Goal: Task Accomplishment & Management: Complete application form

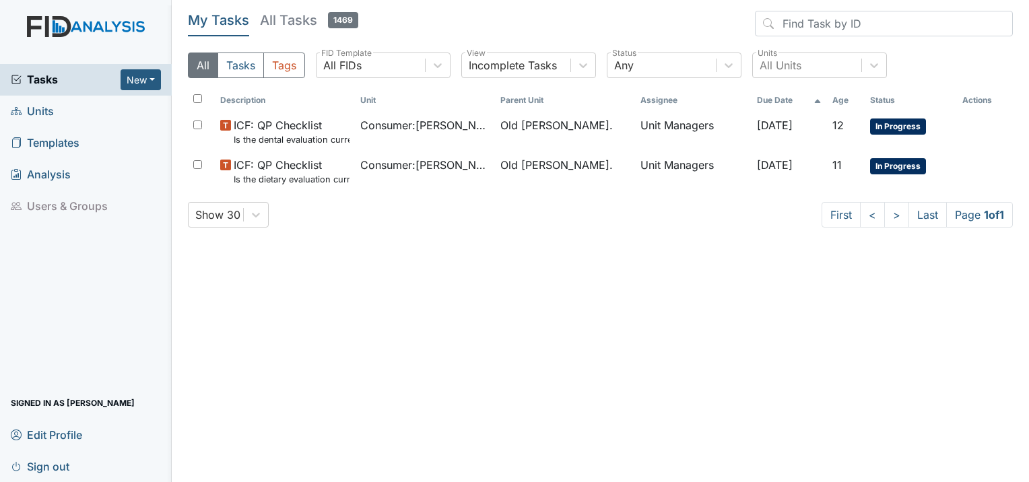
click at [48, 120] on span "Units" at bounding box center [32, 111] width 43 height 21
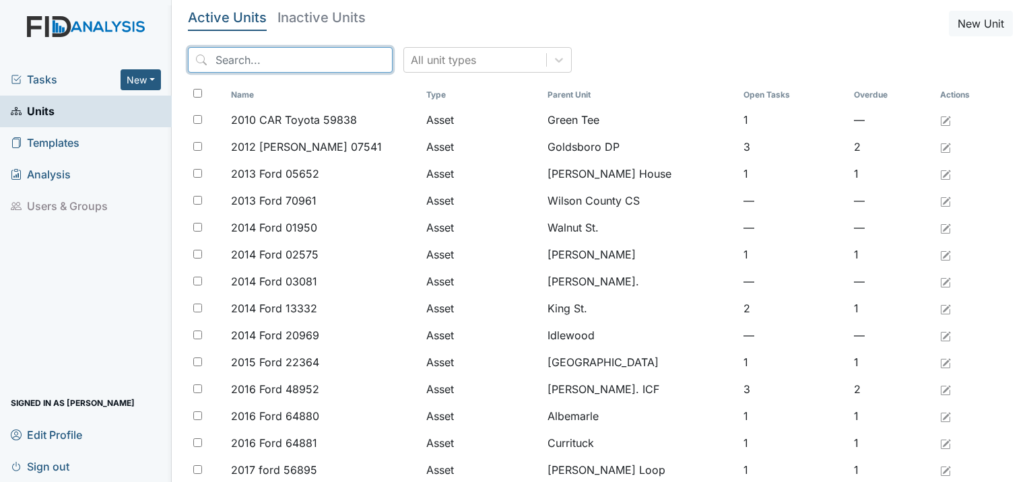
click at [242, 65] on input "search" at bounding box center [290, 60] width 205 height 26
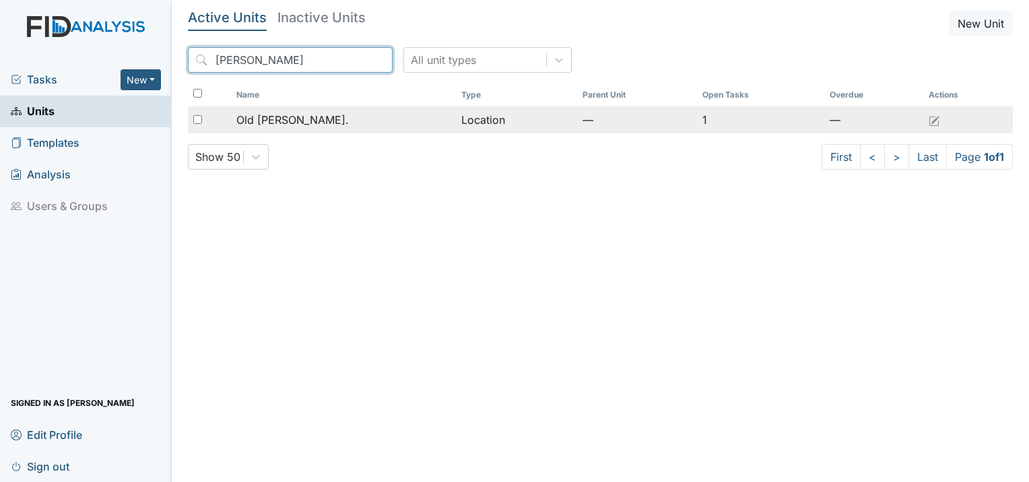
type input "roper"
click at [293, 117] on span "Old [PERSON_NAME]." at bounding box center [292, 120] width 112 height 16
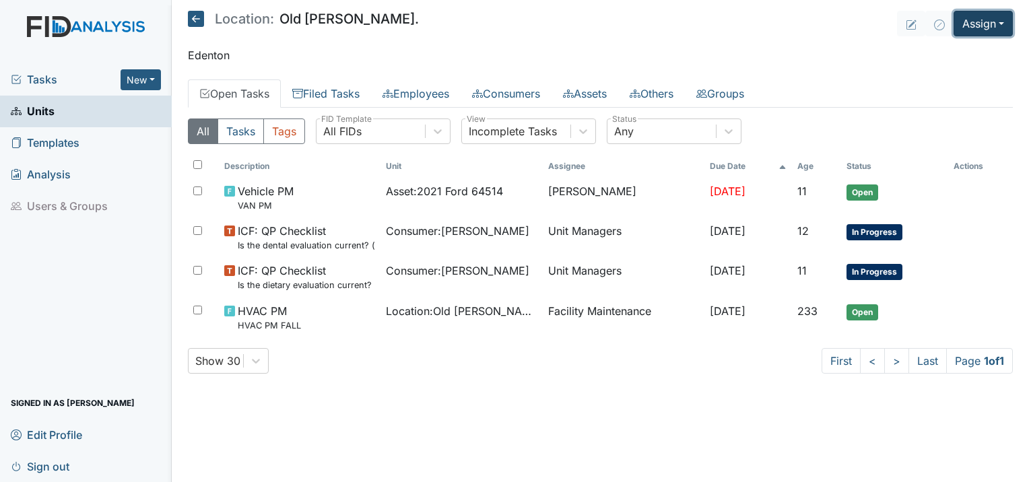
click at [980, 22] on button "Assign" at bounding box center [983, 24] width 59 height 26
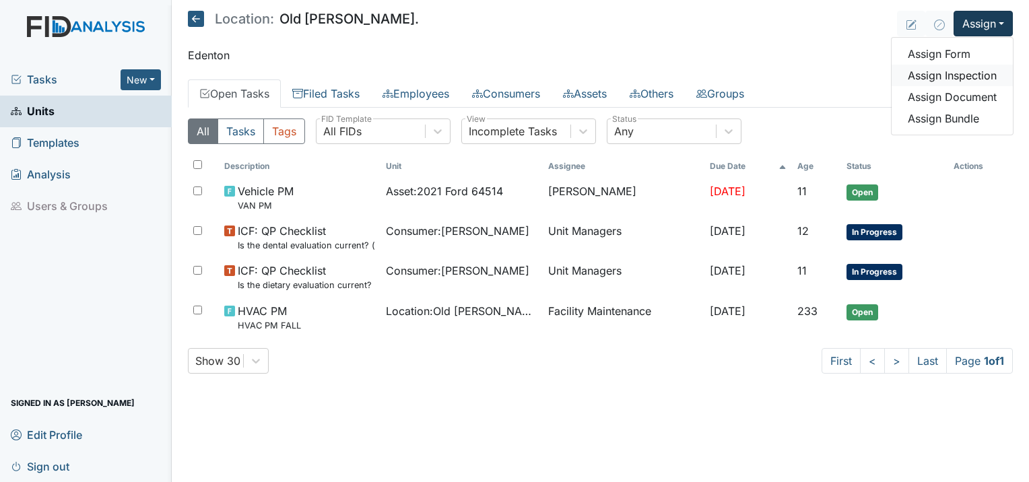
click at [944, 78] on link "Assign Inspection" at bounding box center [952, 76] width 121 height 22
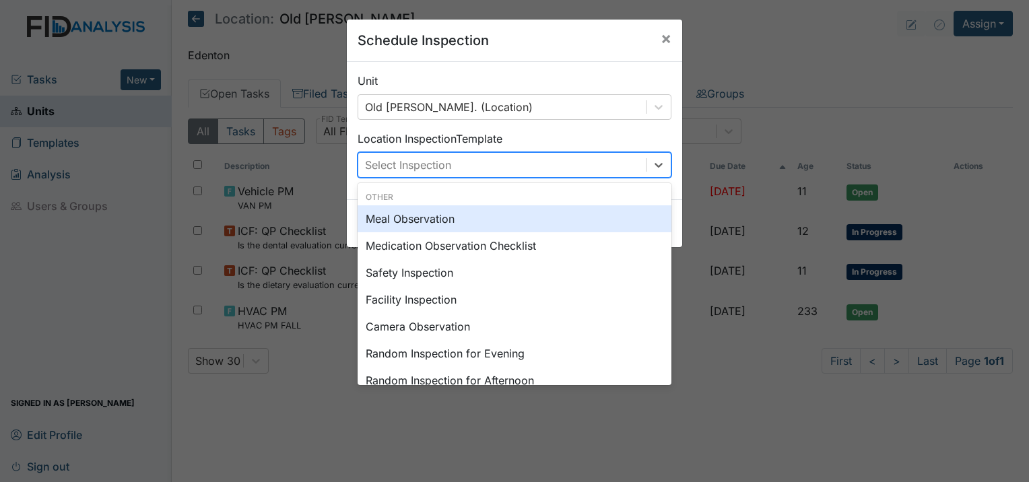
click at [444, 165] on div "Select Inspection" at bounding box center [408, 165] width 86 height 16
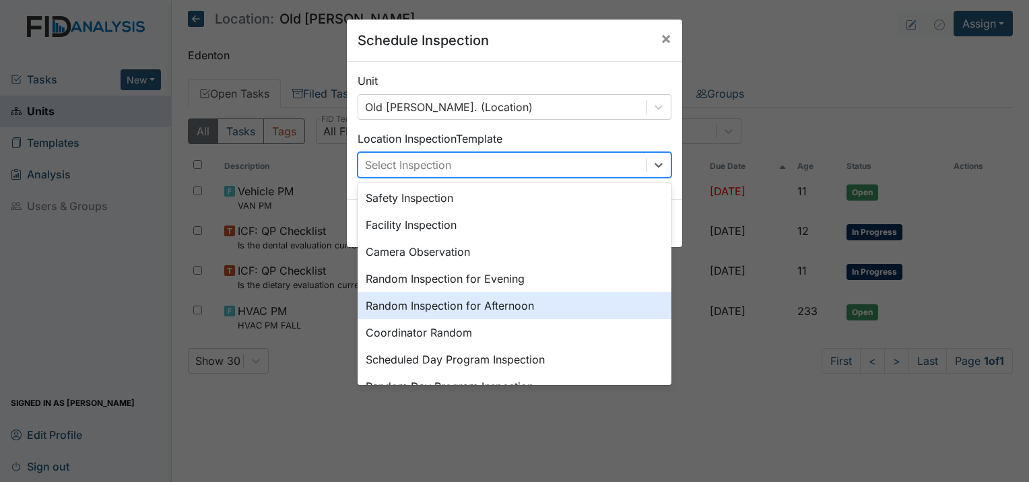
scroll to position [135, 0]
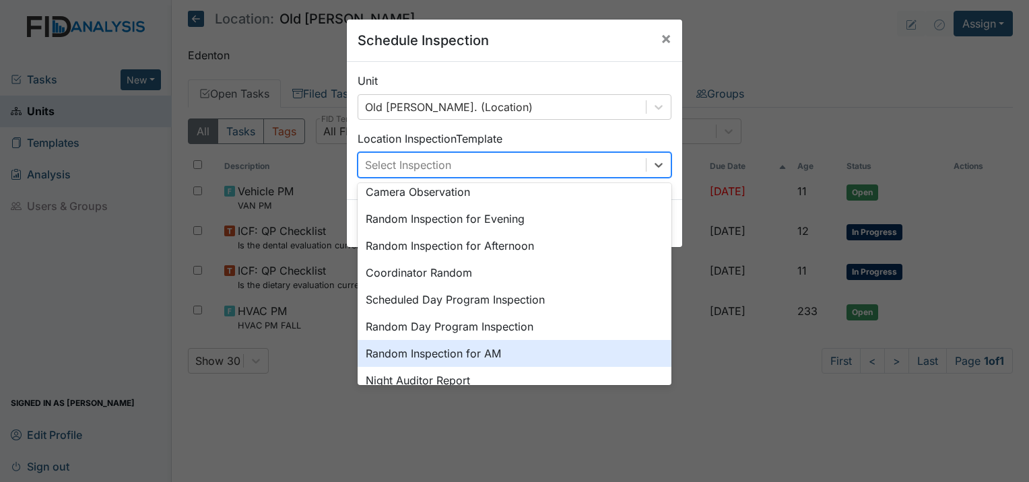
click at [391, 345] on div "Random Inspection for AM" at bounding box center [515, 353] width 314 height 27
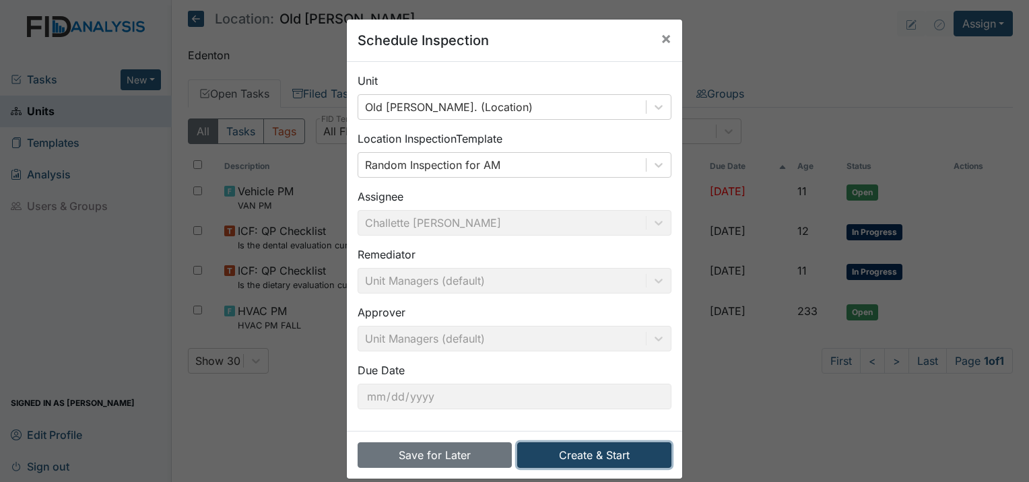
click at [571, 454] on button "Create & Start" at bounding box center [594, 455] width 154 height 26
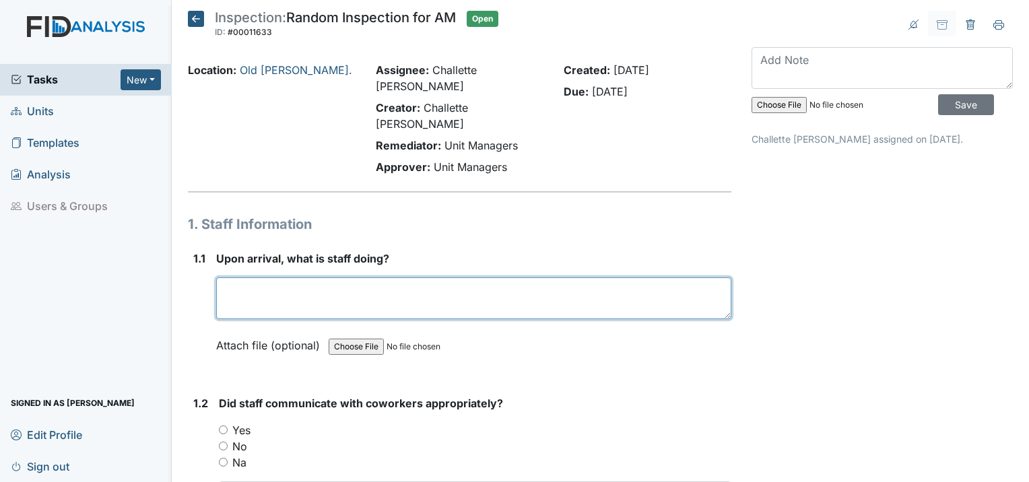
click at [380, 277] on textarea at bounding box center [473, 298] width 515 height 42
type textarea "Staff was in the med room assisting a consumer with meds."
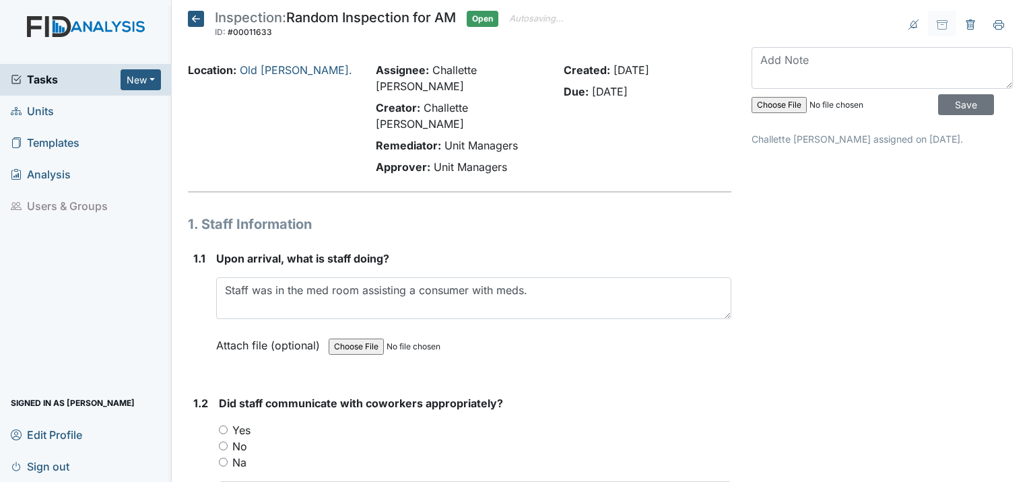
click at [521, 330] on div "Attach file (optional) You can upload .pdf, .txt, .jpg, .jpeg, .png, .csv, .xls…" at bounding box center [473, 346] width 515 height 33
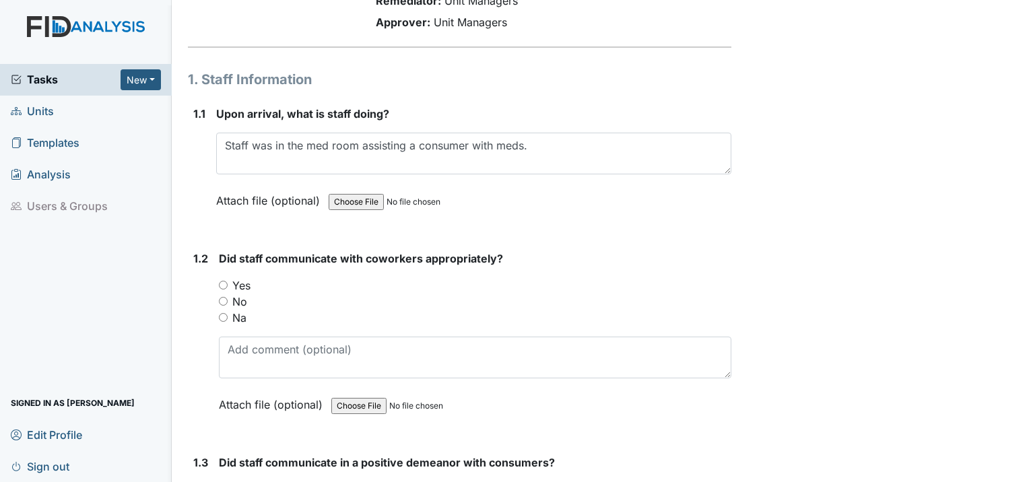
scroll to position [202, 0]
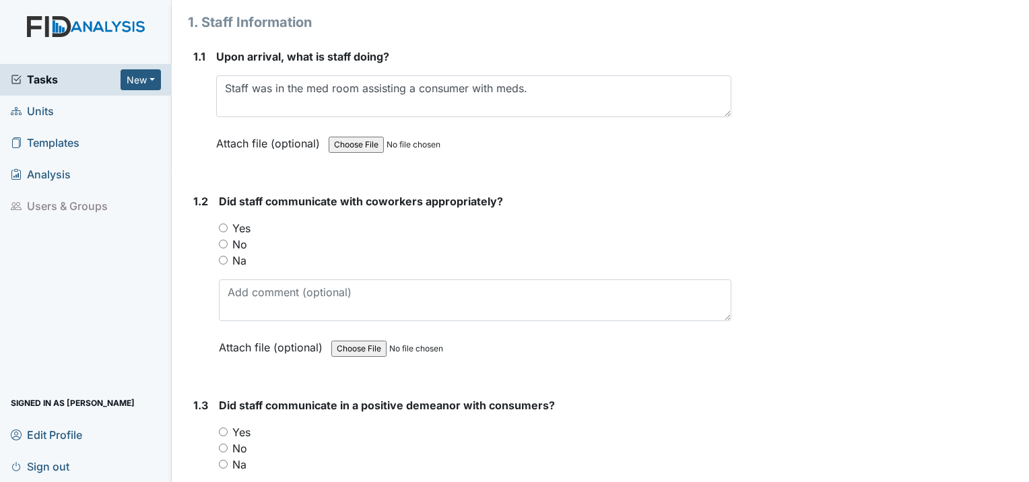
click at [226, 224] on input "Yes" at bounding box center [223, 228] width 9 height 9
radio input "true"
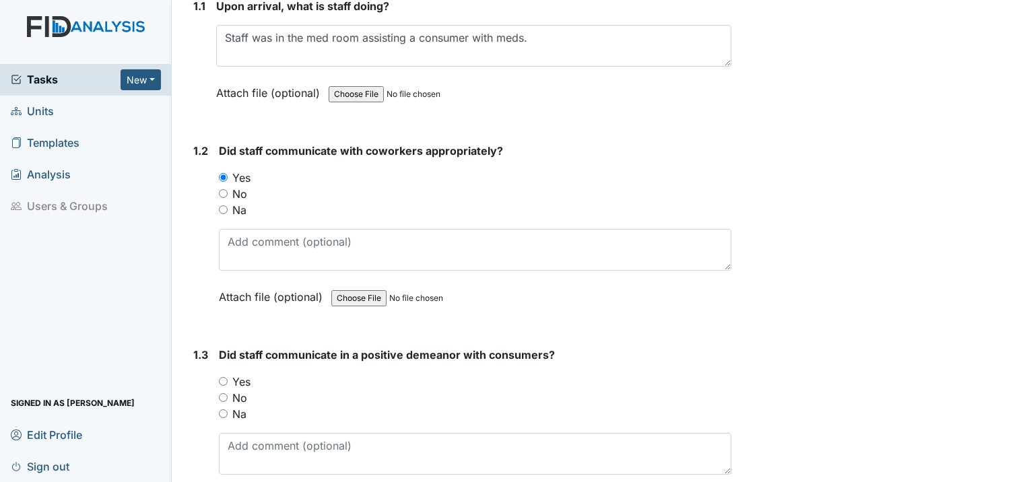
scroll to position [337, 0]
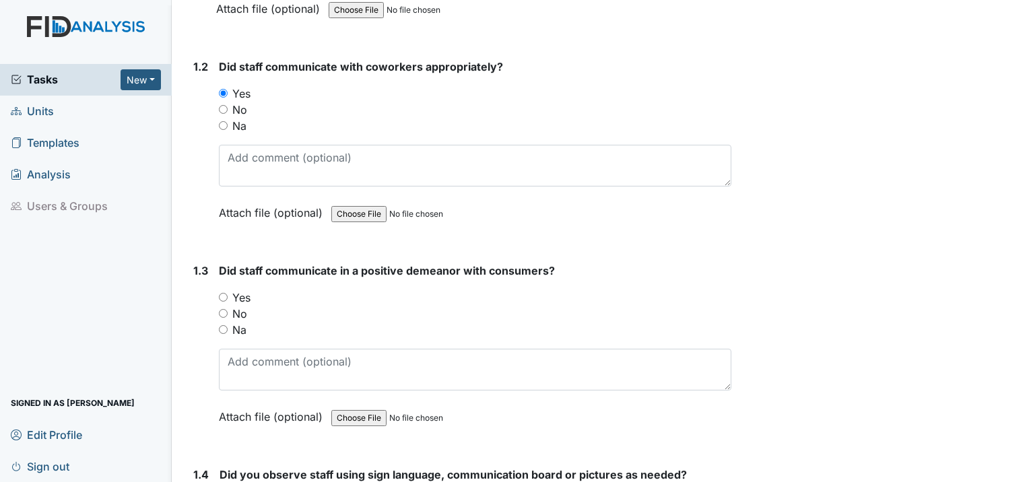
click at [224, 293] on input "Yes" at bounding box center [223, 297] width 9 height 9
radio input "true"
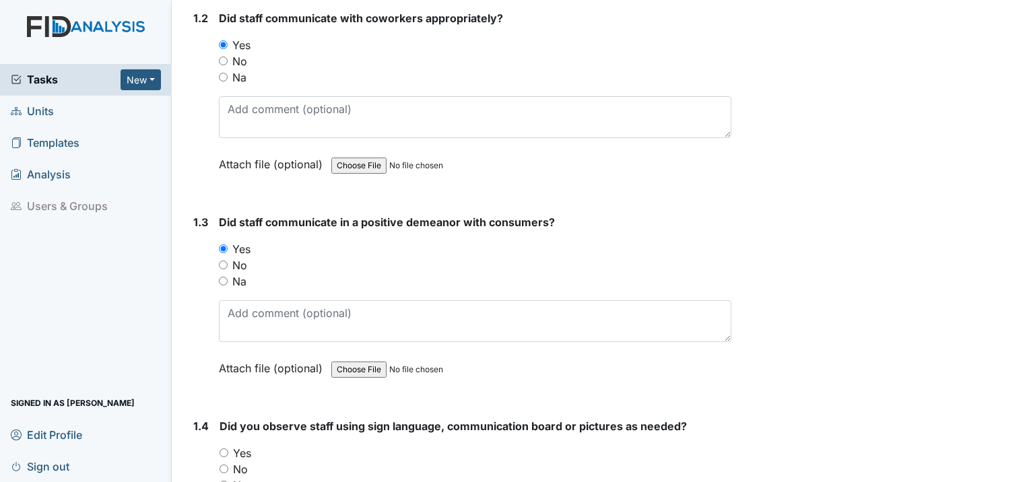
scroll to position [539, 0]
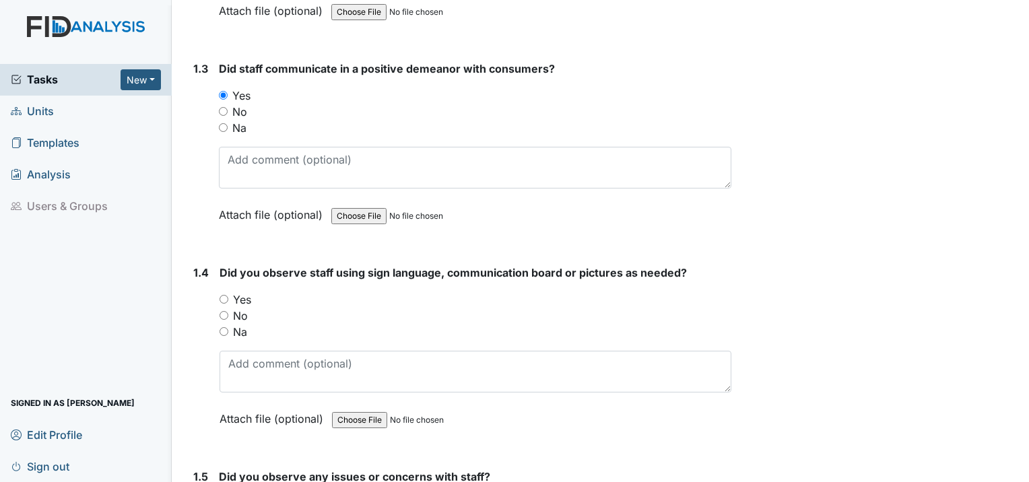
click at [226, 295] on input "Yes" at bounding box center [224, 299] width 9 height 9
radio input "true"
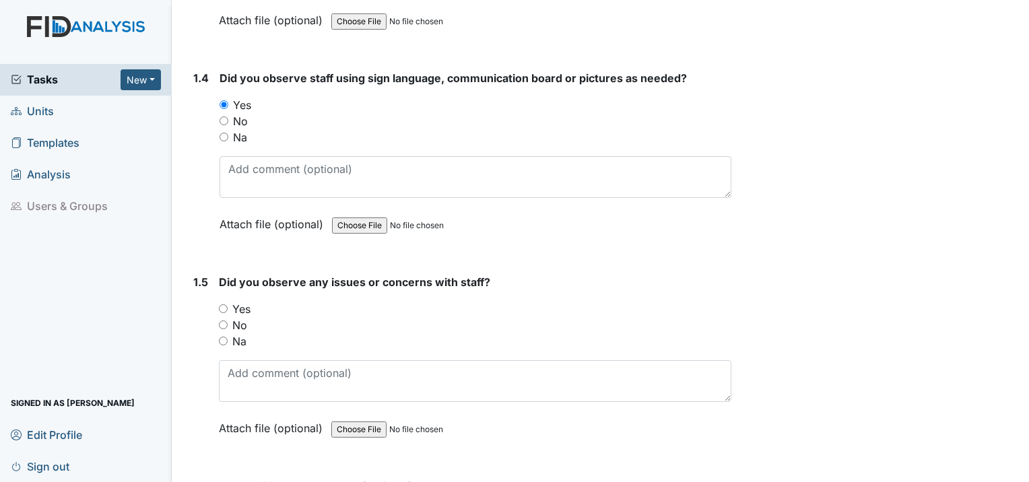
scroll to position [741, 0]
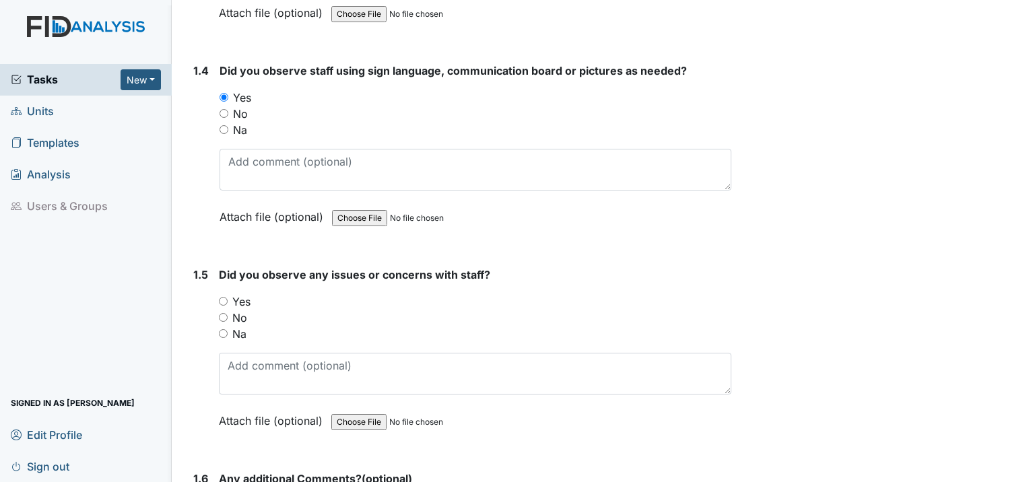
click at [226, 313] on input "No" at bounding box center [223, 317] width 9 height 9
radio input "true"
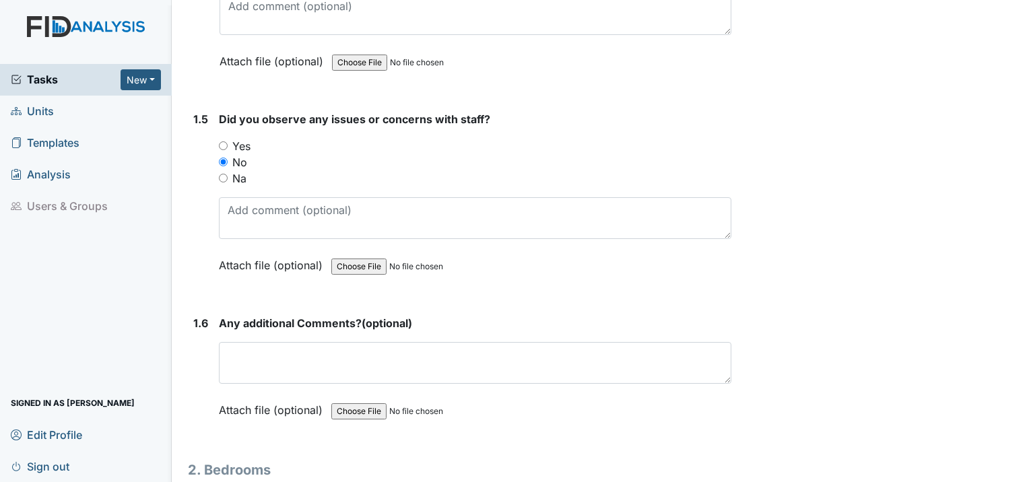
scroll to position [943, 0]
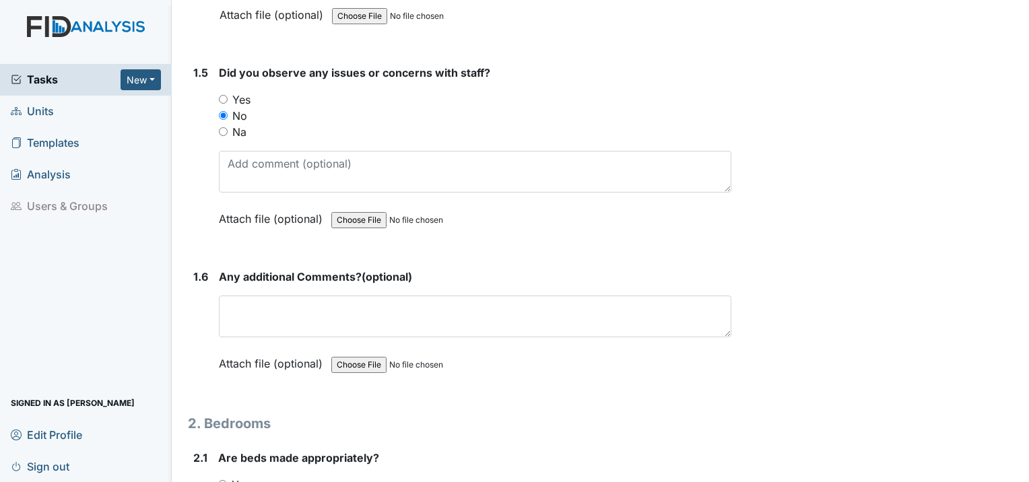
click at [331, 308] on div "Any additional Comments? (optional) This field is required. Attach file (option…" at bounding box center [475, 325] width 513 height 112
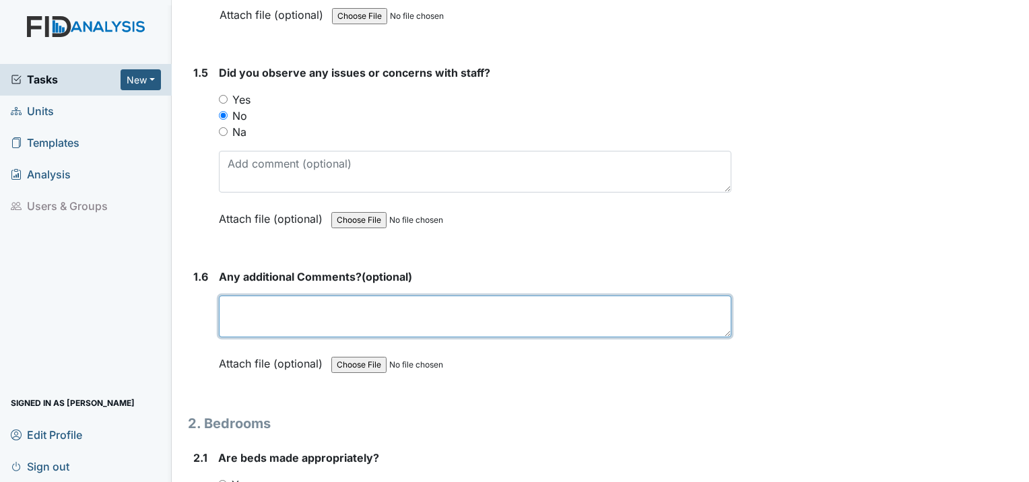
click at [342, 296] on textarea at bounding box center [475, 317] width 513 height 42
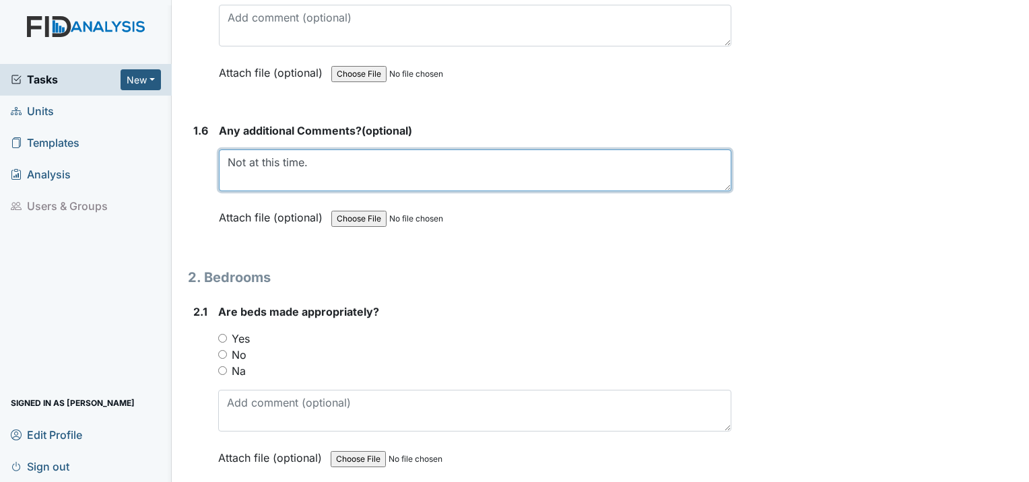
scroll to position [1145, 0]
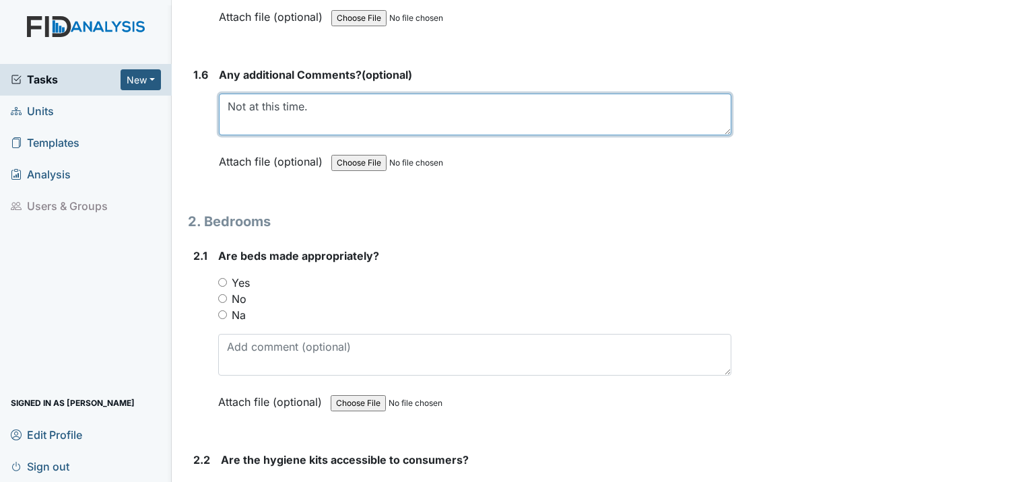
type textarea "Not at this time."
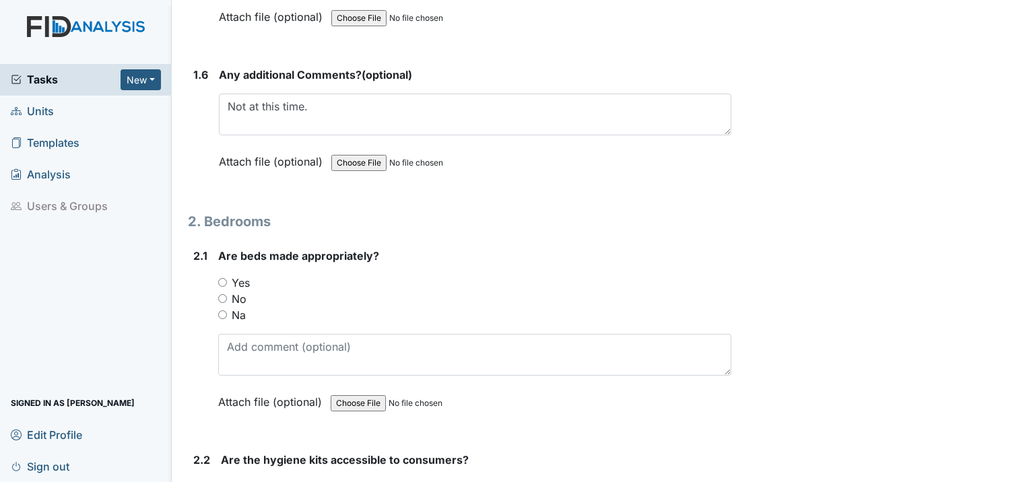
click at [223, 278] on input "Yes" at bounding box center [222, 282] width 9 height 9
radio input "true"
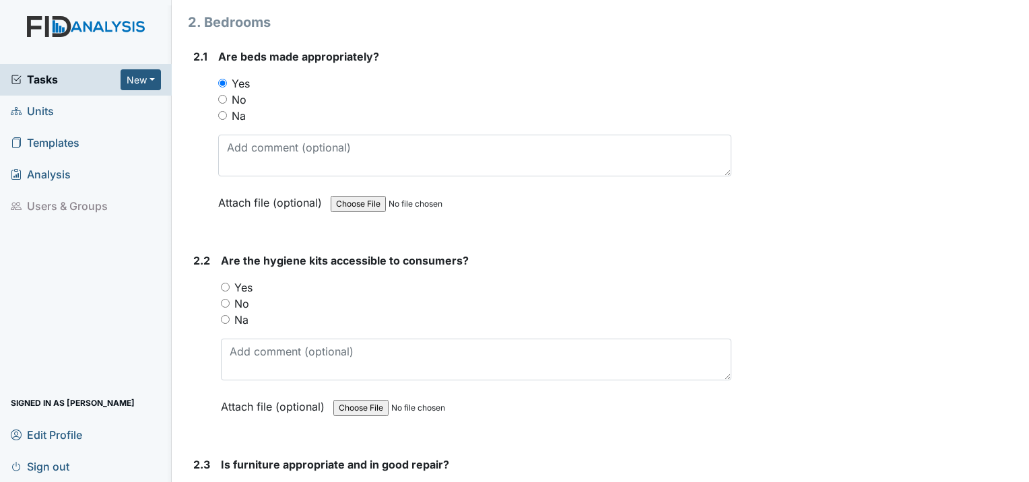
scroll to position [1347, 0]
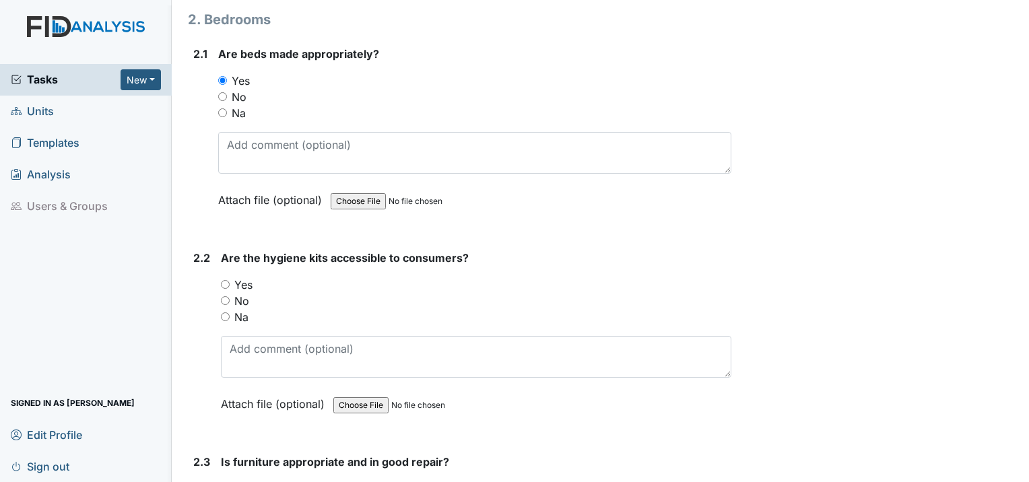
click at [226, 280] on input "Yes" at bounding box center [225, 284] width 9 height 9
radio input "true"
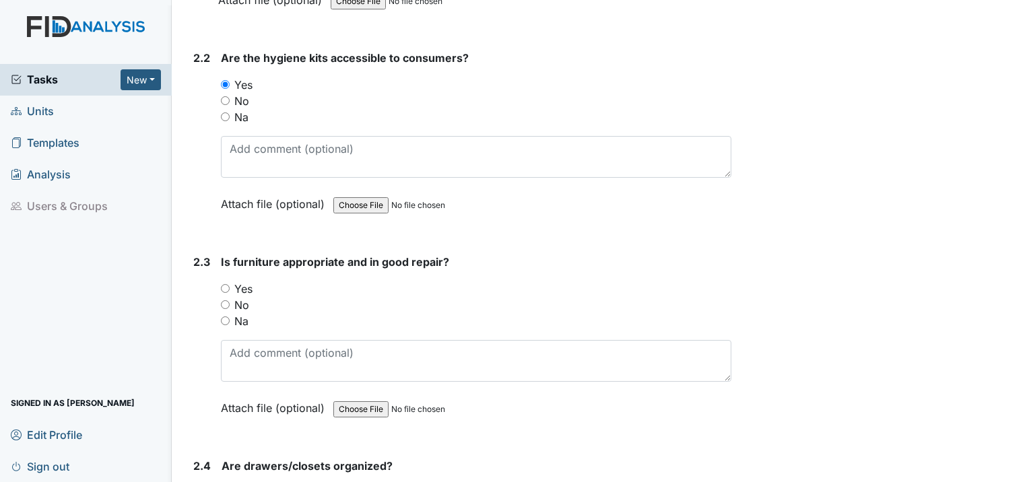
scroll to position [1549, 0]
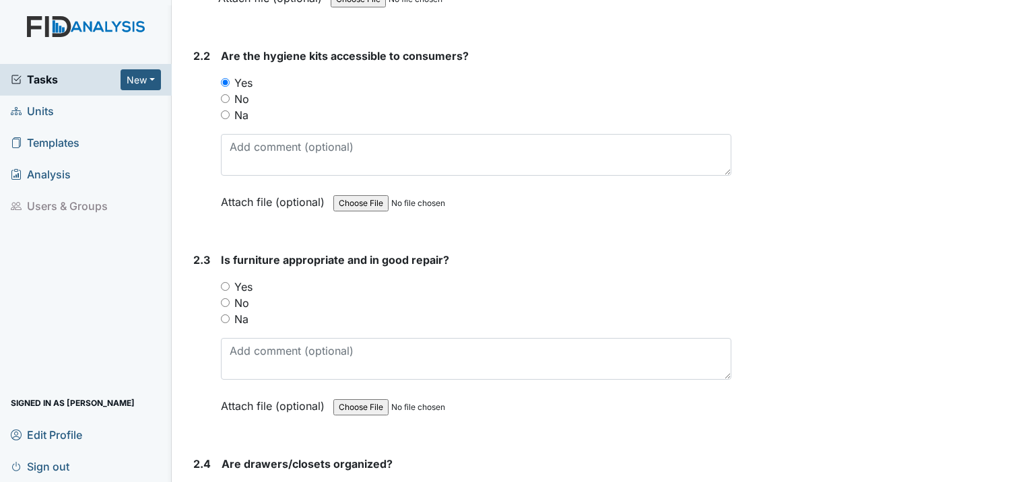
click at [232, 279] on div "Yes" at bounding box center [476, 287] width 510 height 16
click at [226, 282] on input "Yes" at bounding box center [225, 286] width 9 height 9
radio input "true"
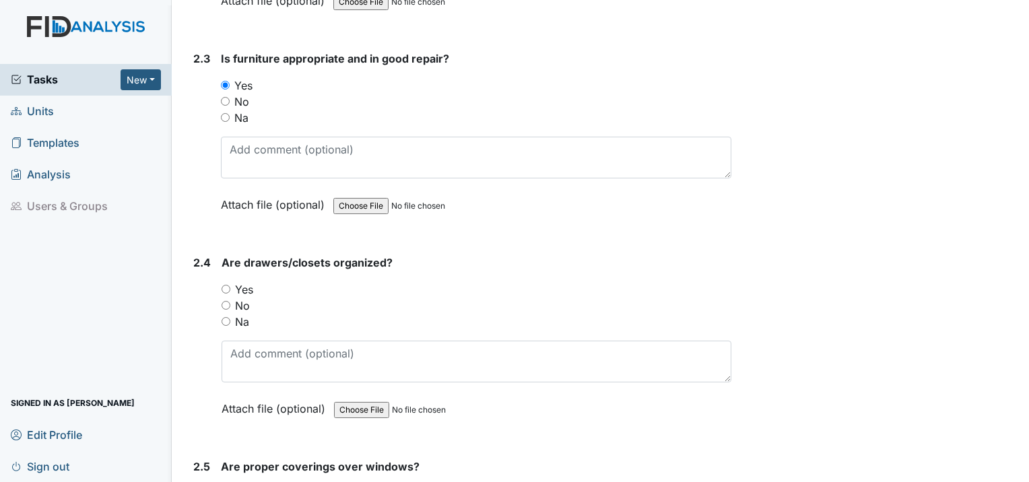
scroll to position [1751, 0]
click at [227, 284] on input "Yes" at bounding box center [226, 288] width 9 height 9
radio input "true"
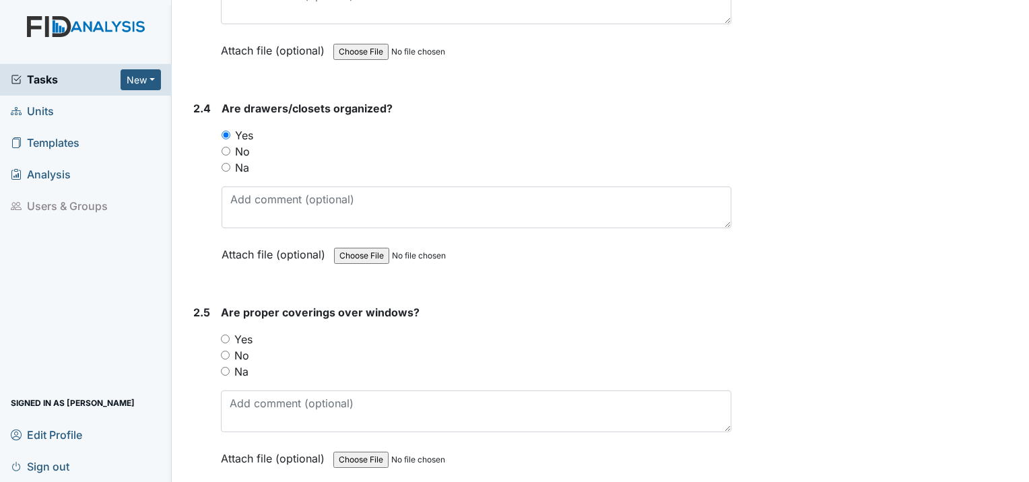
scroll to position [1953, 0]
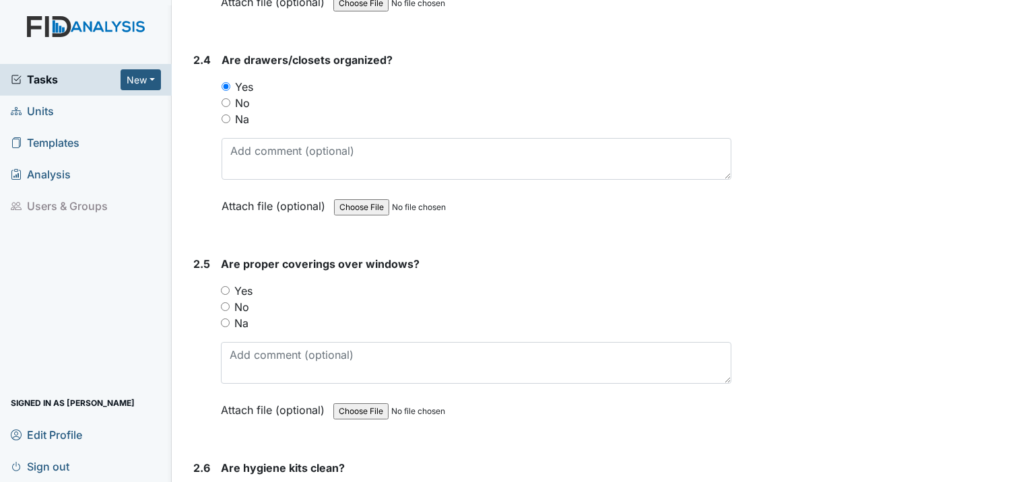
click at [224, 286] on input "Yes" at bounding box center [225, 290] width 9 height 9
radio input "true"
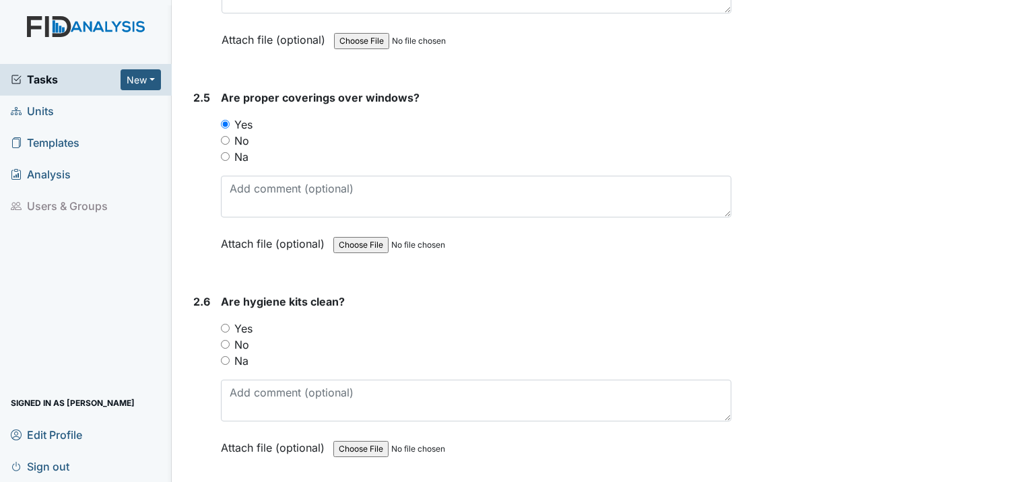
scroll to position [2155, 0]
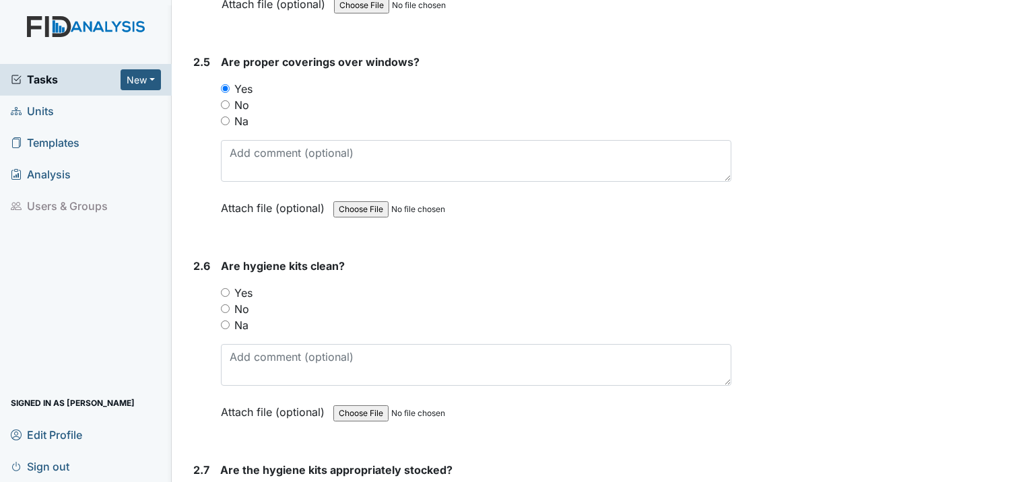
click at [229, 288] on input "Yes" at bounding box center [225, 292] width 9 height 9
radio input "true"
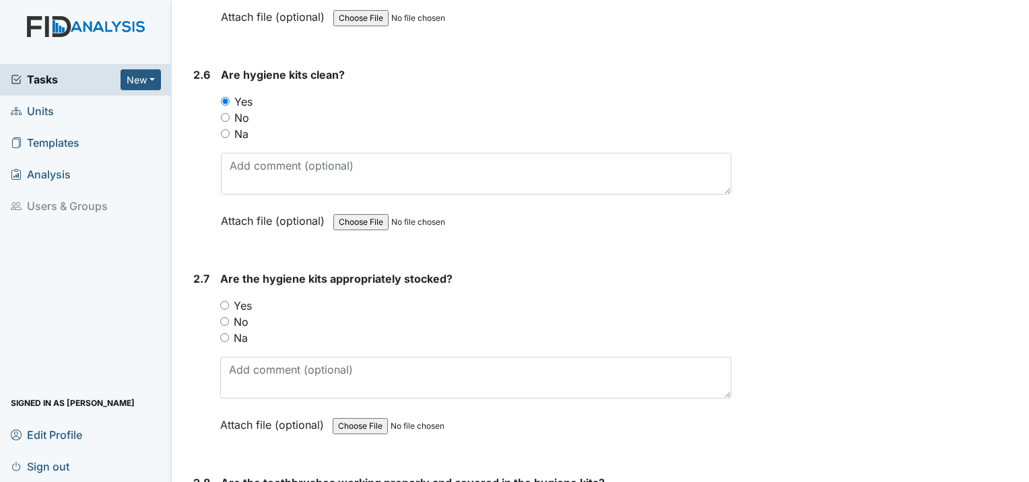
scroll to position [2357, 0]
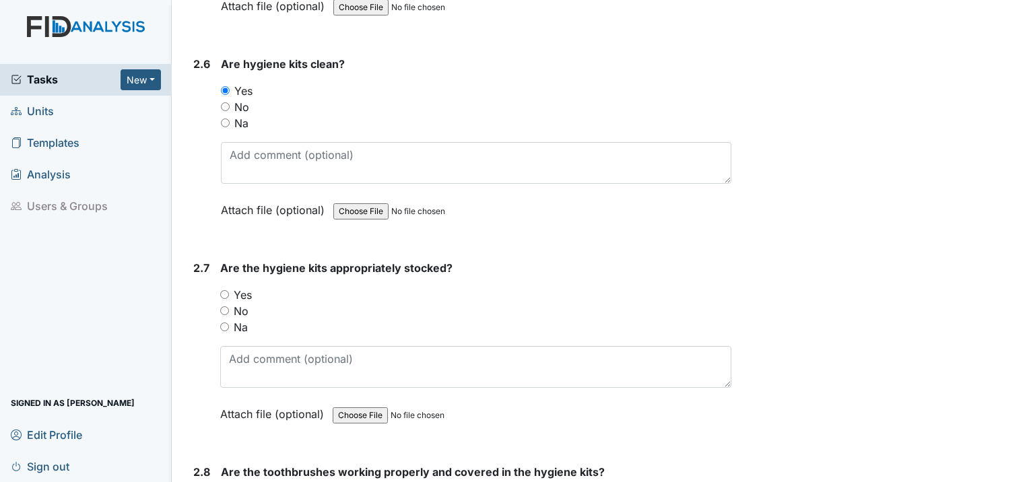
click at [224, 287] on div "Yes" at bounding box center [475, 295] width 511 height 16
click at [224, 290] on input "Yes" at bounding box center [224, 294] width 9 height 9
radio input "true"
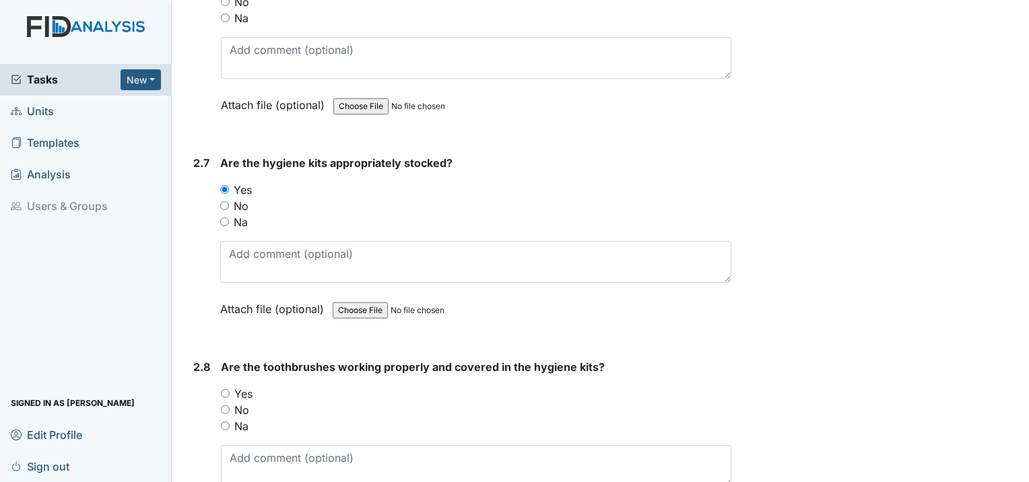
scroll to position [2492, 0]
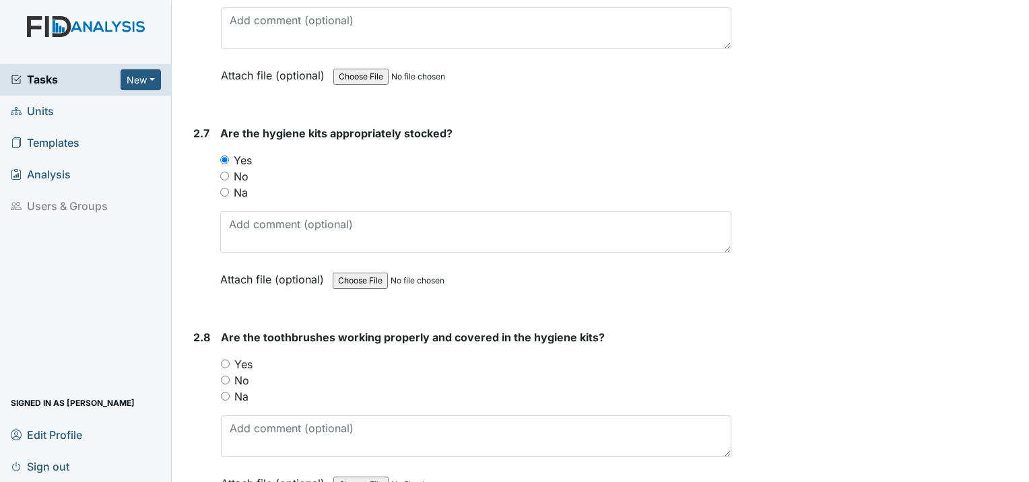
click at [229, 360] on input "Yes" at bounding box center [225, 364] width 9 height 9
radio input "true"
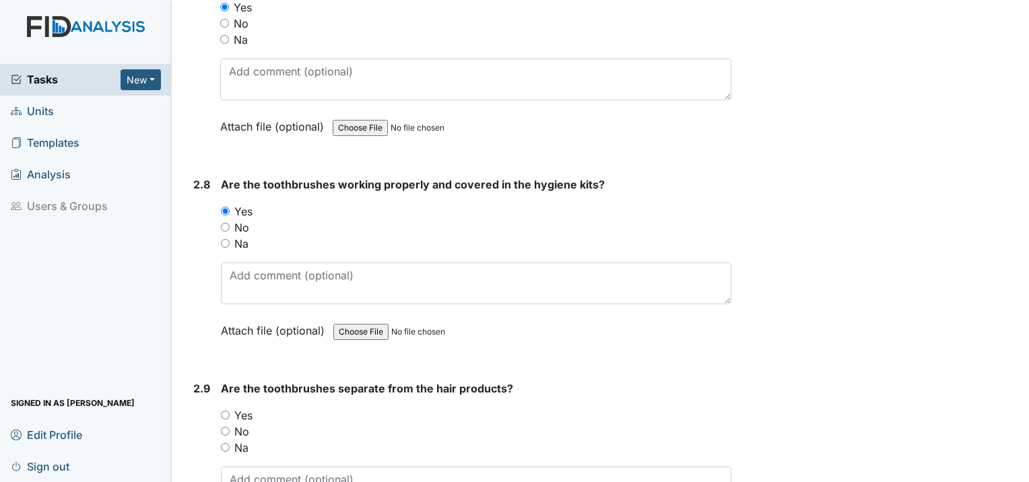
scroll to position [2694, 0]
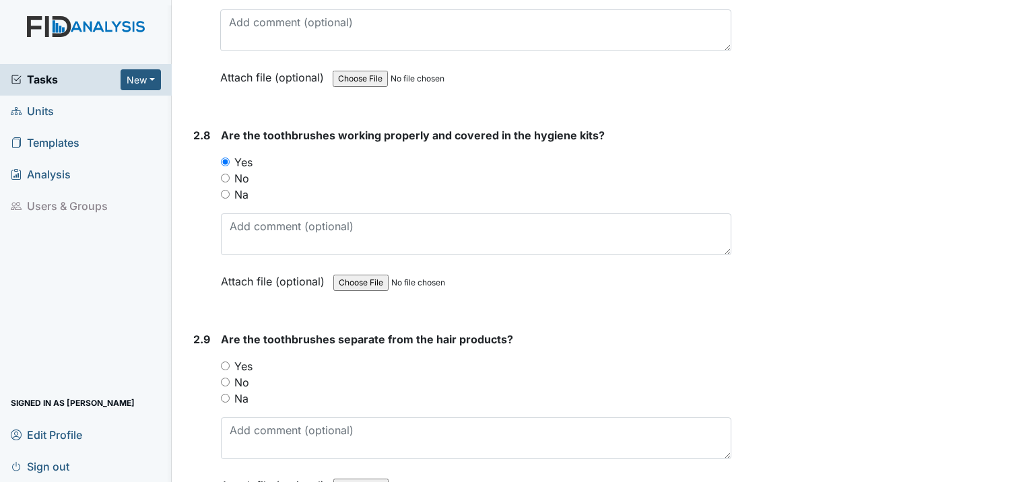
click at [228, 362] on input "Yes" at bounding box center [225, 366] width 9 height 9
radio input "true"
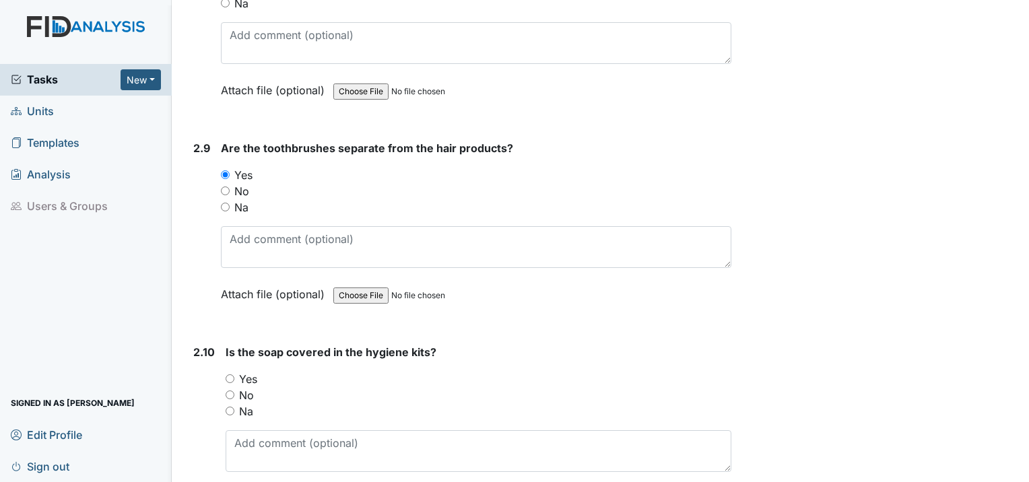
scroll to position [2896, 0]
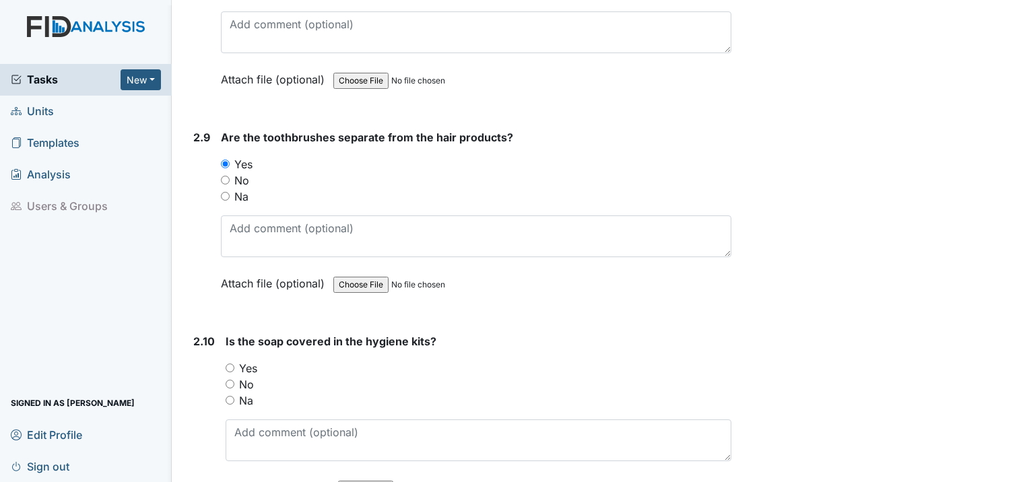
click at [228, 364] on input "Yes" at bounding box center [230, 368] width 9 height 9
radio input "true"
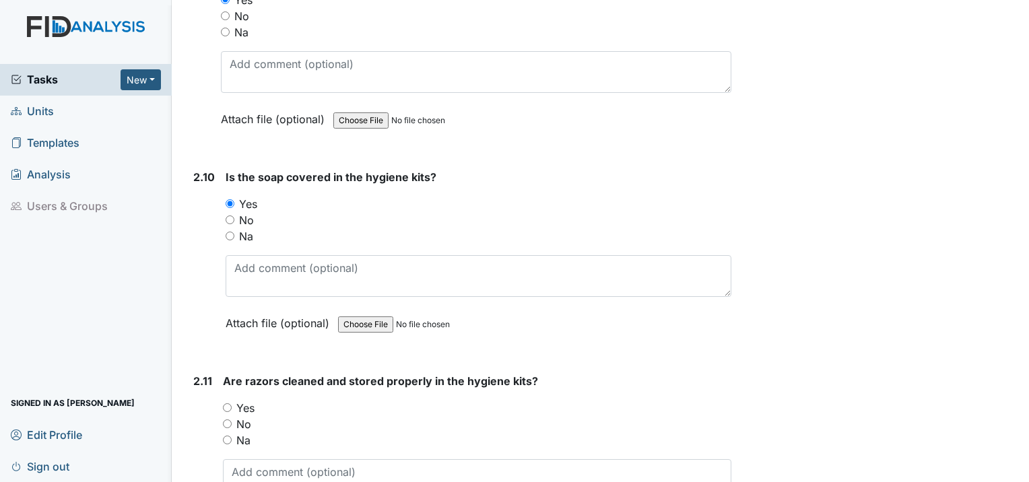
scroll to position [3098, 0]
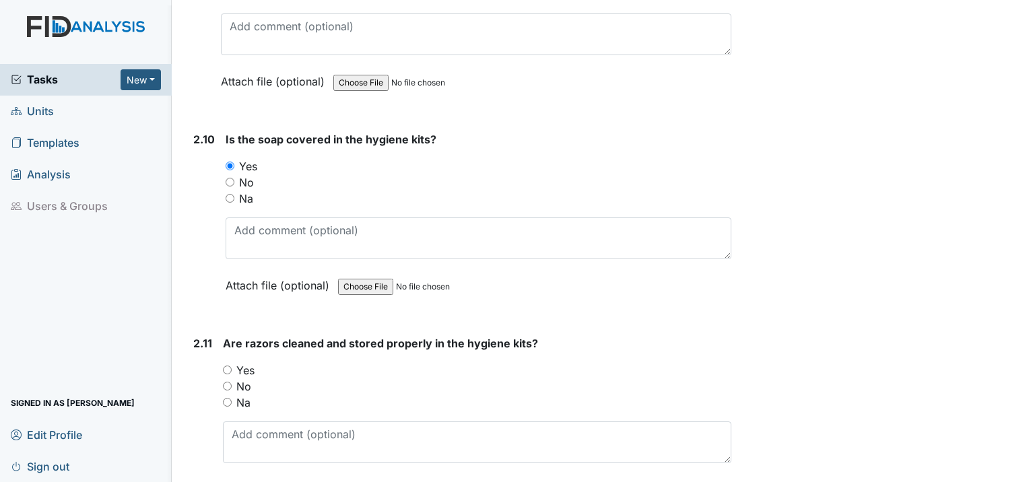
click at [224, 366] on input "Yes" at bounding box center [227, 370] width 9 height 9
radio input "true"
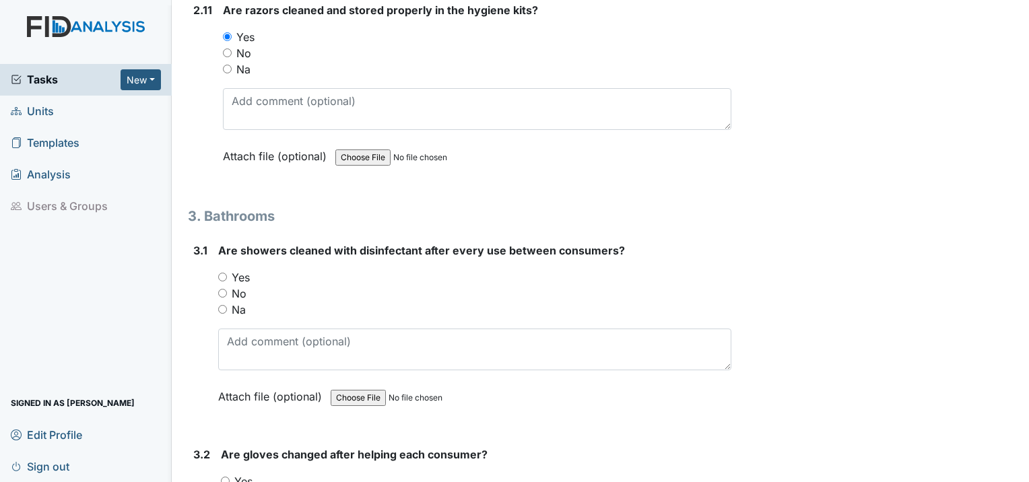
scroll to position [3435, 0]
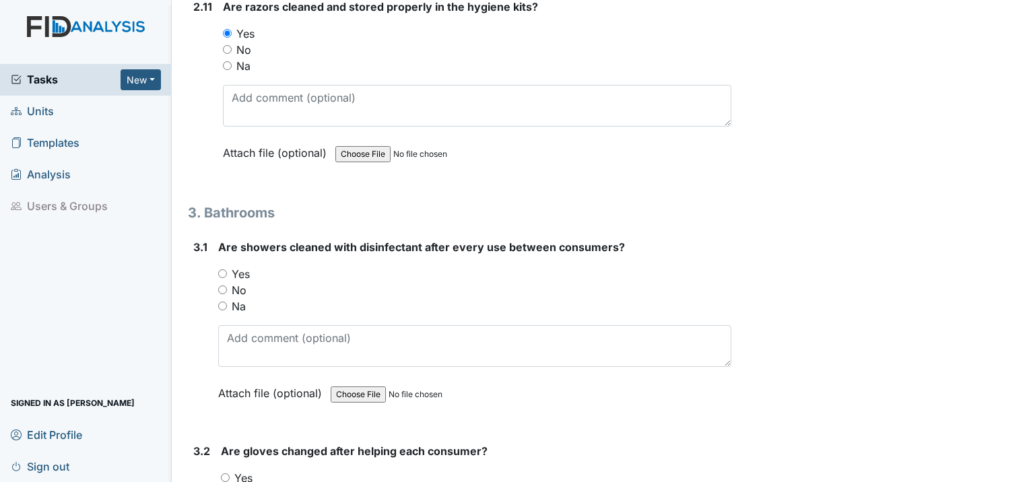
click at [225, 269] on input "Yes" at bounding box center [222, 273] width 9 height 9
radio input "true"
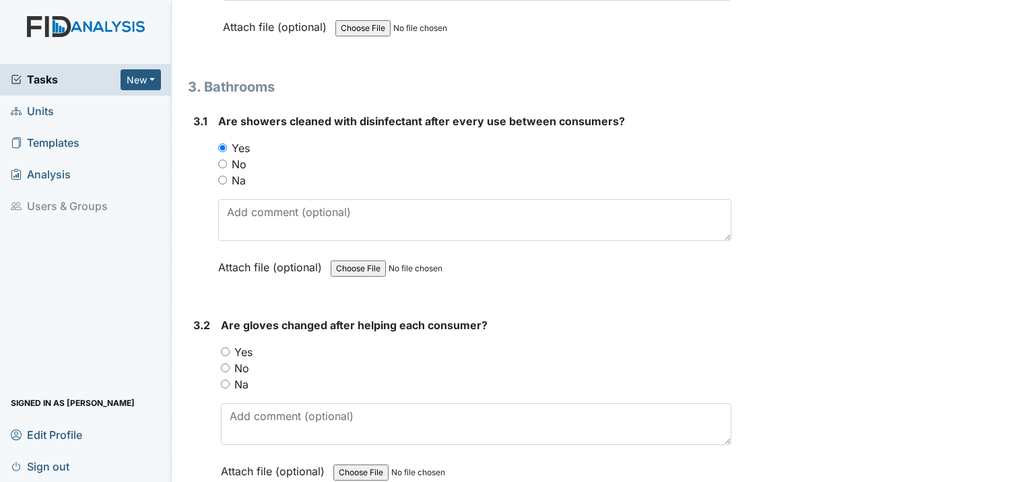
scroll to position [3569, 0]
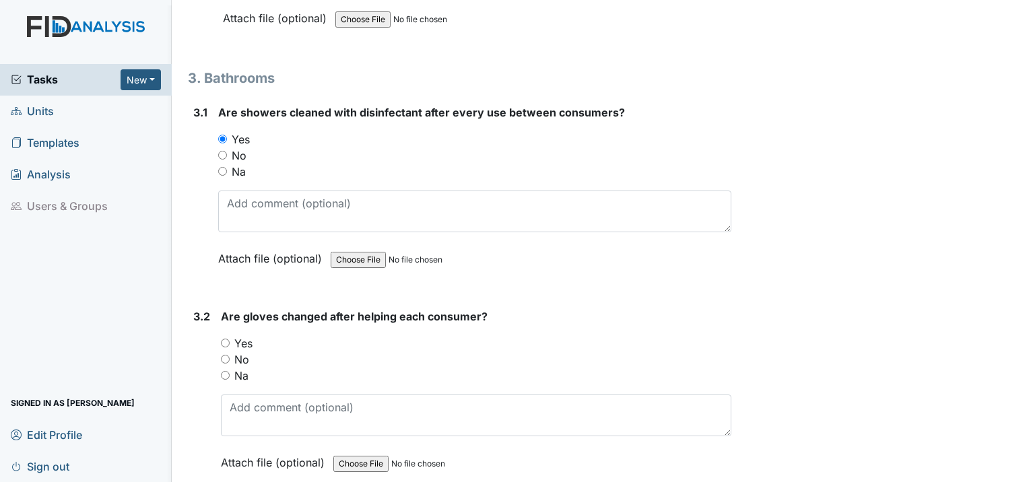
click at [222, 339] on input "Yes" at bounding box center [225, 343] width 9 height 9
radio input "true"
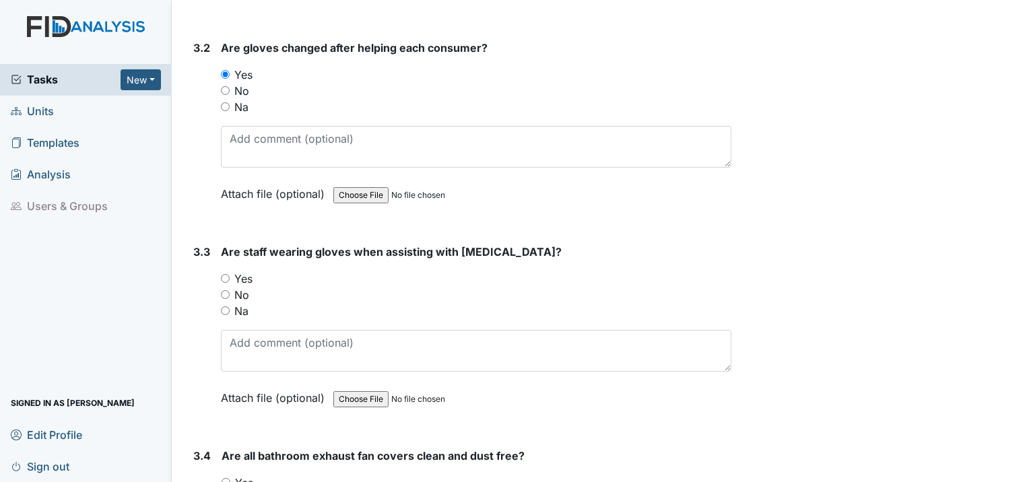
scroll to position [3839, 0]
click at [229, 273] on input "Yes" at bounding box center [225, 277] width 9 height 9
radio input "true"
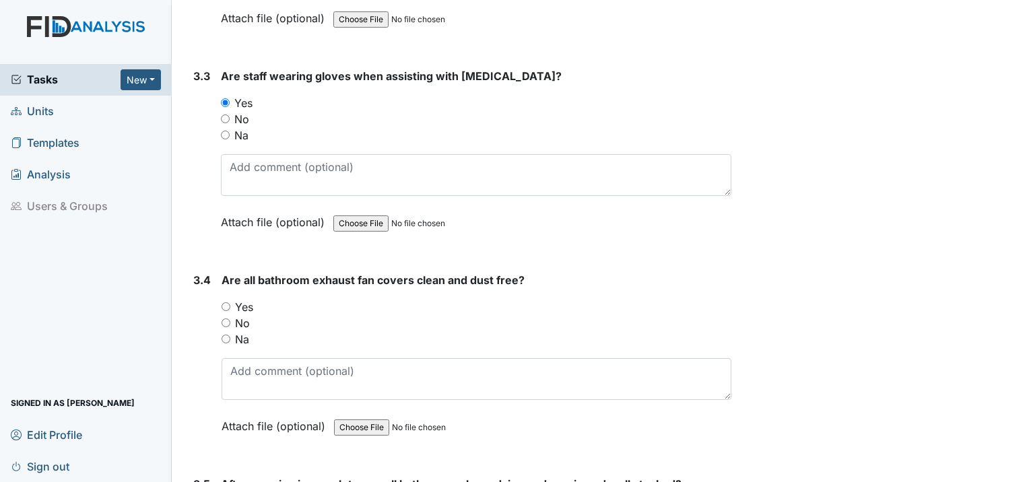
scroll to position [4041, 0]
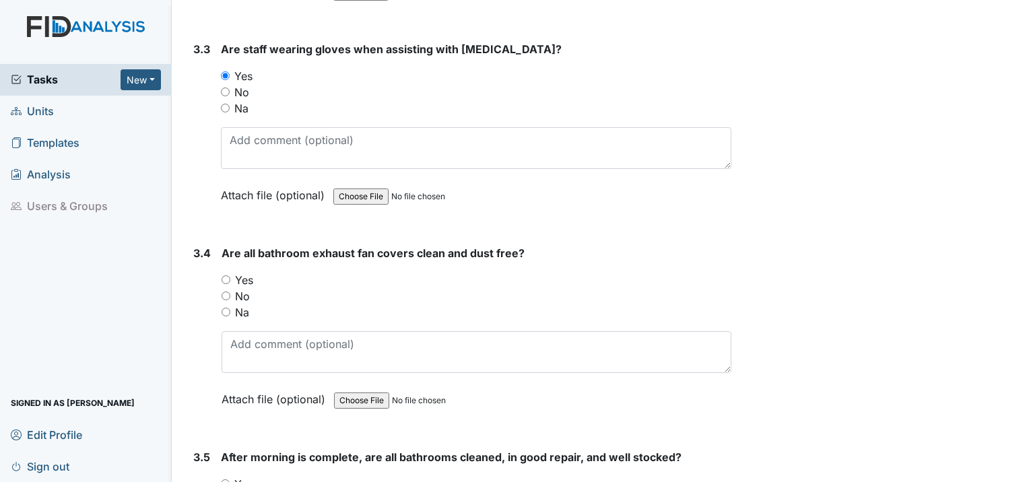
click at [228, 272] on div "Yes" at bounding box center [477, 280] width 510 height 16
click at [226, 275] on input "Yes" at bounding box center [226, 279] width 9 height 9
radio input "true"
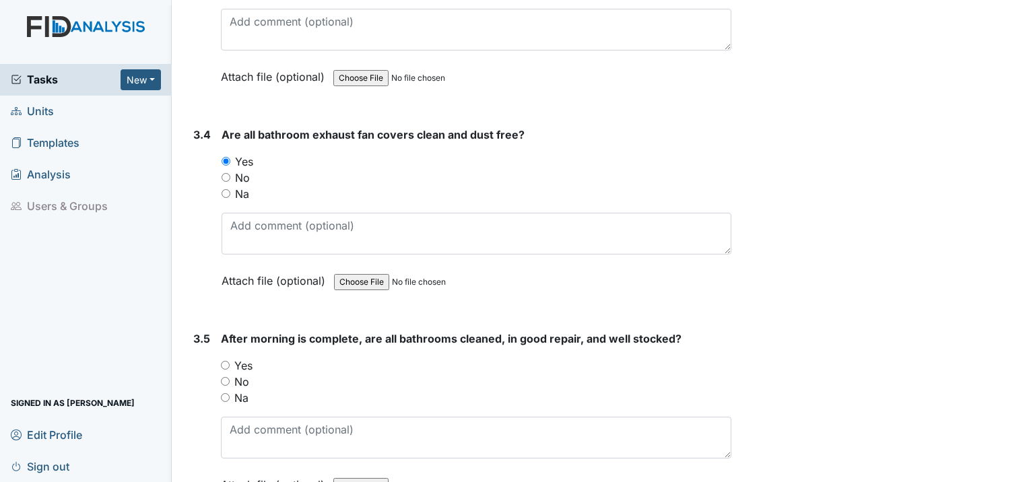
scroll to position [4243, 0]
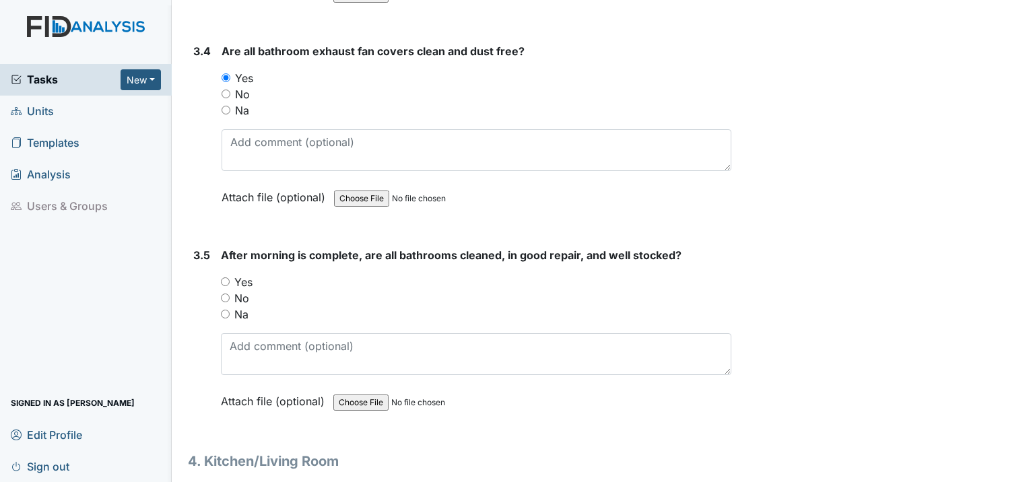
click at [224, 277] on input "Yes" at bounding box center [225, 281] width 9 height 9
radio input "true"
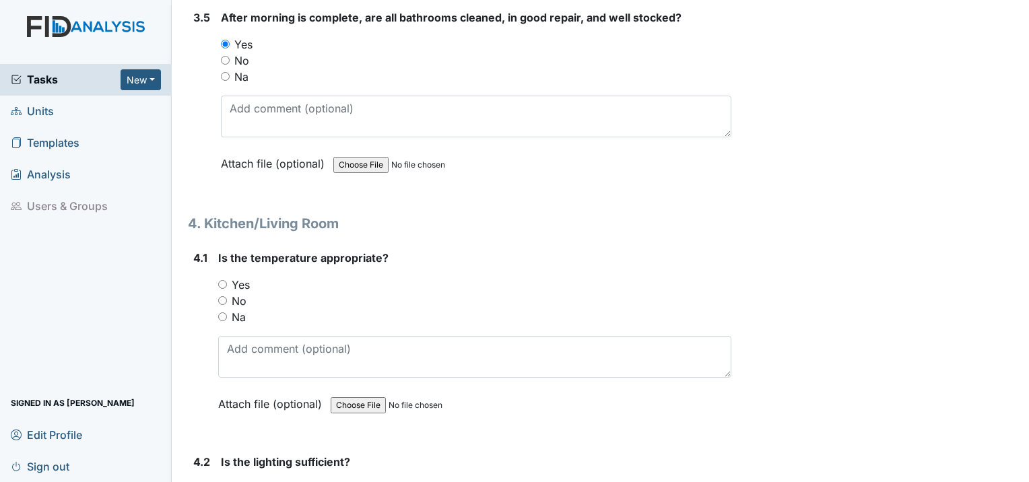
scroll to position [4512, 0]
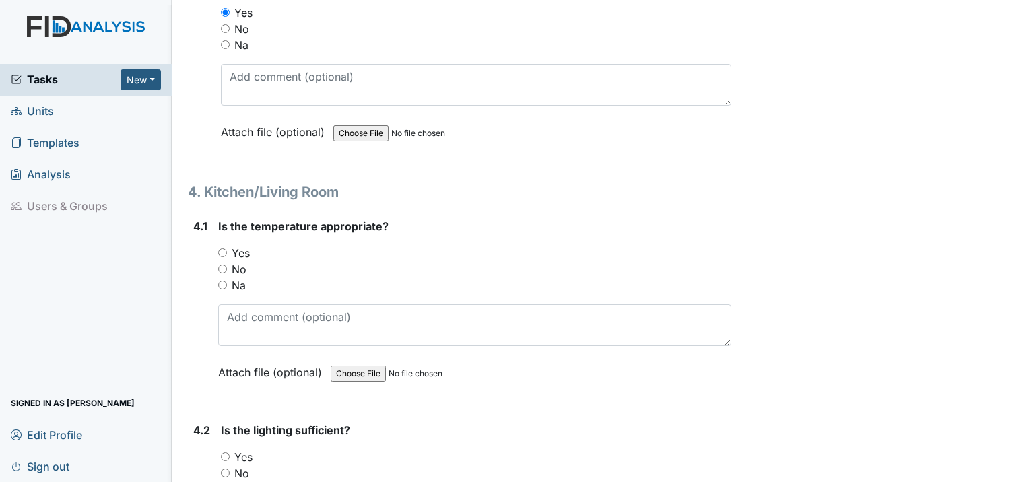
click at [224, 249] on input "Yes" at bounding box center [222, 253] width 9 height 9
radio input "true"
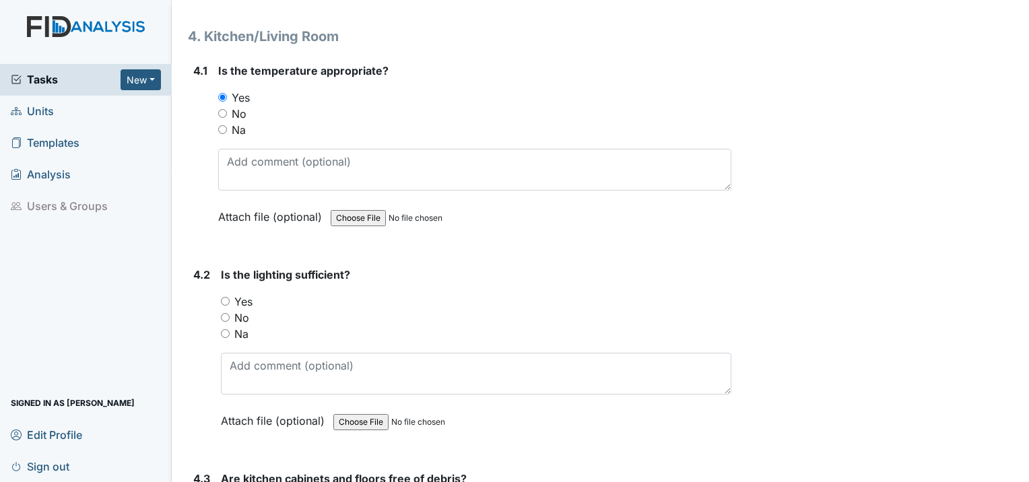
scroll to position [4714, 0]
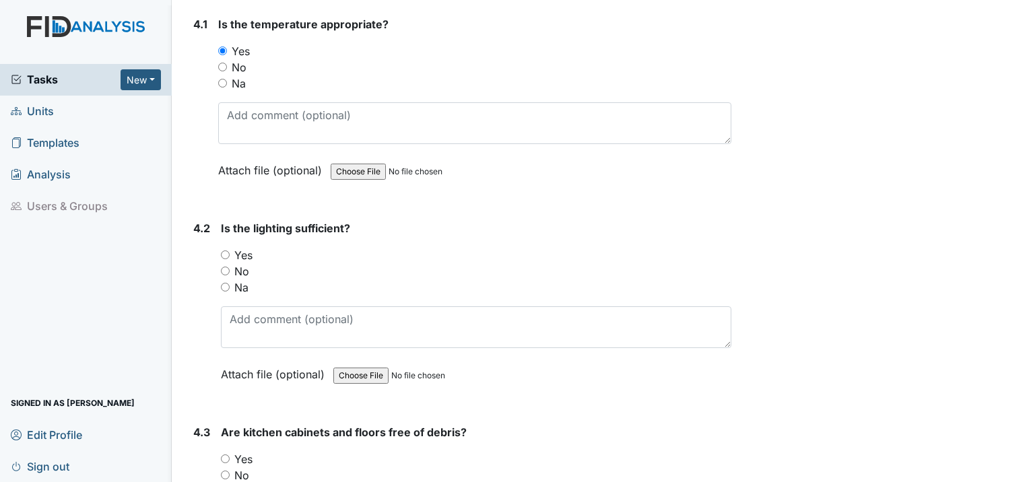
click at [222, 251] on input "Yes" at bounding box center [225, 255] width 9 height 9
radio input "true"
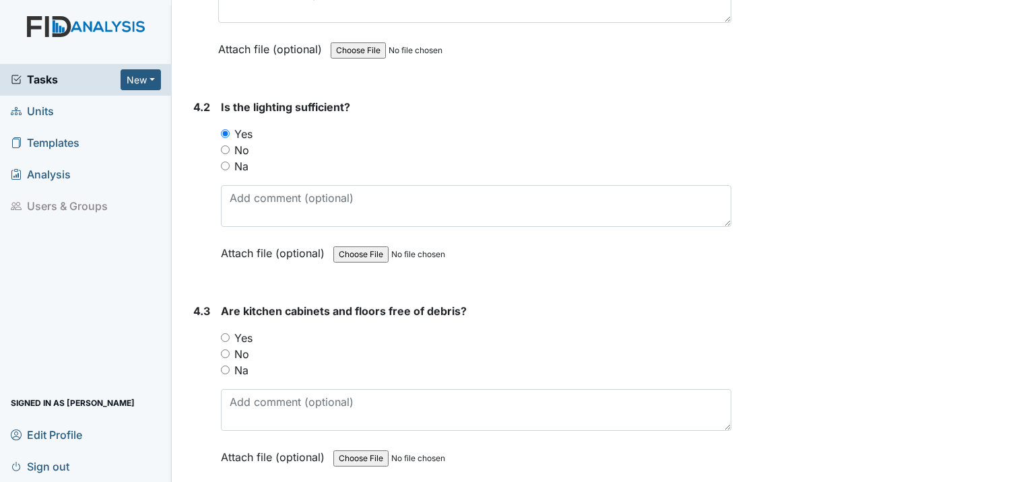
scroll to position [4849, 0]
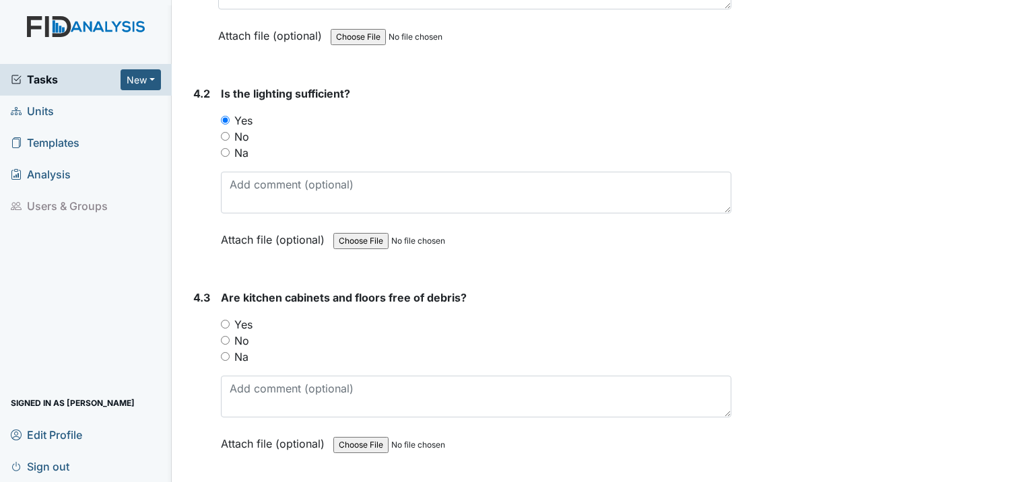
click at [224, 320] on input "Yes" at bounding box center [225, 324] width 9 height 9
radio input "true"
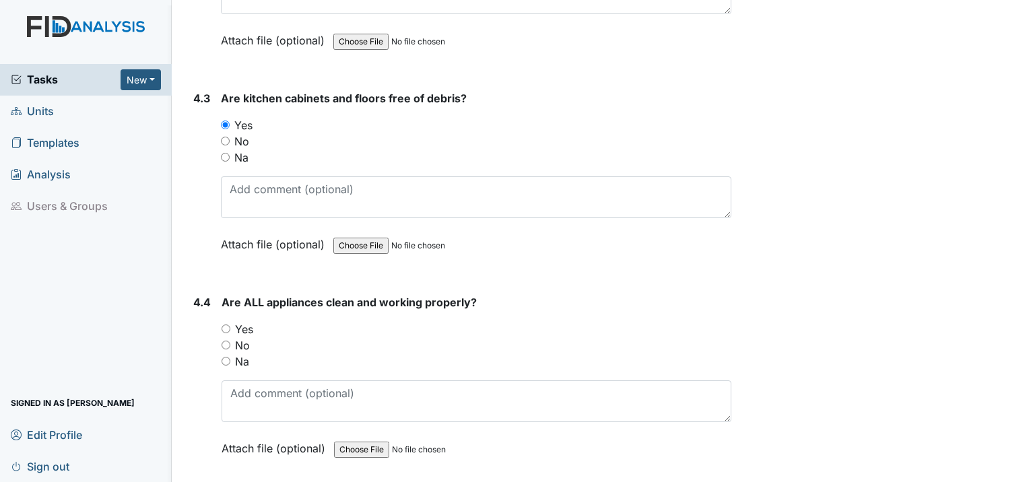
scroll to position [5051, 0]
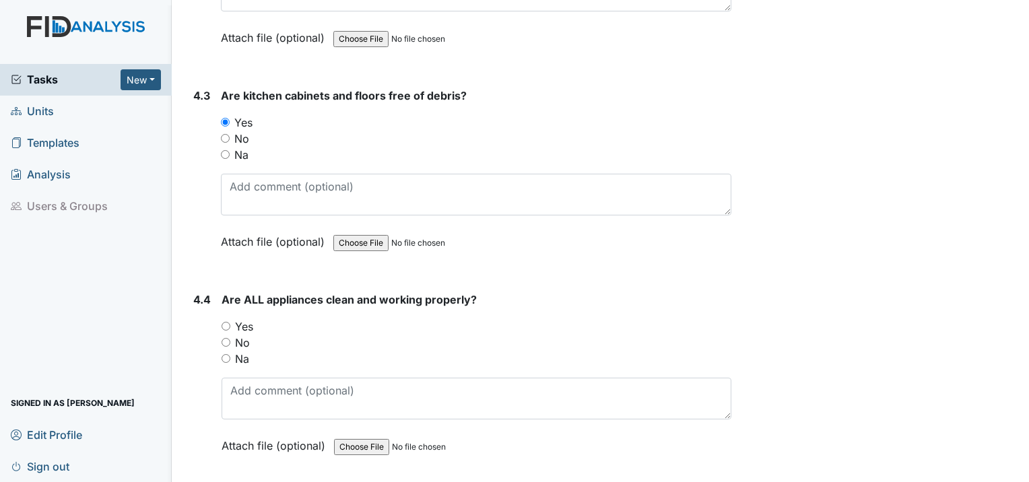
click at [228, 322] on input "Yes" at bounding box center [226, 326] width 9 height 9
radio input "true"
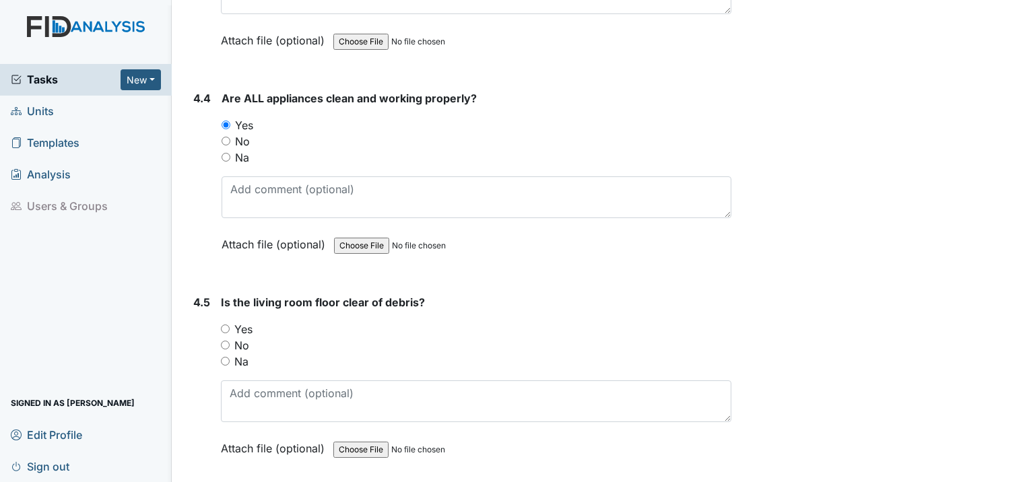
scroll to position [5253, 0]
click at [226, 321] on div "Yes" at bounding box center [476, 329] width 510 height 16
click at [226, 324] on input "Yes" at bounding box center [225, 328] width 9 height 9
radio input "true"
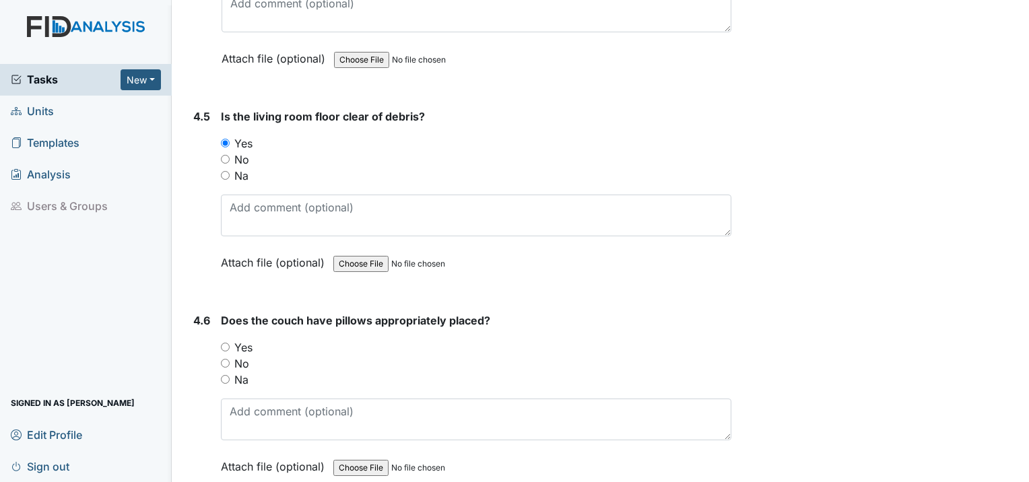
scroll to position [5455, 0]
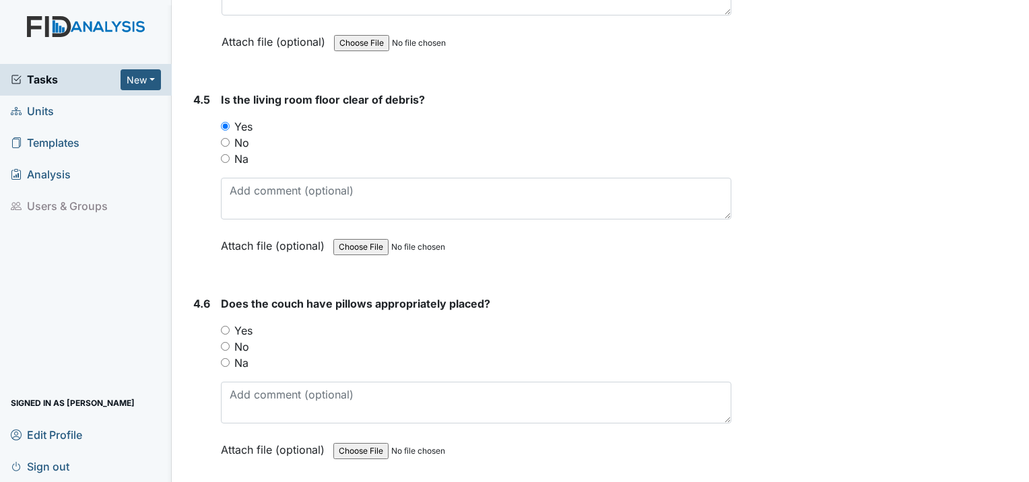
click at [229, 326] on input "Yes" at bounding box center [225, 330] width 9 height 9
radio input "true"
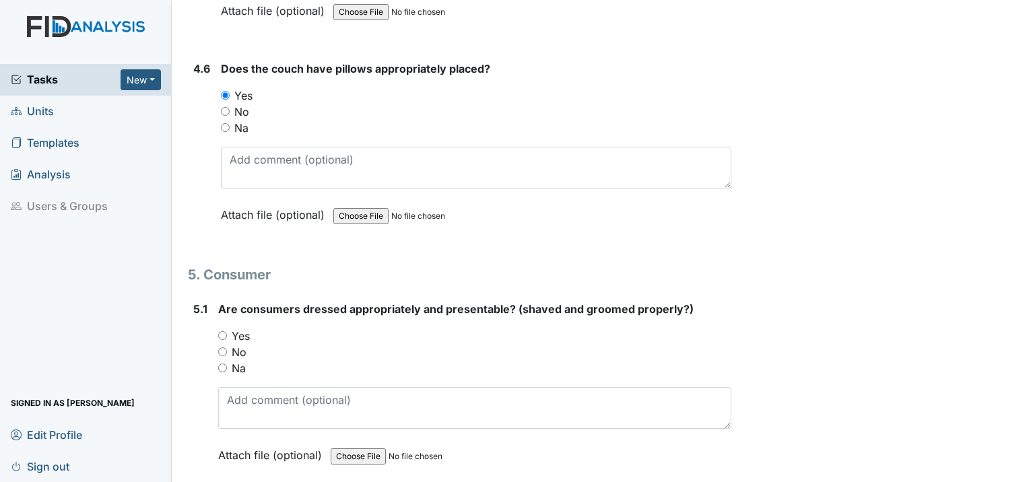
scroll to position [5724, 0]
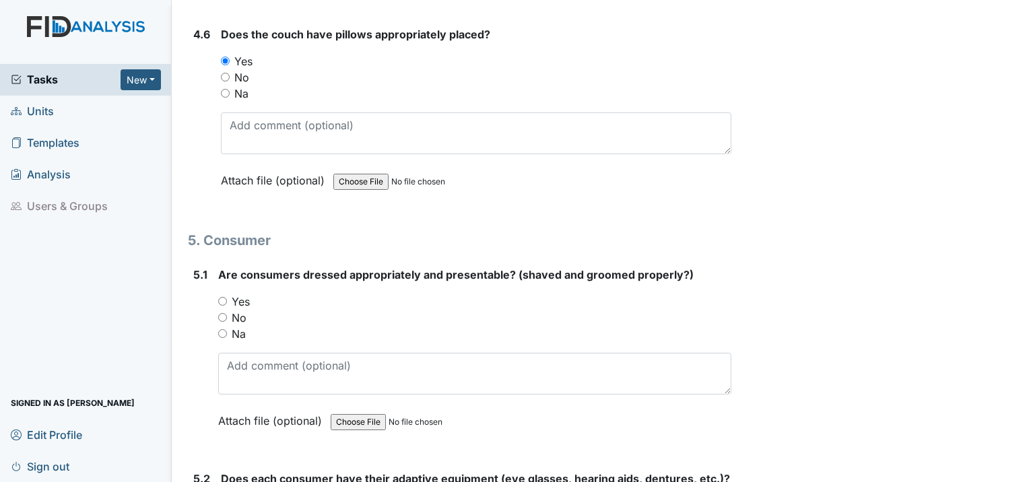
click at [224, 297] on input "Yes" at bounding box center [222, 301] width 9 height 9
radio input "true"
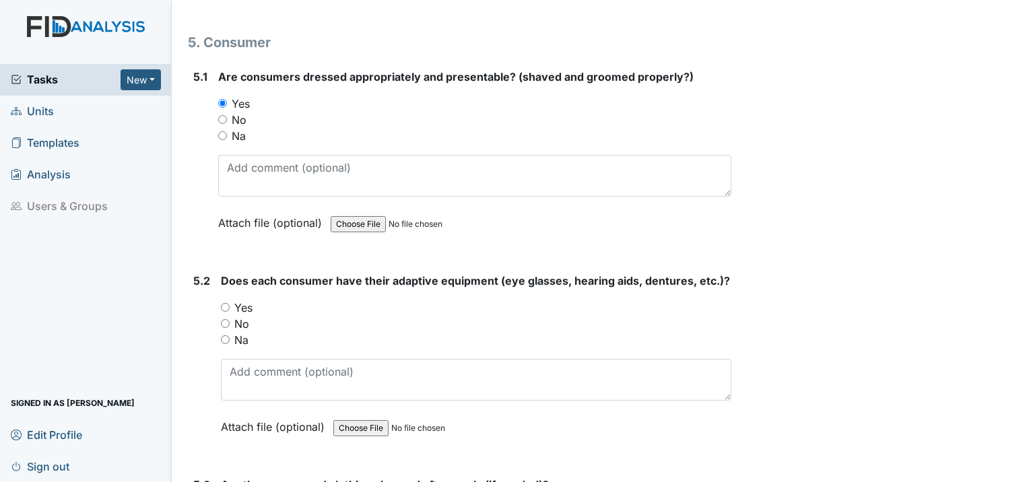
scroll to position [5994, 0]
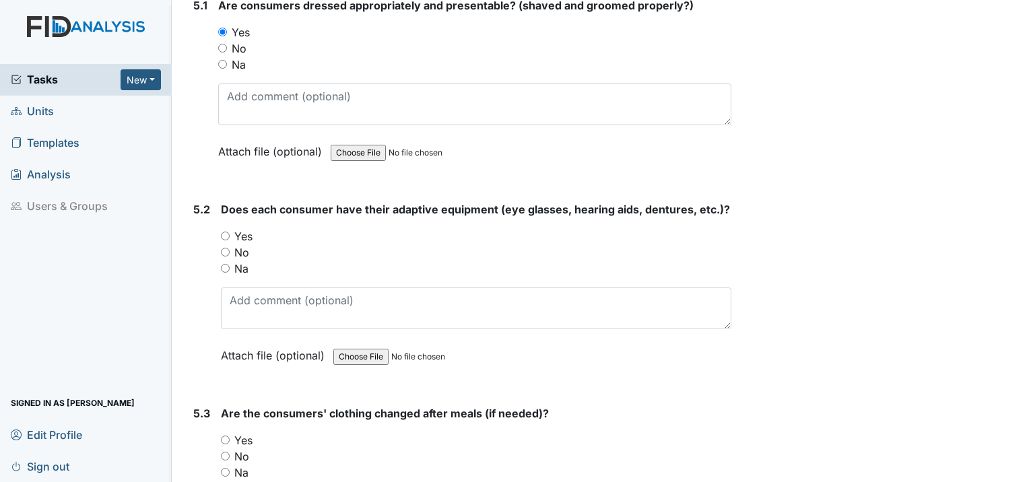
click at [225, 232] on input "Yes" at bounding box center [225, 236] width 9 height 9
radio input "true"
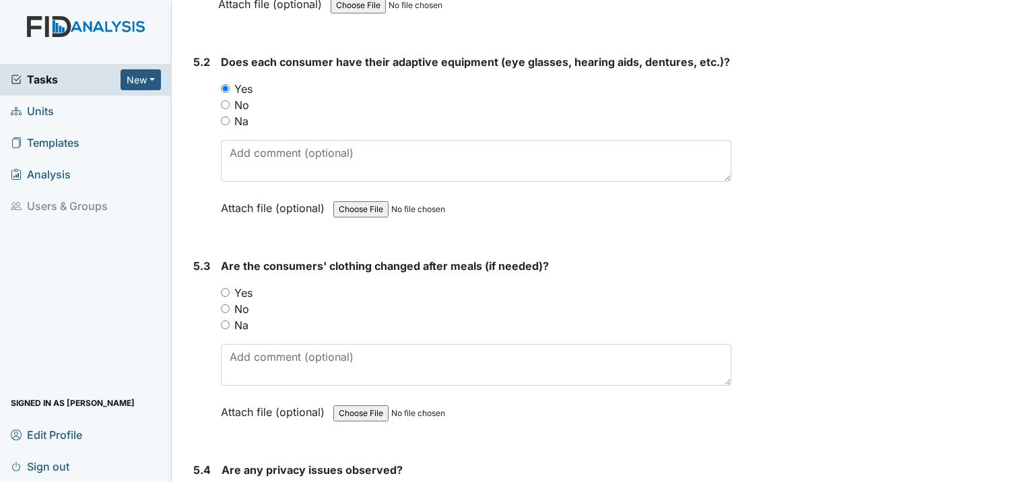
scroll to position [6196, 0]
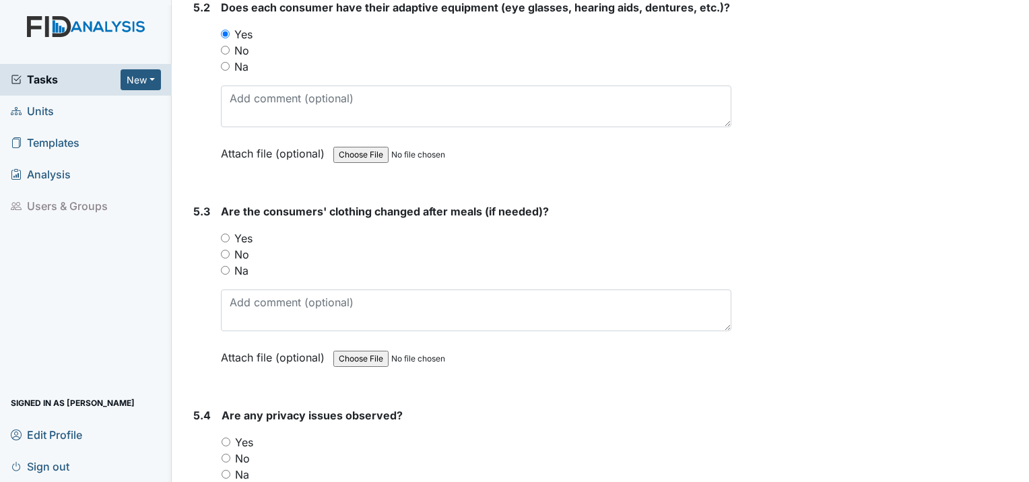
click at [226, 234] on input "Yes" at bounding box center [225, 238] width 9 height 9
radio input "true"
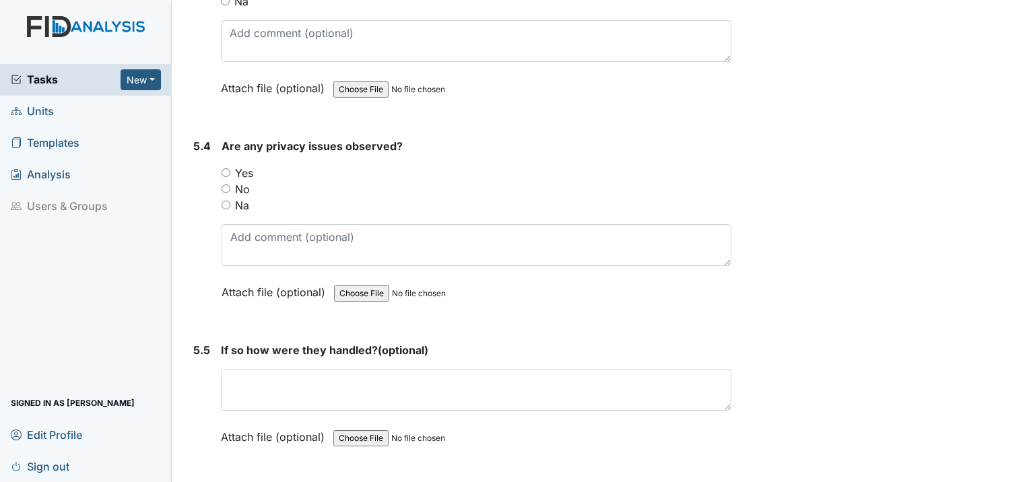
scroll to position [6533, 0]
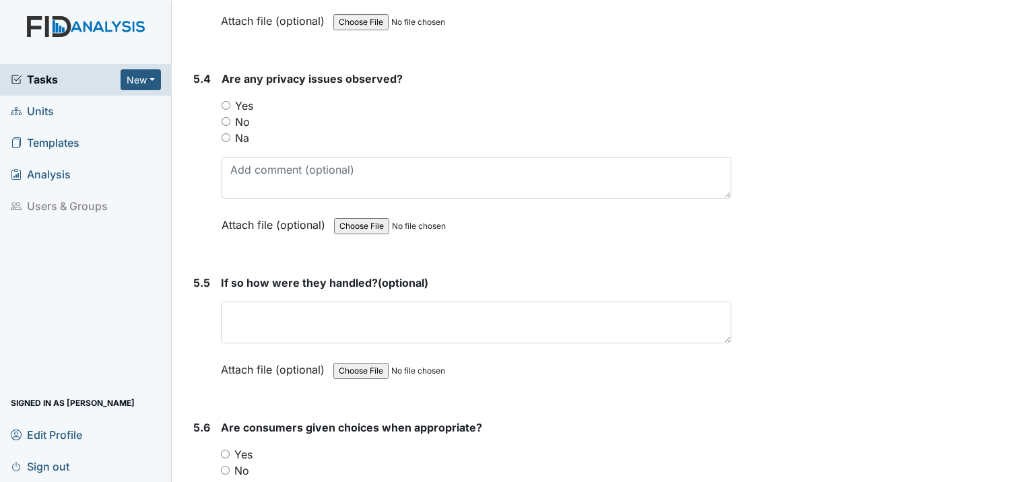
click at [222, 133] on input "Na" at bounding box center [226, 137] width 9 height 9
radio input "true"
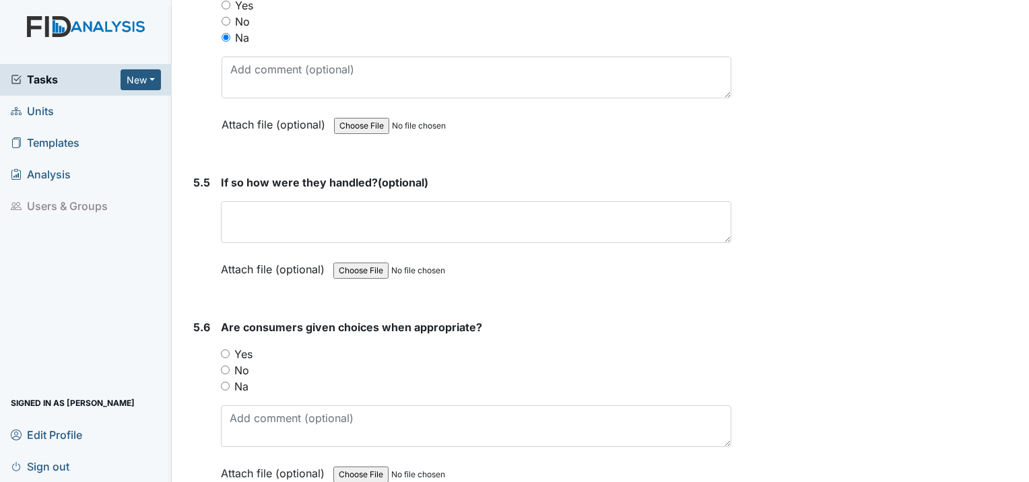
scroll to position [6667, 0]
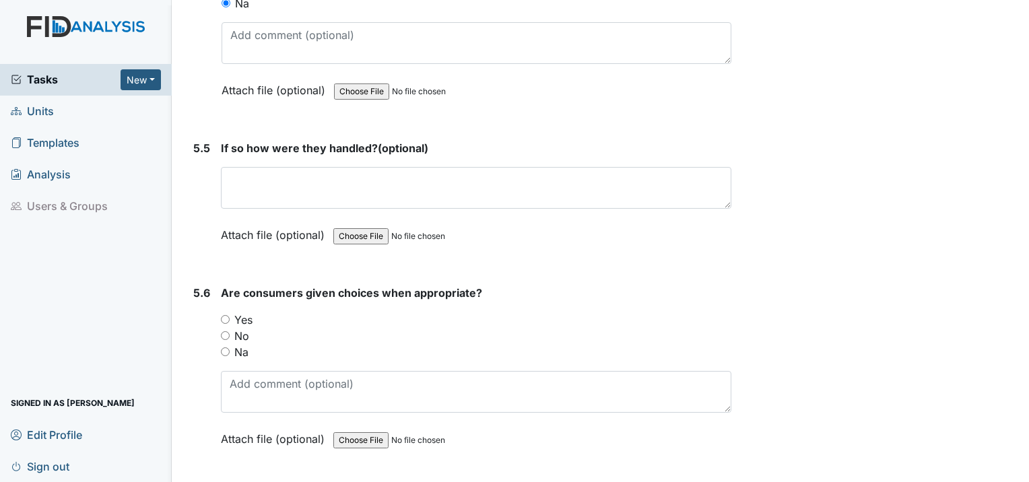
click at [224, 315] on input "Yes" at bounding box center [225, 319] width 9 height 9
radio input "true"
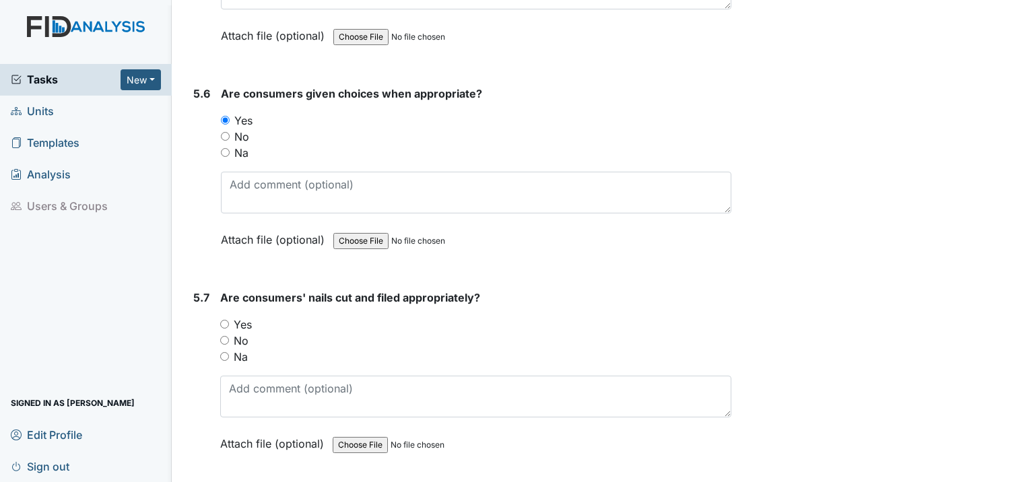
scroll to position [6869, 0]
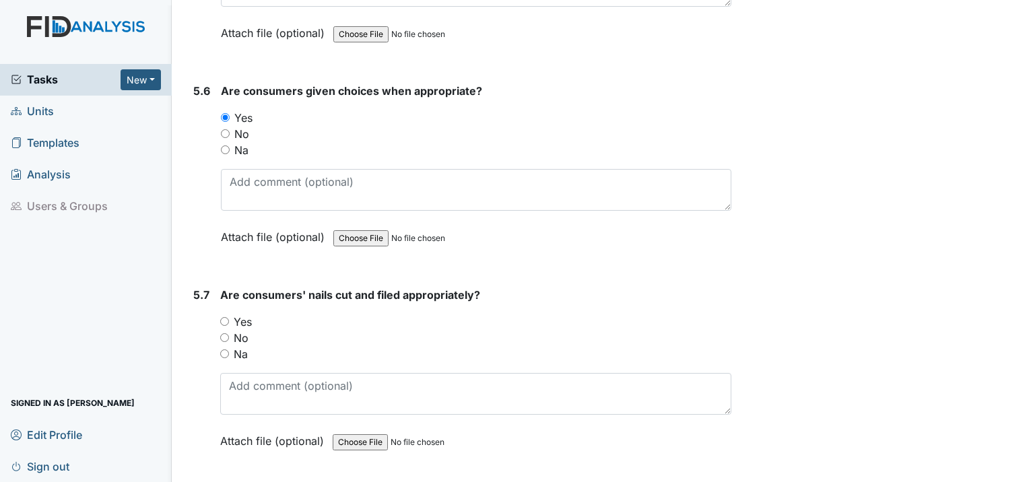
click at [226, 317] on input "Yes" at bounding box center [224, 321] width 9 height 9
radio input "true"
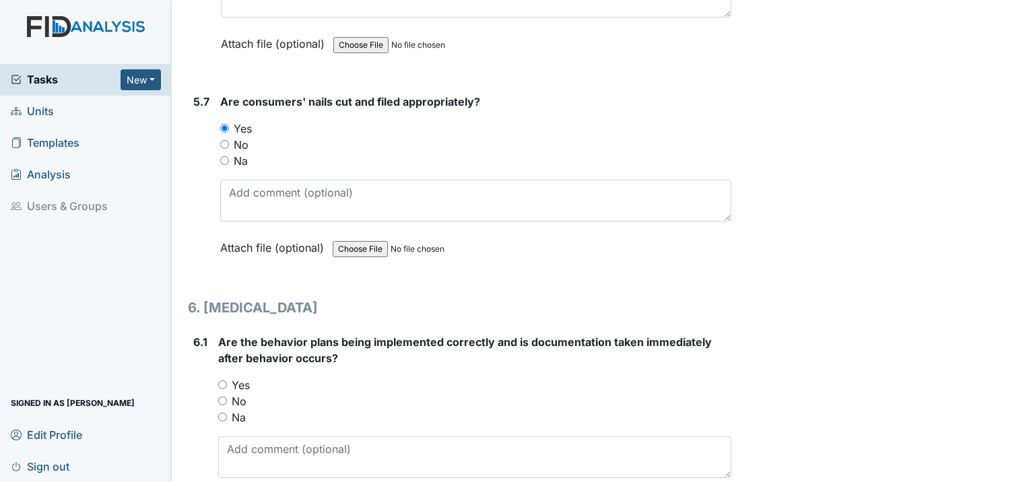
scroll to position [7071, 0]
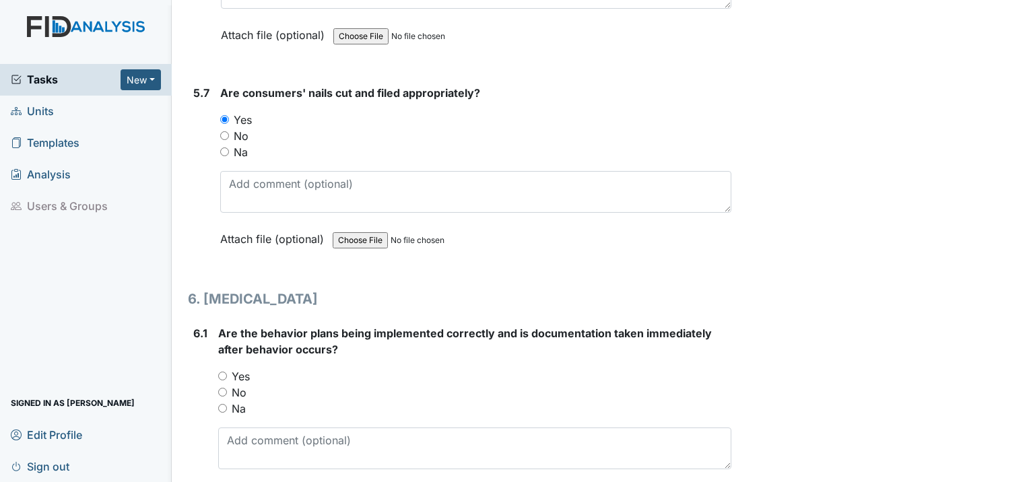
click at [224, 372] on input "Yes" at bounding box center [222, 376] width 9 height 9
radio input "true"
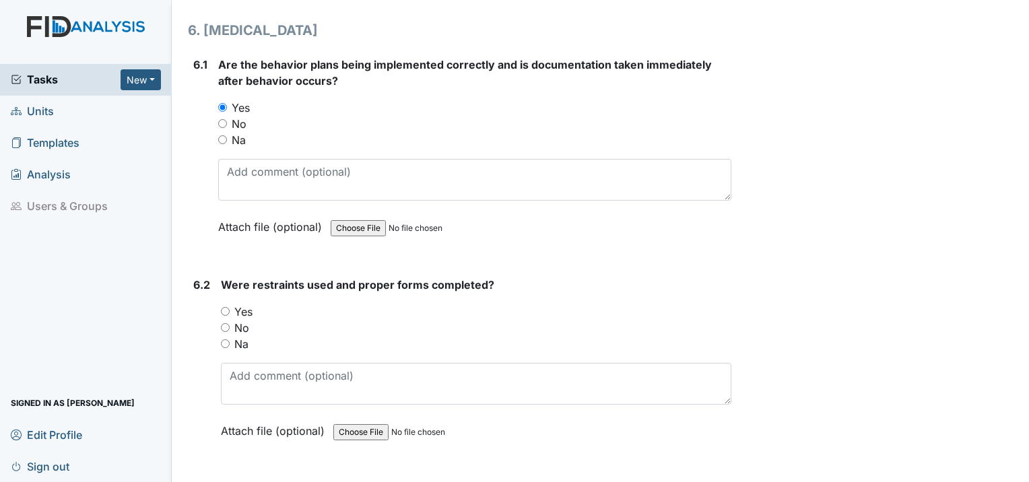
scroll to position [7341, 0]
click at [228, 306] on input "Yes" at bounding box center [225, 310] width 9 height 9
radio input "true"
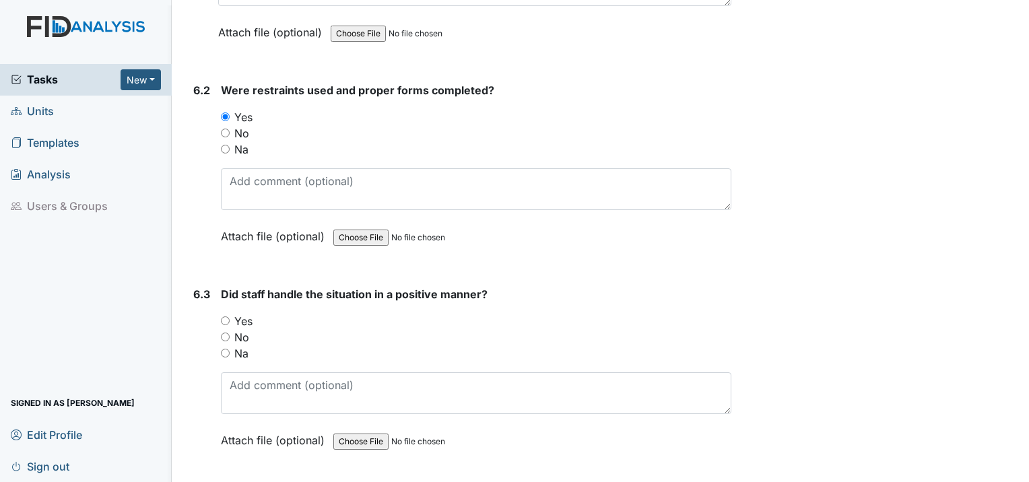
scroll to position [7543, 0]
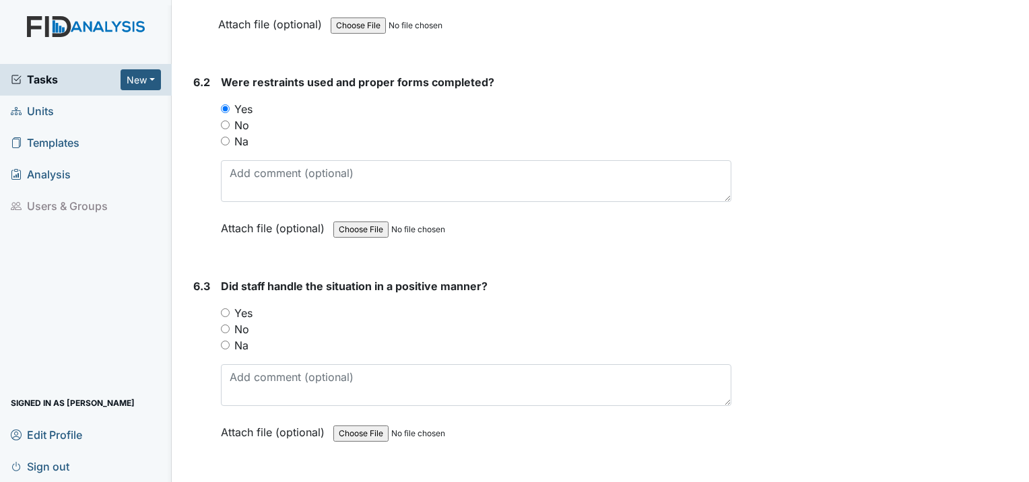
click at [226, 308] on input "Yes" at bounding box center [225, 312] width 9 height 9
radio input "true"
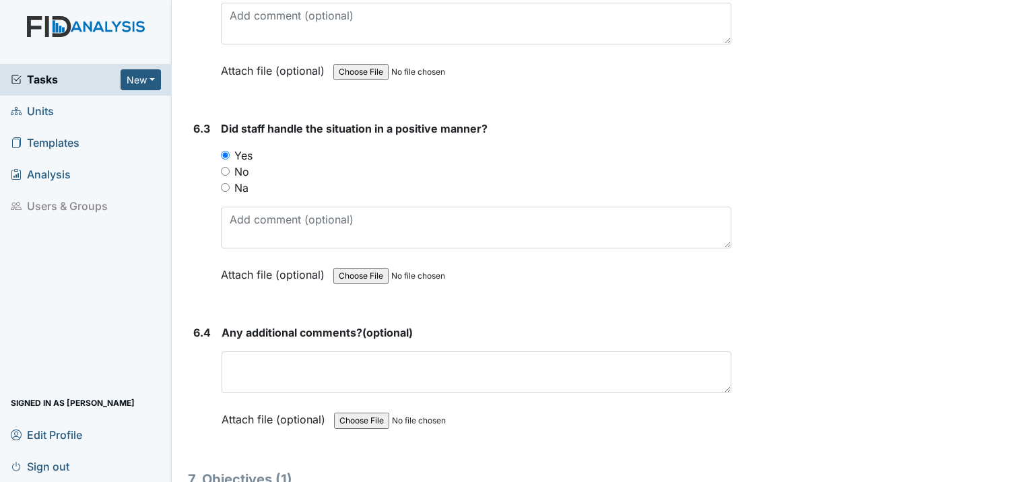
scroll to position [7745, 0]
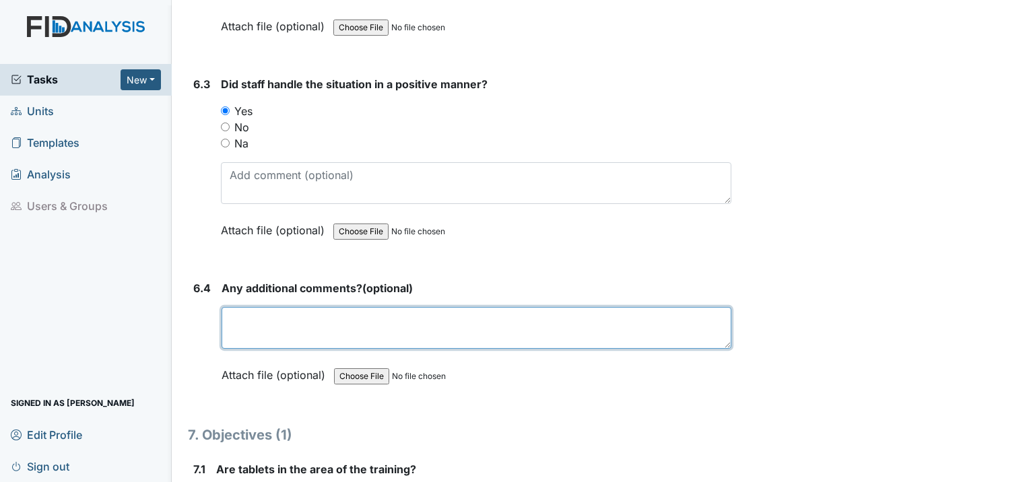
click at [283, 307] on textarea at bounding box center [477, 328] width 510 height 42
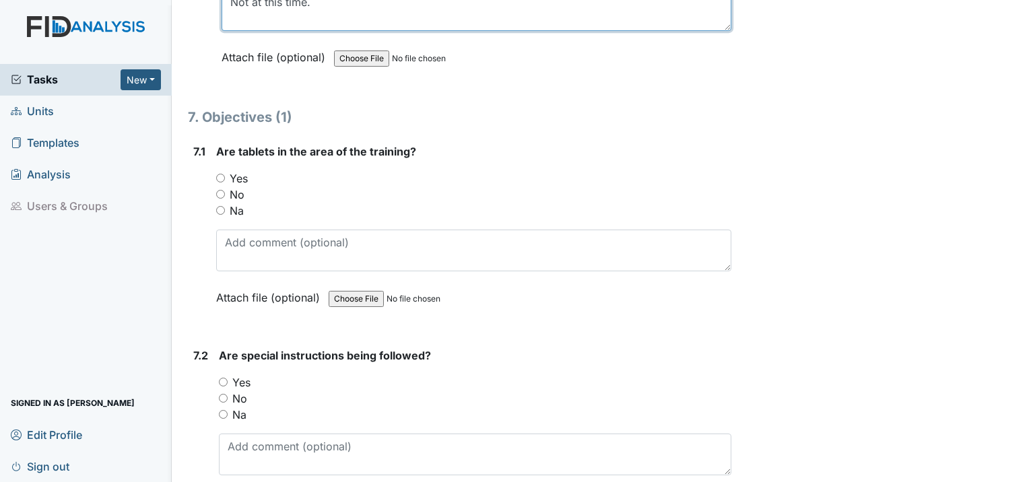
scroll to position [8082, 0]
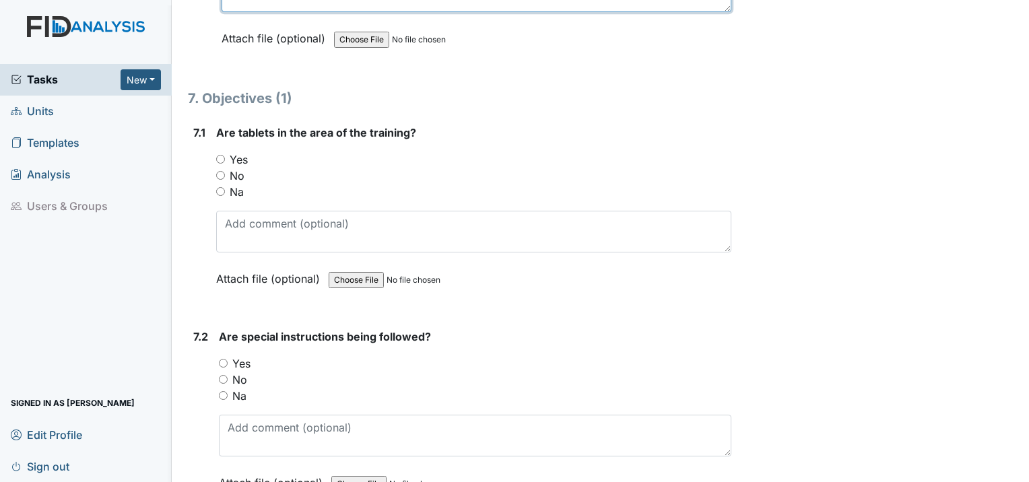
type textarea "Not at this time."
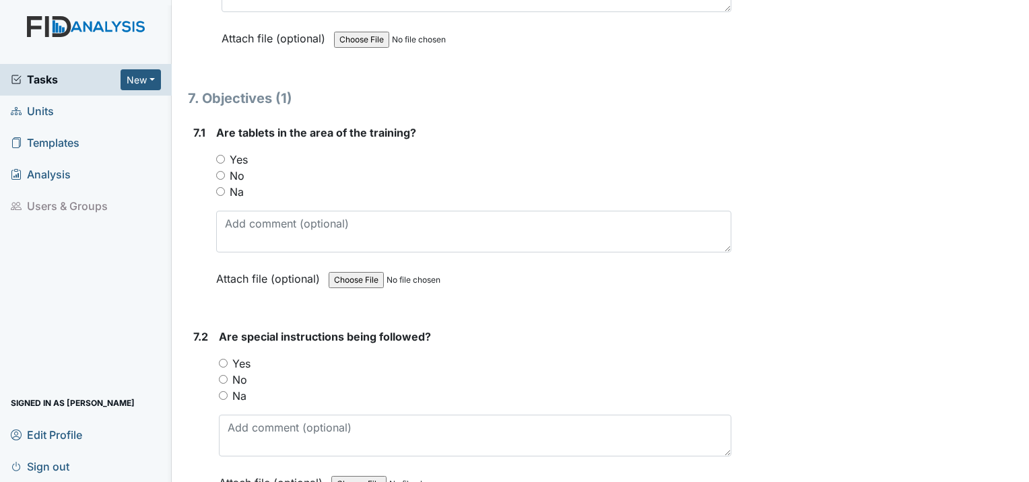
click at [217, 155] on input "Yes" at bounding box center [220, 159] width 9 height 9
radio input "true"
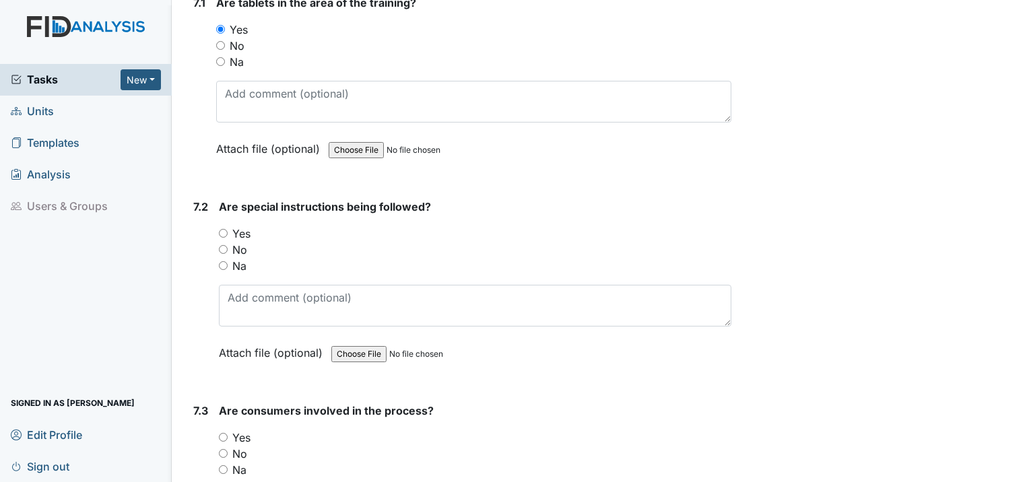
scroll to position [8284, 0]
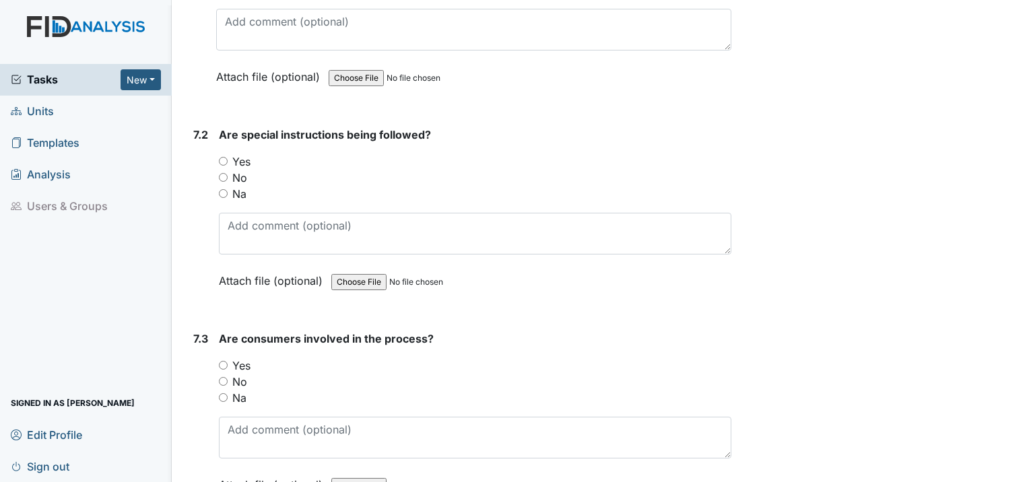
click at [226, 157] on input "Yes" at bounding box center [223, 161] width 9 height 9
radio input "true"
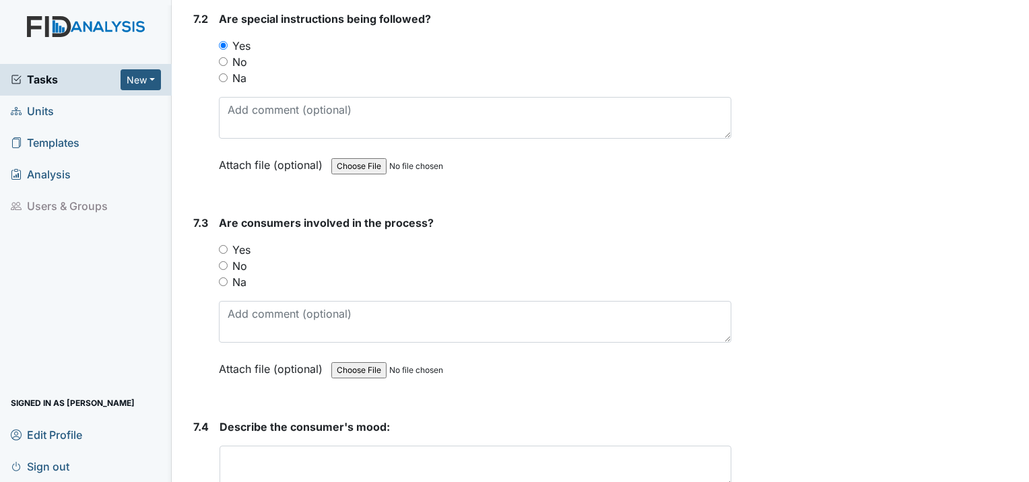
scroll to position [8418, 0]
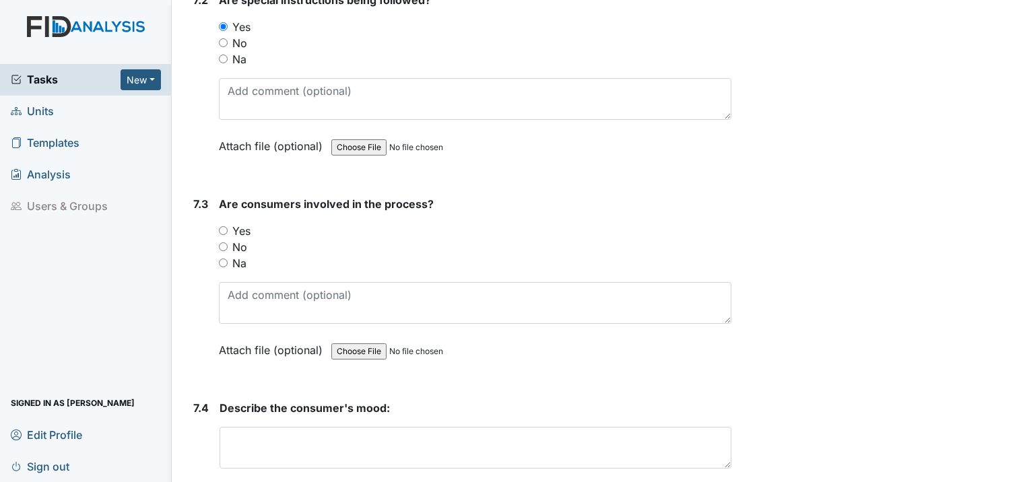
click at [223, 226] on input "Yes" at bounding box center [223, 230] width 9 height 9
radio input "true"
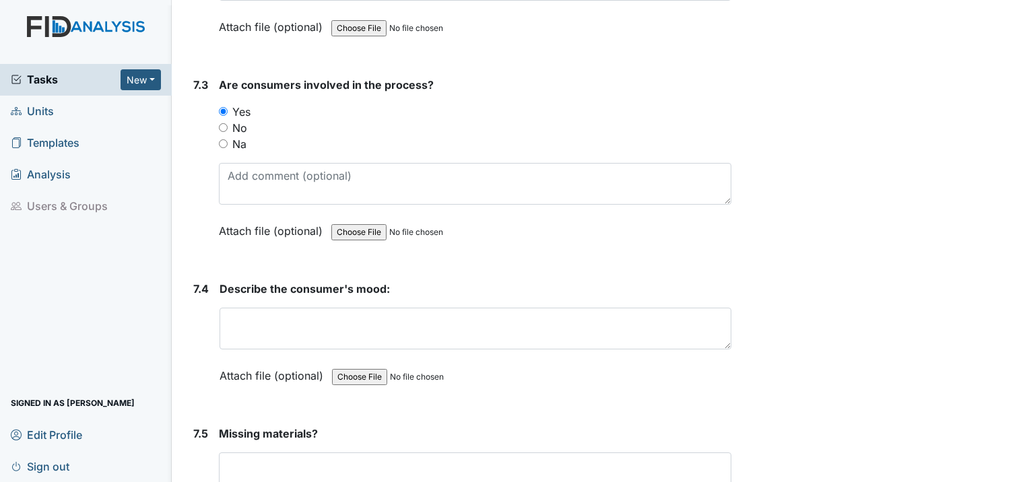
scroll to position [8553, 0]
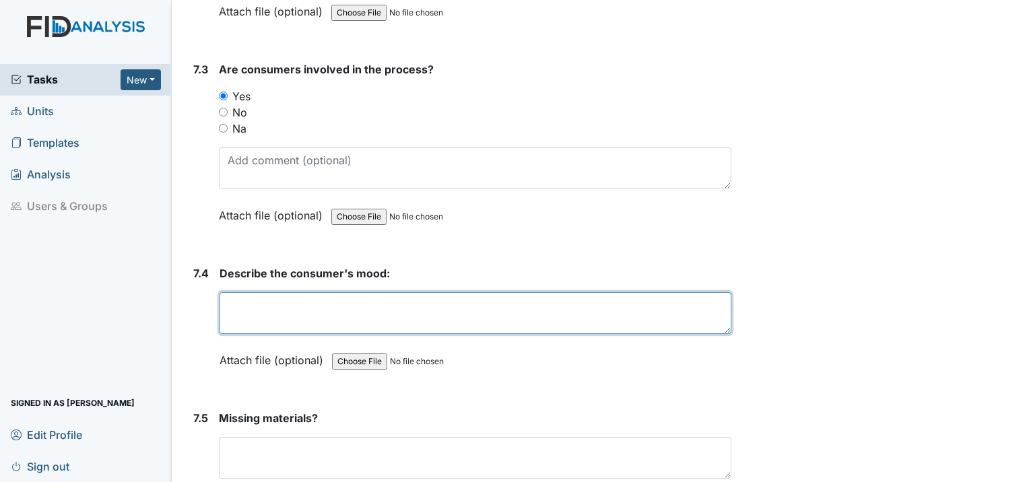
click at [280, 292] on textarea at bounding box center [476, 313] width 512 height 42
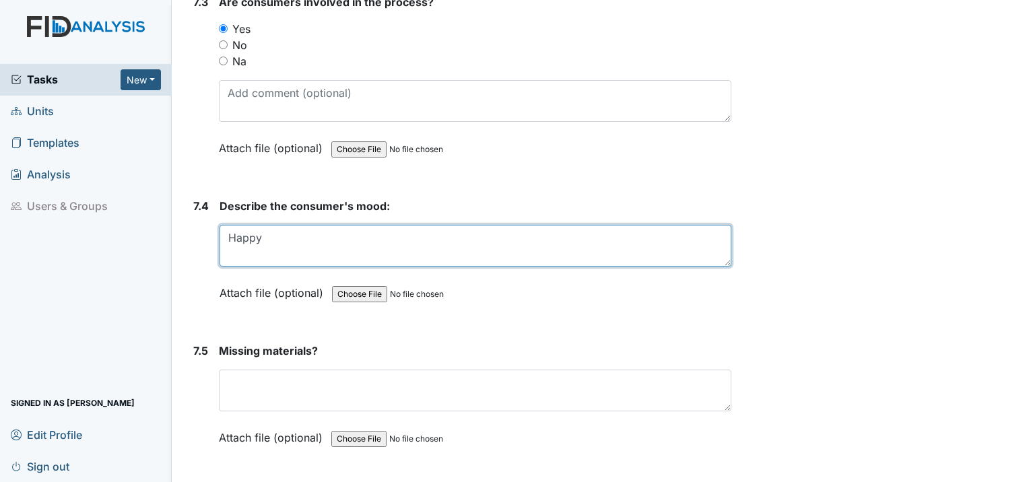
type textarea "Happy"
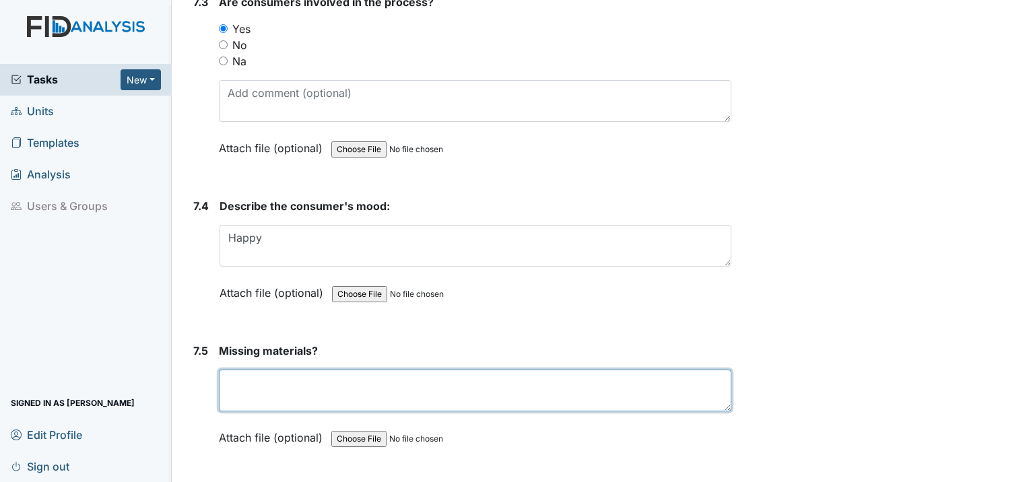
click at [248, 370] on textarea at bounding box center [475, 391] width 513 height 42
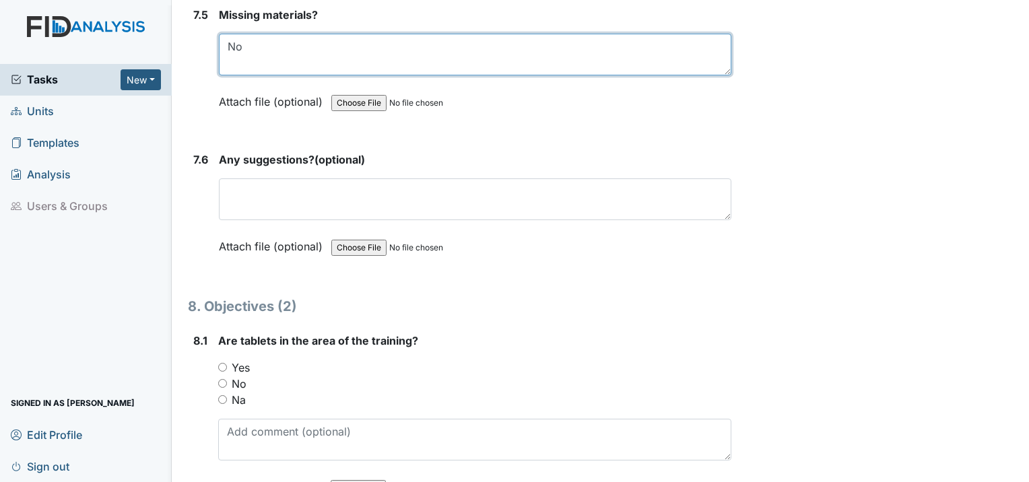
scroll to position [8957, 0]
type textarea "No"
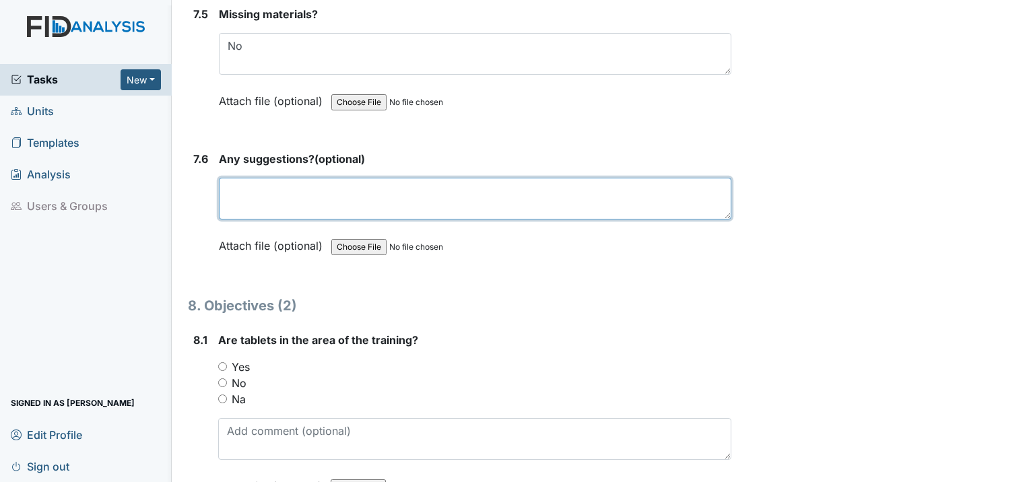
click at [288, 178] on textarea at bounding box center [475, 199] width 513 height 42
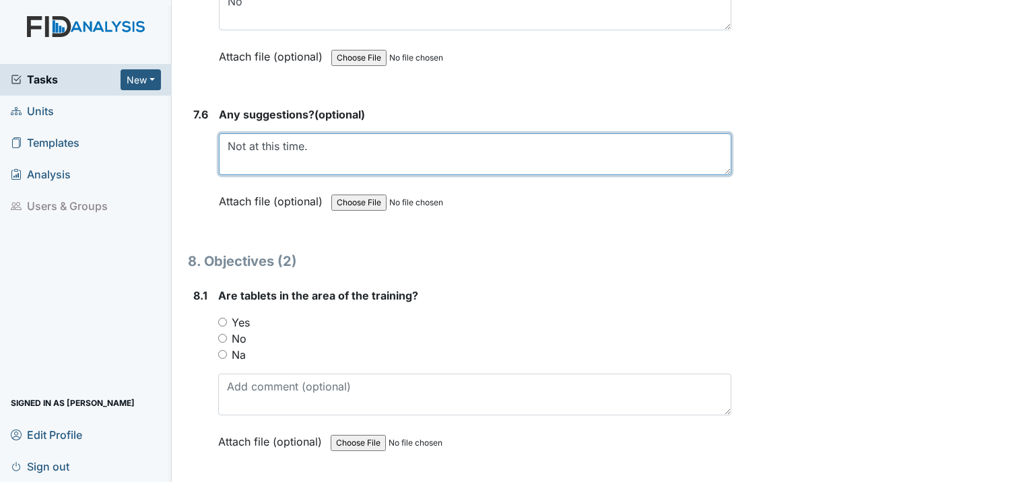
scroll to position [9092, 0]
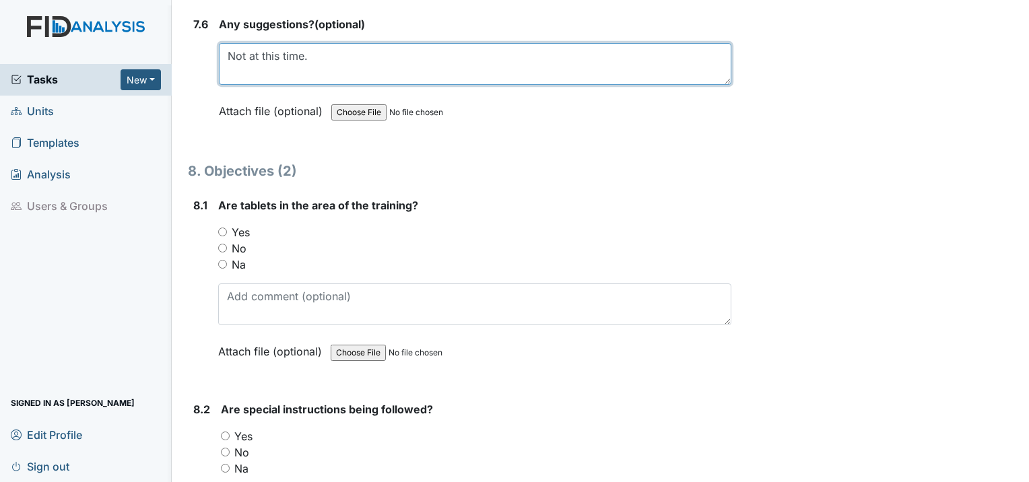
type textarea "Not at this time."
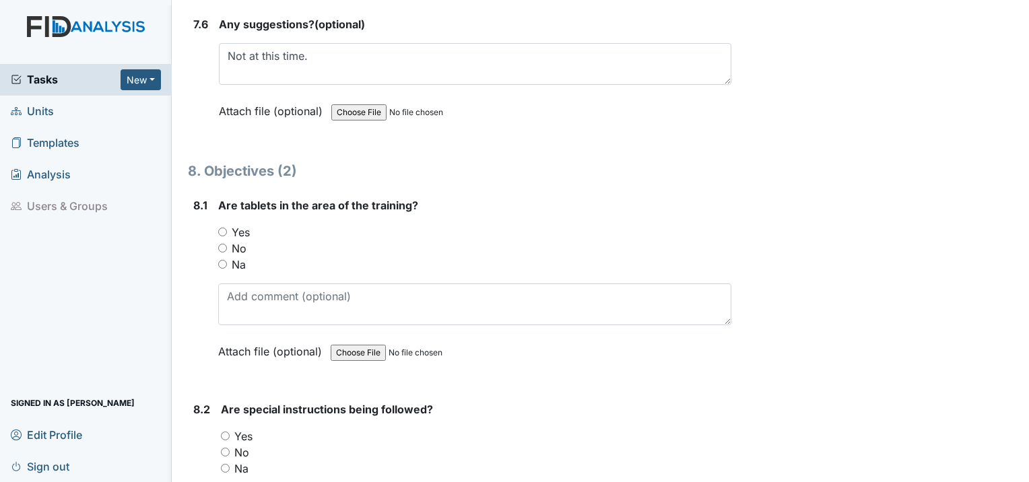
click at [220, 228] on input "Yes" at bounding box center [222, 232] width 9 height 9
radio input "true"
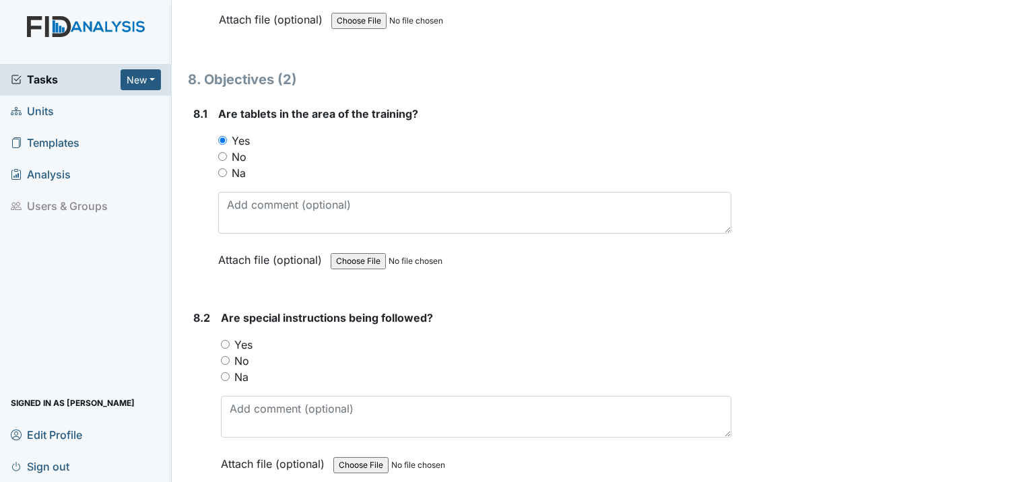
scroll to position [9226, 0]
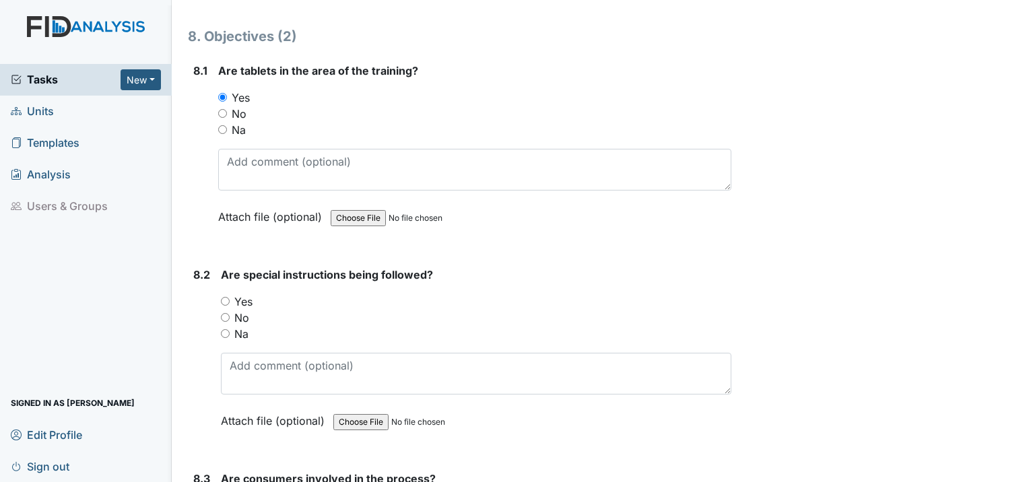
drag, startPoint x: 218, startPoint y: 236, endPoint x: 229, endPoint y: 245, distance: 13.9
click at [226, 267] on div "8.2 Are special instructions being followed? You must select one of the below o…" at bounding box center [459, 358] width 543 height 183
click at [229, 297] on input "Yes" at bounding box center [225, 301] width 9 height 9
radio input "true"
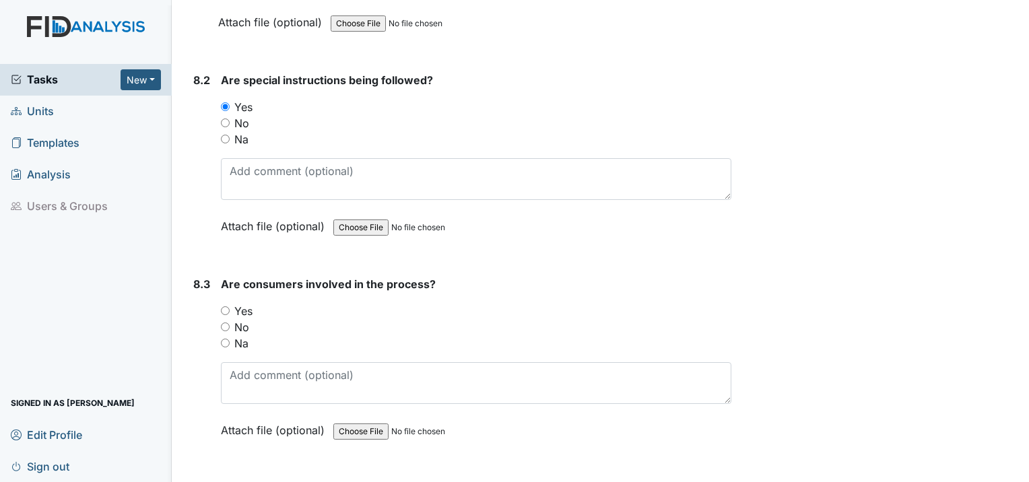
scroll to position [9428, 0]
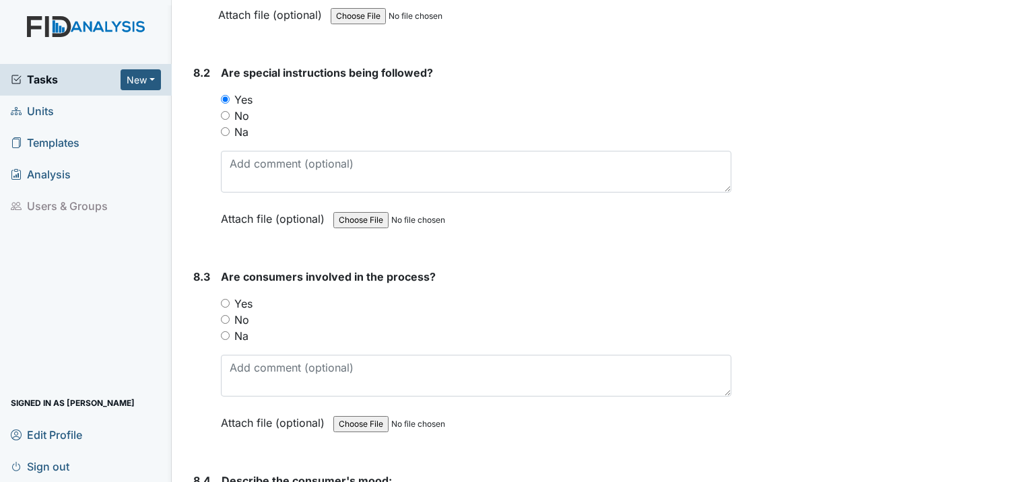
click at [225, 299] on input "Yes" at bounding box center [225, 303] width 9 height 9
radio input "true"
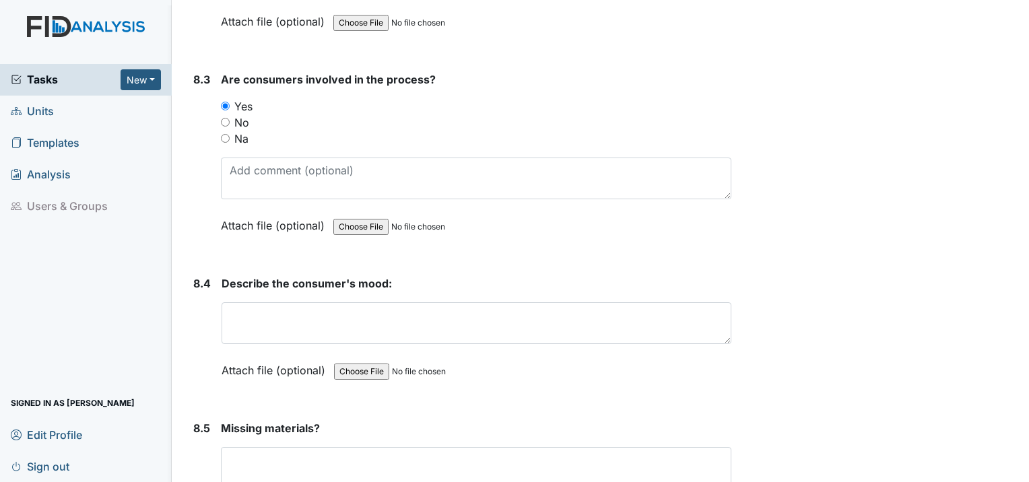
scroll to position [9630, 0]
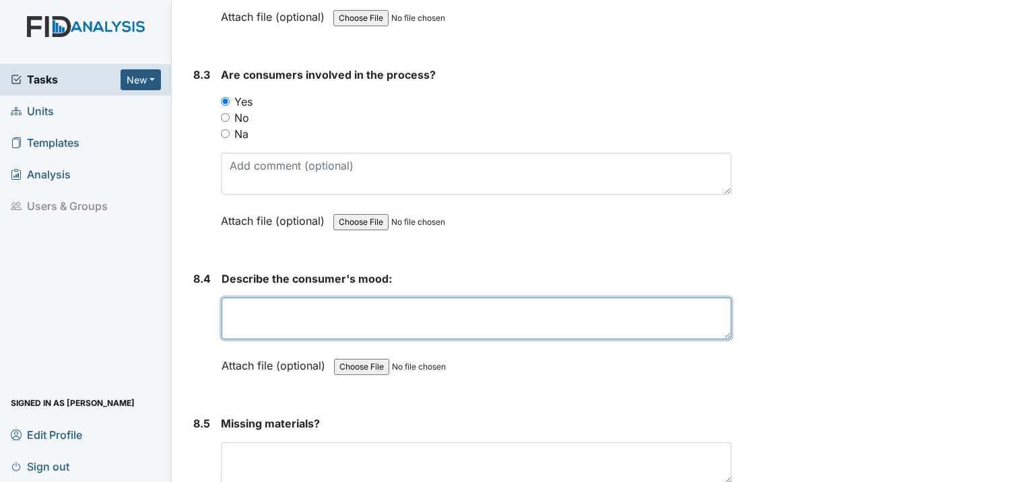
click at [255, 298] on textarea at bounding box center [477, 319] width 510 height 42
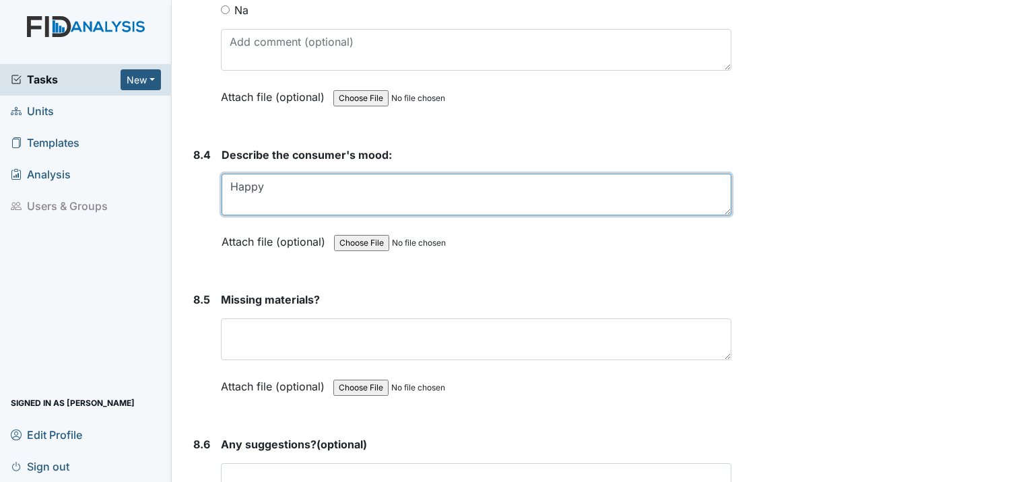
scroll to position [9765, 0]
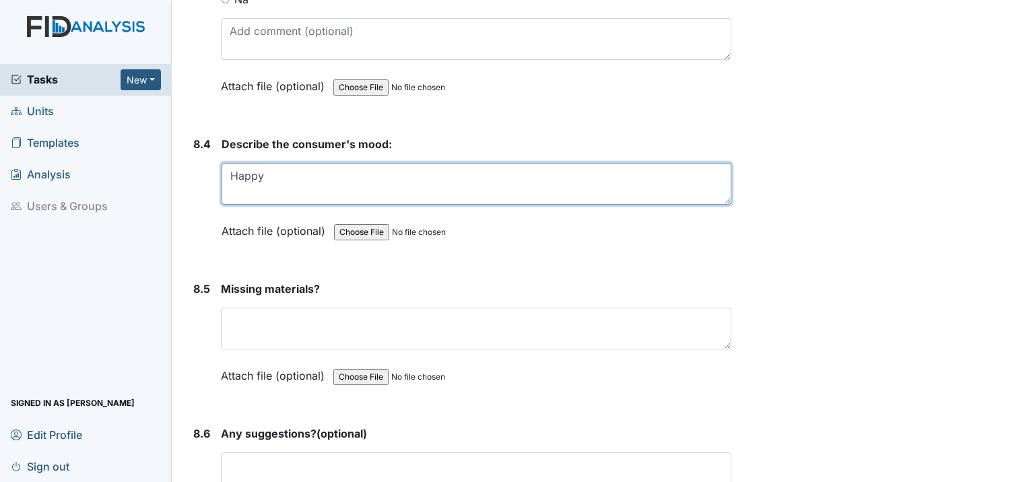
type textarea "Happy"
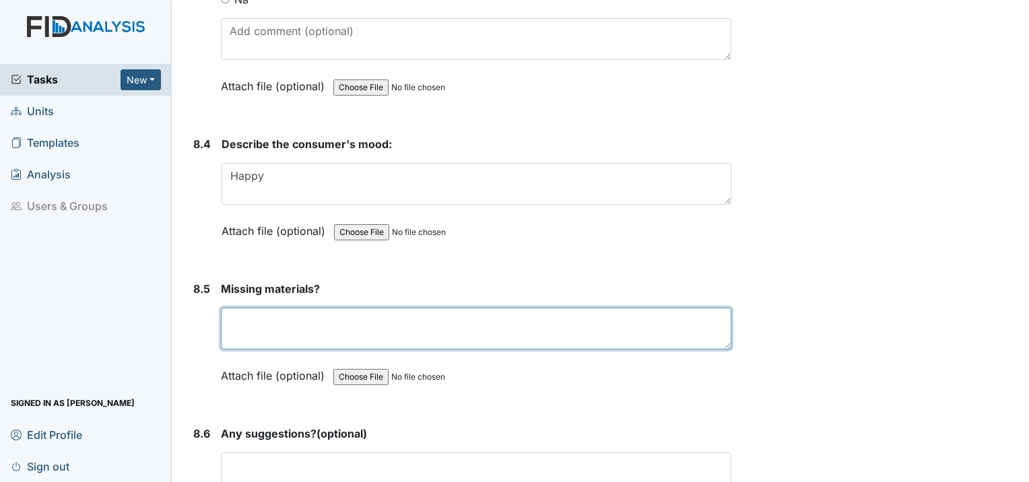
click at [325, 308] on textarea at bounding box center [476, 329] width 510 height 42
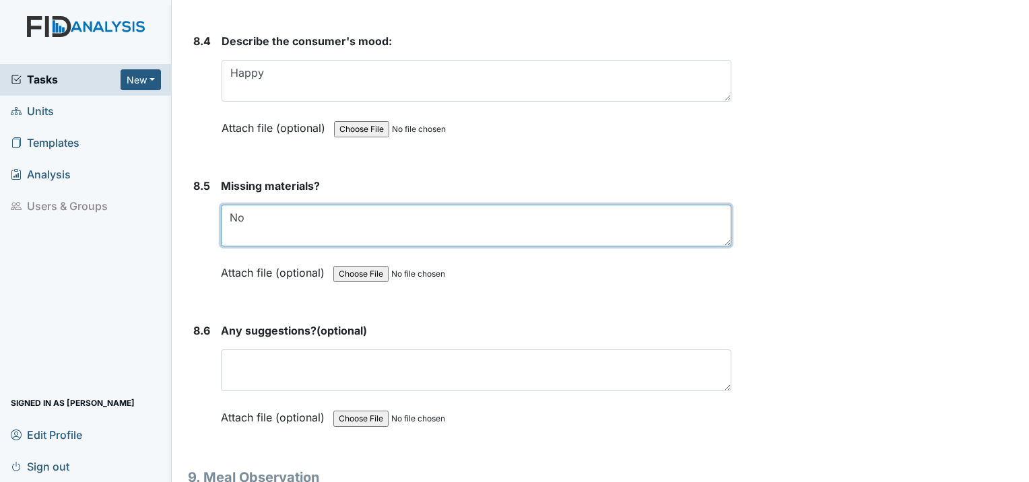
scroll to position [9900, 0]
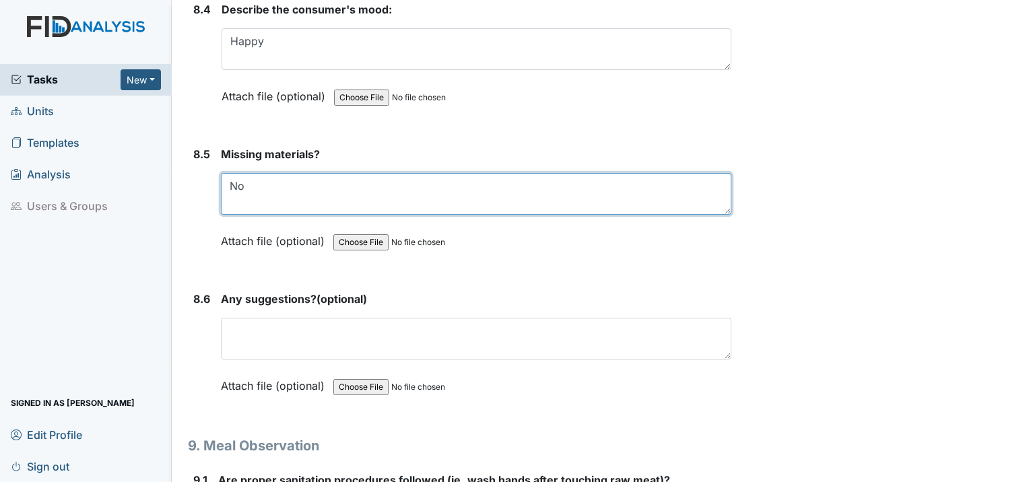
type textarea "No"
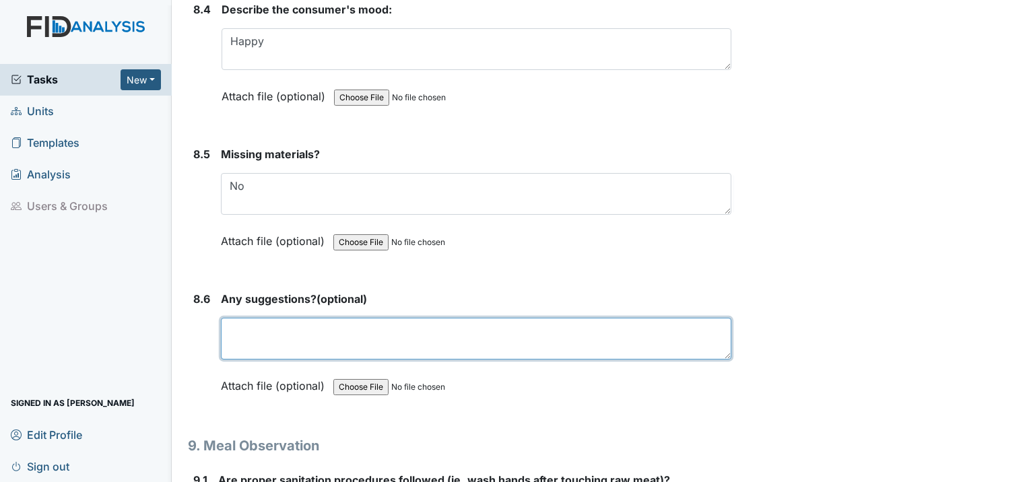
click at [278, 318] on textarea at bounding box center [476, 339] width 510 height 42
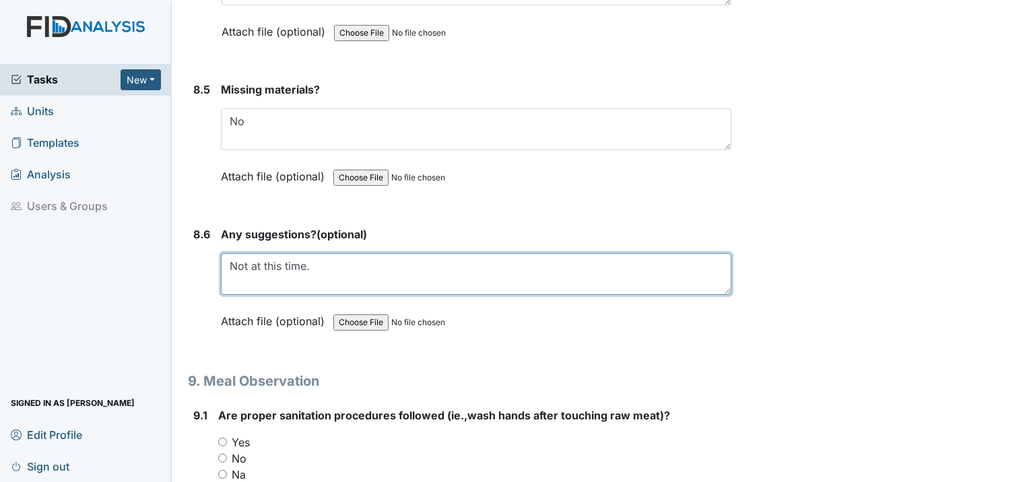
scroll to position [10035, 0]
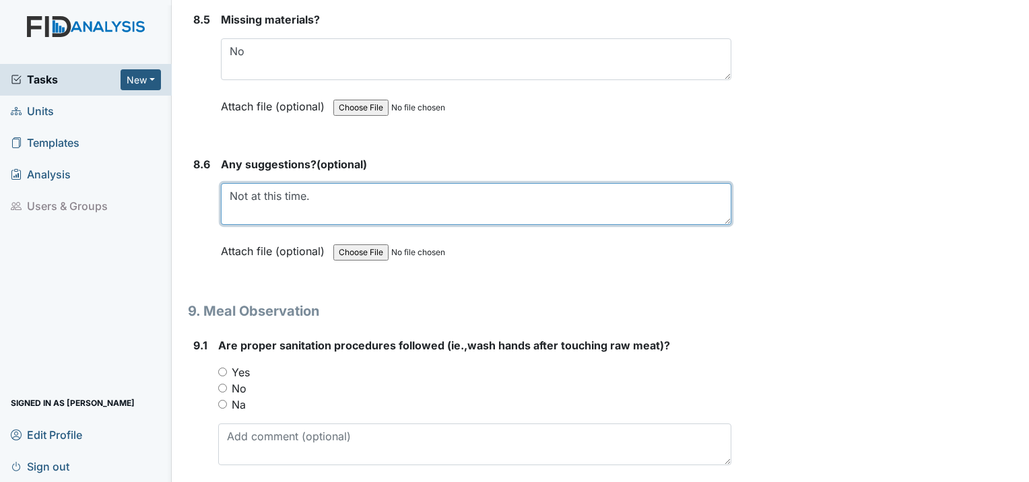
type textarea "Not at this time."
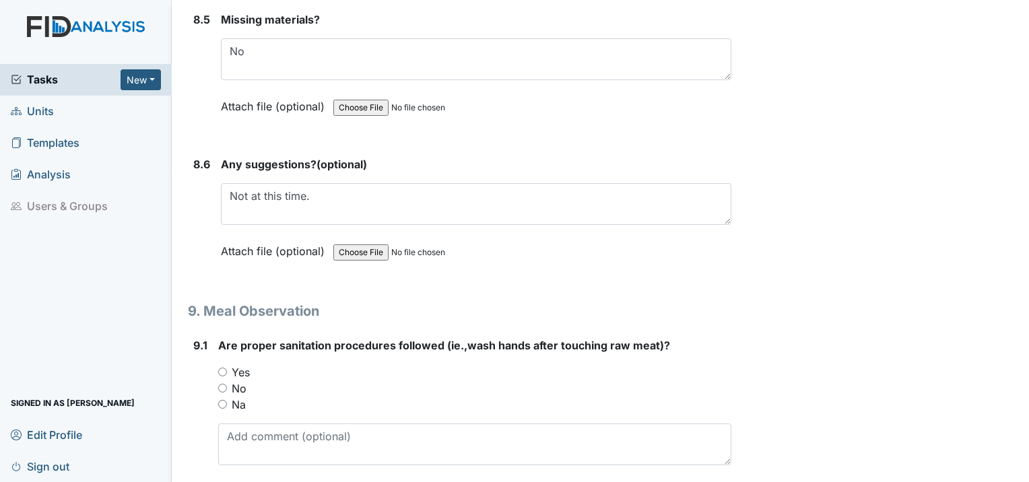
click at [224, 368] on input "Yes" at bounding box center [222, 372] width 9 height 9
radio input "true"
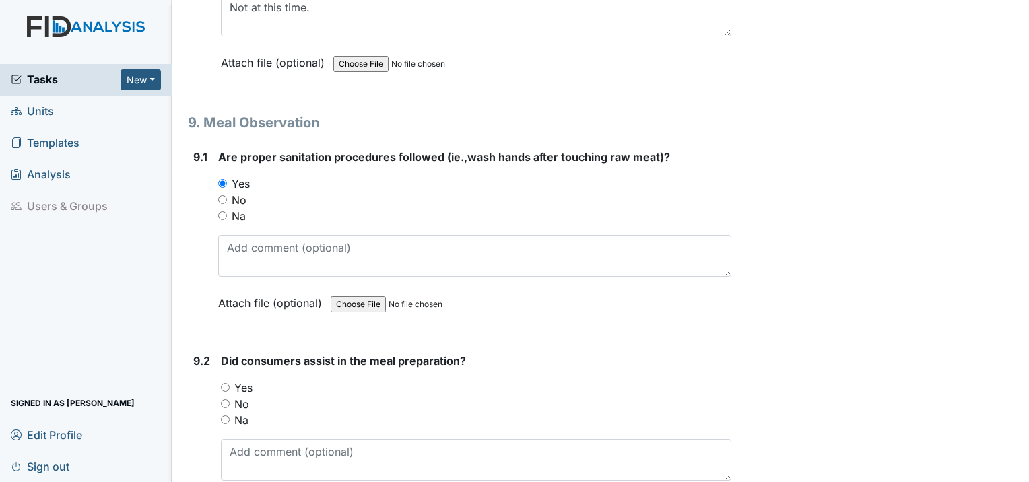
scroll to position [10237, 0]
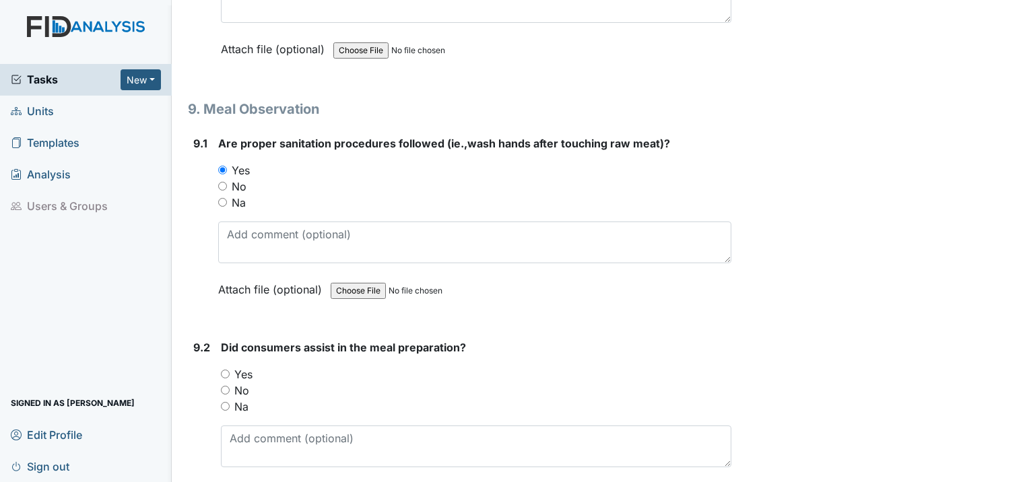
click at [227, 370] on input "Yes" at bounding box center [225, 374] width 9 height 9
radio input "true"
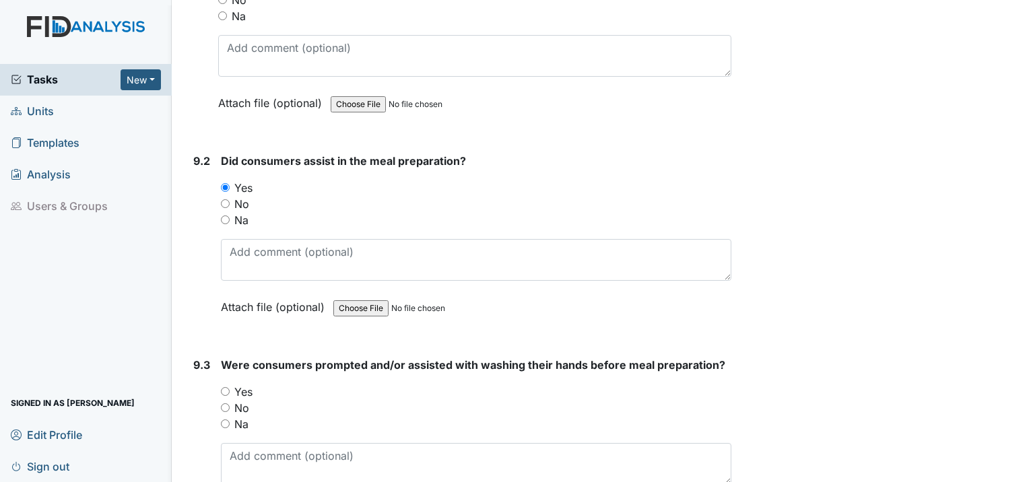
scroll to position [10439, 0]
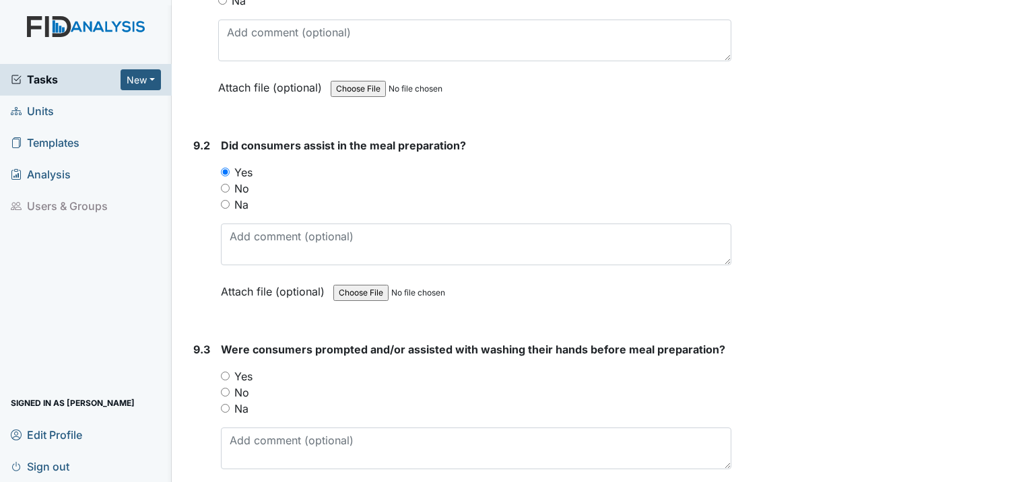
click at [225, 372] on input "Yes" at bounding box center [225, 376] width 9 height 9
radio input "true"
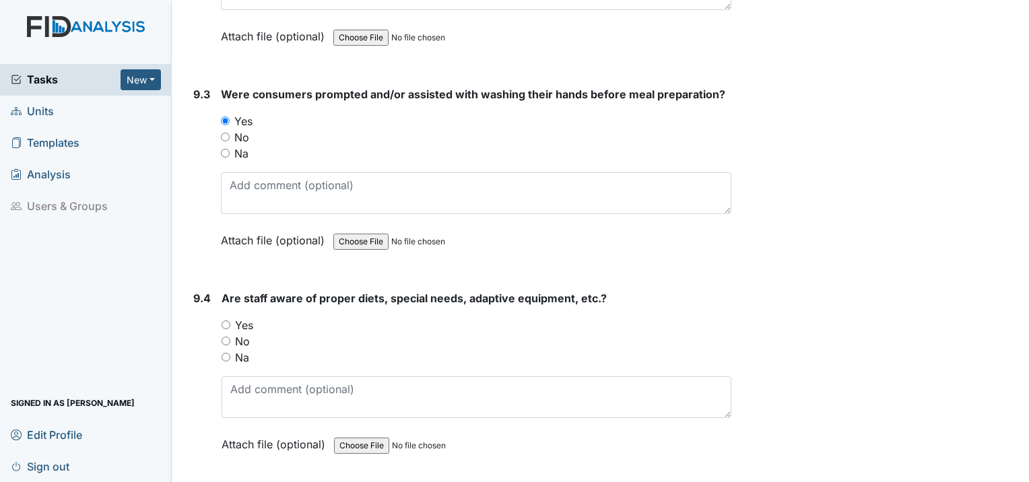
scroll to position [10708, 0]
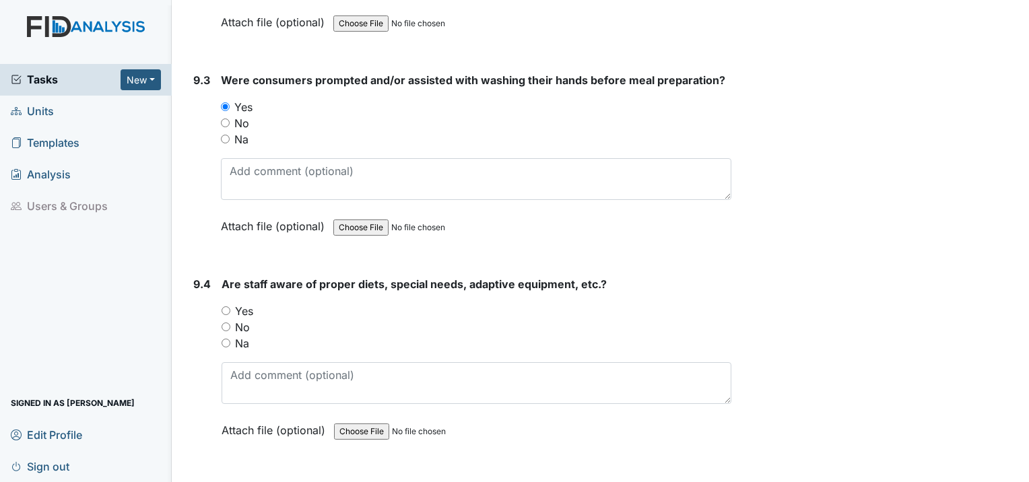
click at [224, 306] on input "Yes" at bounding box center [226, 310] width 9 height 9
radio input "true"
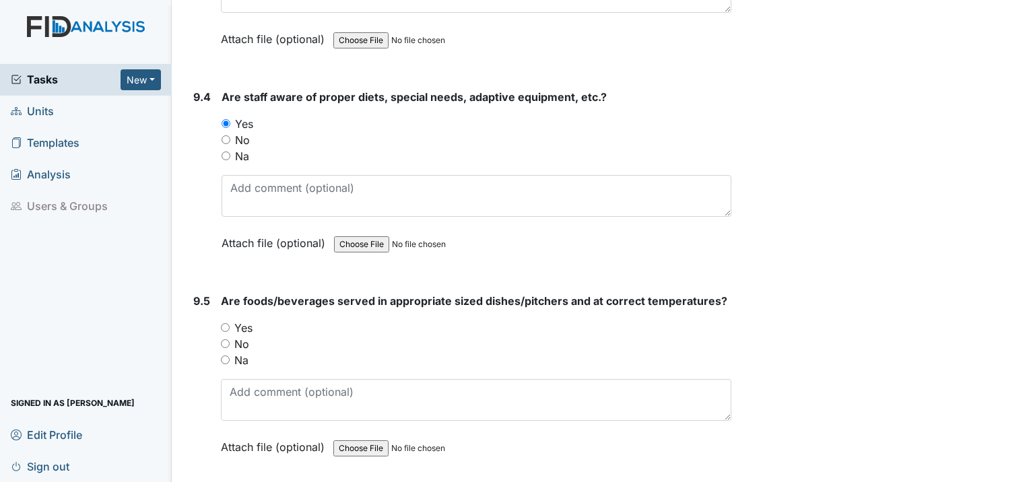
scroll to position [10910, 0]
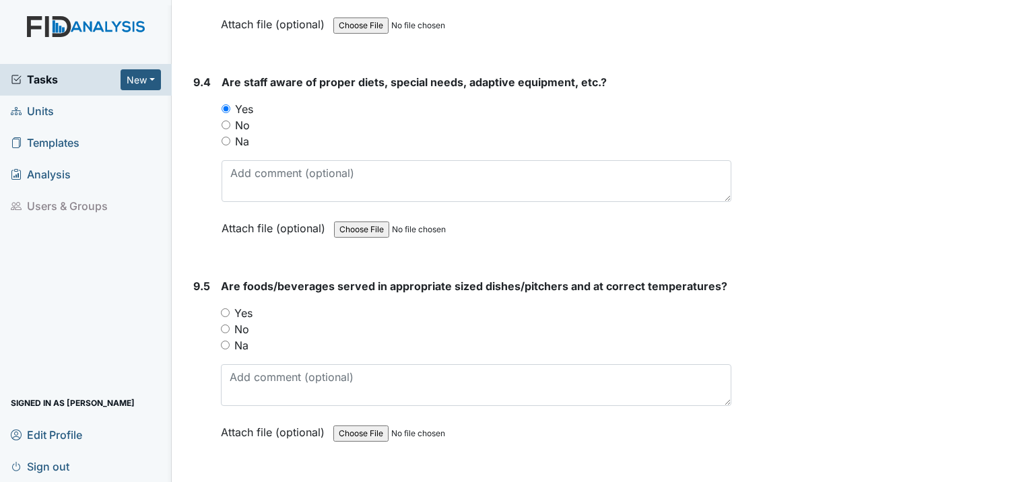
click at [224, 305] on div "Yes" at bounding box center [476, 313] width 510 height 16
click at [231, 305] on div "Yes" at bounding box center [476, 313] width 510 height 16
click at [227, 308] on input "Yes" at bounding box center [225, 312] width 9 height 9
radio input "true"
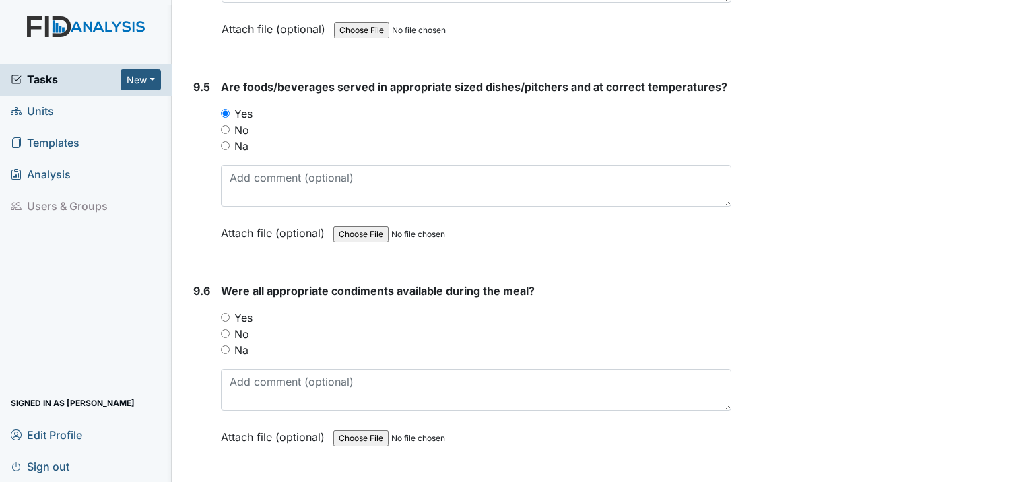
scroll to position [11112, 0]
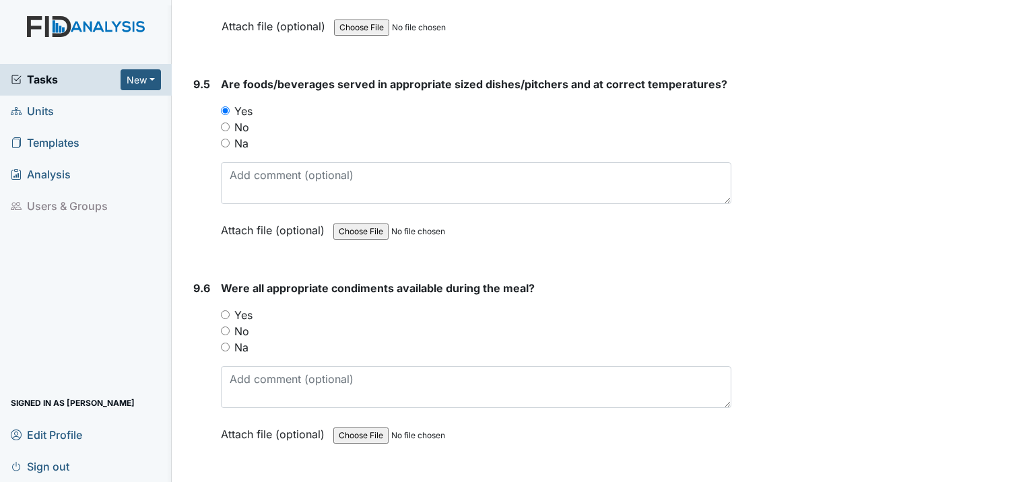
click at [226, 310] on input "Yes" at bounding box center [225, 314] width 9 height 9
radio input "true"
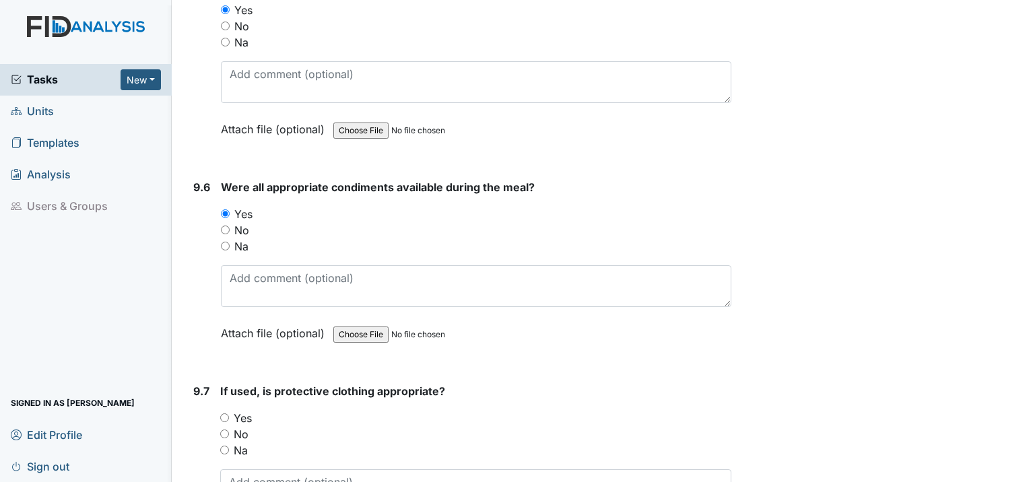
scroll to position [11314, 0]
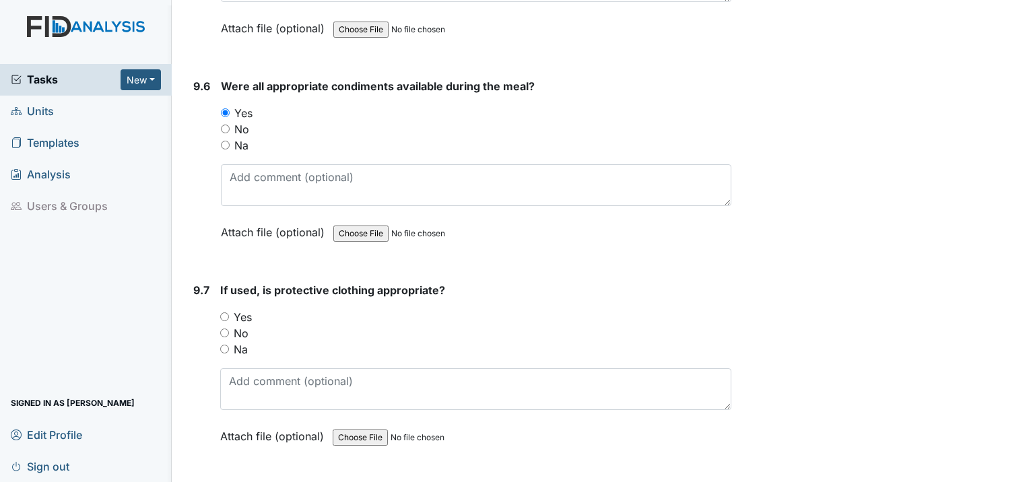
click at [226, 312] on input "Yes" at bounding box center [224, 316] width 9 height 9
radio input "true"
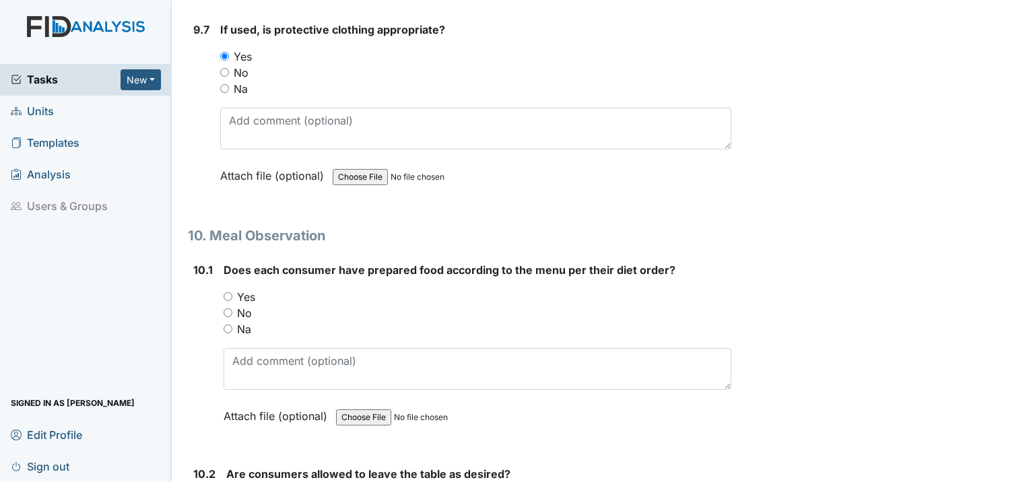
scroll to position [11584, 0]
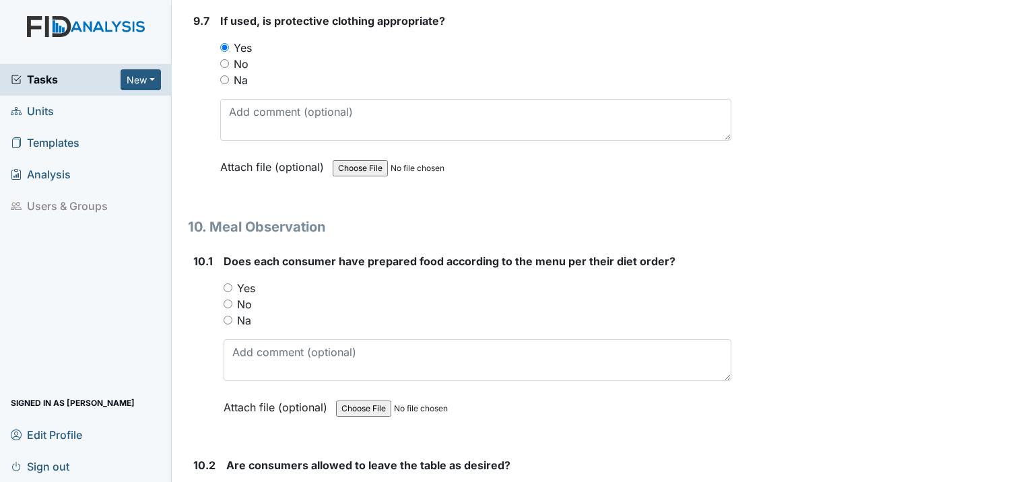
click at [232, 280] on div "Yes" at bounding box center [478, 288] width 508 height 16
click at [226, 284] on input "Yes" at bounding box center [228, 288] width 9 height 9
radio input "true"
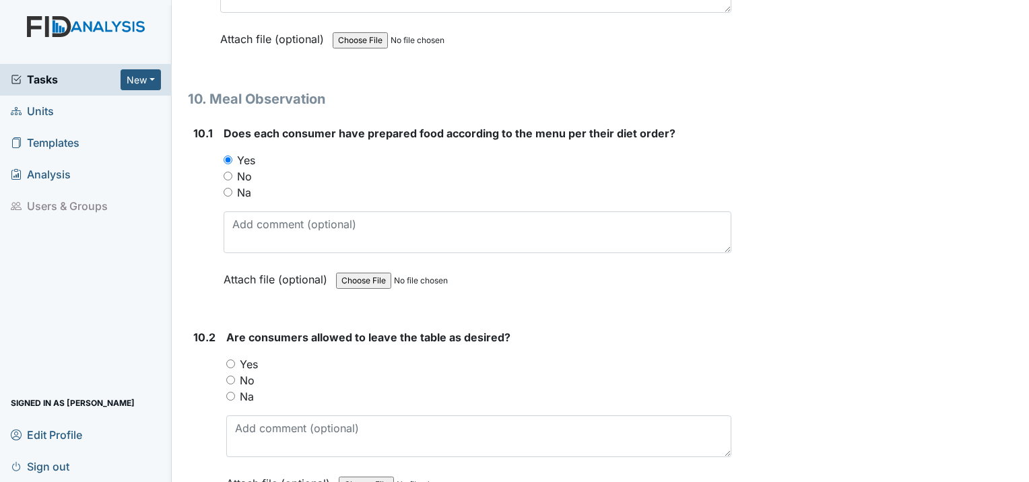
scroll to position [11718, 0]
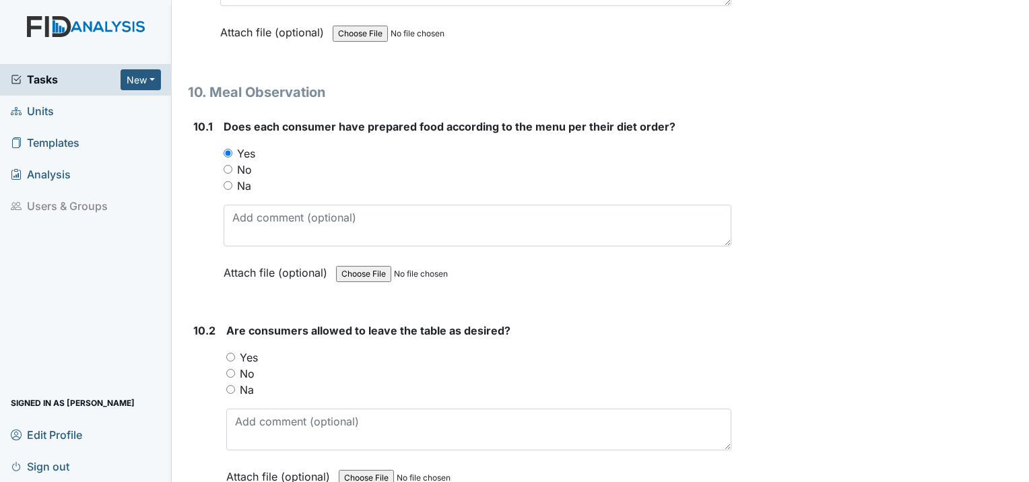
click at [229, 353] on input "Yes" at bounding box center [230, 357] width 9 height 9
radio input "true"
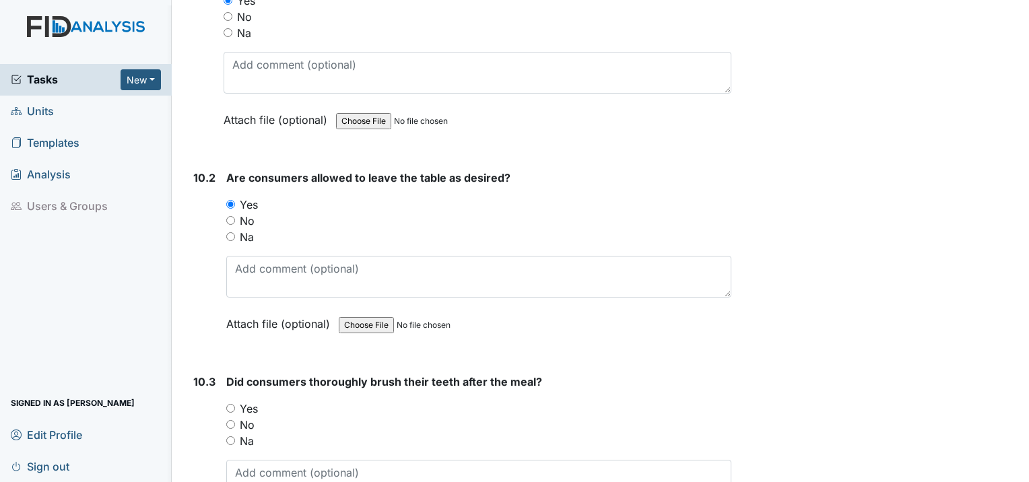
scroll to position [11920, 0]
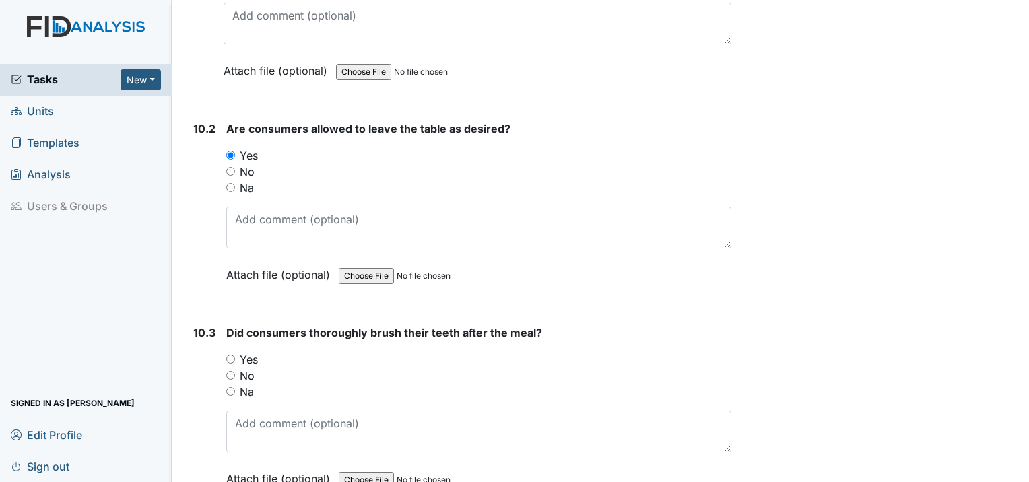
click at [226, 355] on input "Yes" at bounding box center [230, 359] width 9 height 9
radio input "true"
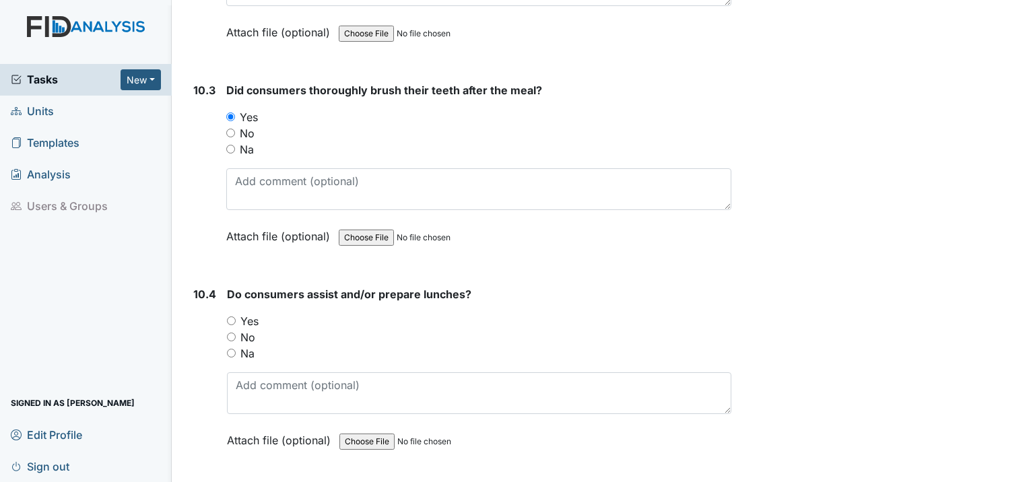
scroll to position [12190, 0]
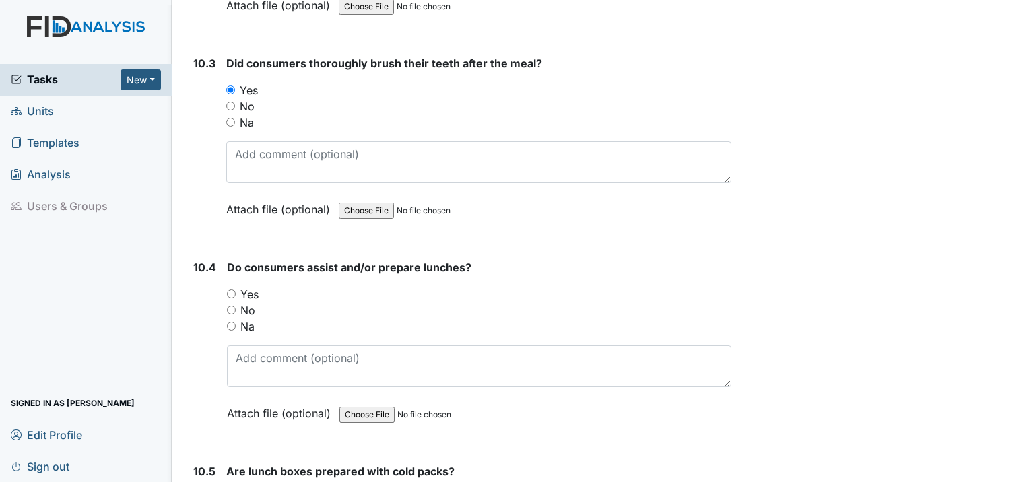
click at [231, 290] on input "Yes" at bounding box center [231, 294] width 9 height 9
radio input "true"
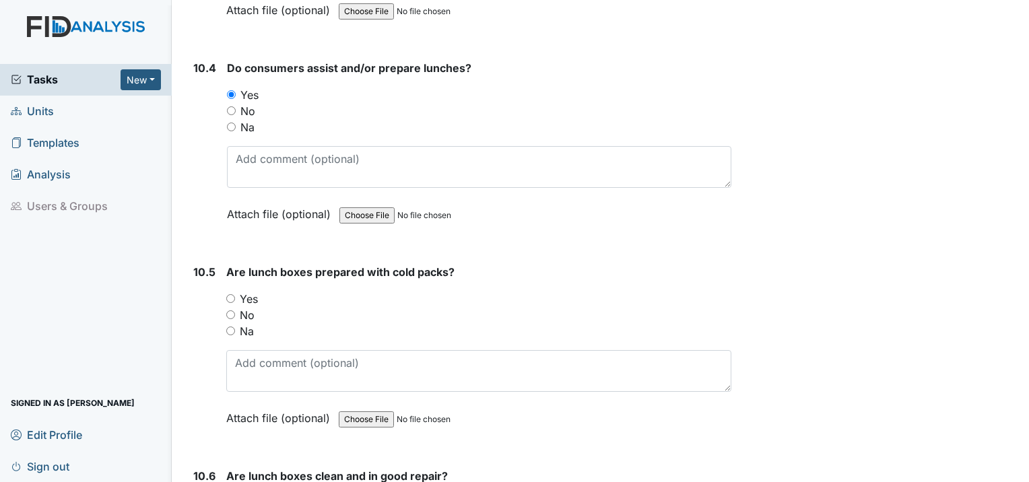
scroll to position [12392, 0]
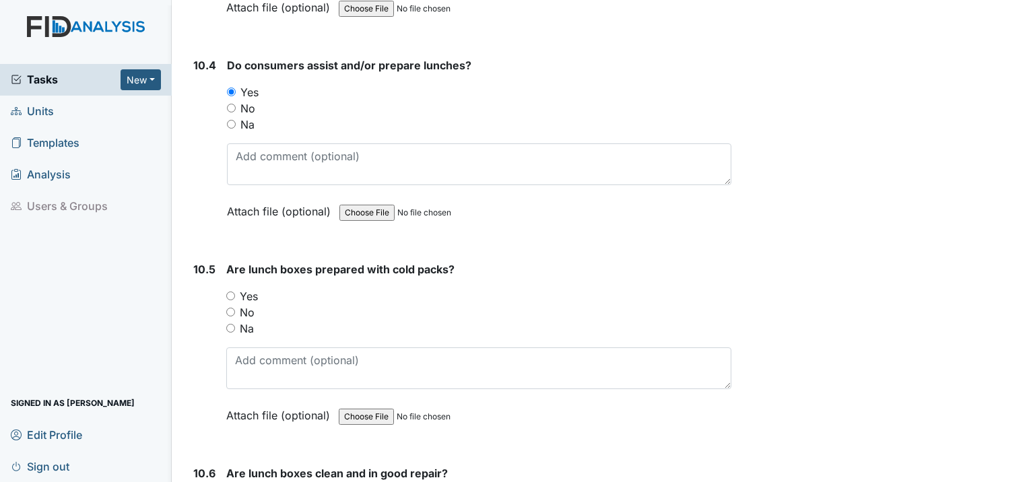
click at [232, 292] on input "Yes" at bounding box center [230, 296] width 9 height 9
radio input "true"
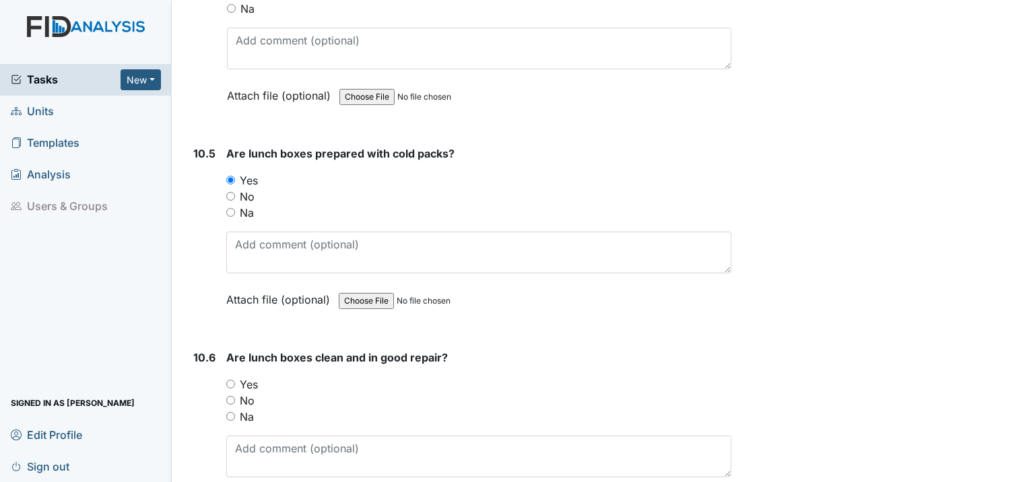
scroll to position [12594, 0]
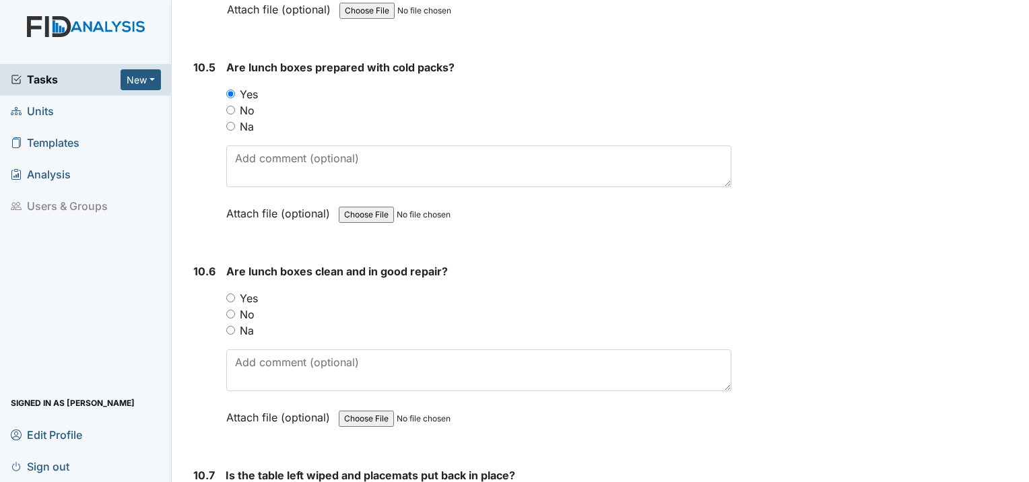
click at [232, 294] on input "Yes" at bounding box center [230, 298] width 9 height 9
radio input "true"
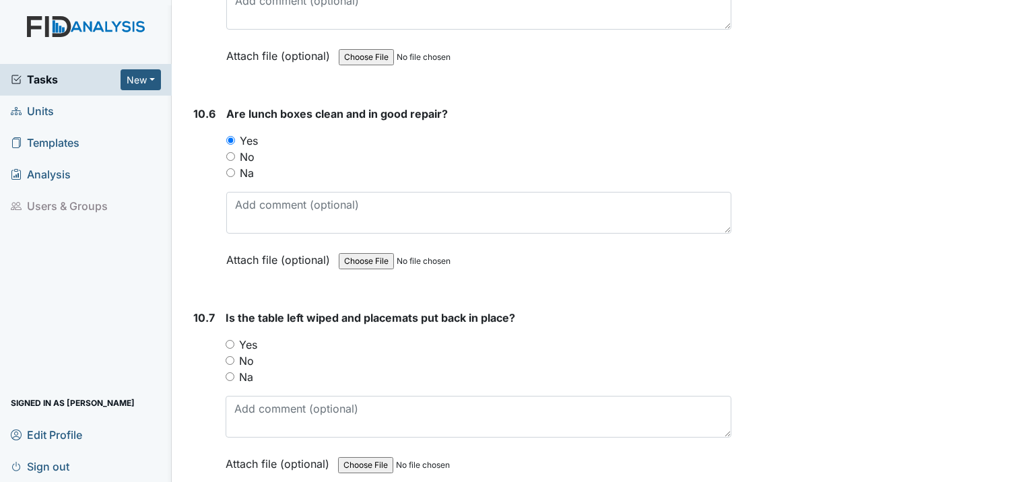
scroll to position [12796, 0]
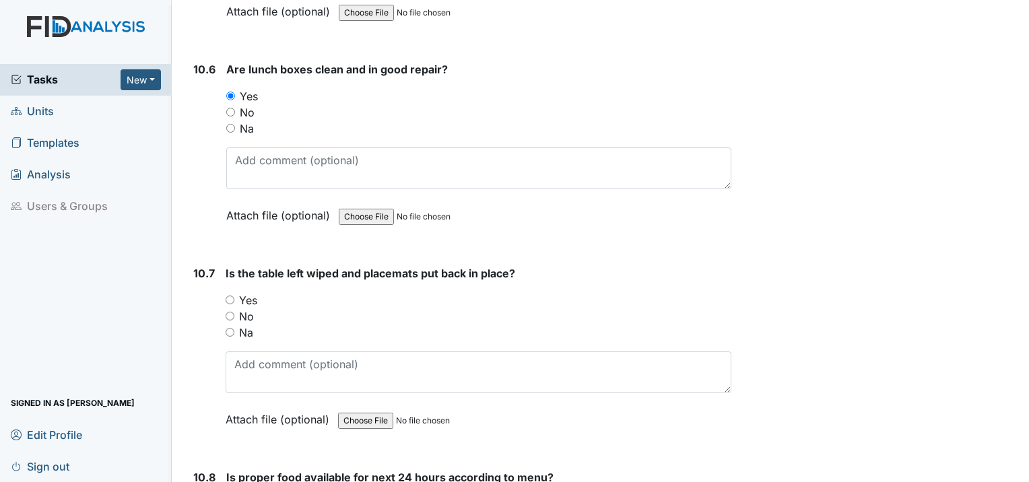
click at [226, 296] on input "Yes" at bounding box center [230, 300] width 9 height 9
radio input "true"
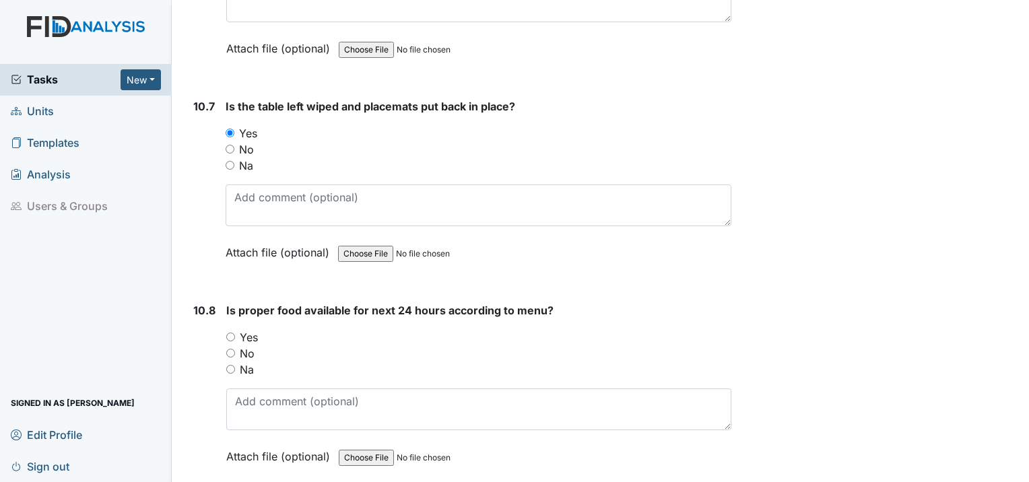
scroll to position [12998, 0]
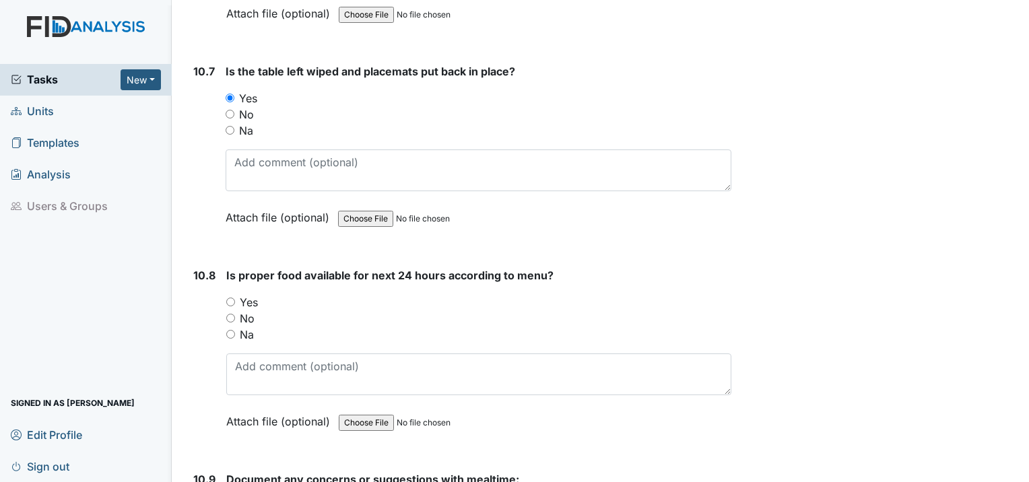
click at [232, 298] on input "Yes" at bounding box center [230, 302] width 9 height 9
radio input "true"
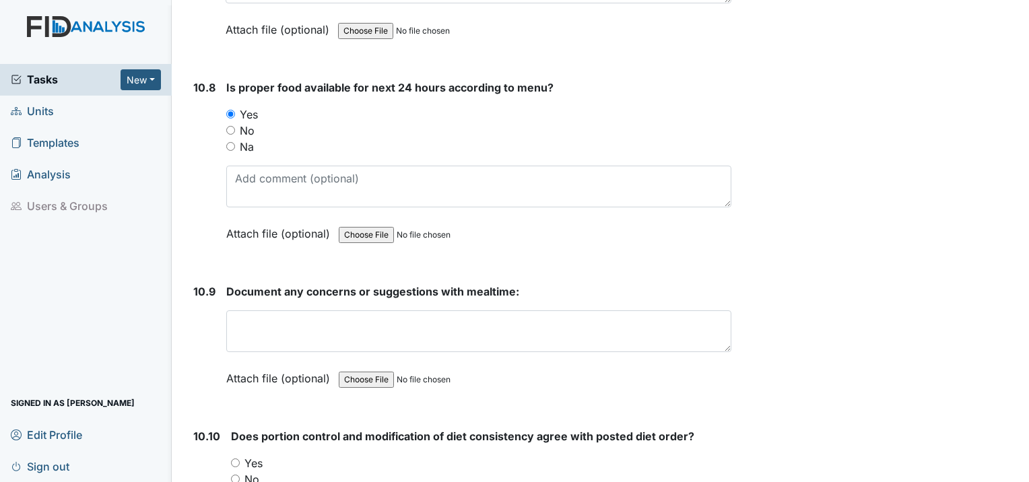
scroll to position [13200, 0]
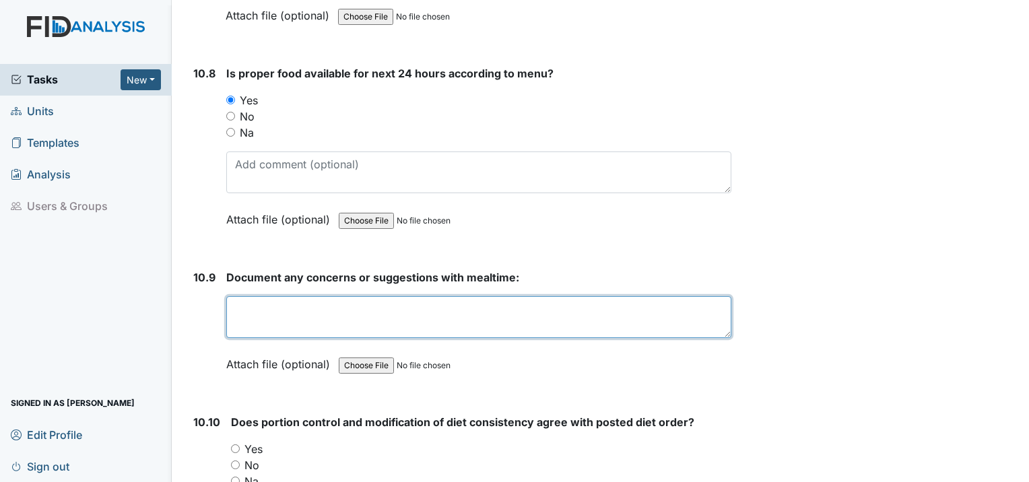
click at [335, 296] on textarea at bounding box center [478, 317] width 505 height 42
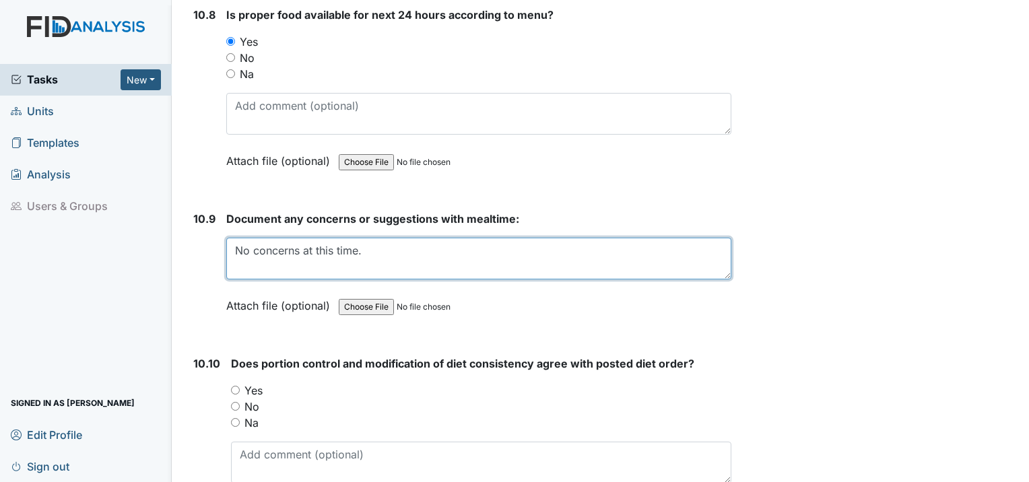
scroll to position [13402, 0]
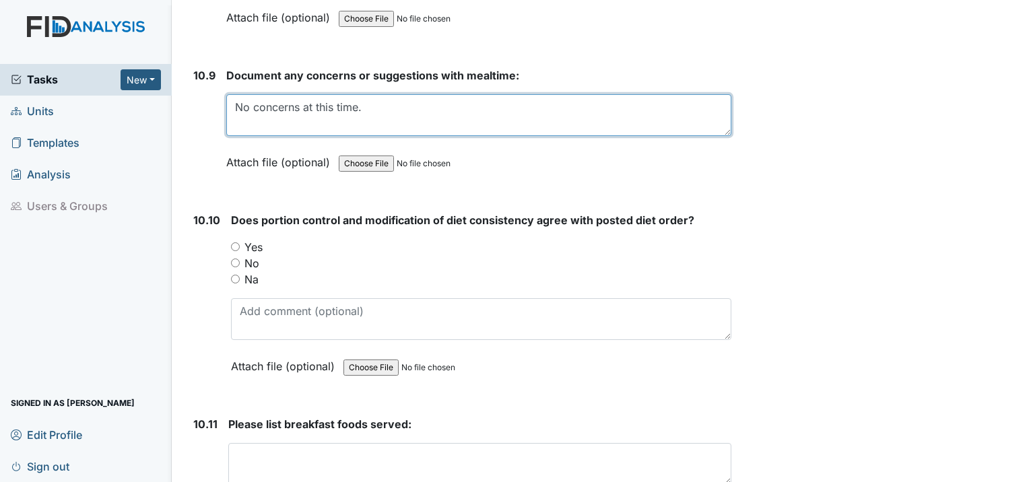
type textarea "No concerns at this time."
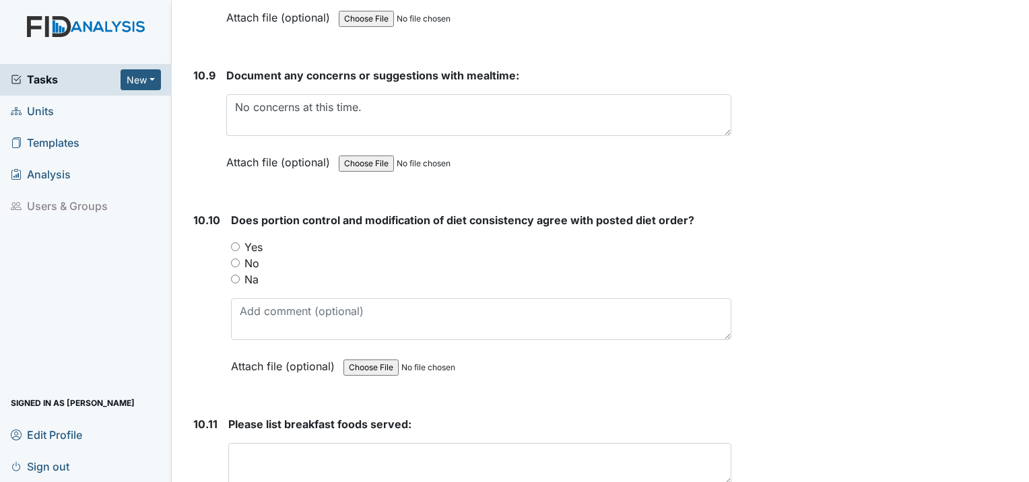
click at [234, 242] on input "Yes" at bounding box center [235, 246] width 9 height 9
radio input "true"
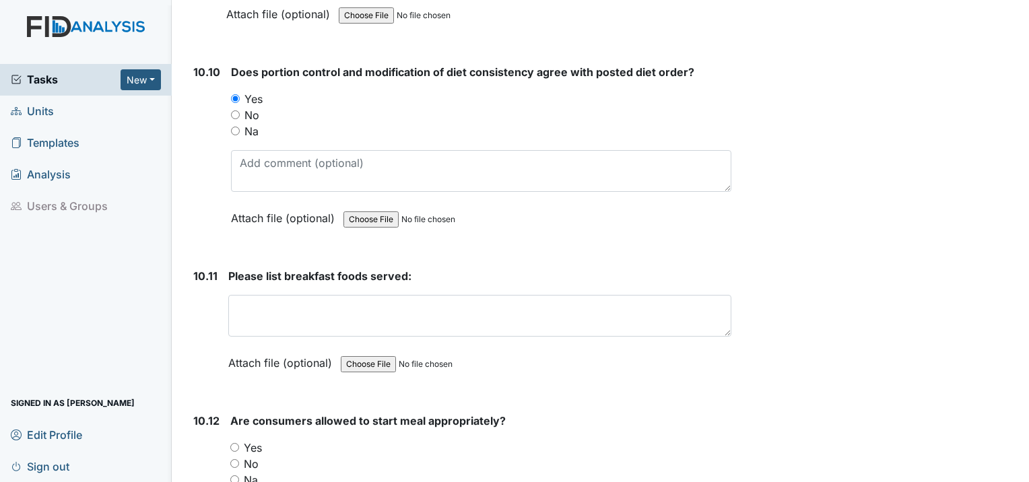
scroll to position [13604, 0]
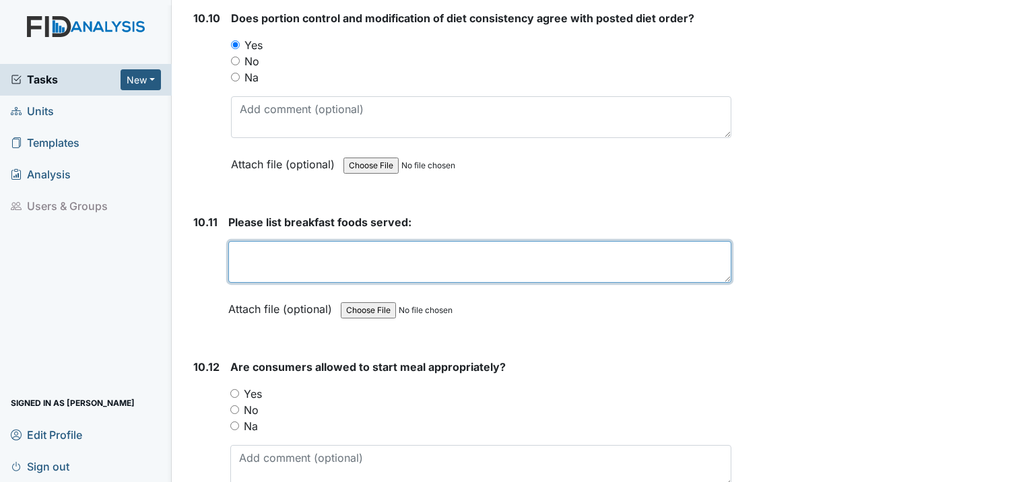
drag, startPoint x: 252, startPoint y: 197, endPoint x: 247, endPoint y: 204, distance: 8.8
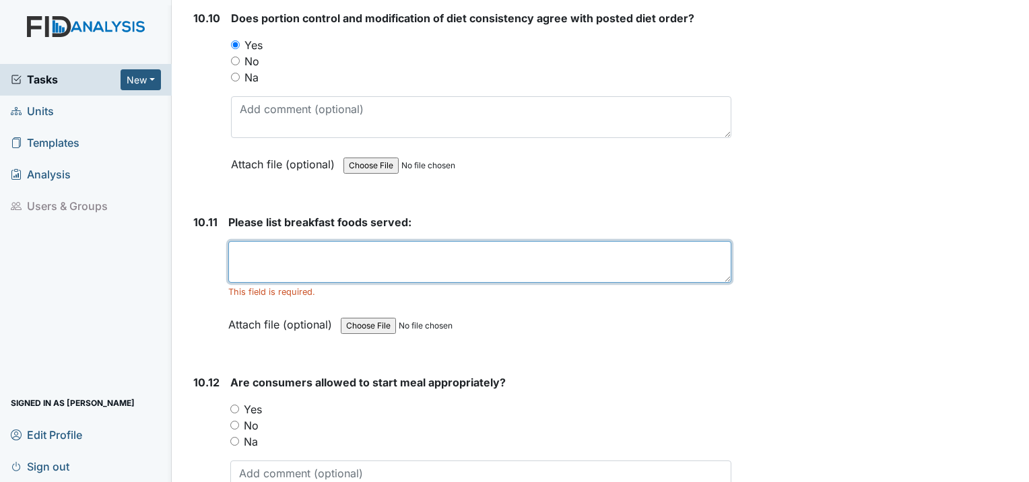
click at [250, 241] on textarea at bounding box center [479, 262] width 503 height 42
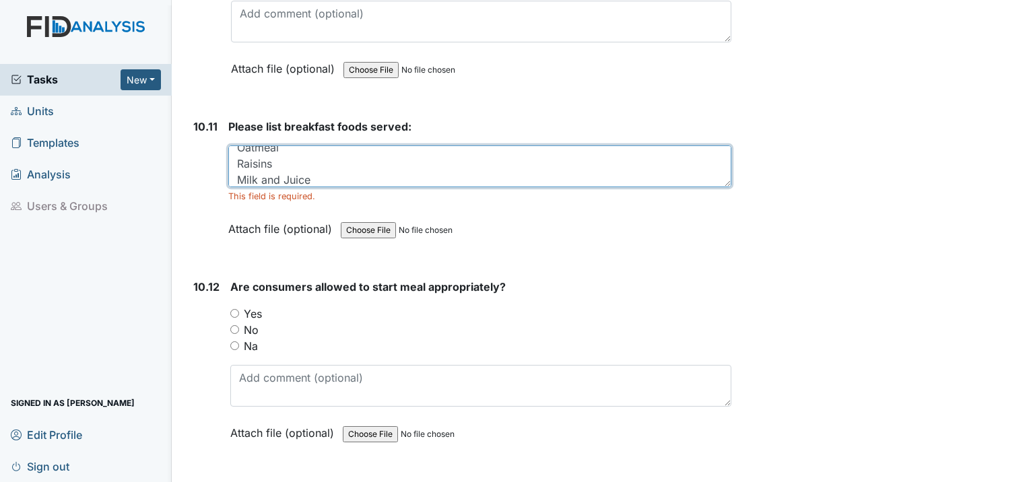
scroll to position [13739, 0]
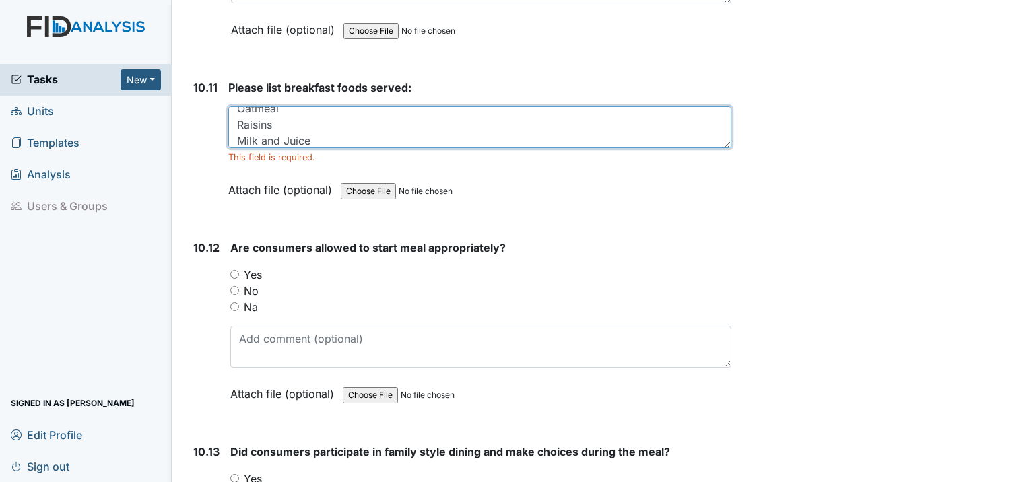
type textarea "Oatmeal Raisins Milk and Juice"
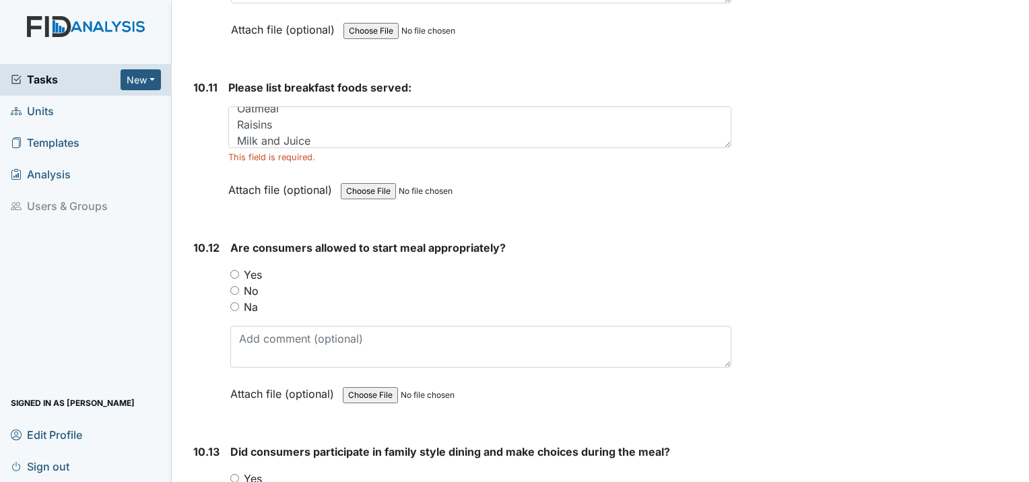
click at [237, 270] on input "Yes" at bounding box center [234, 274] width 9 height 9
radio input "true"
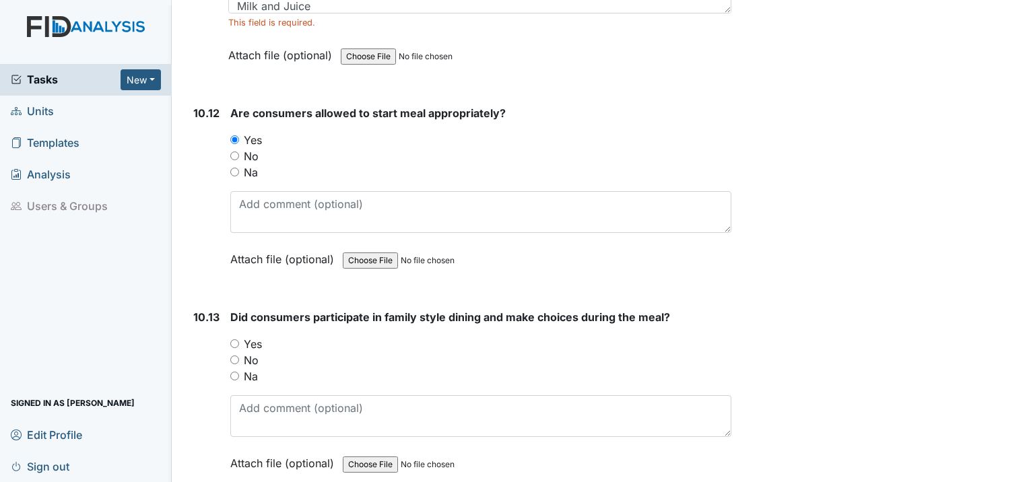
scroll to position [13941, 0]
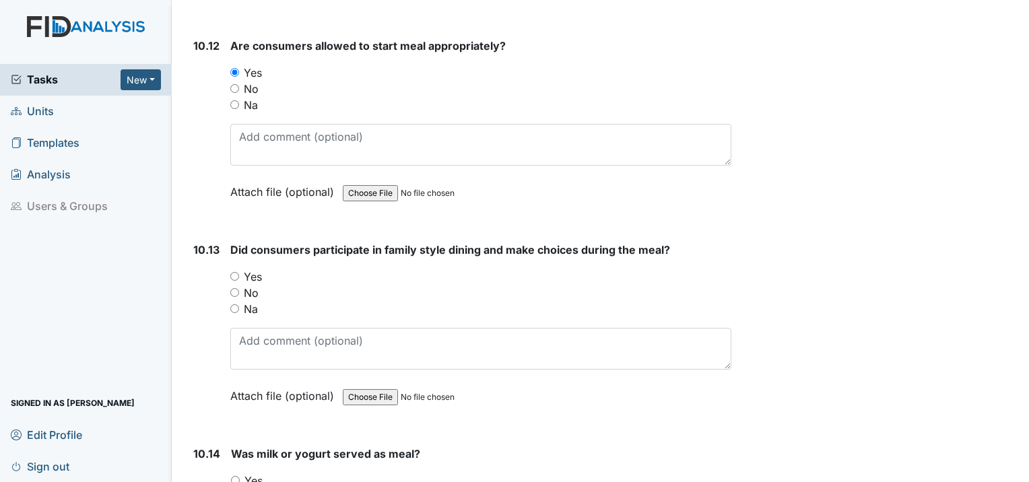
click at [232, 272] on input "Yes" at bounding box center [234, 276] width 9 height 9
radio input "true"
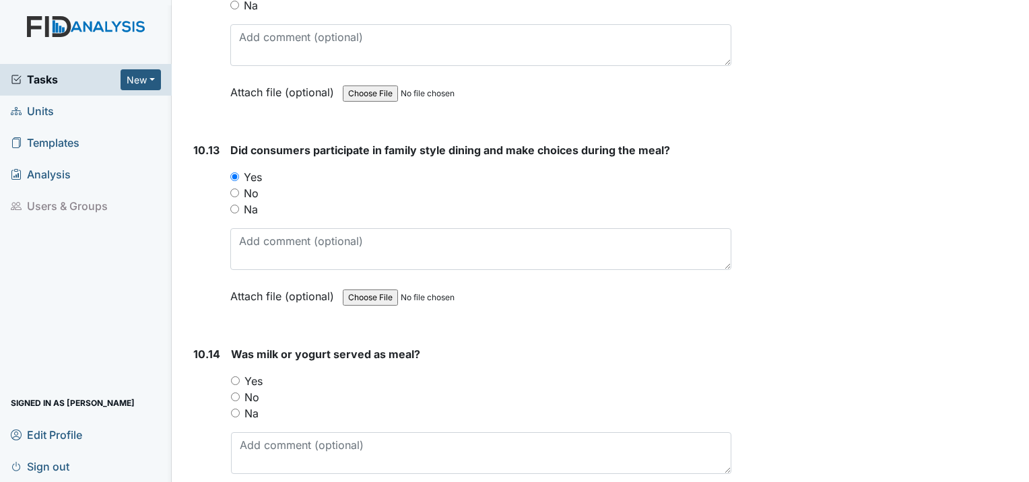
scroll to position [14143, 0]
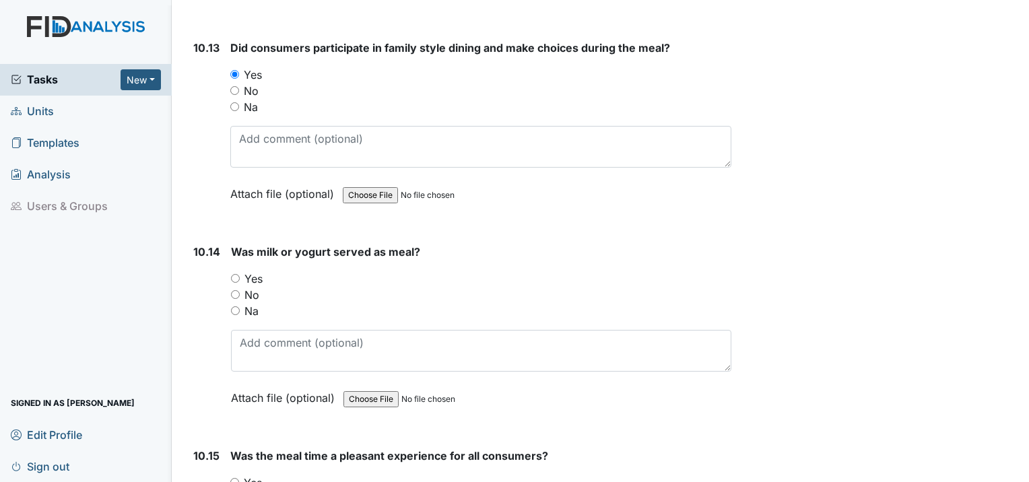
click at [234, 274] on input "Yes" at bounding box center [235, 278] width 9 height 9
radio input "true"
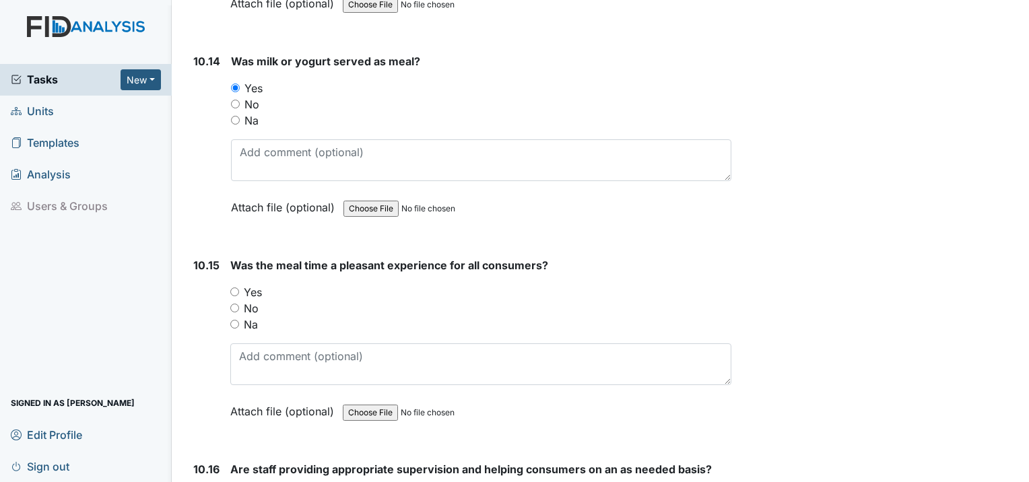
scroll to position [14345, 0]
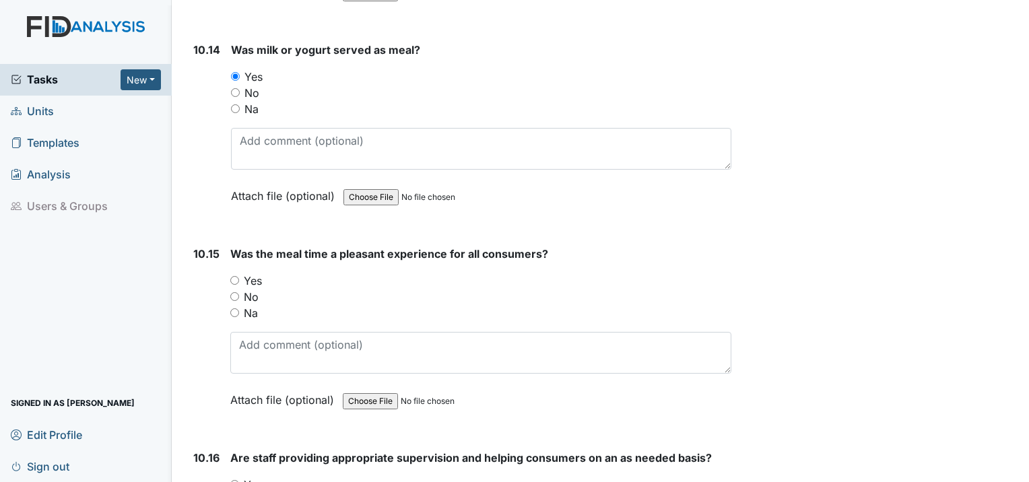
click at [236, 276] on input "Yes" at bounding box center [234, 280] width 9 height 9
radio input "true"
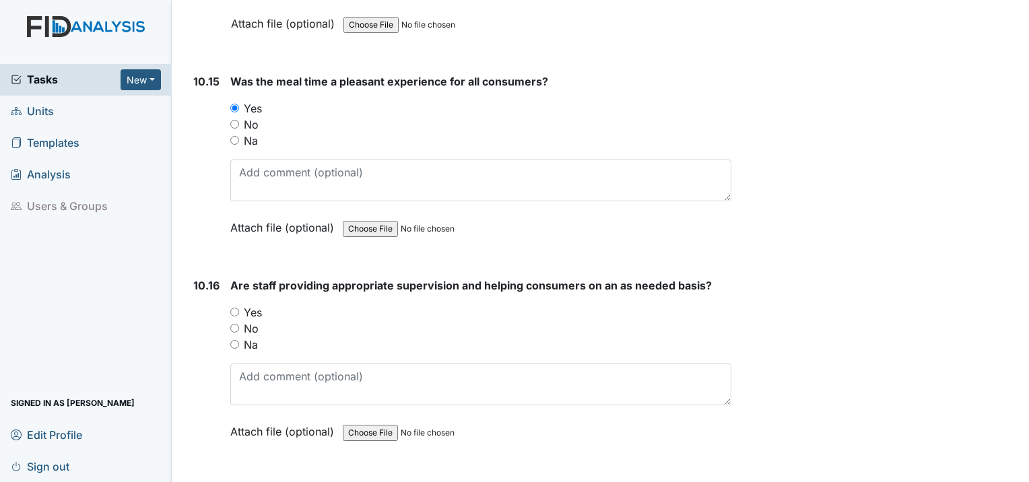
scroll to position [14547, 0]
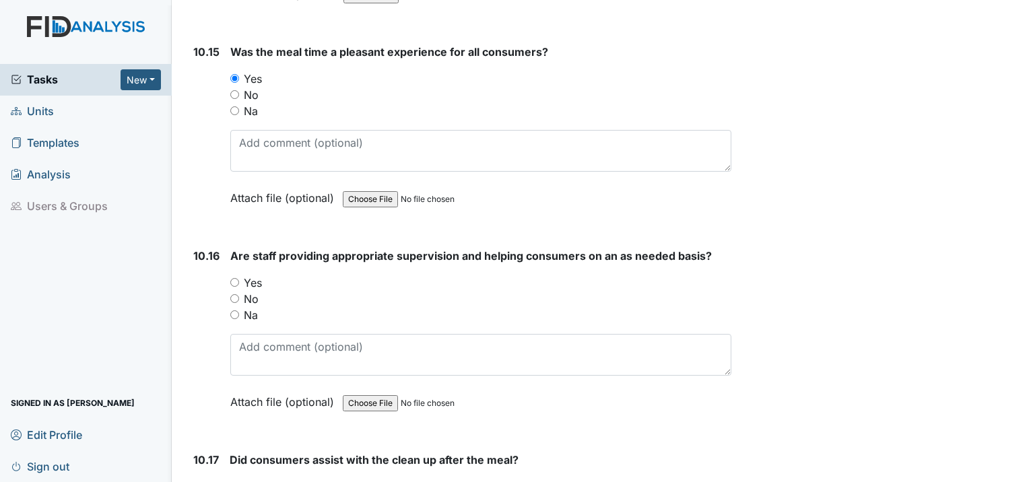
click at [234, 275] on div "Yes" at bounding box center [480, 283] width 501 height 16
click at [234, 278] on input "Yes" at bounding box center [234, 282] width 9 height 9
radio input "true"
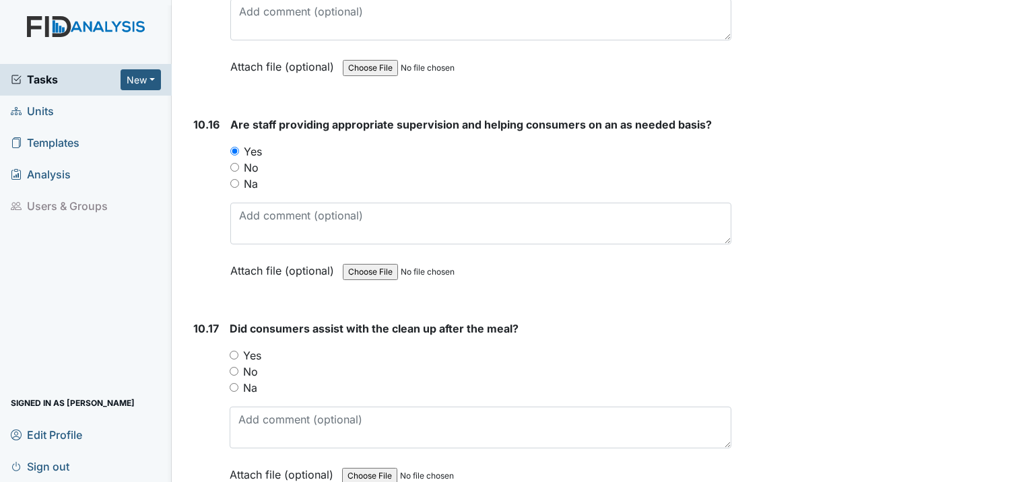
scroll to position [14681, 0]
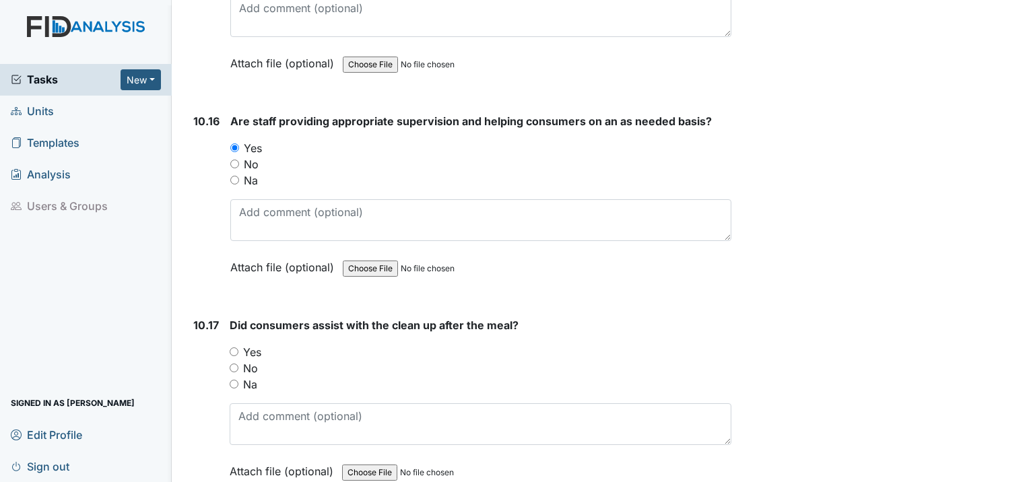
click at [235, 348] on input "Yes" at bounding box center [234, 352] width 9 height 9
radio input "true"
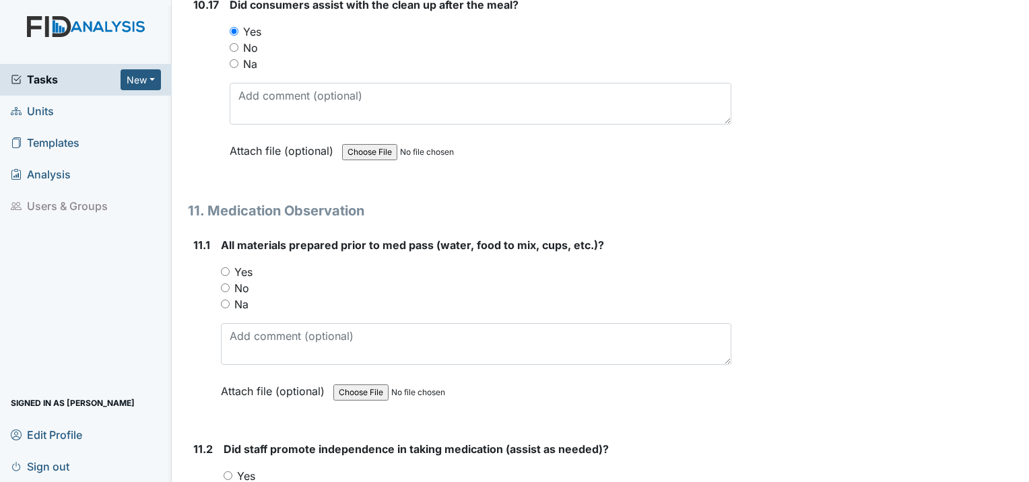
scroll to position [15018, 0]
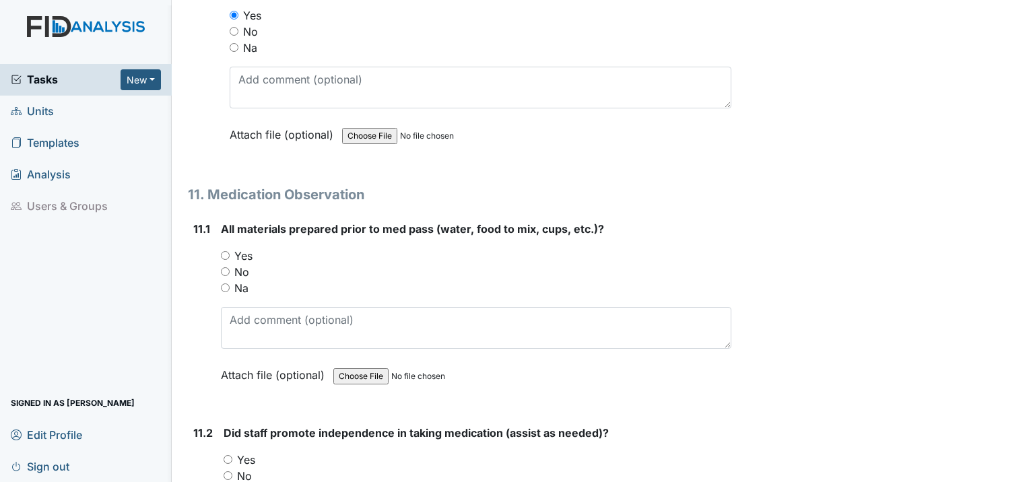
click at [226, 251] on input "Yes" at bounding box center [225, 255] width 9 height 9
radio input "true"
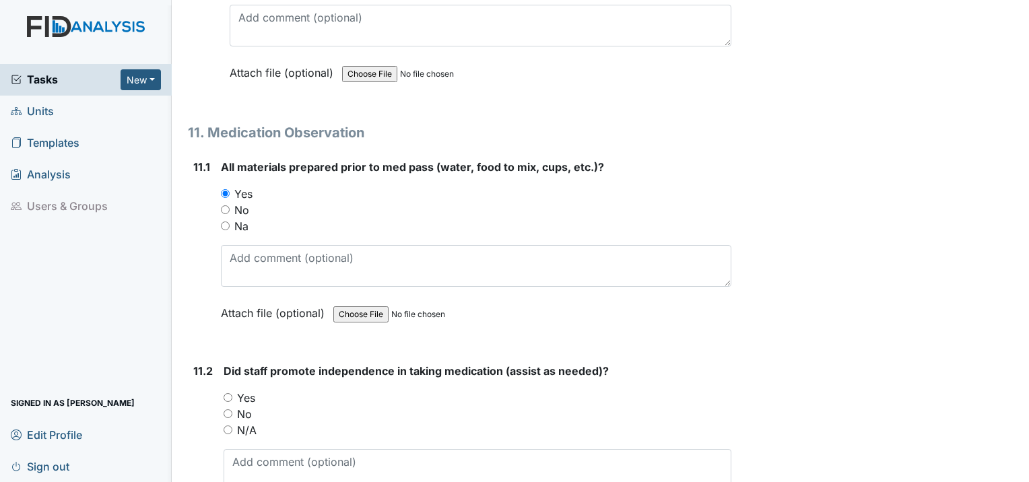
scroll to position [15153, 0]
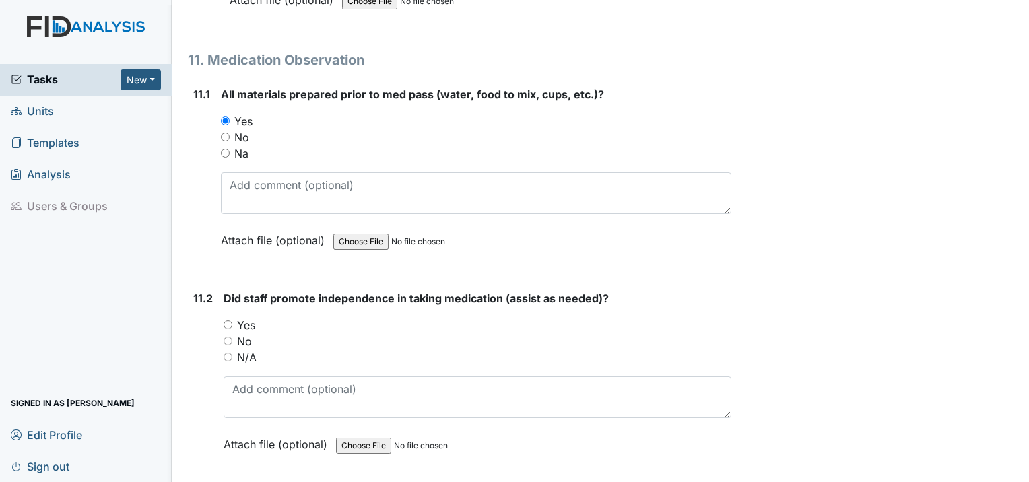
click at [228, 321] on input "Yes" at bounding box center [228, 325] width 9 height 9
radio input "true"
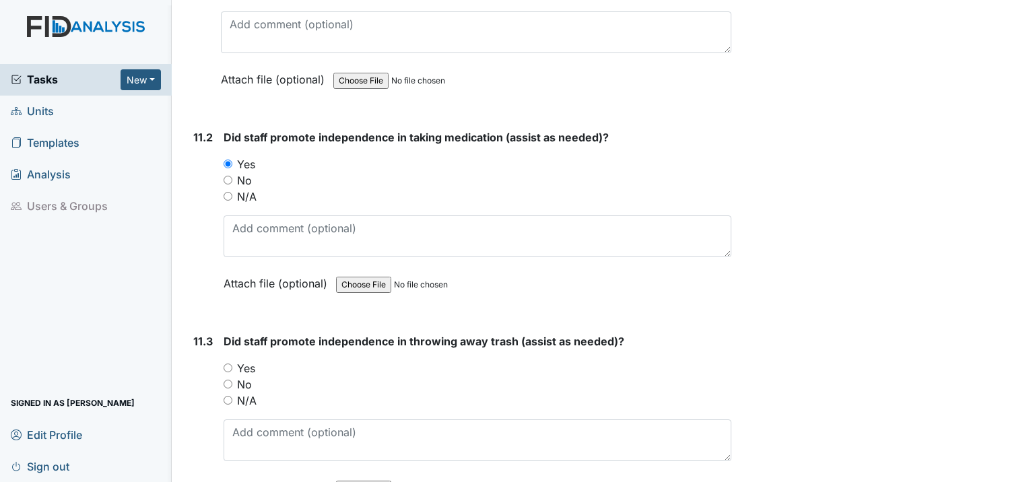
scroll to position [15355, 0]
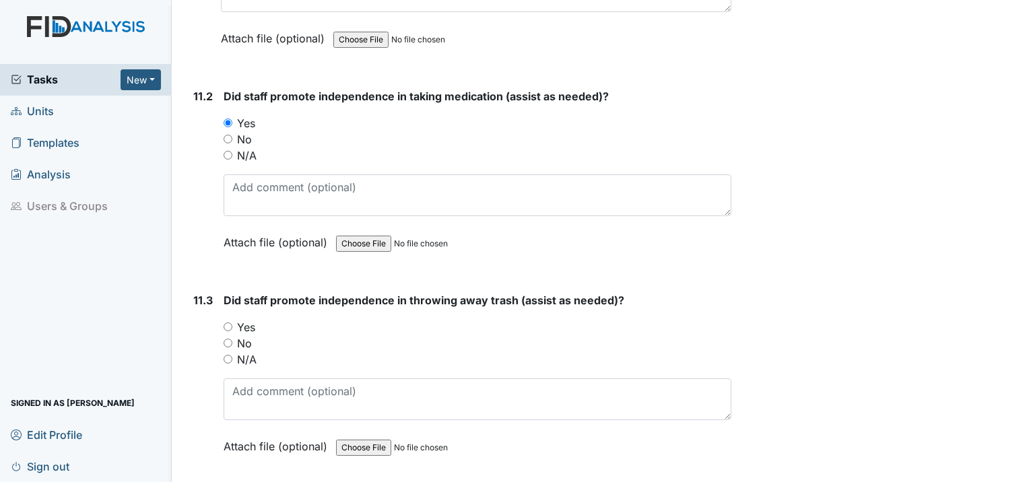
click at [230, 323] on input "Yes" at bounding box center [228, 327] width 9 height 9
radio input "true"
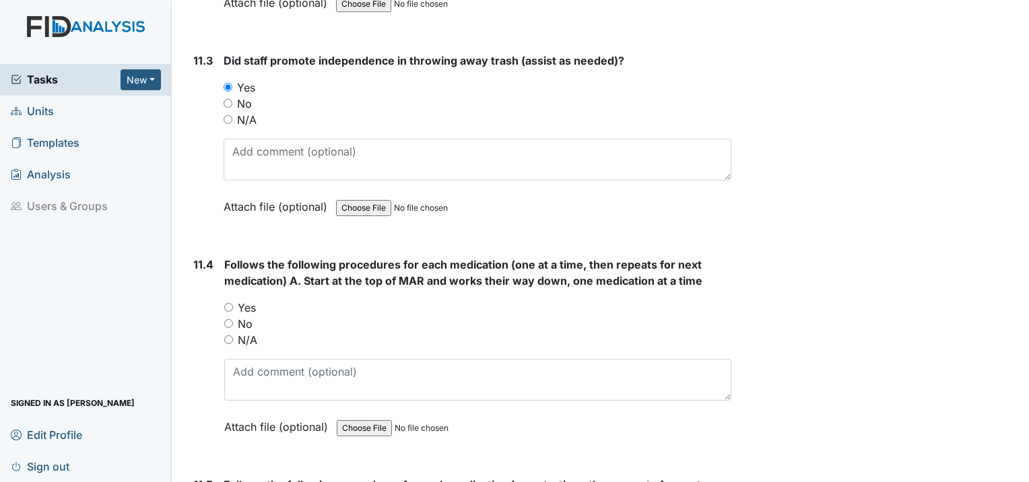
scroll to position [15624, 0]
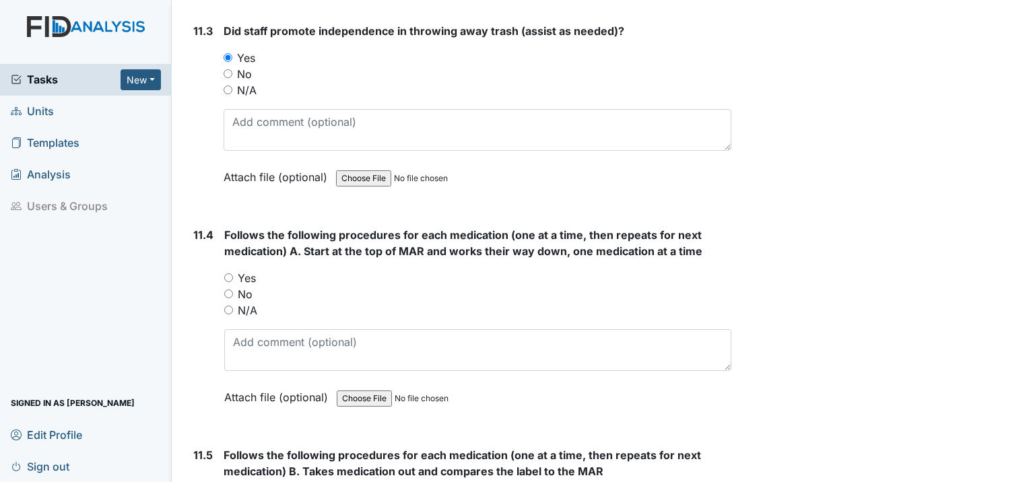
click at [228, 273] on input "Yes" at bounding box center [228, 277] width 9 height 9
radio input "true"
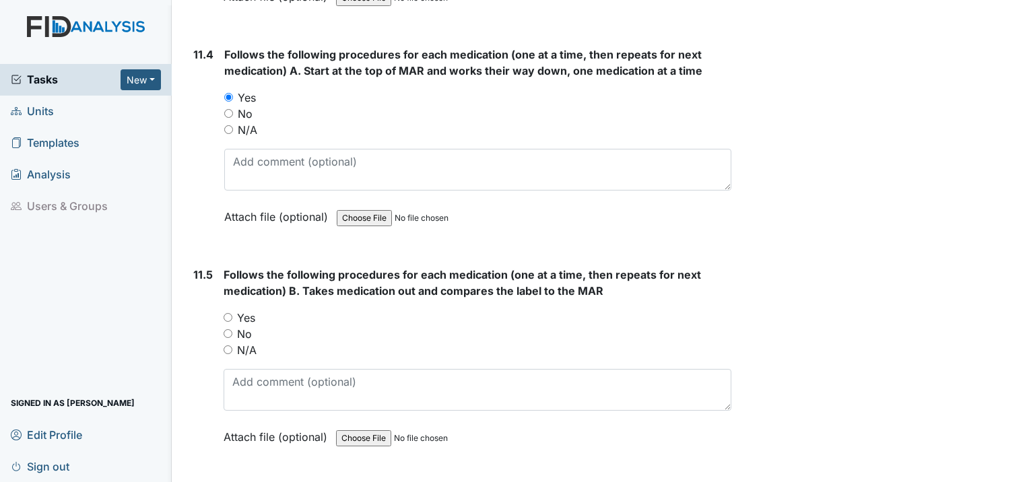
scroll to position [15826, 0]
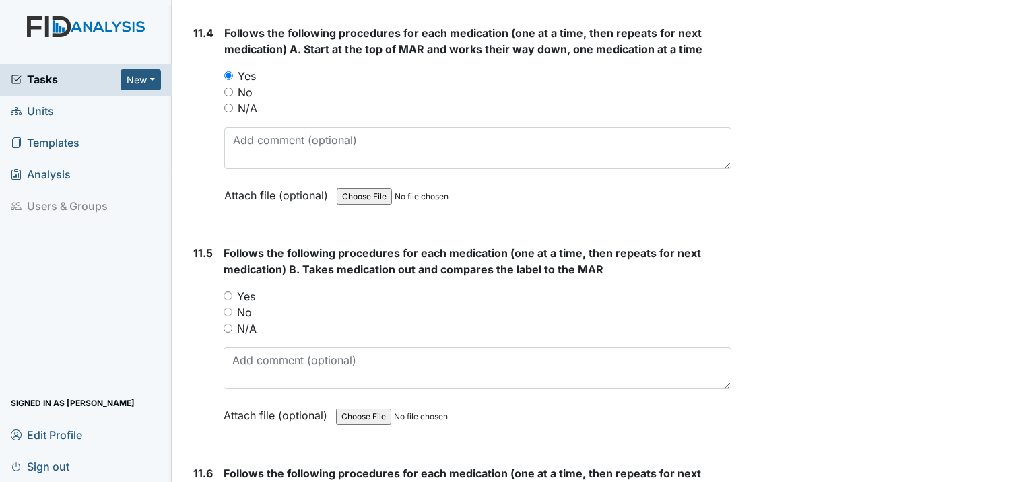
click at [225, 292] on input "Yes" at bounding box center [228, 296] width 9 height 9
radio input "true"
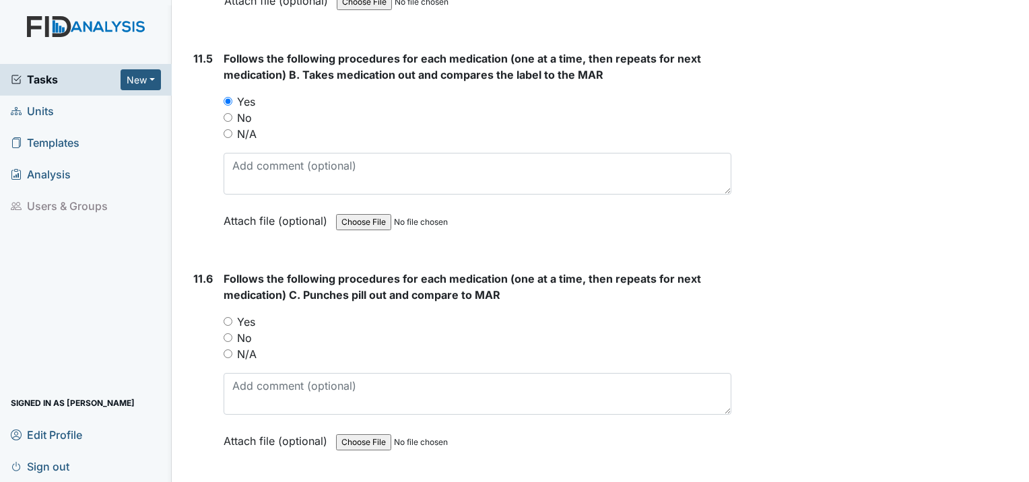
scroll to position [16028, 0]
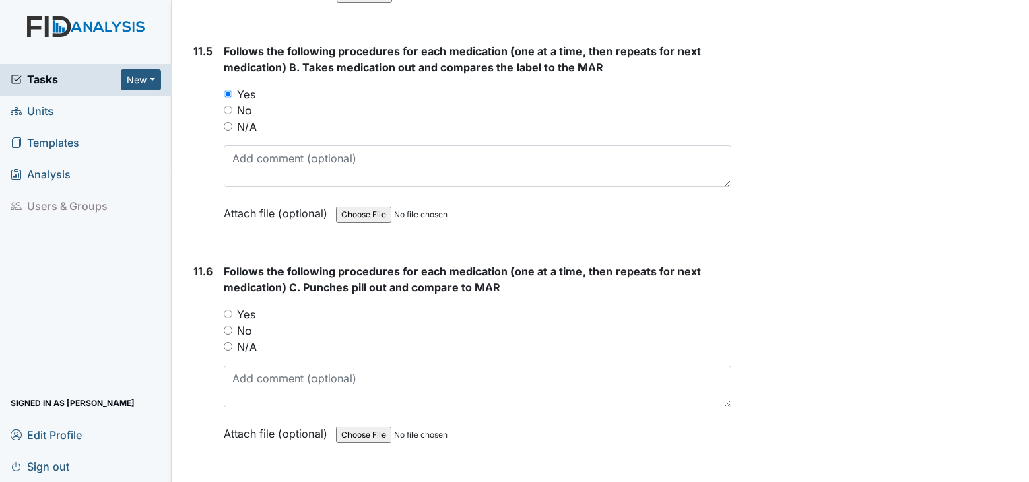
click at [228, 306] on div "Yes" at bounding box center [478, 314] width 508 height 16
click at [228, 310] on input "Yes" at bounding box center [228, 314] width 9 height 9
radio input "true"
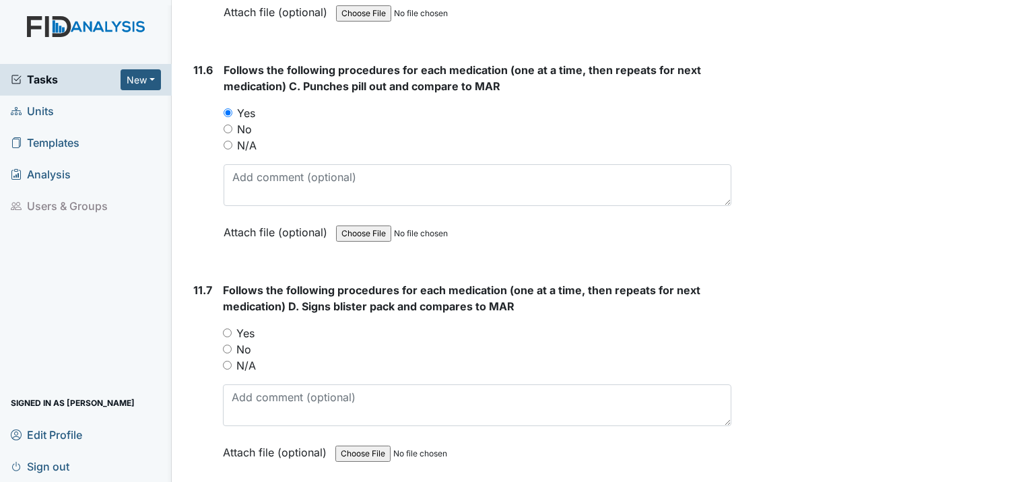
scroll to position [16230, 0]
click at [228, 328] on input "Yes" at bounding box center [227, 332] width 9 height 9
radio input "true"
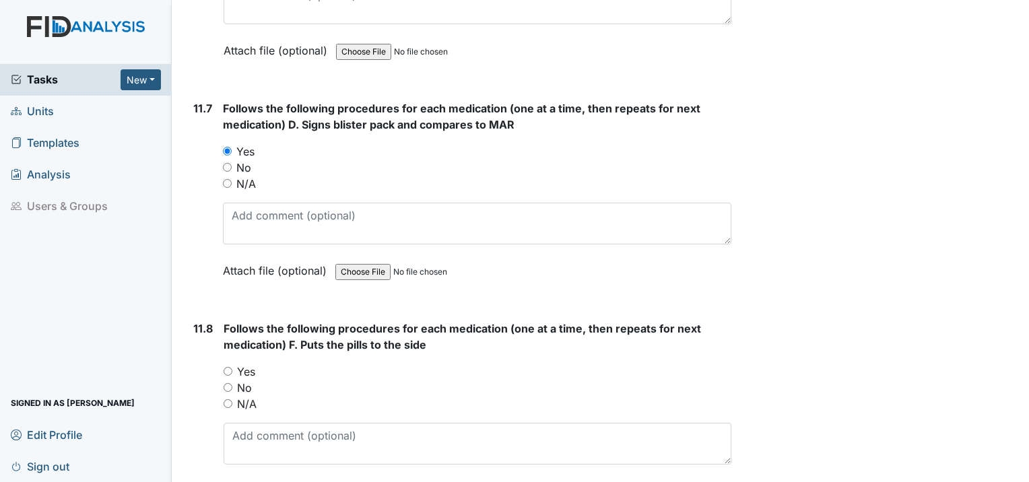
scroll to position [16432, 0]
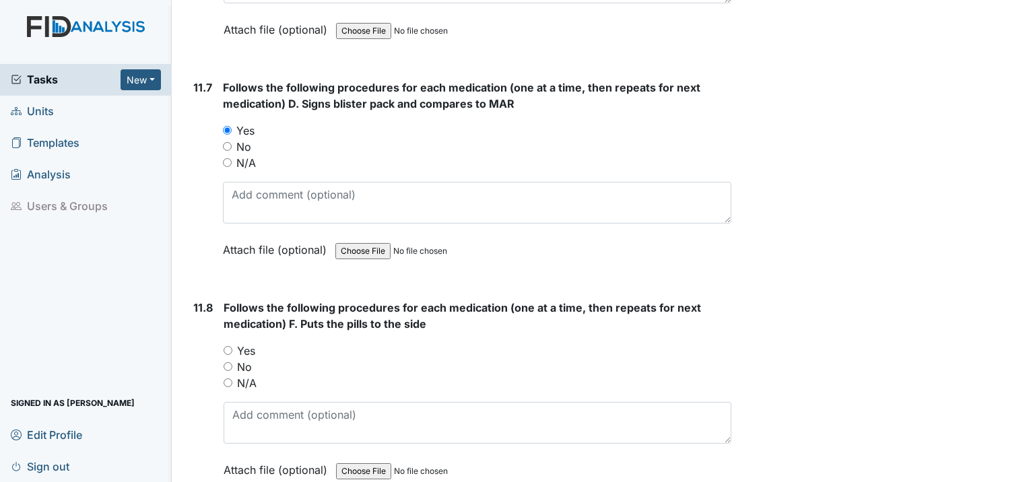
click at [227, 346] on input "Yes" at bounding box center [228, 350] width 9 height 9
radio input "true"
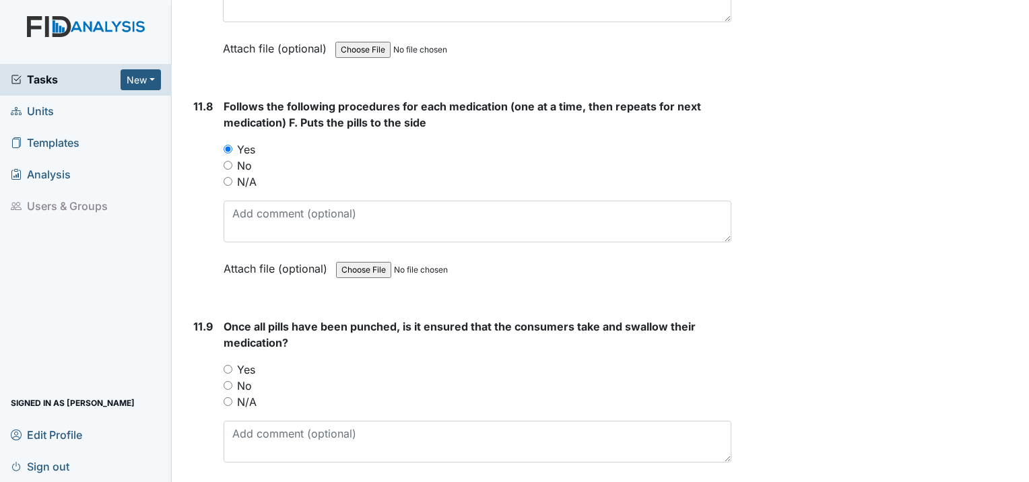
scroll to position [16634, 0]
click at [226, 361] on div "Yes" at bounding box center [478, 369] width 508 height 16
click at [228, 364] on input "Yes" at bounding box center [228, 368] width 9 height 9
radio input "true"
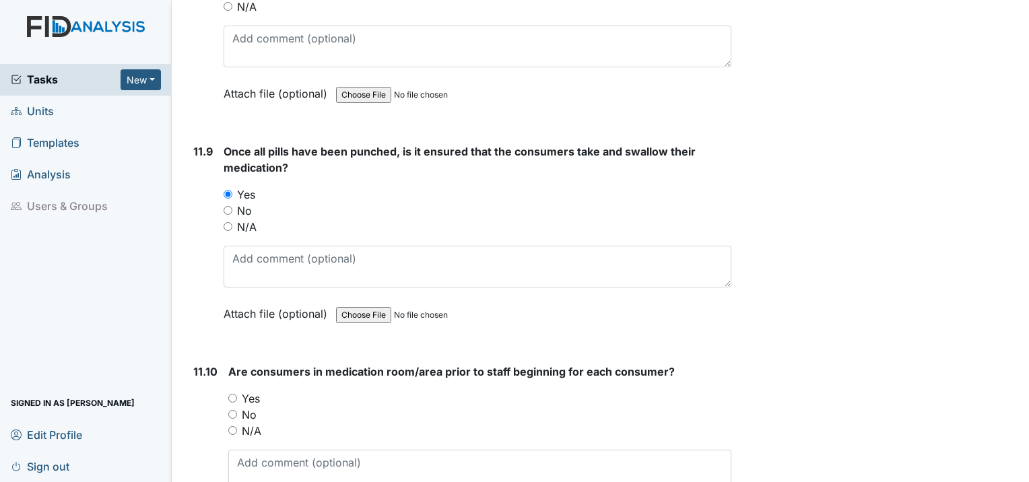
scroll to position [16837, 0]
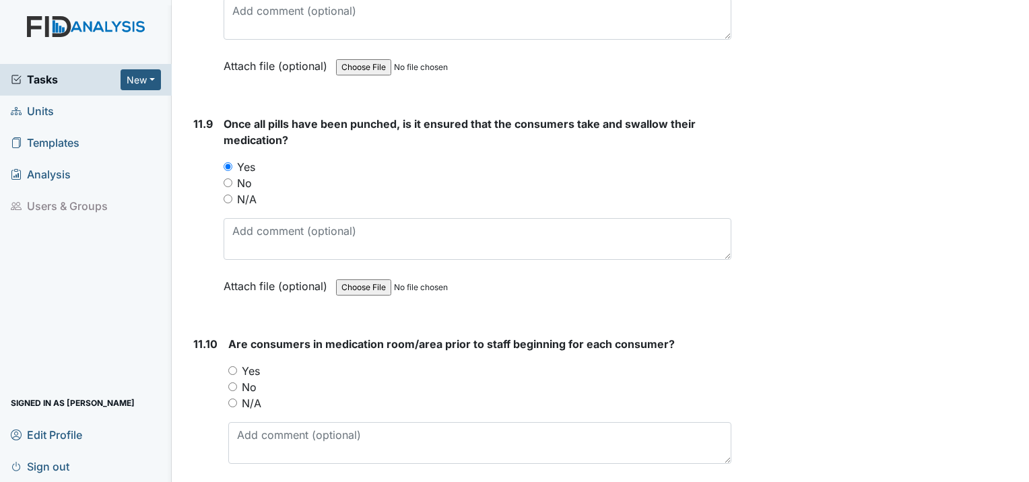
click at [228, 366] on input "Yes" at bounding box center [232, 370] width 9 height 9
radio input "true"
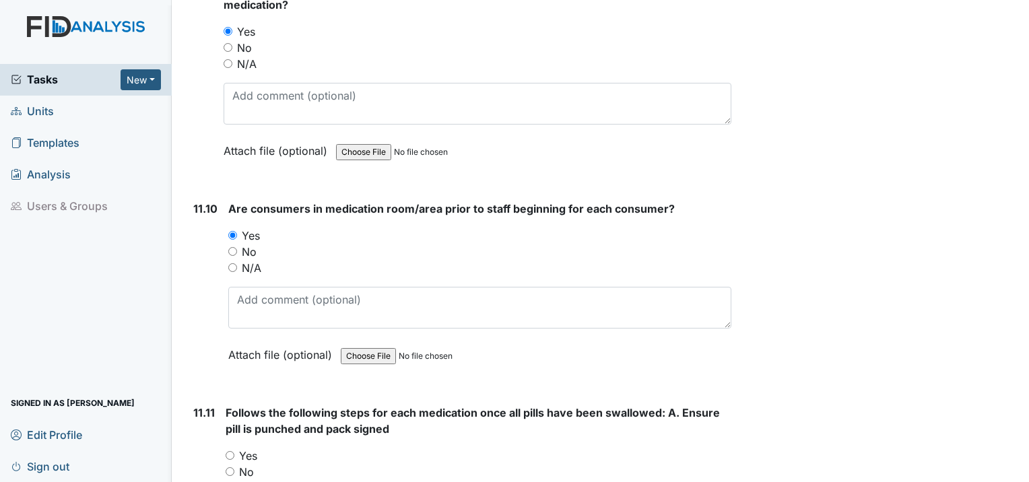
scroll to position [17106, 0]
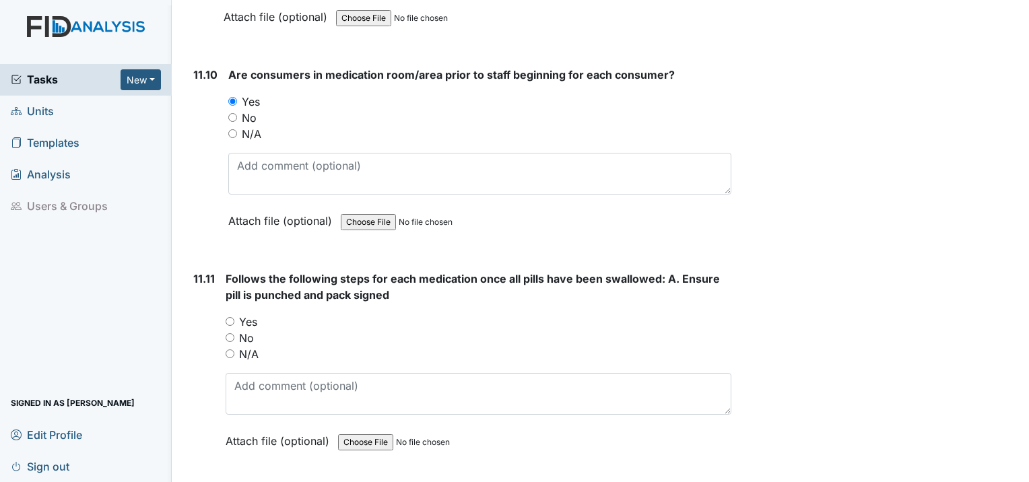
click at [229, 317] on input "Yes" at bounding box center [230, 321] width 9 height 9
radio input "true"
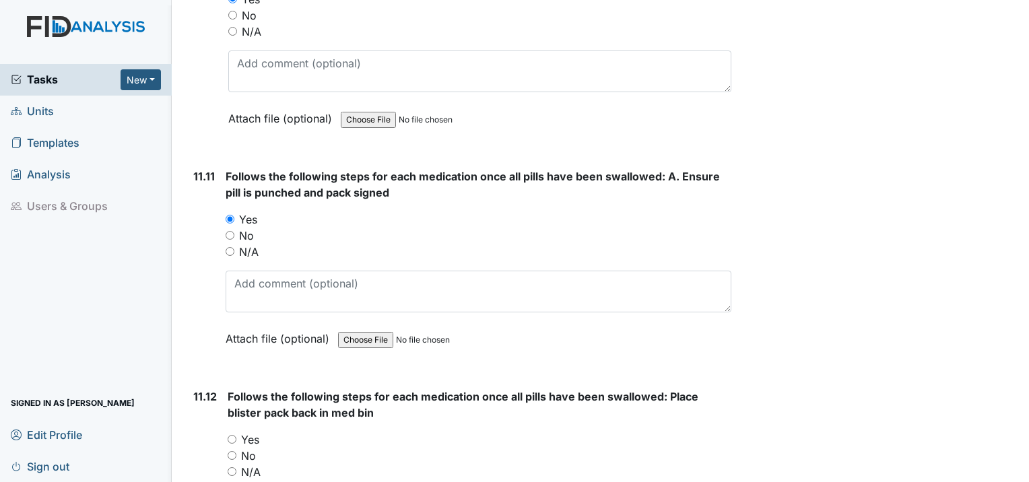
scroll to position [17241, 0]
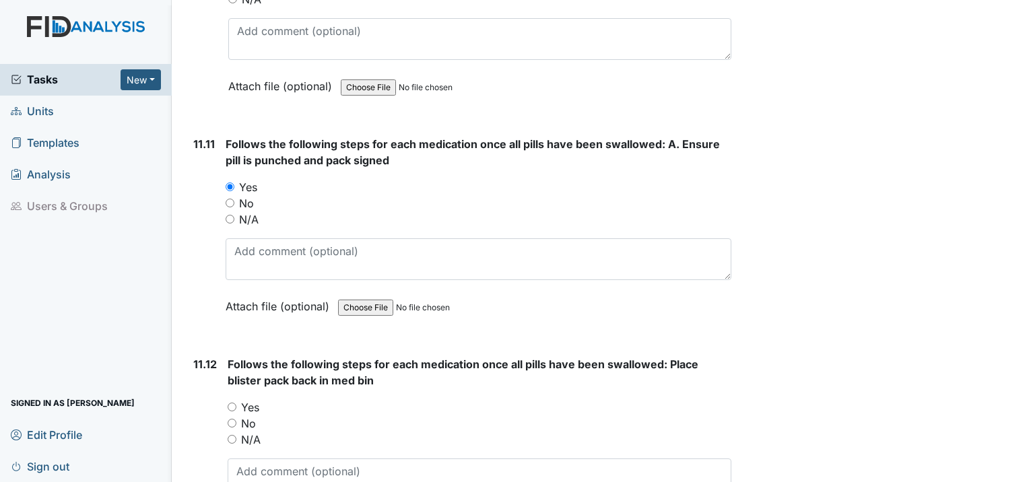
click at [232, 403] on input "Yes" at bounding box center [232, 407] width 9 height 9
radio input "true"
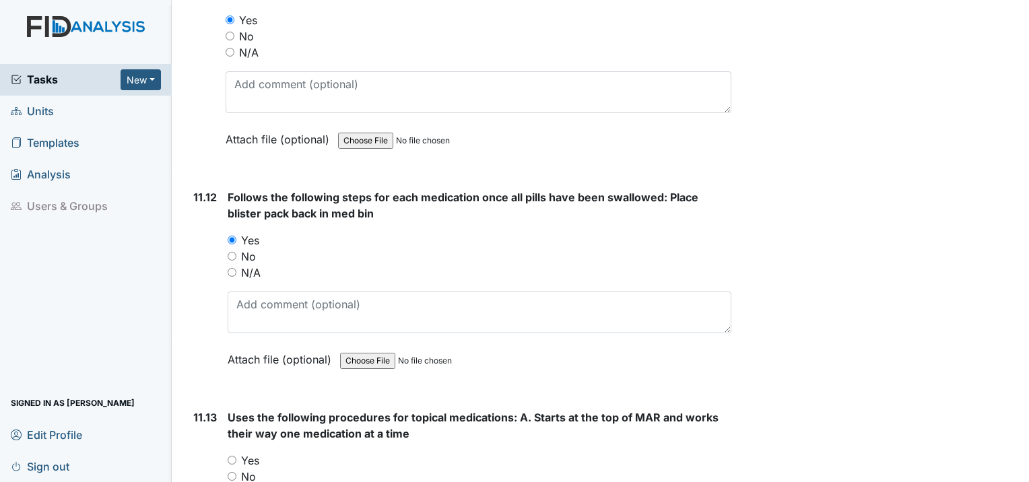
scroll to position [17443, 0]
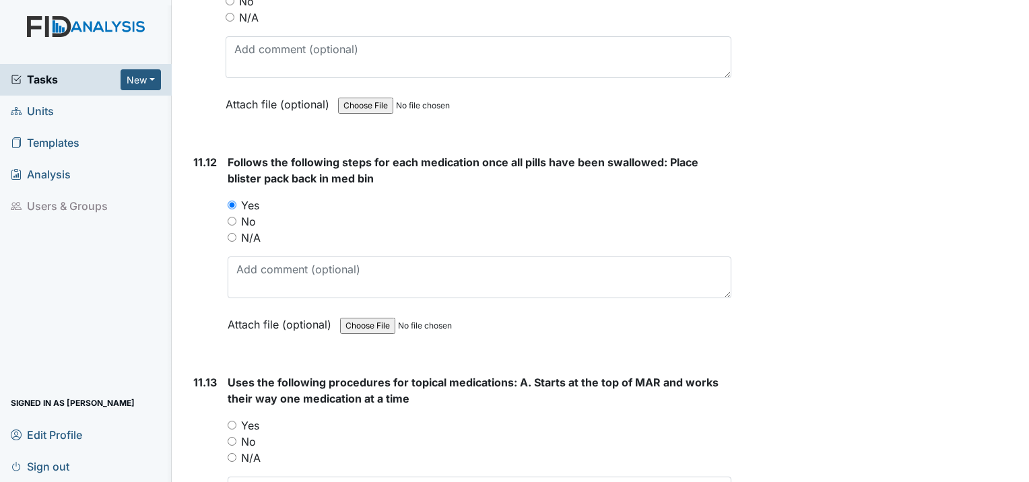
click at [235, 421] on input "Yes" at bounding box center [232, 425] width 9 height 9
radio input "true"
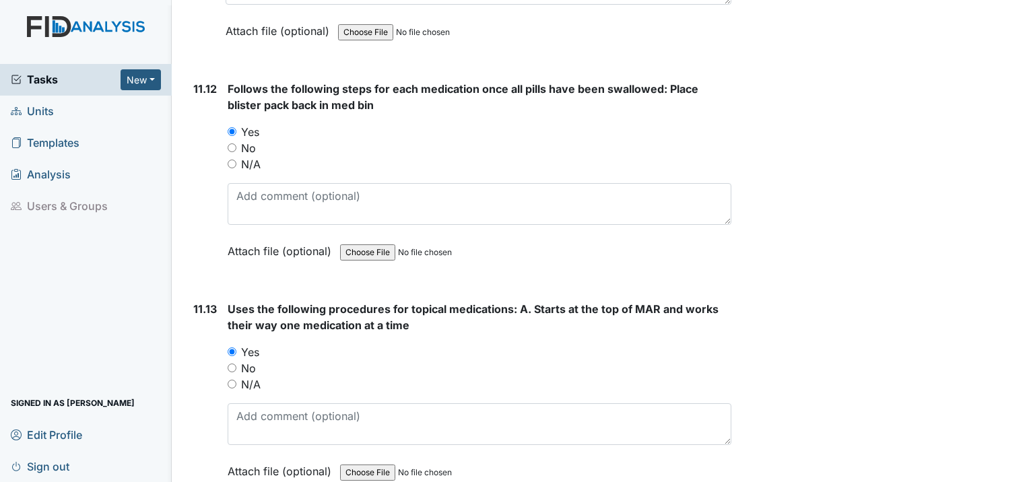
scroll to position [17645, 0]
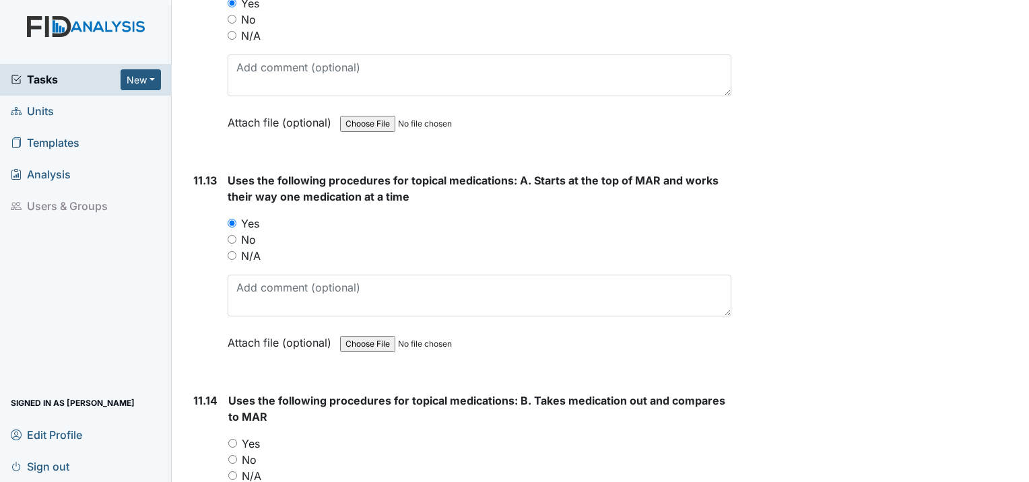
click at [230, 439] on input "Yes" at bounding box center [232, 443] width 9 height 9
radio input "true"
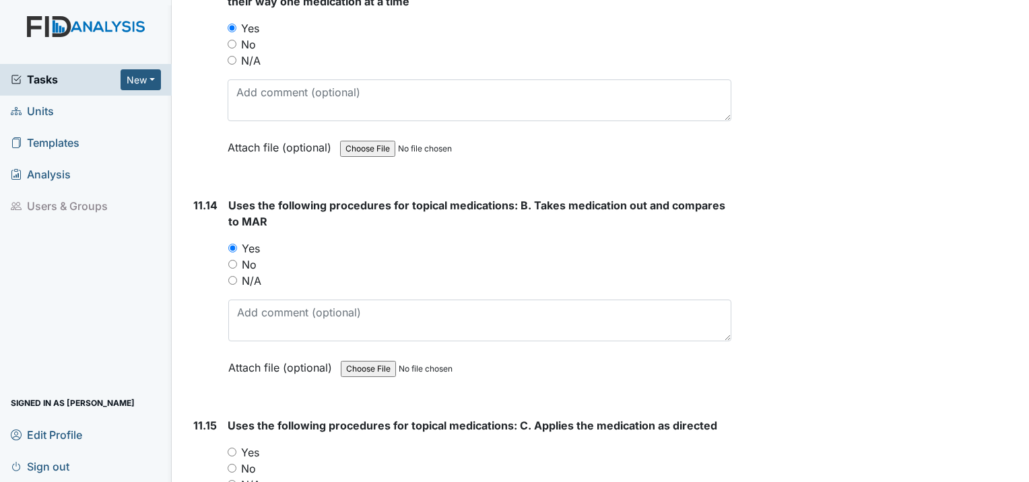
scroll to position [17847, 0]
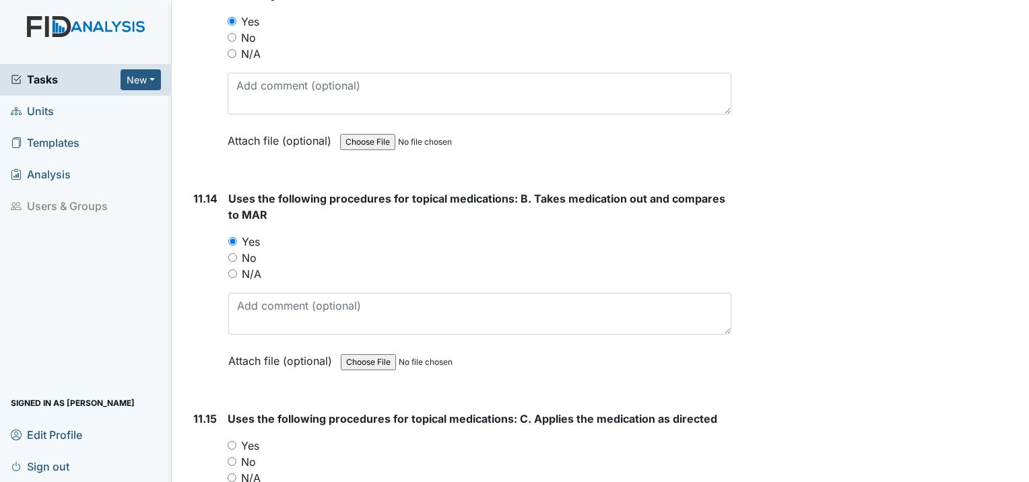
click at [232, 441] on input "Yes" at bounding box center [232, 445] width 9 height 9
radio input "true"
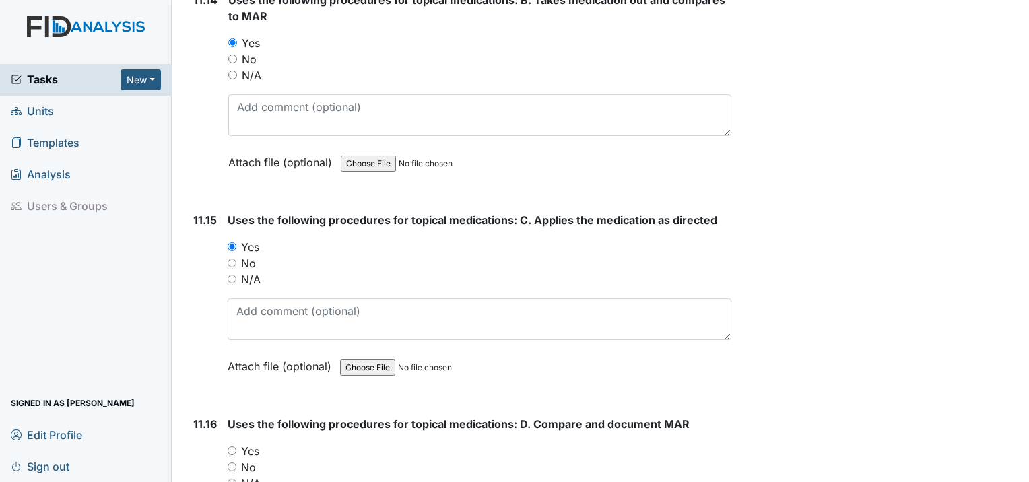
scroll to position [18116, 0]
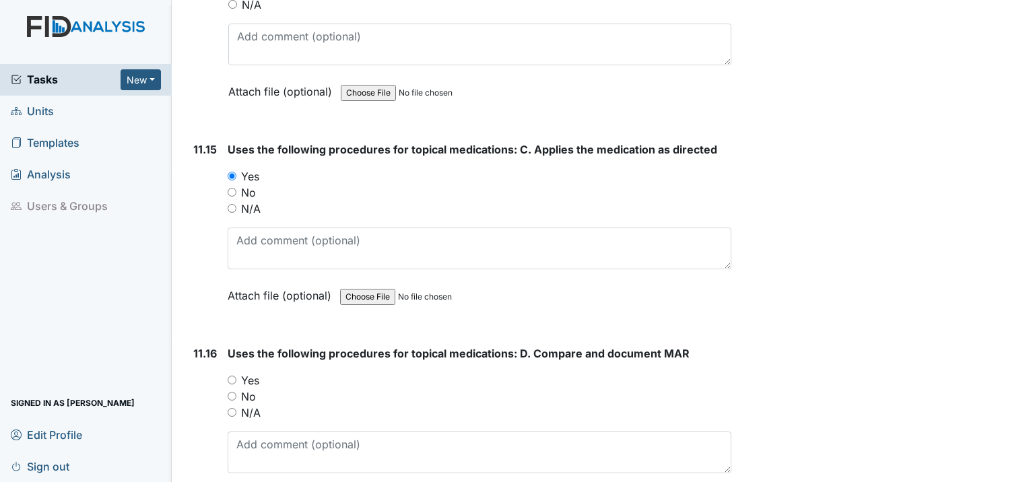
click at [229, 376] on input "Yes" at bounding box center [232, 380] width 9 height 9
radio input "true"
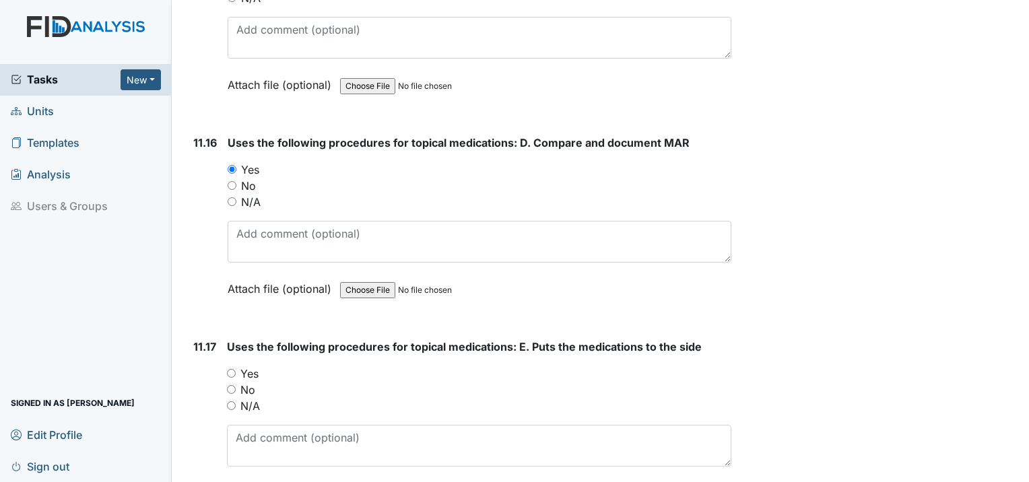
scroll to position [18385, 0]
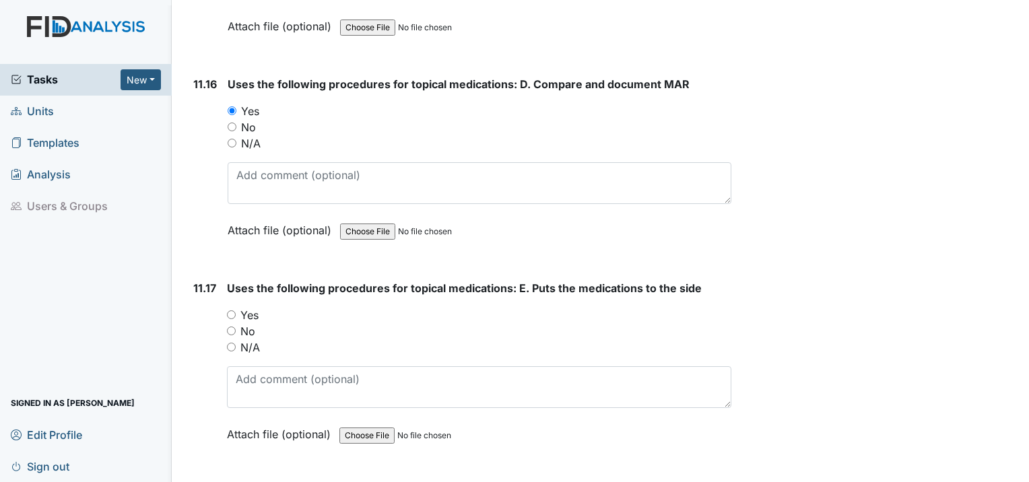
click at [230, 310] on input "Yes" at bounding box center [231, 314] width 9 height 9
radio input "true"
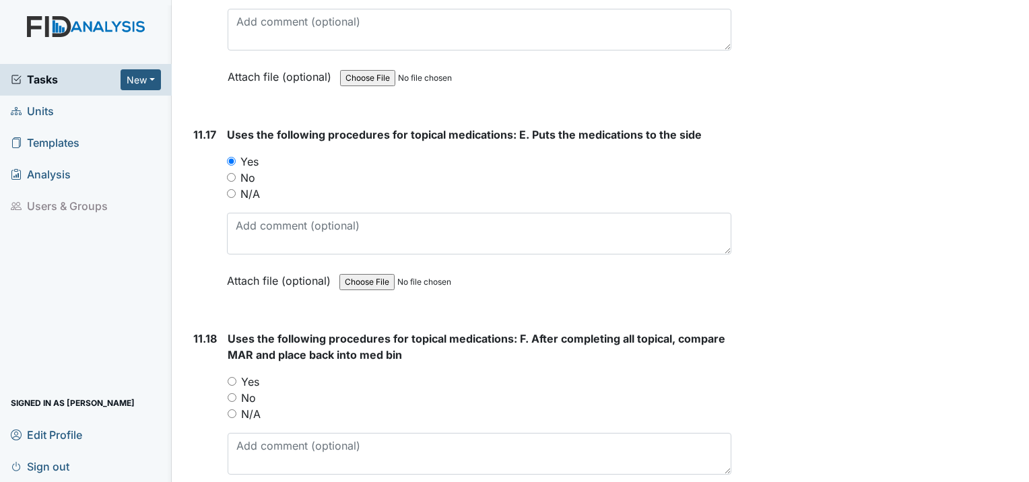
scroll to position [18588, 0]
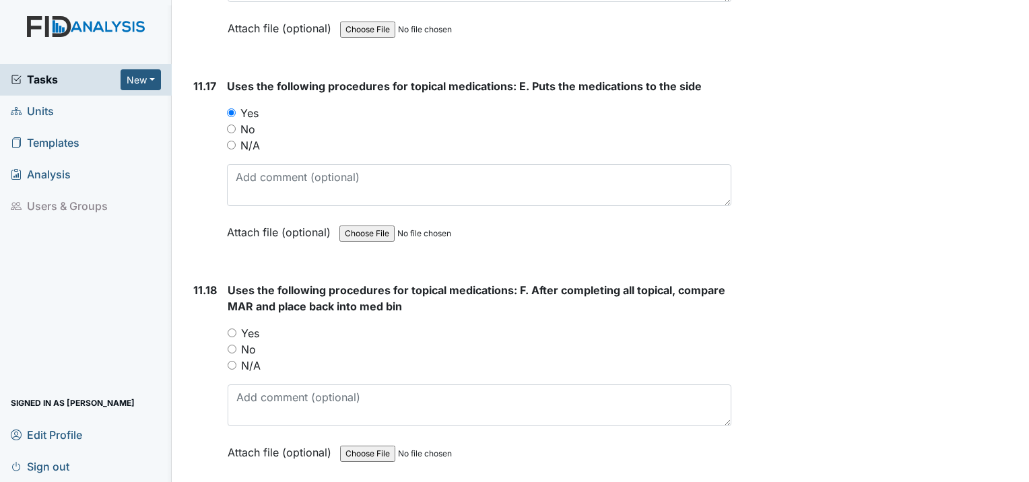
click at [230, 329] on input "Yes" at bounding box center [232, 333] width 9 height 9
radio input "true"
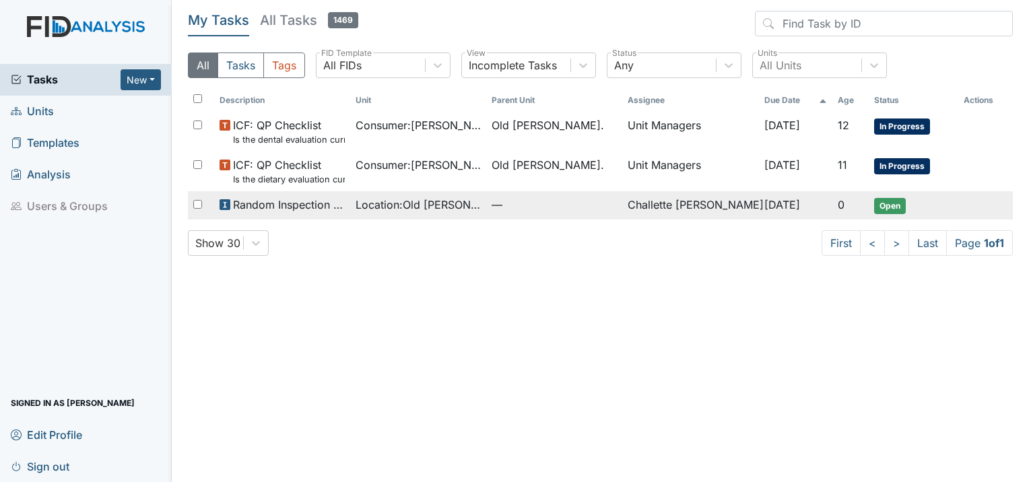
click at [245, 216] on td "Random Inspection for AM" at bounding box center [282, 205] width 136 height 28
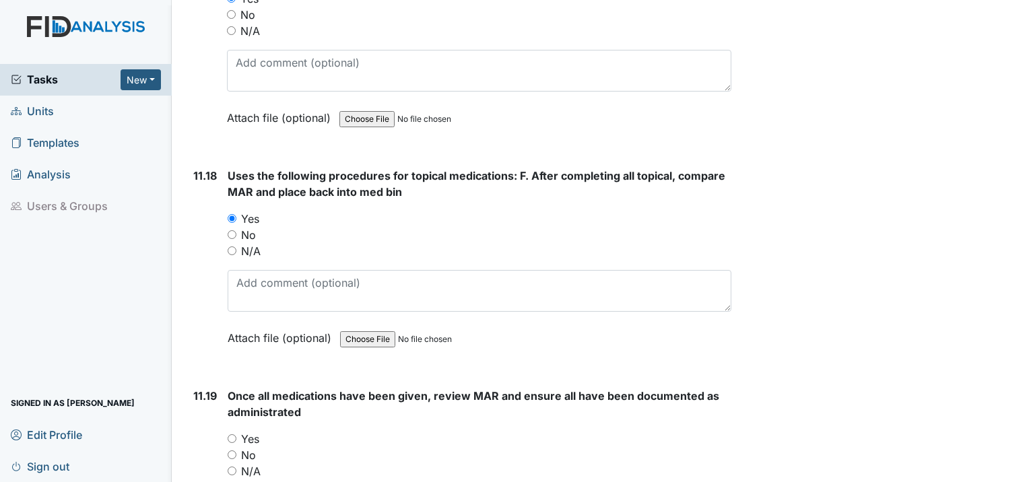
scroll to position [18782, 0]
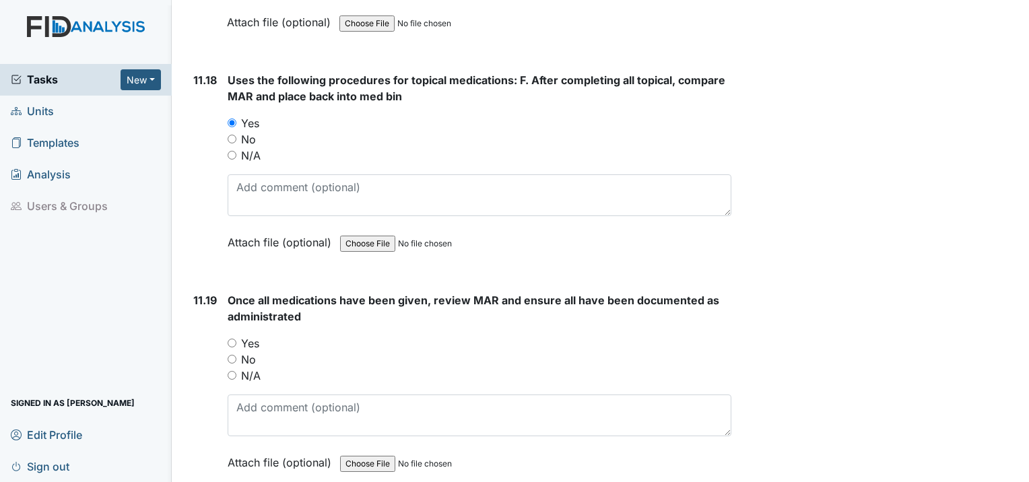
click at [228, 339] on input "Yes" at bounding box center [232, 343] width 9 height 9
radio input "true"
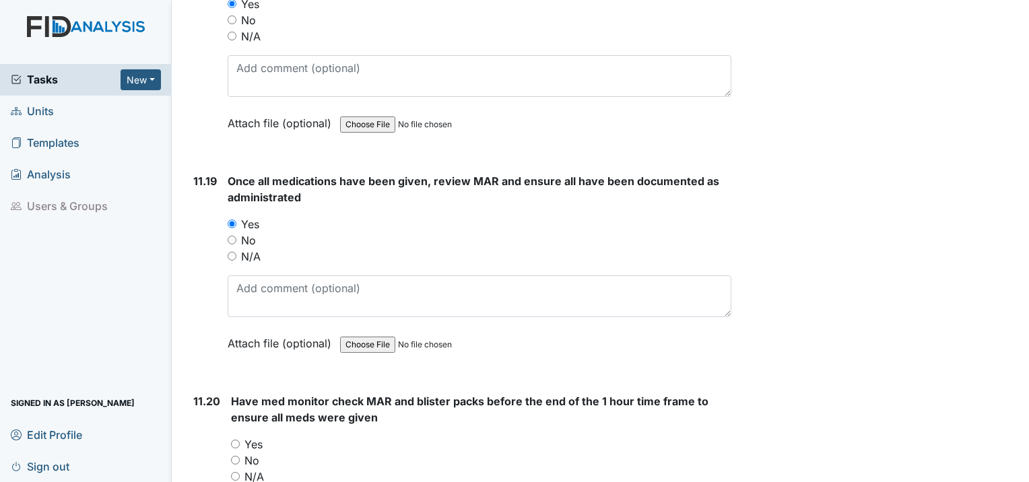
scroll to position [18917, 0]
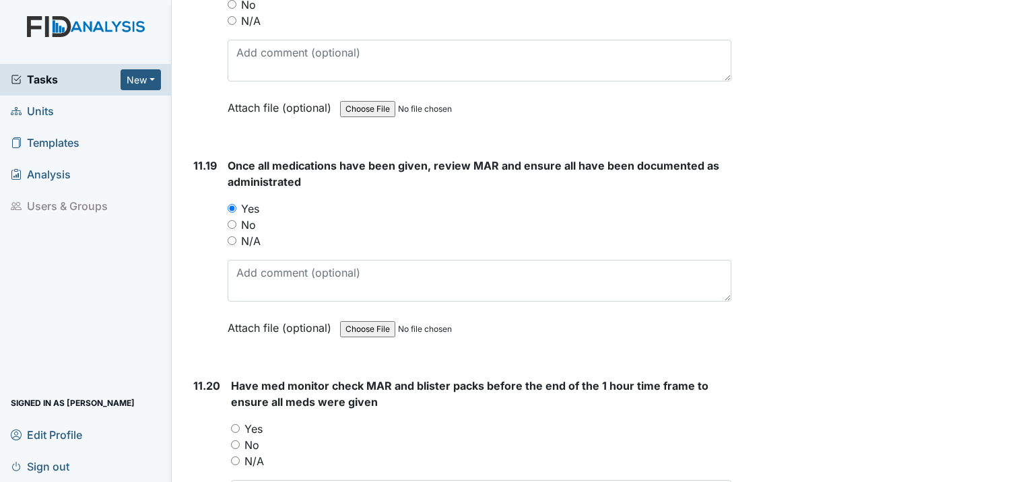
click at [232, 424] on input "Yes" at bounding box center [235, 428] width 9 height 9
radio input "true"
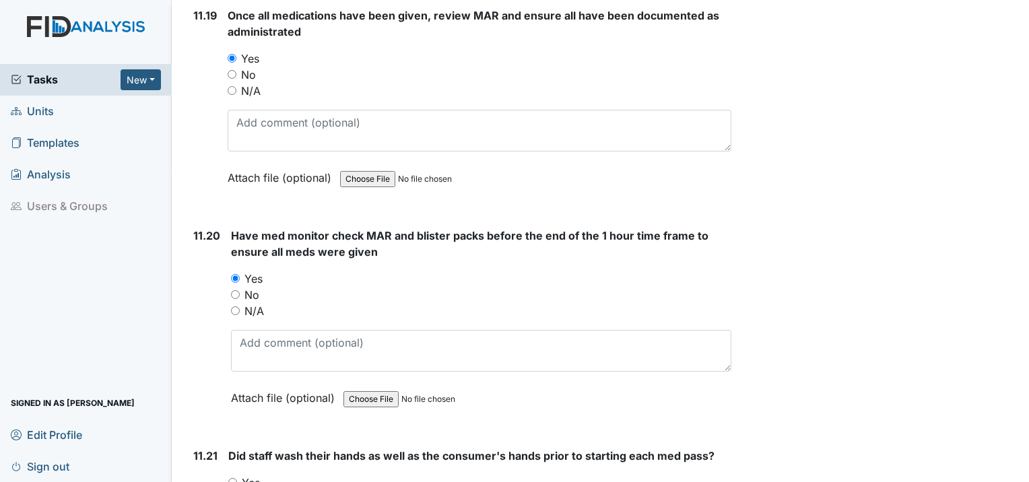
scroll to position [19119, 0]
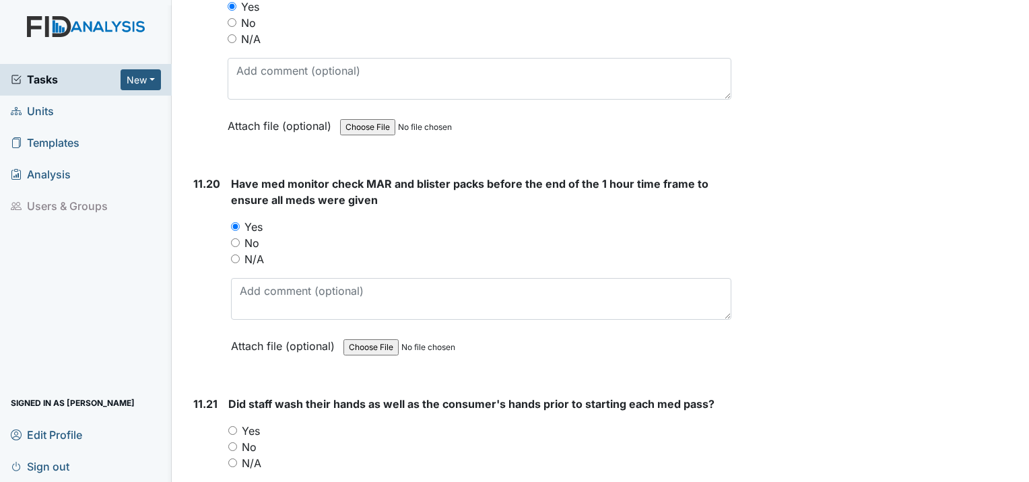
click at [229, 426] on input "Yes" at bounding box center [232, 430] width 9 height 9
radio input "true"
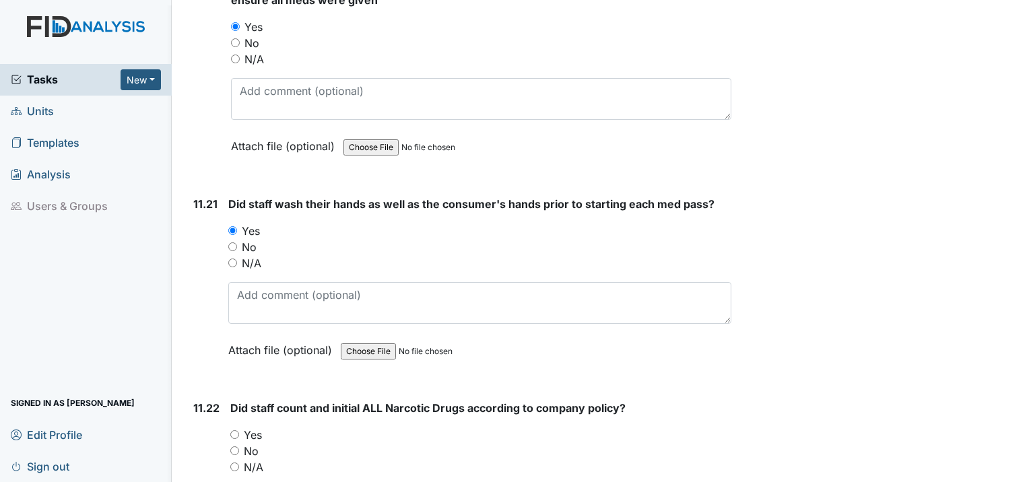
scroll to position [19321, 0]
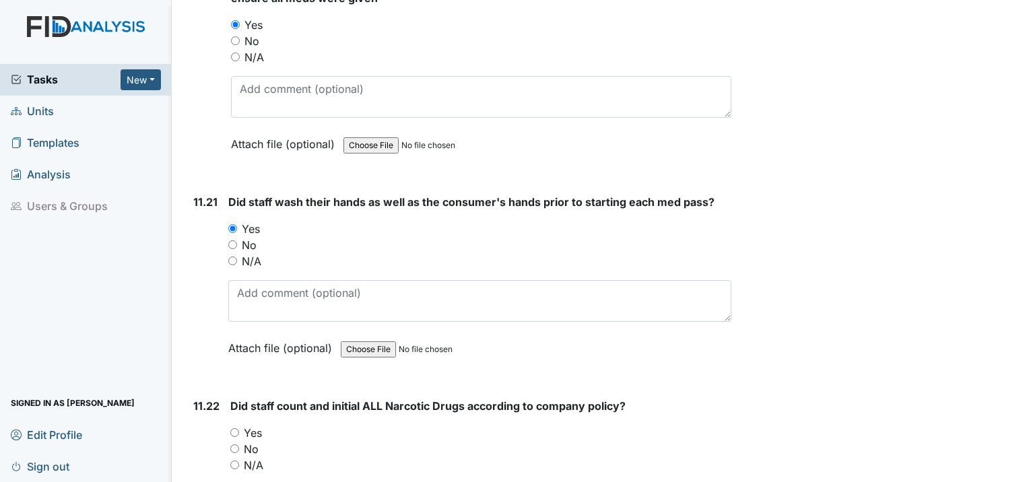
click at [235, 428] on input "Yes" at bounding box center [234, 432] width 9 height 9
radio input "true"
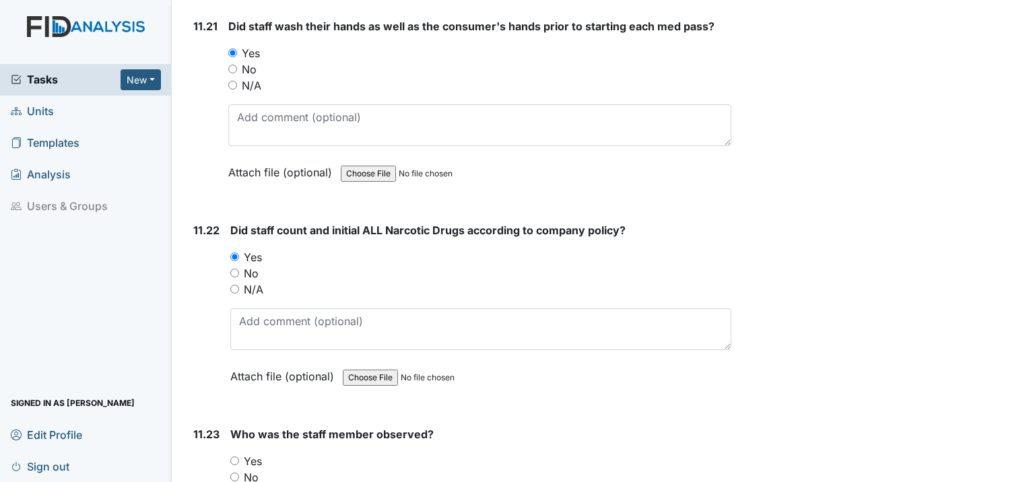
scroll to position [19523, 0]
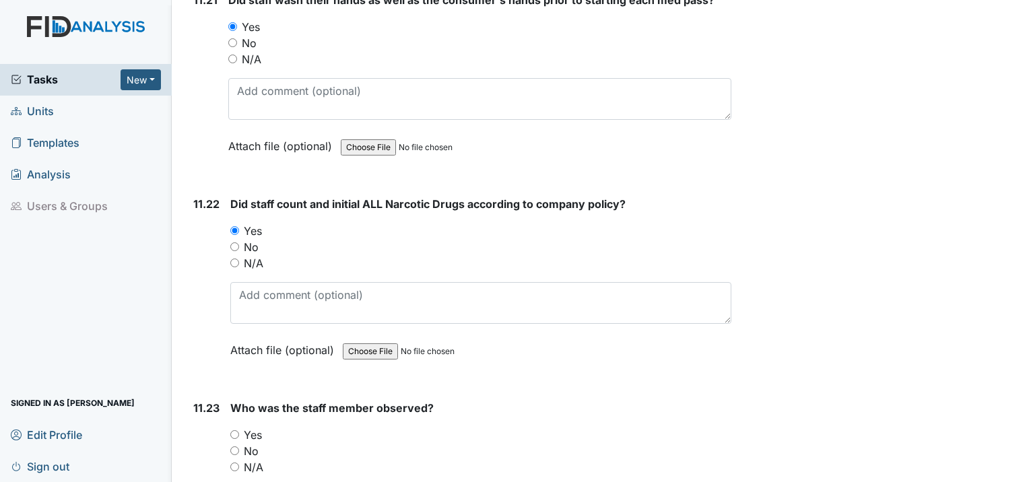
click at [236, 430] on input "Yes" at bounding box center [234, 434] width 9 height 9
radio input "true"
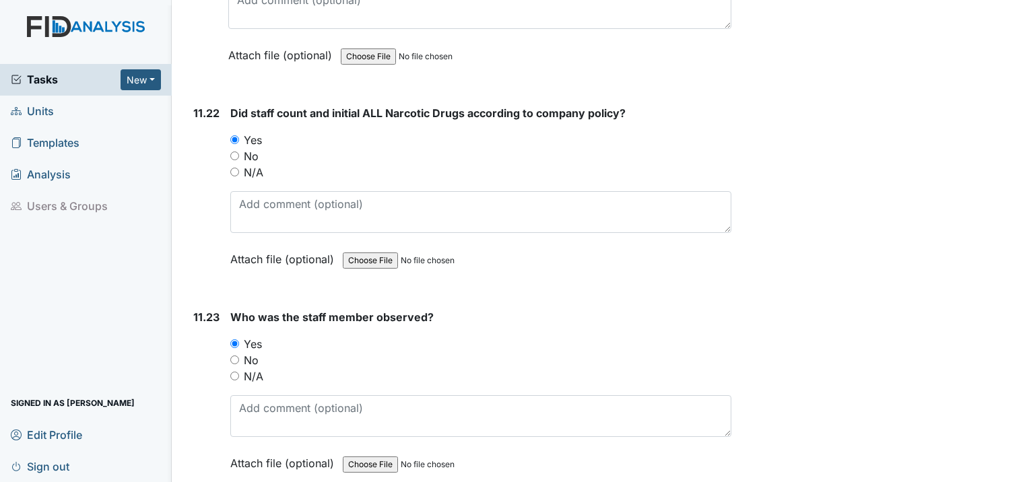
scroll to position [19658, 0]
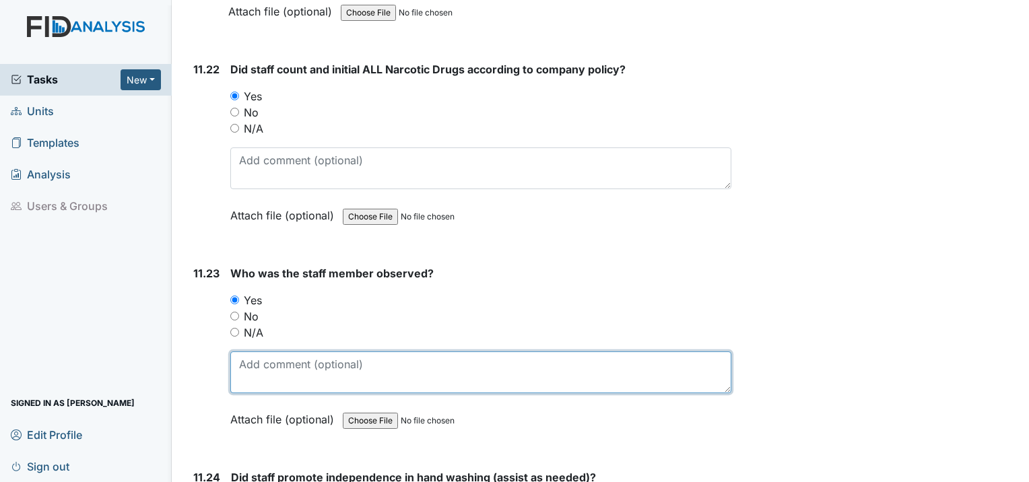
click at [375, 352] on textarea at bounding box center [480, 373] width 501 height 42
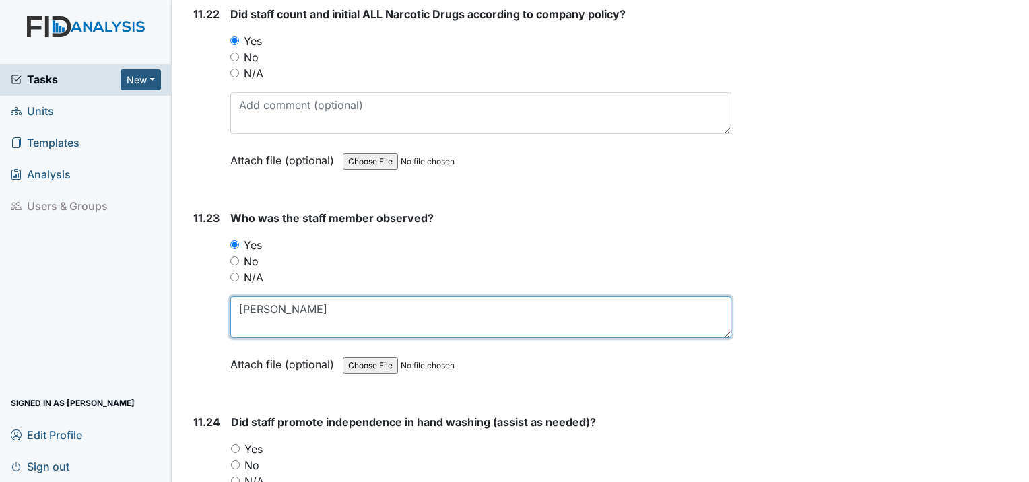
scroll to position [19792, 0]
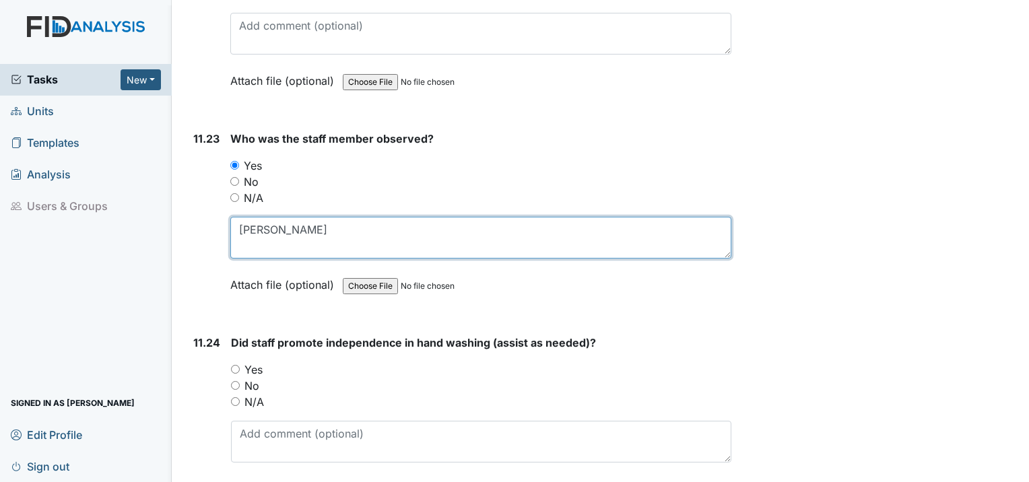
type textarea "[PERSON_NAME]"
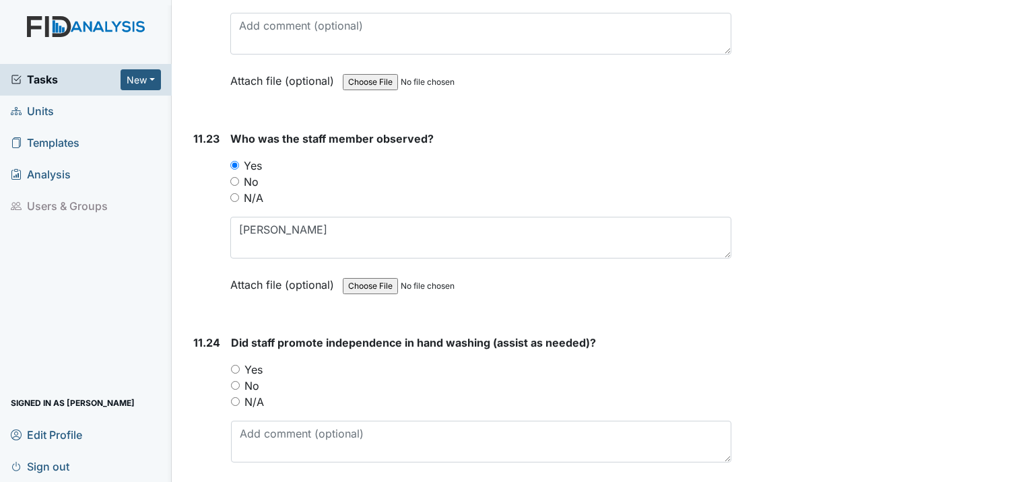
click at [235, 365] on input "Yes" at bounding box center [235, 369] width 9 height 9
radio input "true"
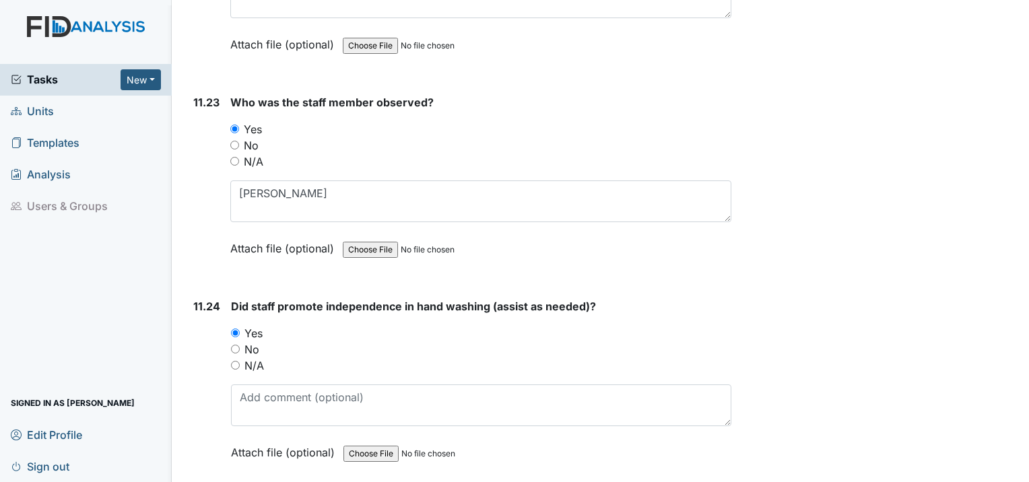
scroll to position [19994, 0]
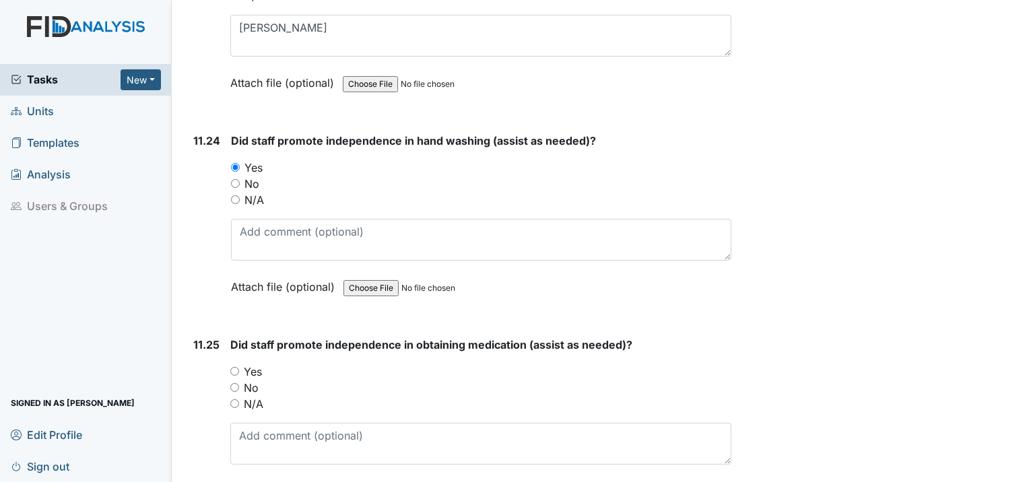
click at [236, 367] on input "Yes" at bounding box center [234, 371] width 9 height 9
radio input "true"
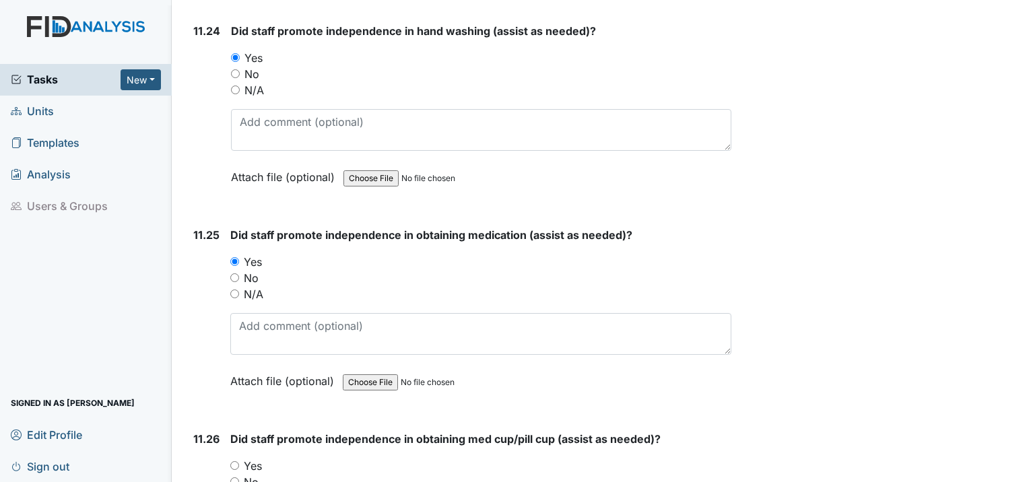
scroll to position [20129, 0]
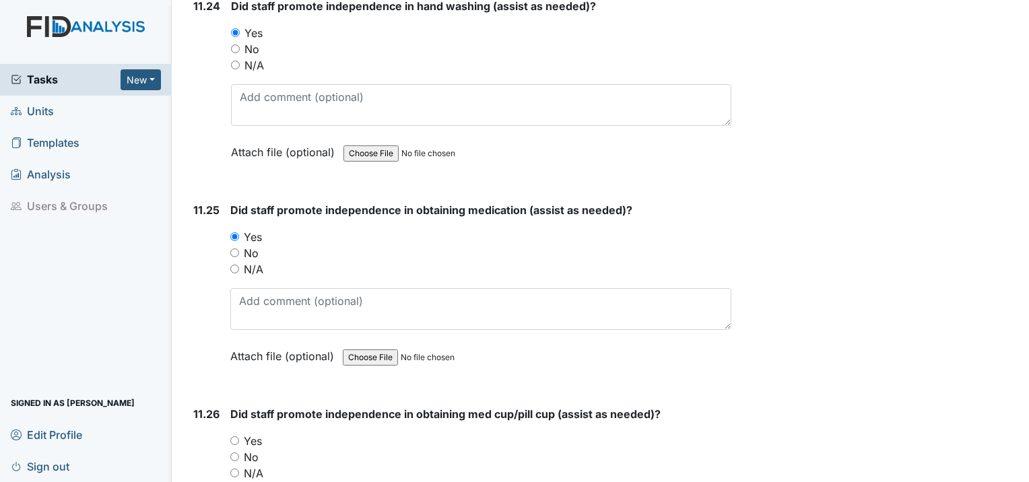
click at [236, 436] on input "Yes" at bounding box center [234, 440] width 9 height 9
radio input "true"
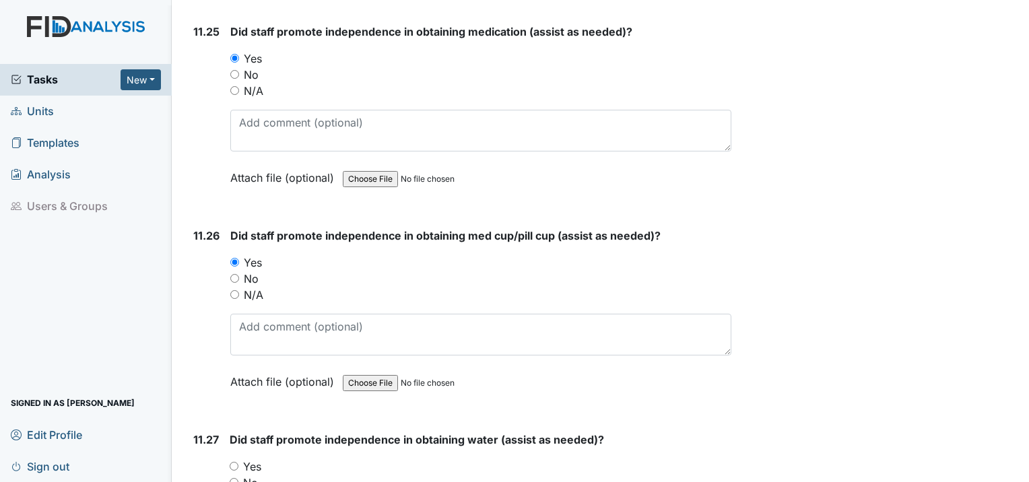
scroll to position [20331, 0]
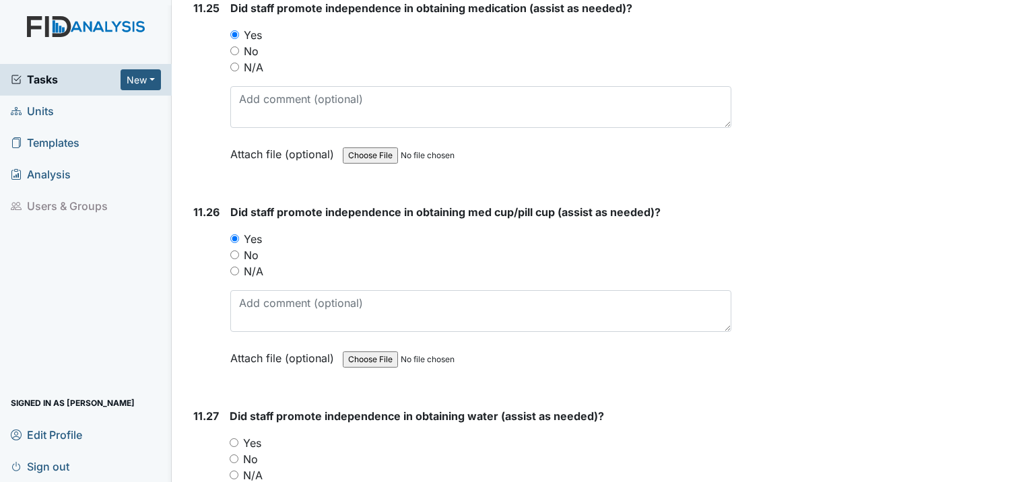
click at [240, 435] on div "Yes" at bounding box center [481, 443] width 502 height 16
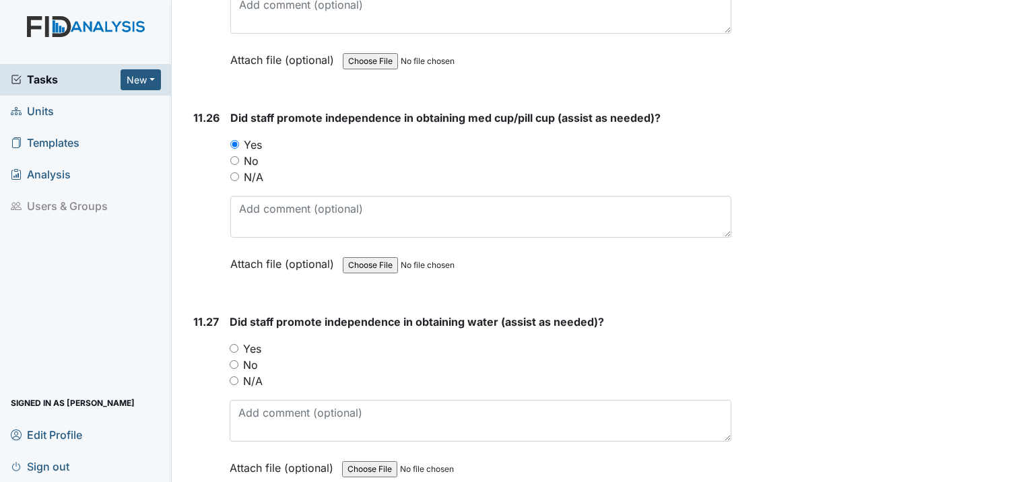
scroll to position [20466, 0]
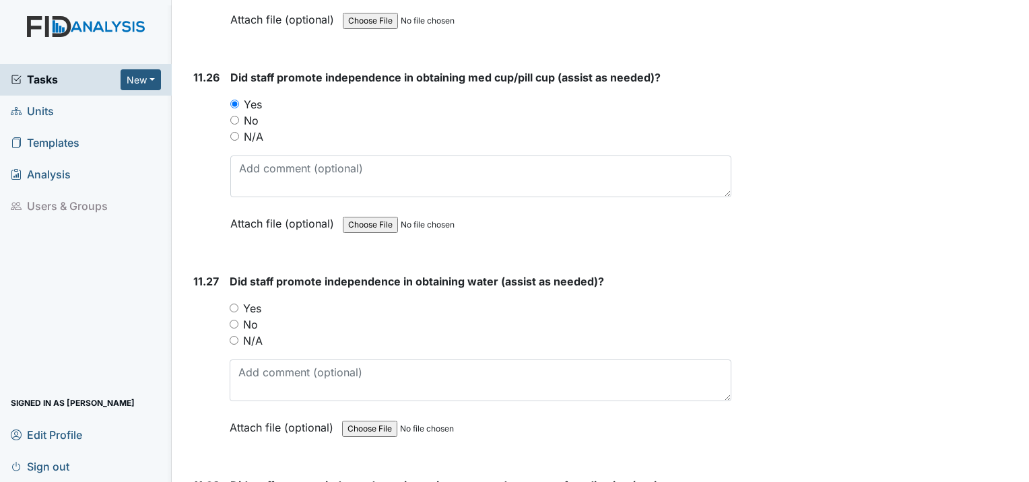
click at [234, 304] on input "Yes" at bounding box center [234, 308] width 9 height 9
radio input "true"
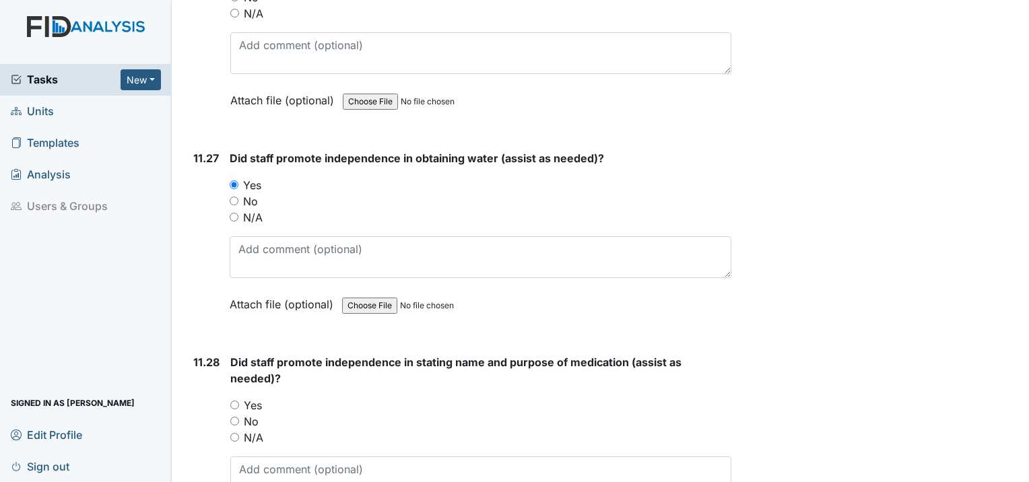
scroll to position [20668, 0]
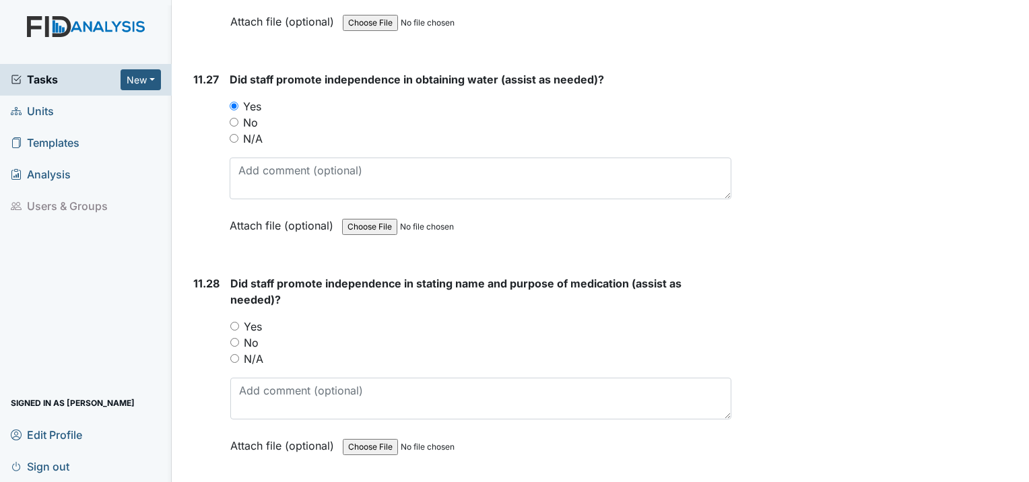
click at [233, 322] on input "Yes" at bounding box center [234, 326] width 9 height 9
radio input "true"
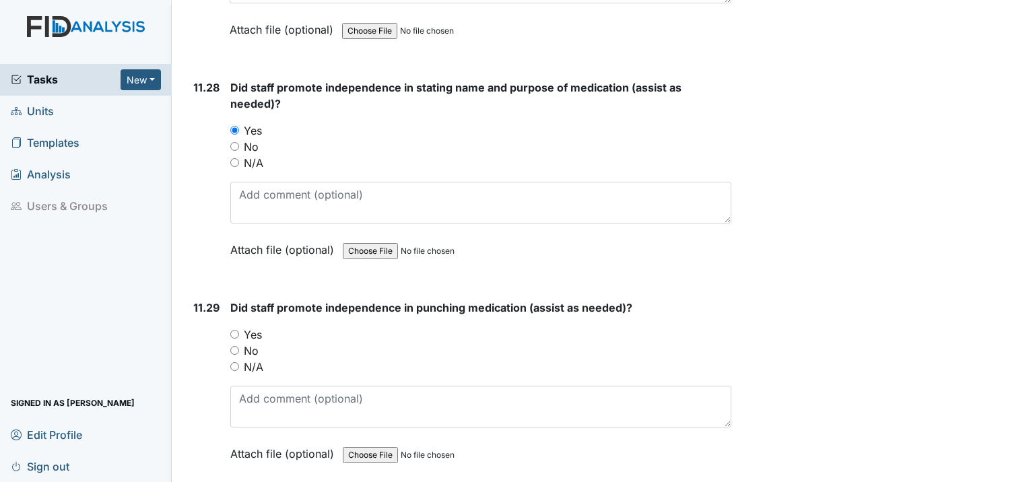
scroll to position [20870, 0]
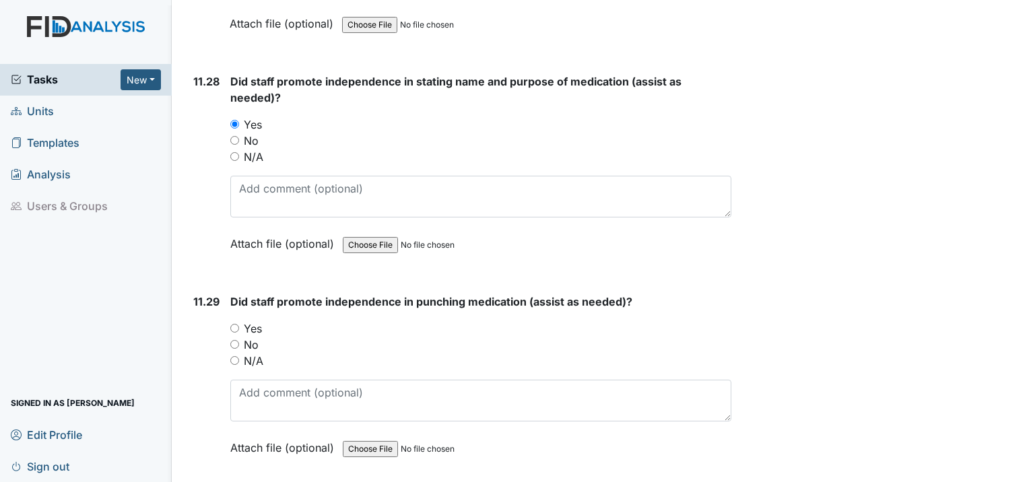
click at [235, 321] on div "Yes" at bounding box center [480, 329] width 501 height 16
click at [235, 324] on input "Yes" at bounding box center [234, 328] width 9 height 9
radio input "true"
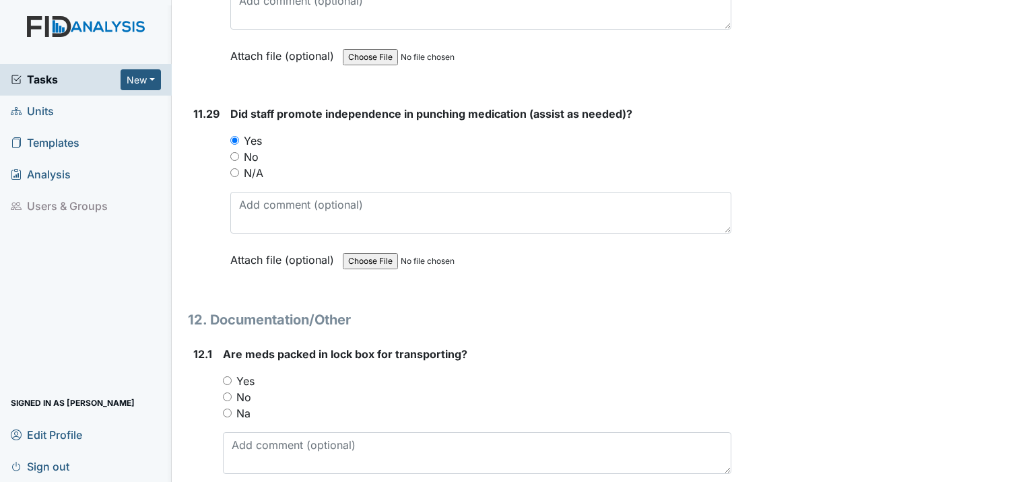
scroll to position [21072, 0]
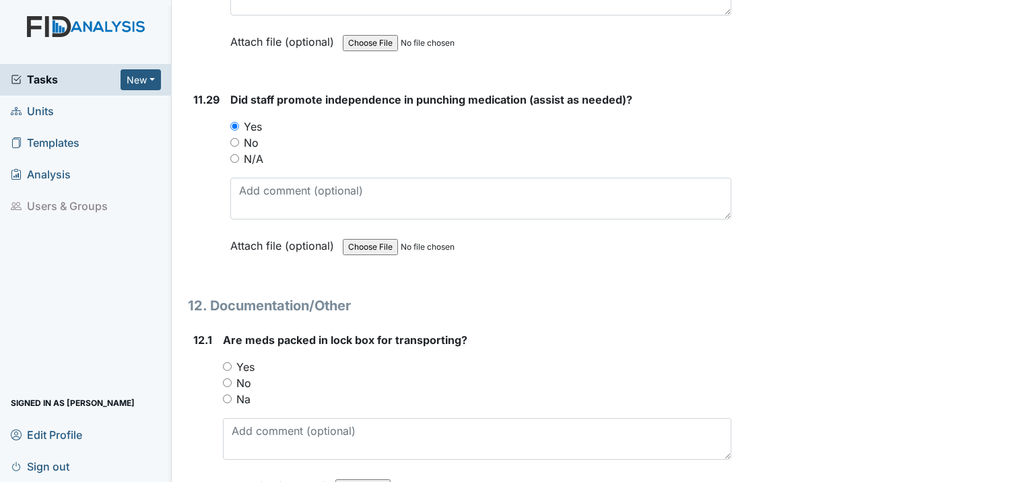
click at [228, 362] on input "Yes" at bounding box center [227, 366] width 9 height 9
radio input "true"
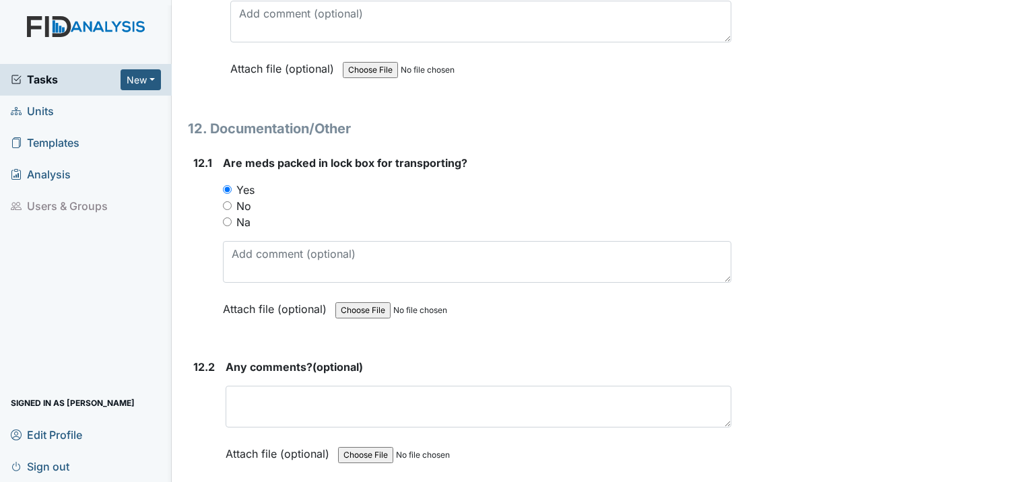
scroll to position [21207, 0]
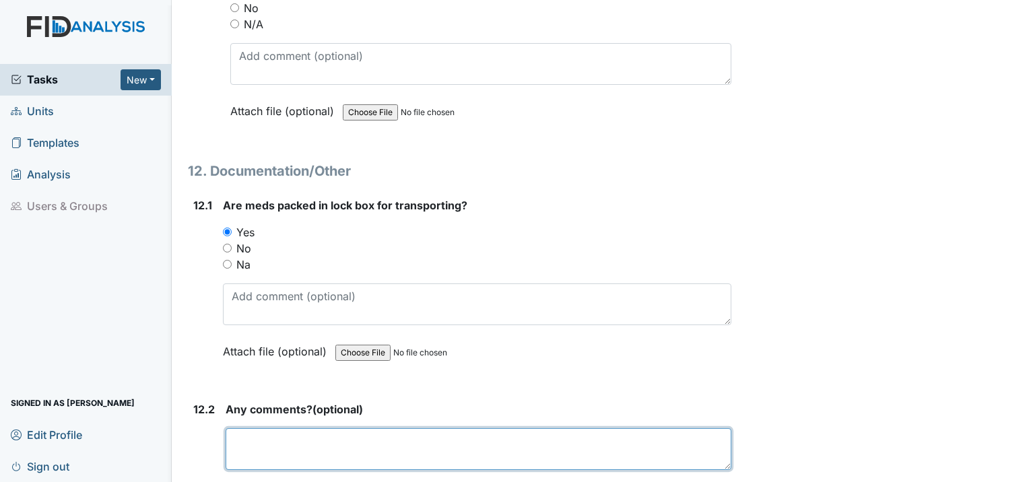
click at [279, 428] on textarea at bounding box center [479, 449] width 506 height 42
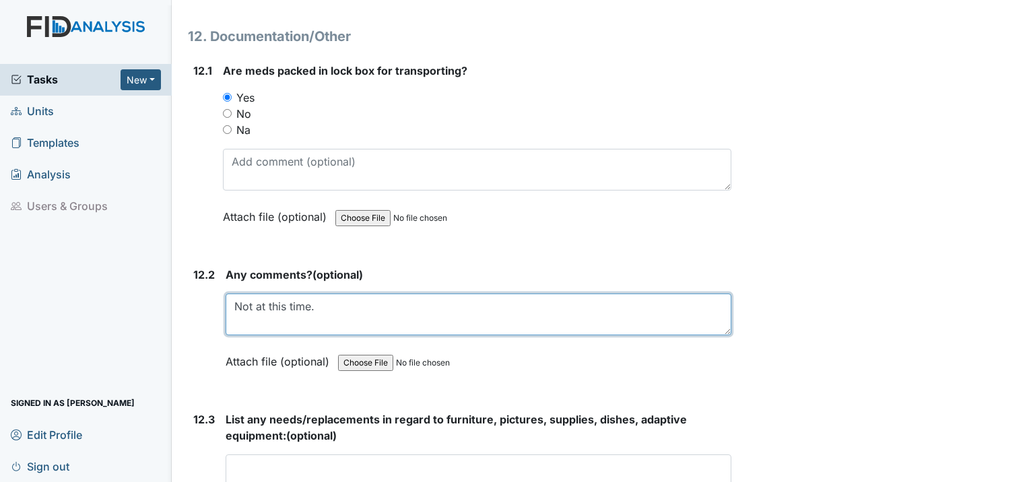
scroll to position [21409, 0]
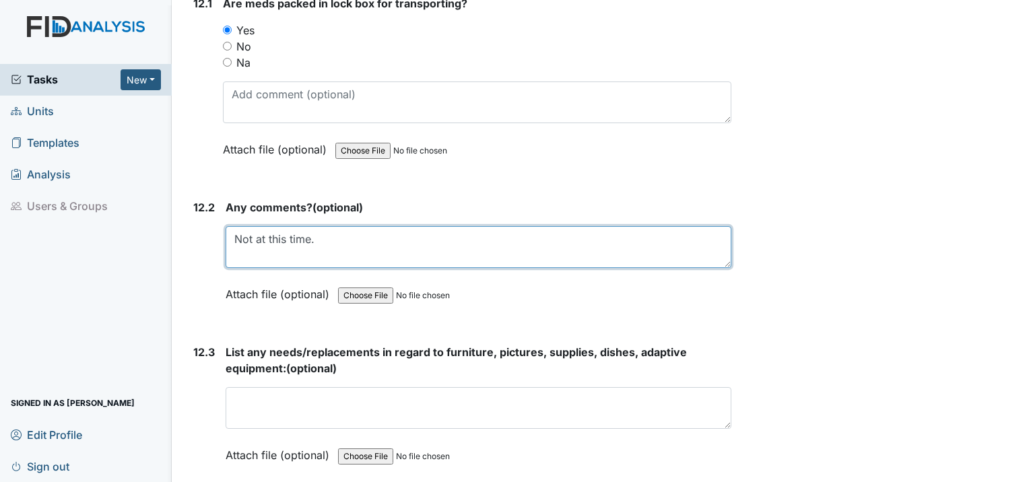
type textarea "Not at this time."
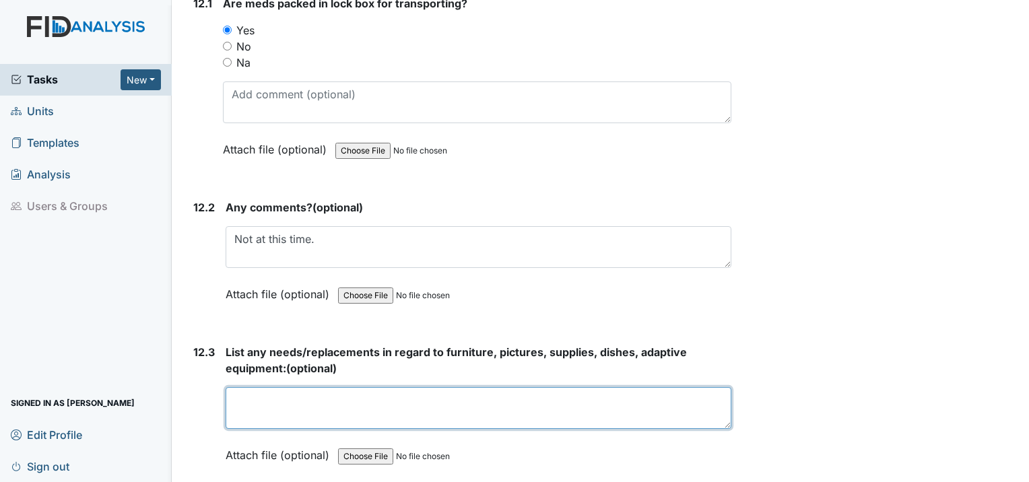
drag, startPoint x: 314, startPoint y: 304, endPoint x: 308, endPoint y: 312, distance: 9.7
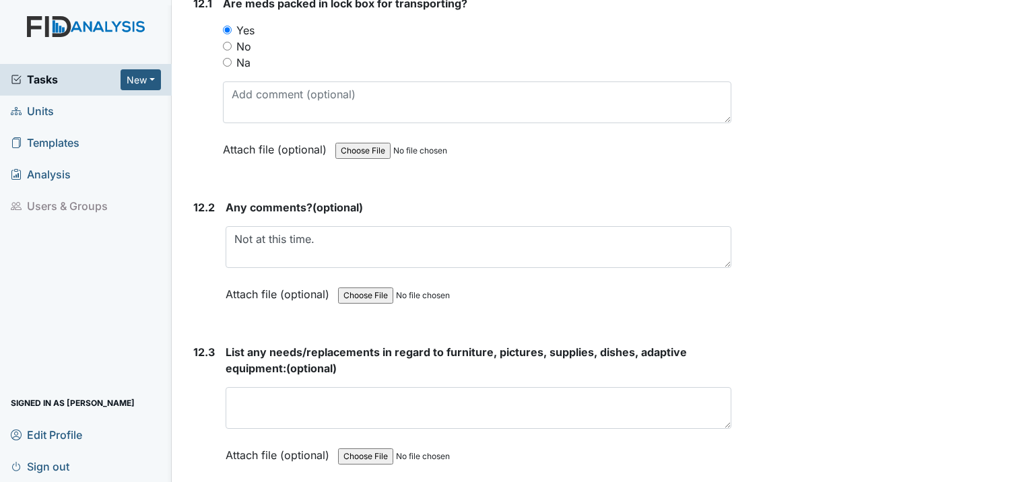
drag, startPoint x: 308, startPoint y: 312, endPoint x: 683, endPoint y: 75, distance: 443.2
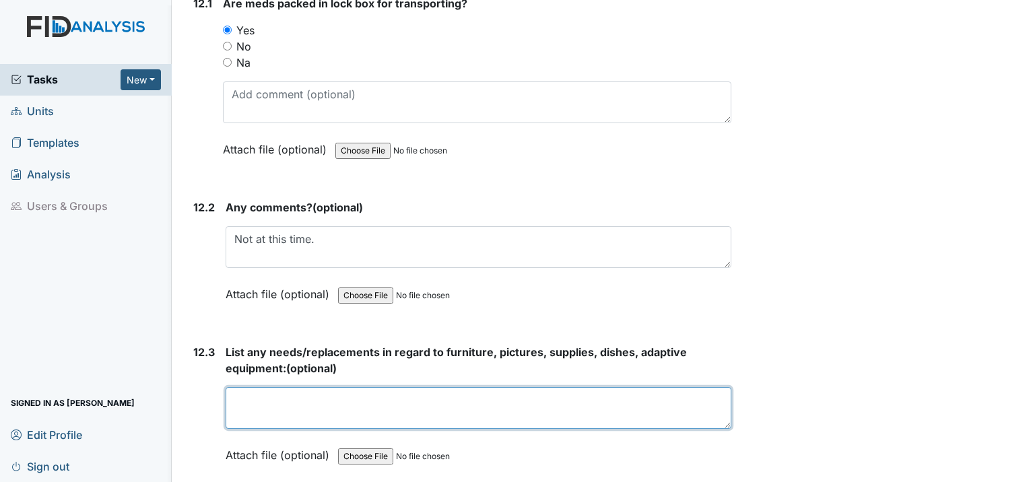
click at [278, 387] on textarea at bounding box center [479, 408] width 506 height 42
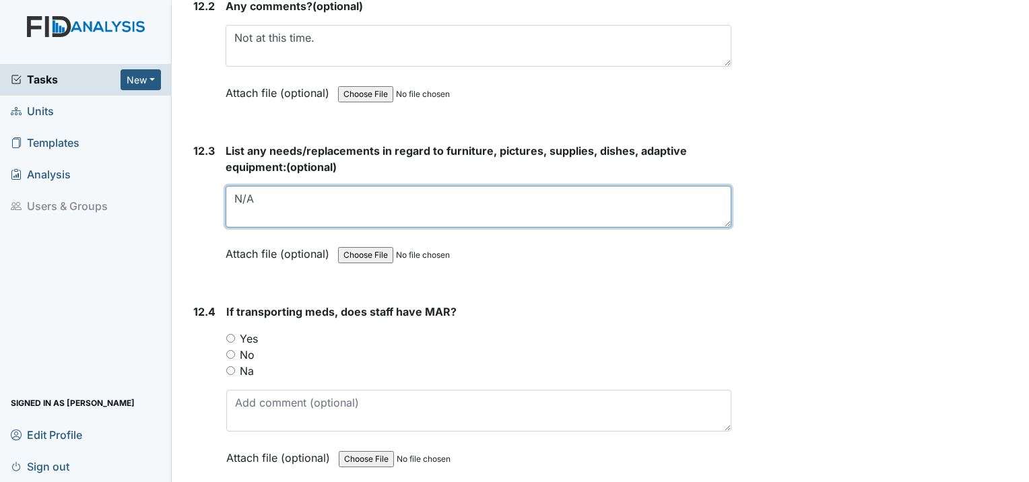
scroll to position [21611, 0]
type textarea "N/A"
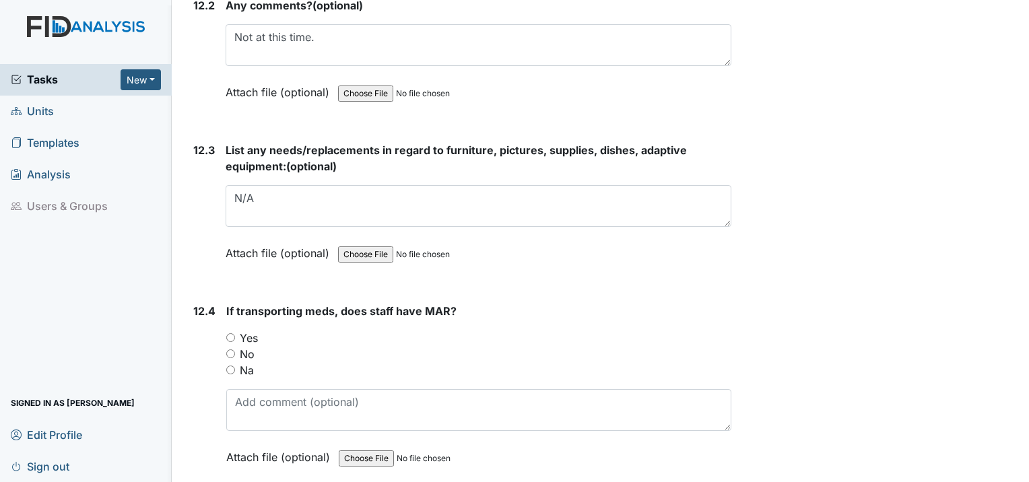
click at [229, 333] on input "Yes" at bounding box center [230, 337] width 9 height 9
radio input "true"
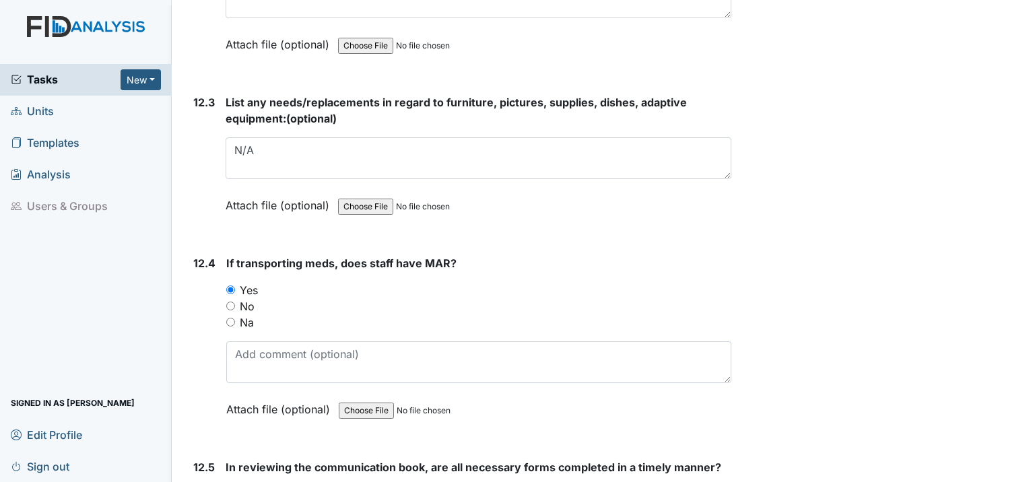
scroll to position [21813, 0]
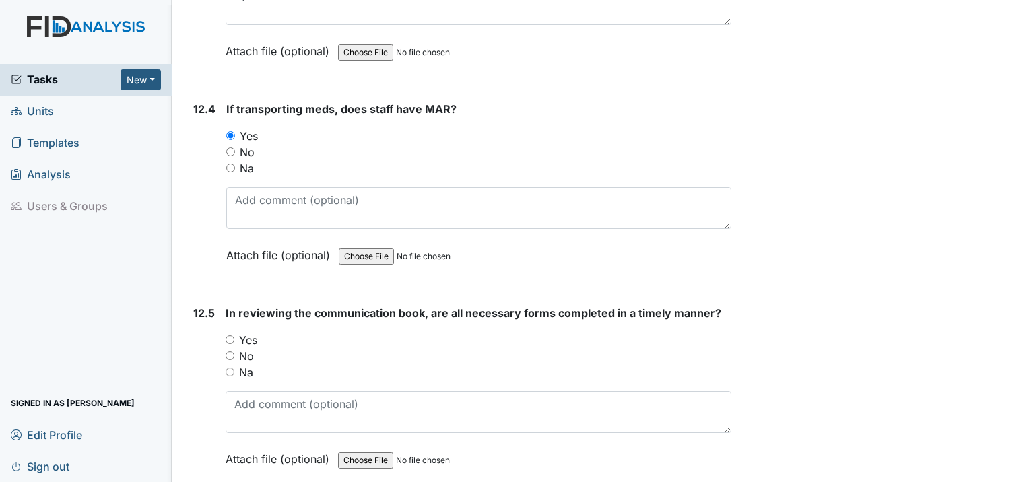
click at [234, 332] on div "Yes" at bounding box center [479, 340] width 506 height 16
click at [231, 335] on input "Yes" at bounding box center [230, 339] width 9 height 9
radio input "true"
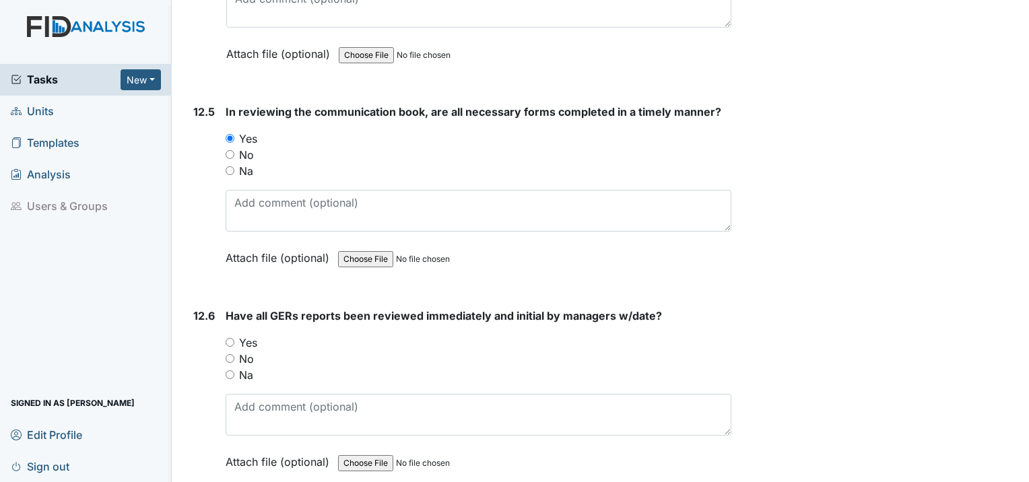
scroll to position [22015, 0]
click at [231, 337] on input "Yes" at bounding box center [230, 341] width 9 height 9
radio input "true"
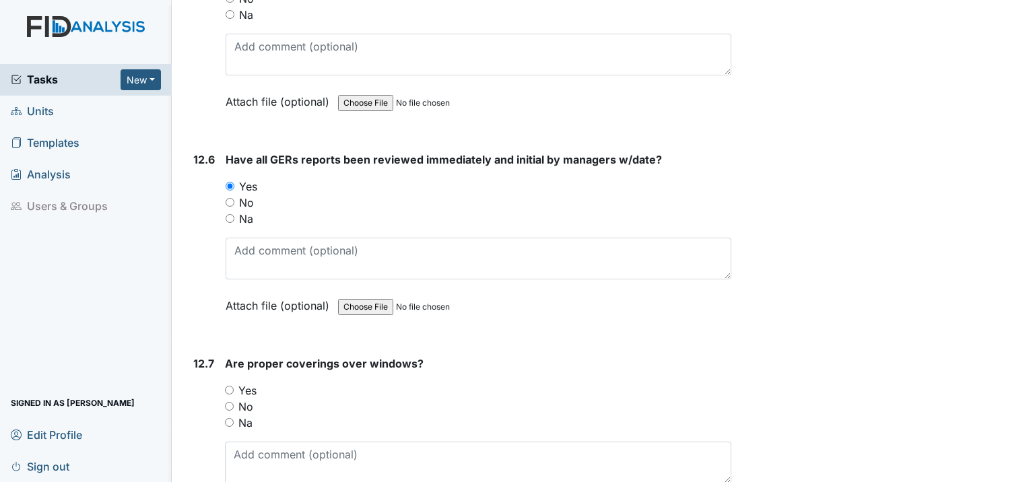
scroll to position [22217, 0]
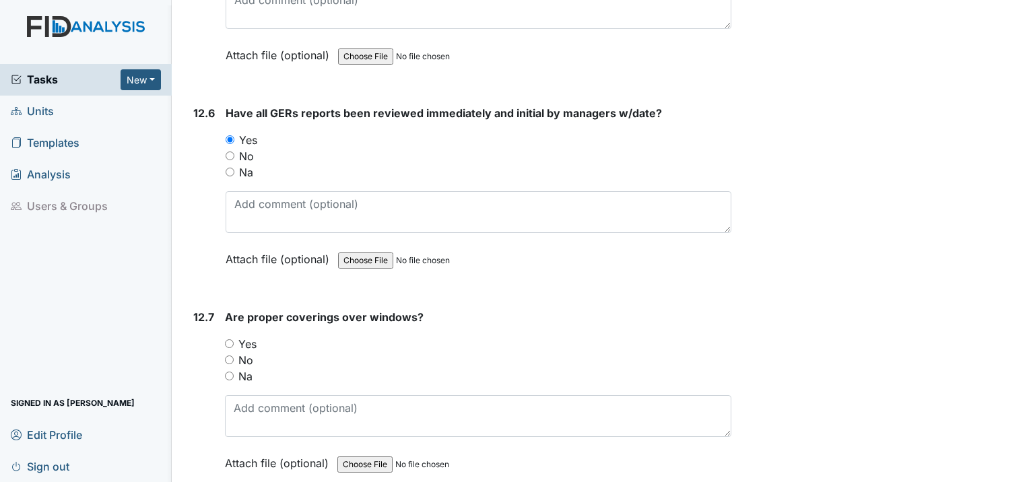
click at [230, 339] on input "Yes" at bounding box center [229, 343] width 9 height 9
radio input "true"
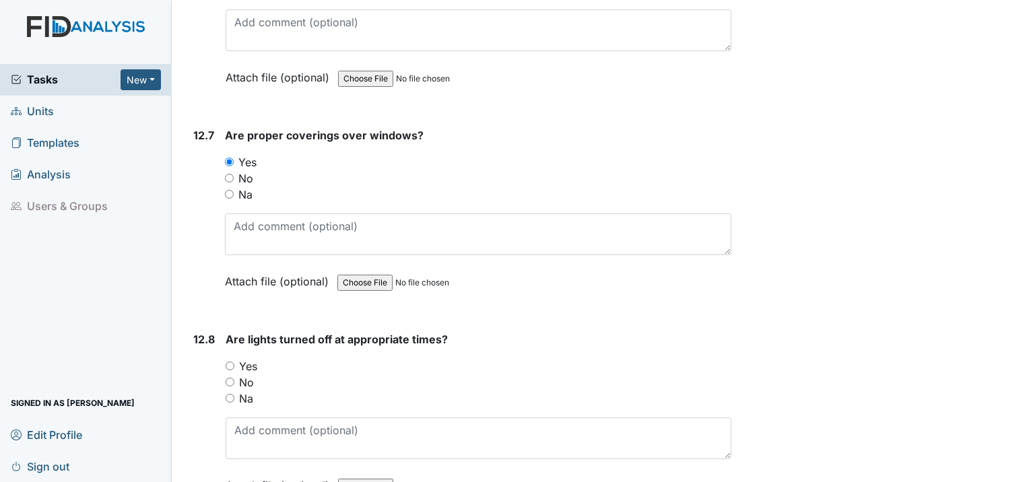
scroll to position [22419, 0]
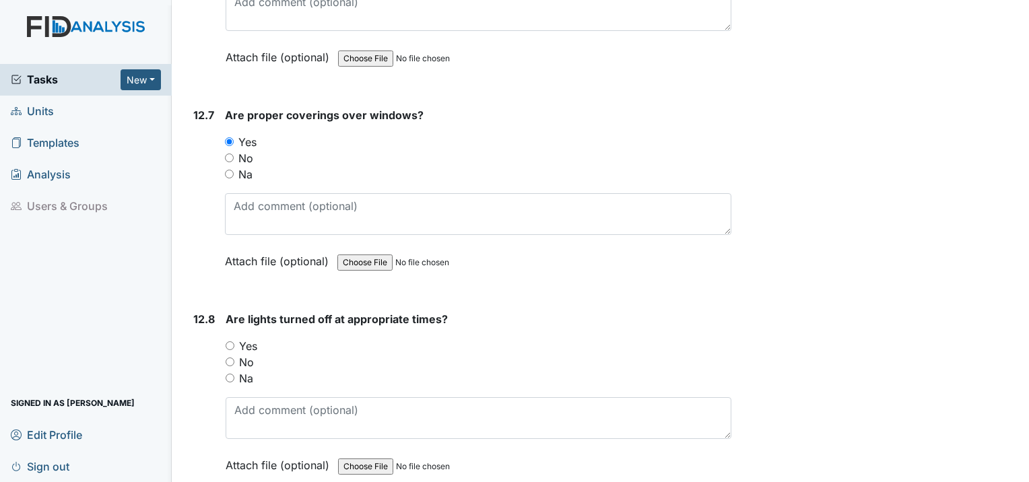
click at [229, 341] on input "Yes" at bounding box center [230, 345] width 9 height 9
radio input "true"
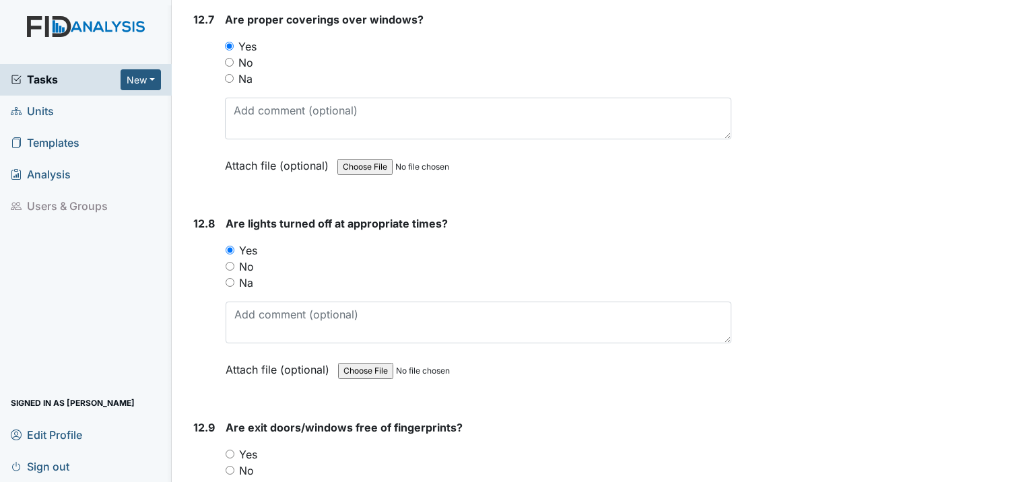
scroll to position [22621, 0]
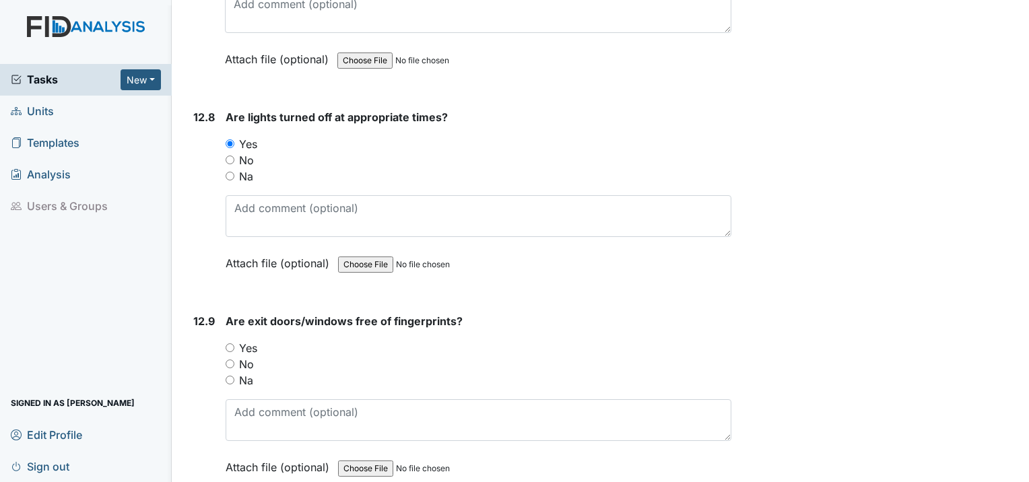
click at [230, 343] on input "Yes" at bounding box center [230, 347] width 9 height 9
radio input "true"
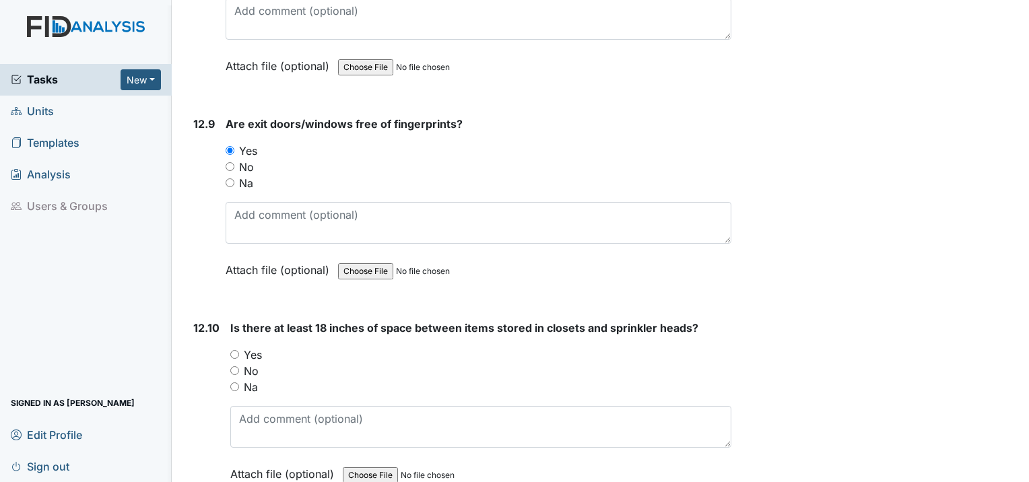
scroll to position [22823, 0]
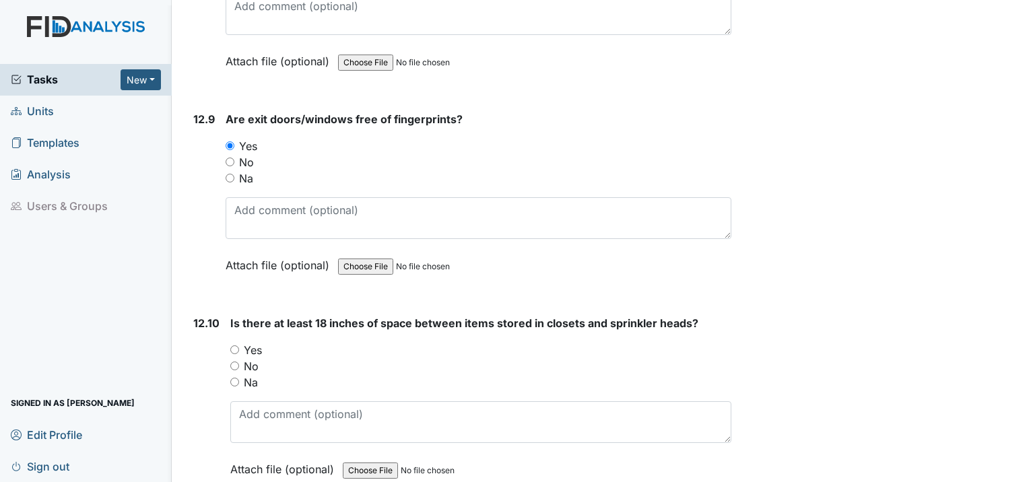
click at [233, 345] on input "Yes" at bounding box center [234, 349] width 9 height 9
radio input "true"
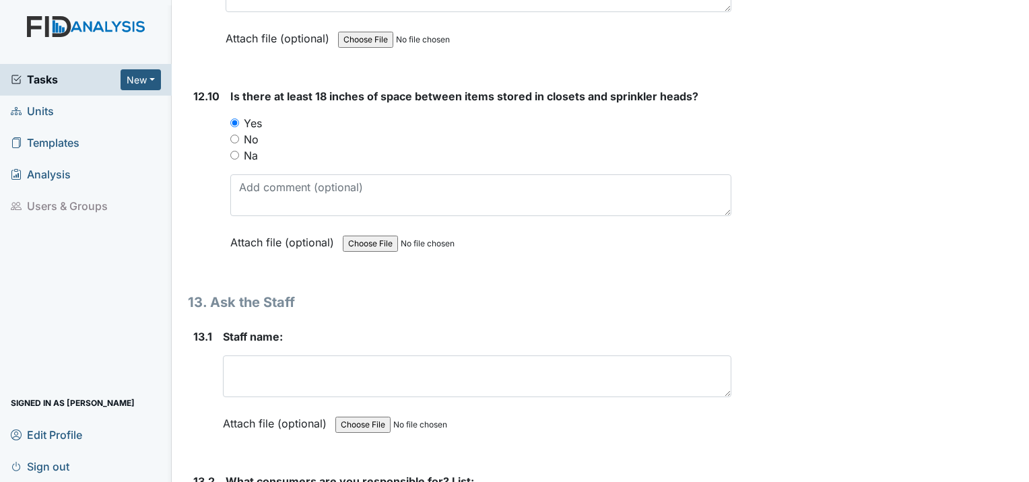
scroll to position [23092, 0]
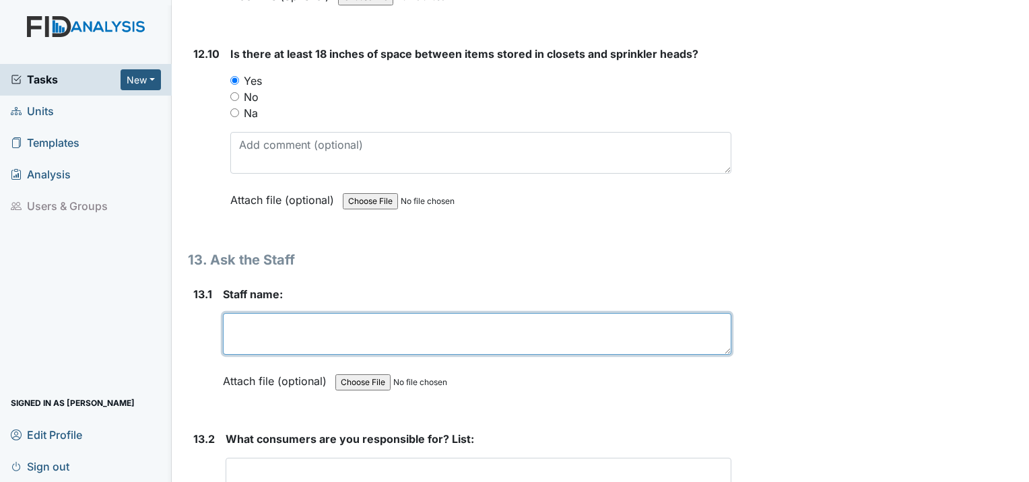
click at [279, 313] on textarea at bounding box center [477, 334] width 508 height 42
type textarea "[PERSON_NAME]"
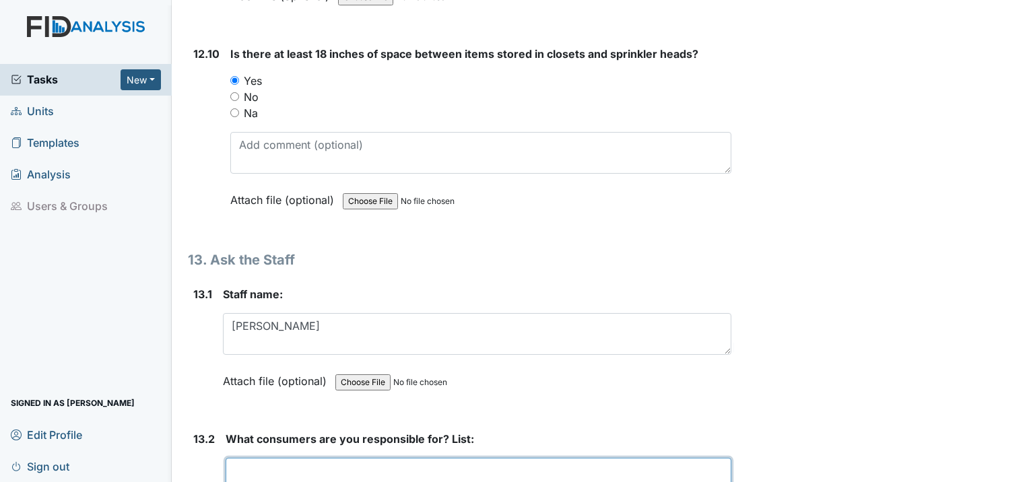
click at [277, 458] on textarea at bounding box center [479, 479] width 506 height 42
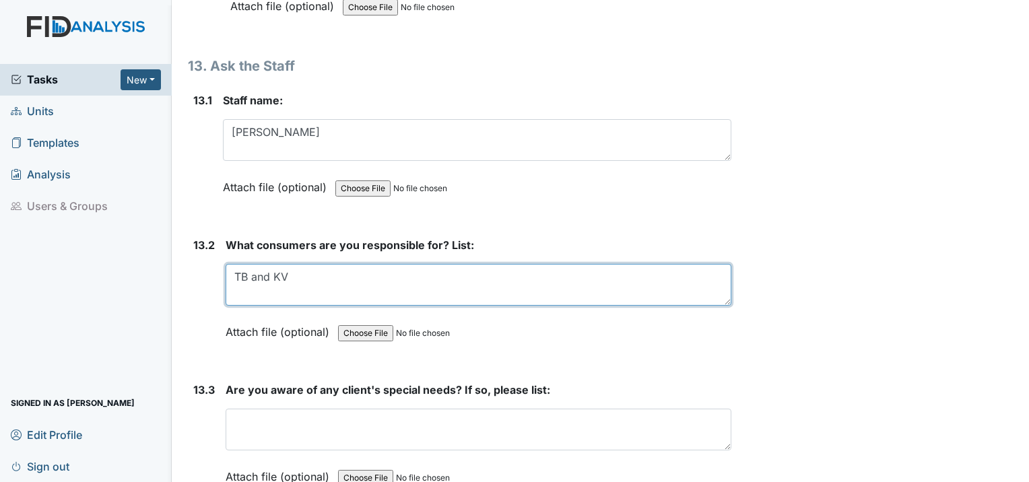
scroll to position [23294, 0]
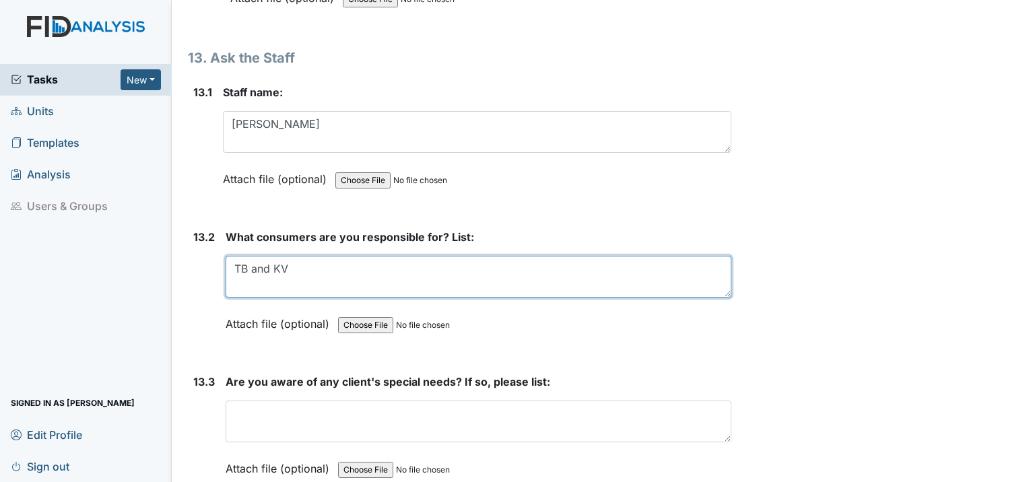
type textarea "TB and KV"
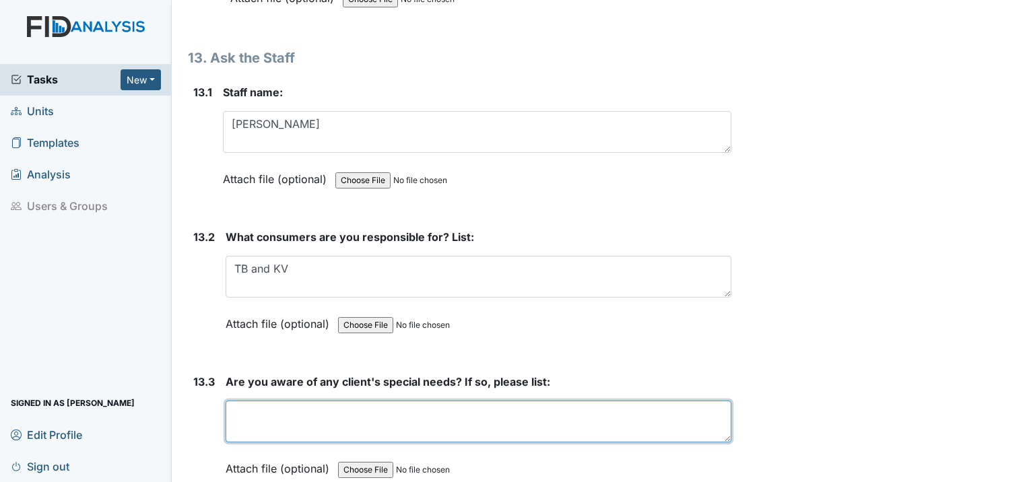
click at [259, 401] on textarea at bounding box center [479, 422] width 506 height 42
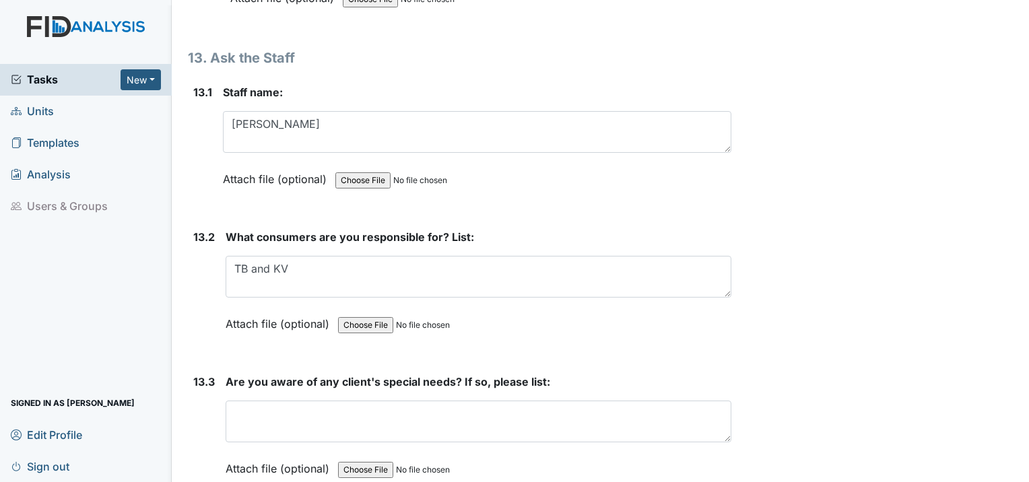
drag, startPoint x: 259, startPoint y: 301, endPoint x: 563, endPoint y: 244, distance: 309.6
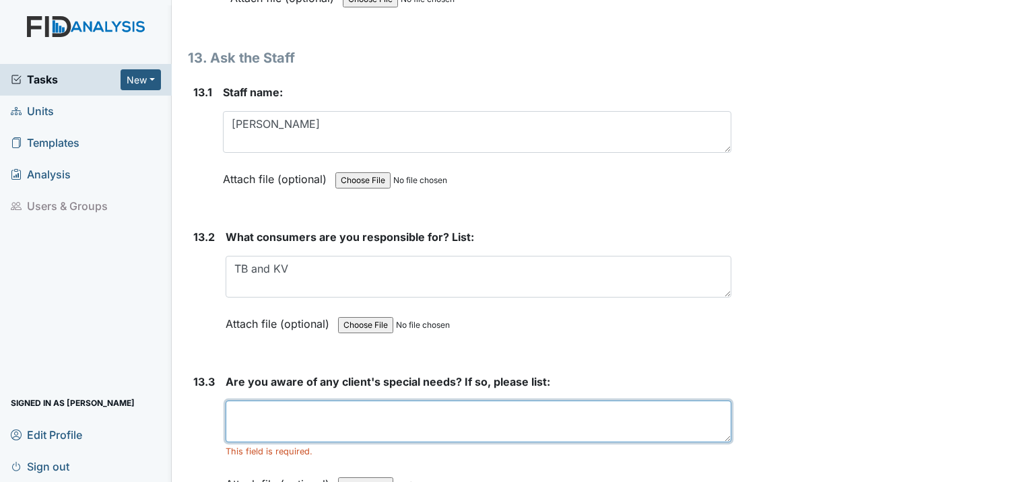
click at [228, 401] on textarea at bounding box center [479, 422] width 506 height 42
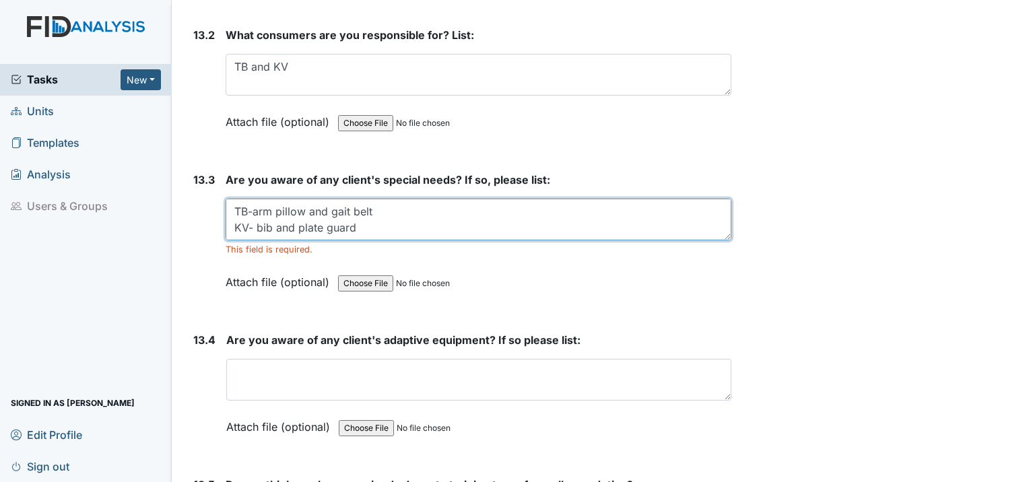
scroll to position [16, 0]
drag, startPoint x: 233, startPoint y: 100, endPoint x: 368, endPoint y: 121, distance: 136.2
click at [368, 199] on textarea "TB-arm pillow and gait belt KV- bib and plate guard JG-glasses and leg brace" at bounding box center [479, 220] width 506 height 42
type textarea "TB-arm pillow and gait belt KV- bib and plate guard JG-glasses and leg brace"
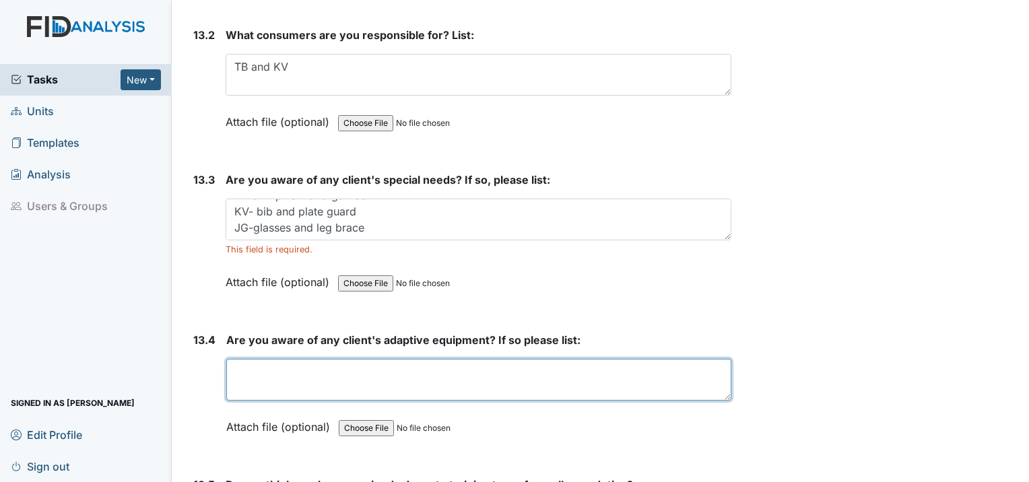
click at [267, 359] on textarea at bounding box center [478, 380] width 505 height 42
paste textarea "TB-arm pillow and gait belt KV- bib and plate guard JG-glasses and leg brace"
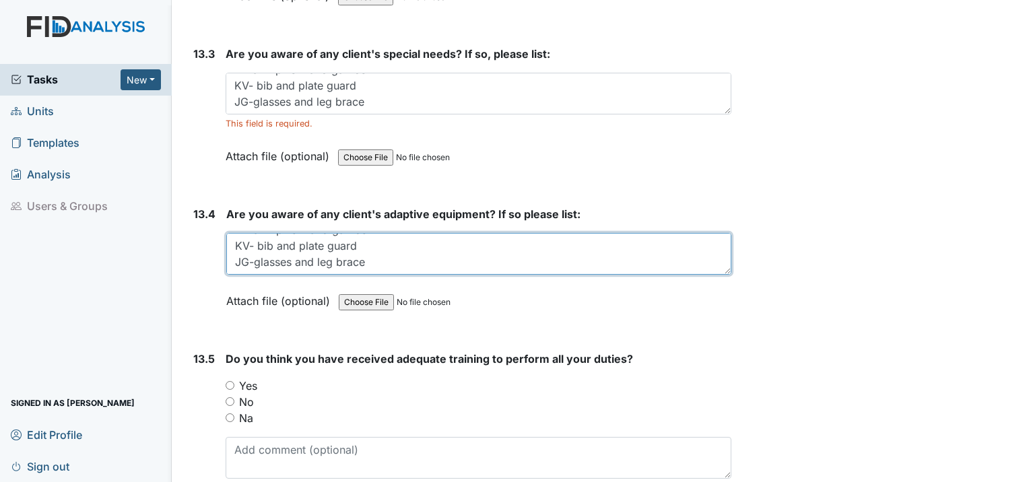
scroll to position [23698, 0]
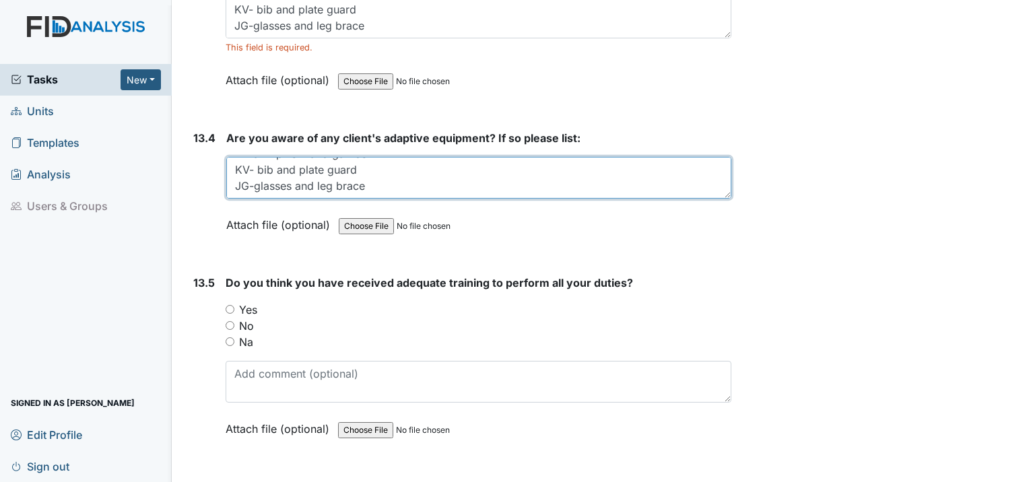
type textarea "TB-arm pillow and gait belt KV- bib and plate guard JG-glasses and leg brace"
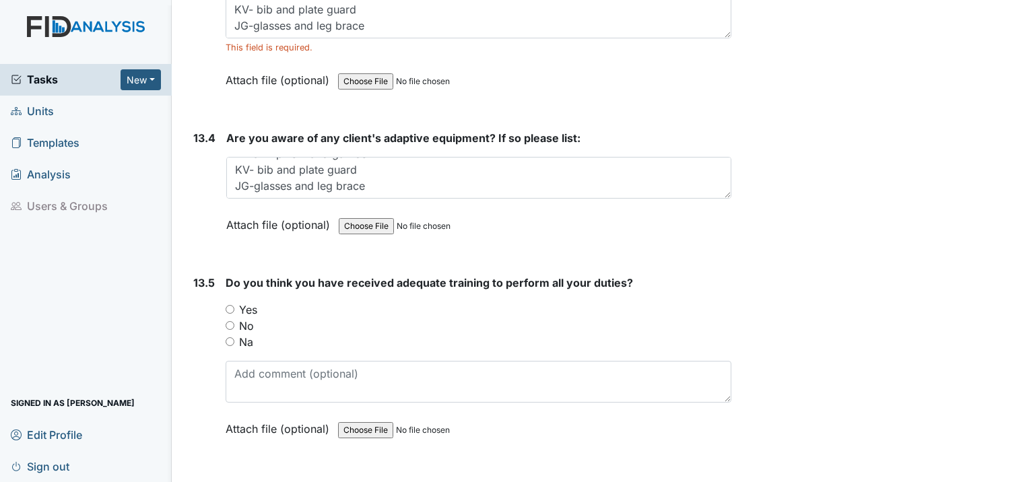
click at [233, 305] on input "Yes" at bounding box center [230, 309] width 9 height 9
radio input "true"
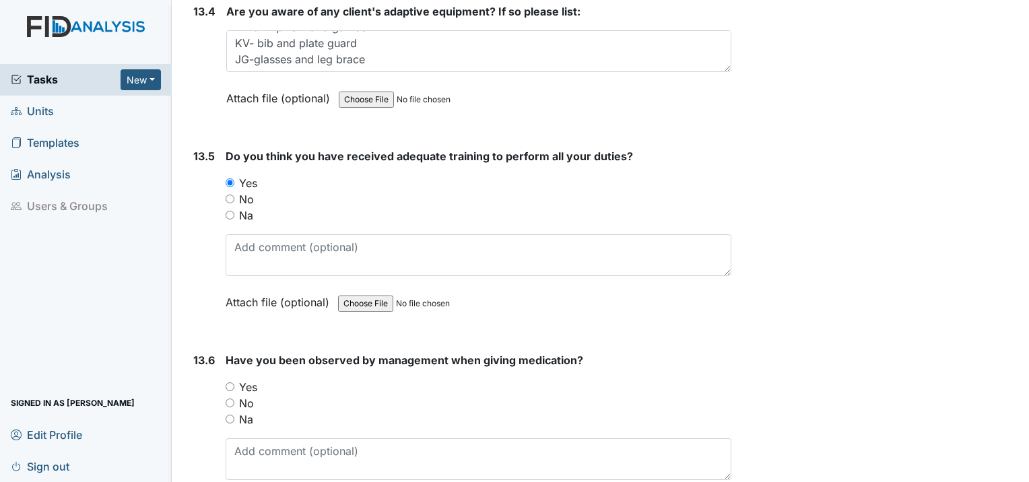
scroll to position [23833, 0]
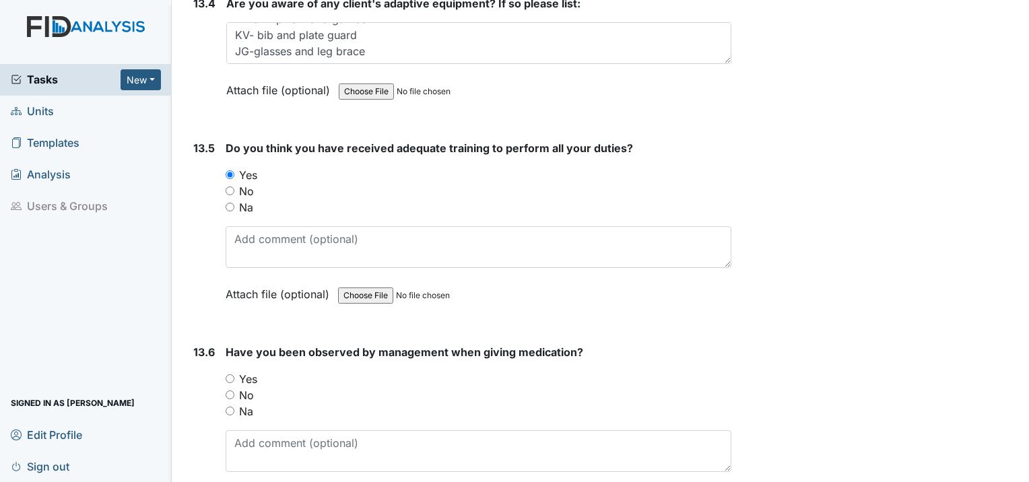
click at [229, 374] on input "Yes" at bounding box center [230, 378] width 9 height 9
radio input "true"
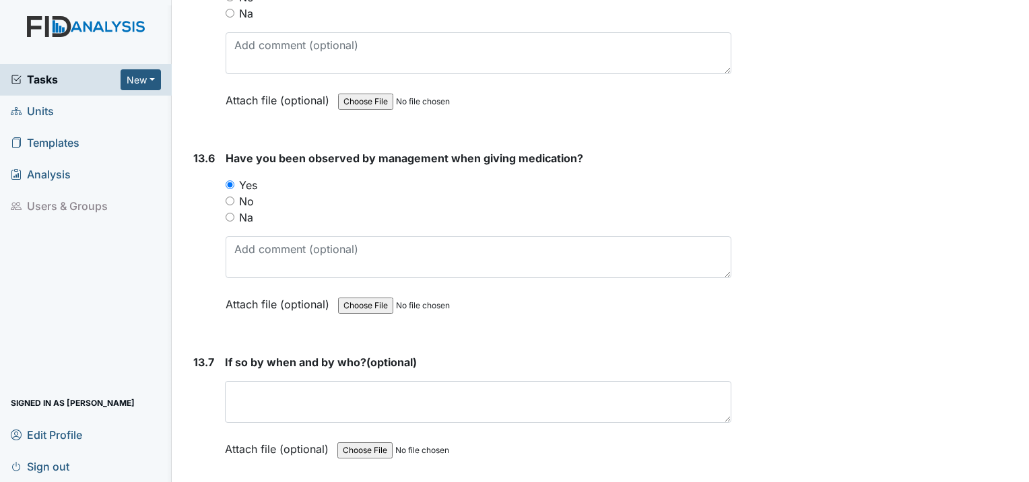
scroll to position [24035, 0]
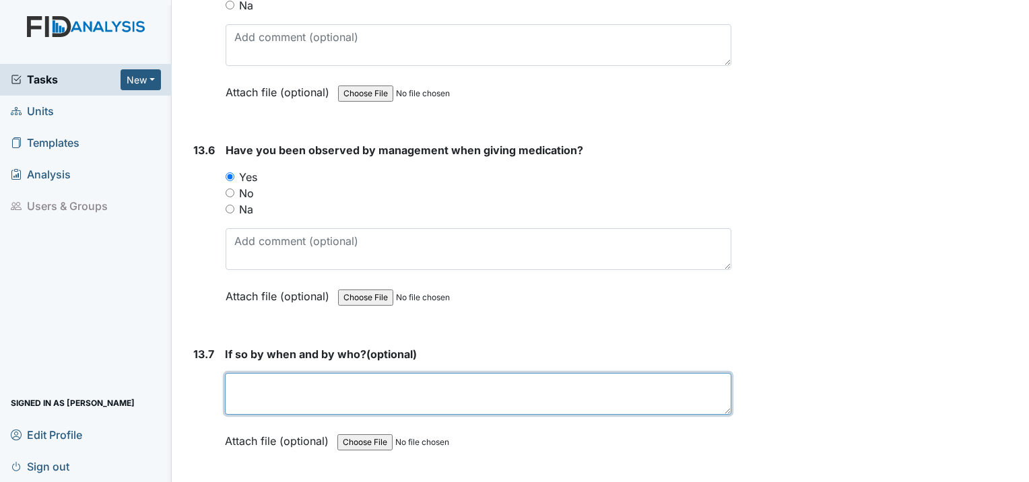
click at [253, 373] on textarea at bounding box center [478, 394] width 506 height 42
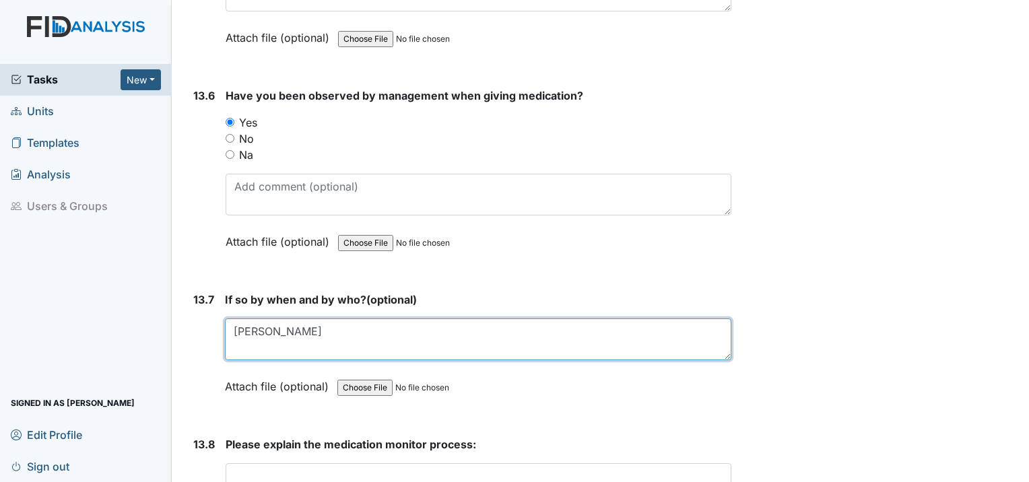
scroll to position [24237, 0]
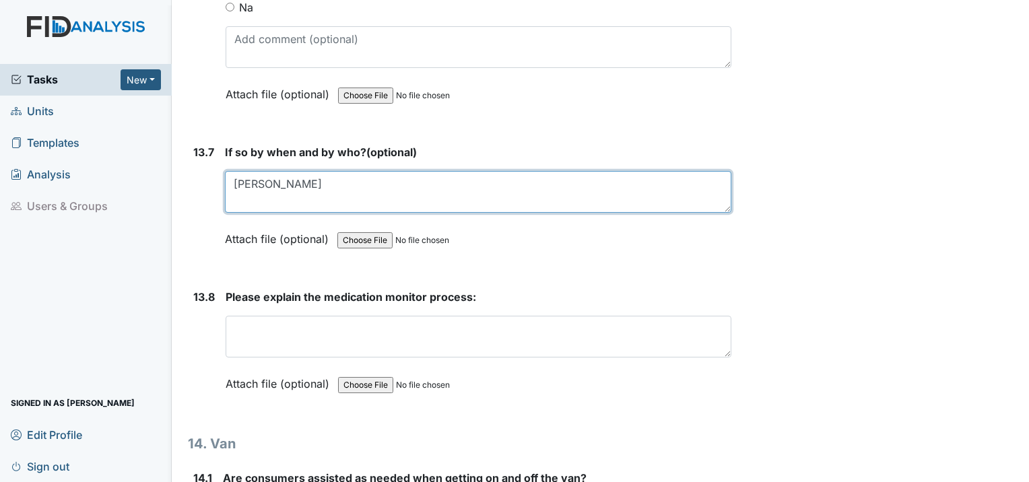
type textarea "[PERSON_NAME]"
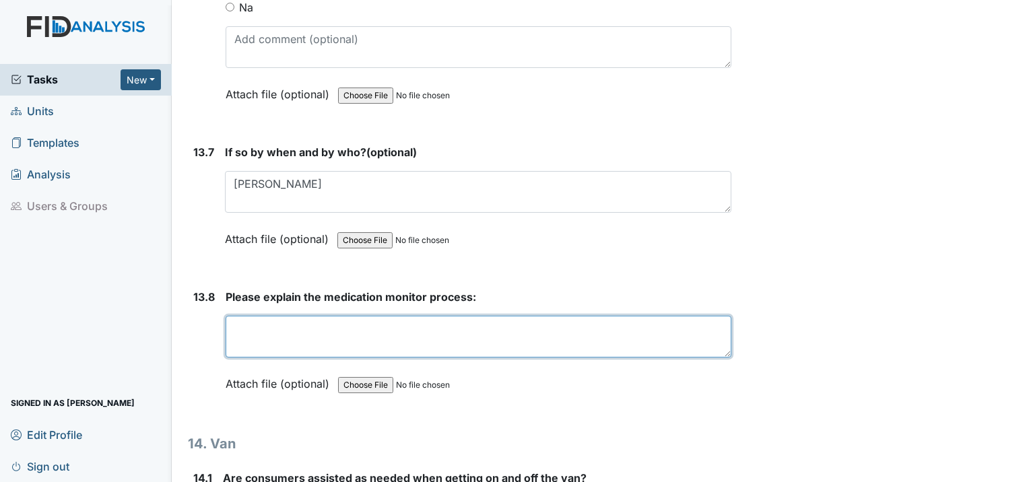
click at [304, 316] on textarea at bounding box center [479, 337] width 506 height 42
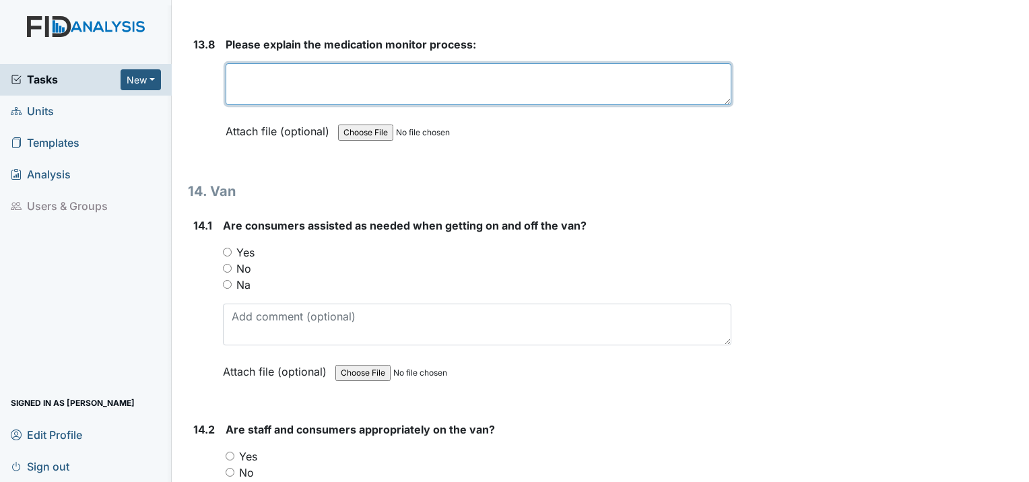
scroll to position [24507, 0]
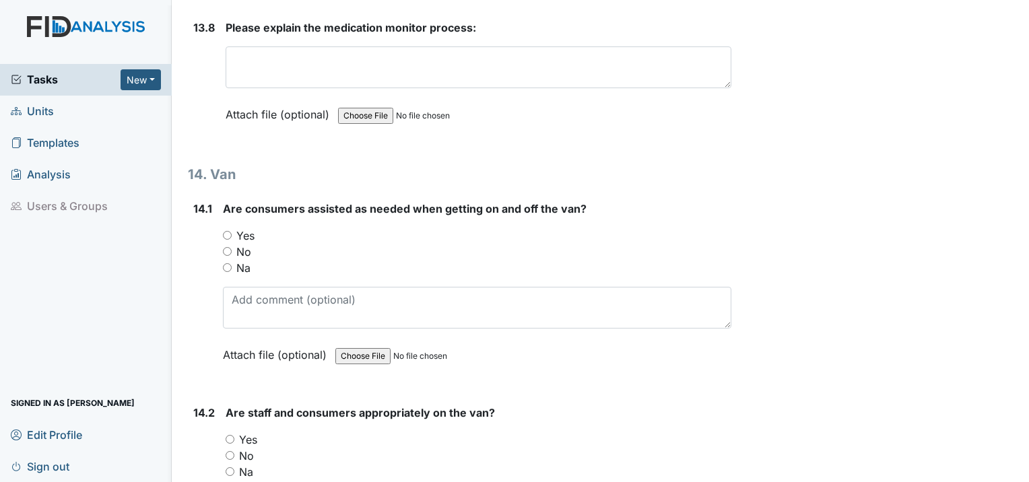
click at [226, 231] on input "Yes" at bounding box center [227, 235] width 9 height 9
radio input "true"
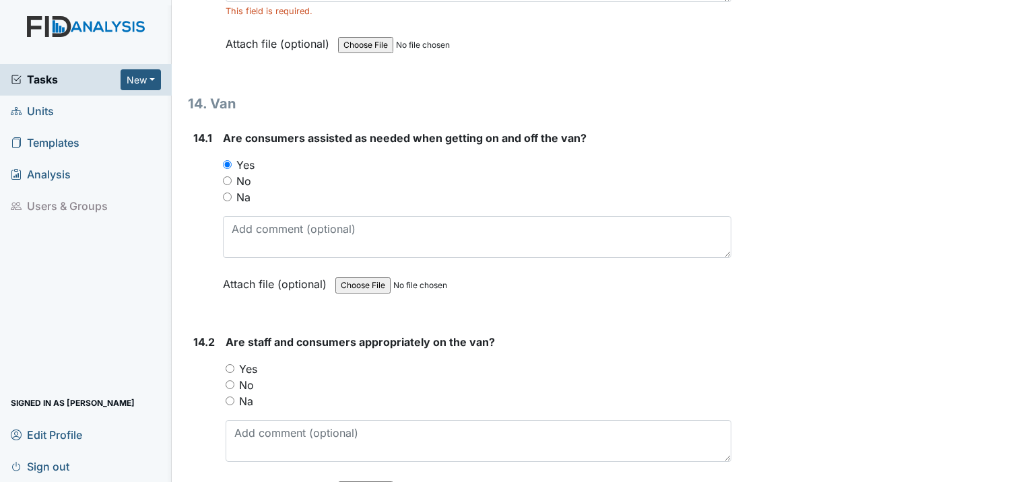
scroll to position [24709, 0]
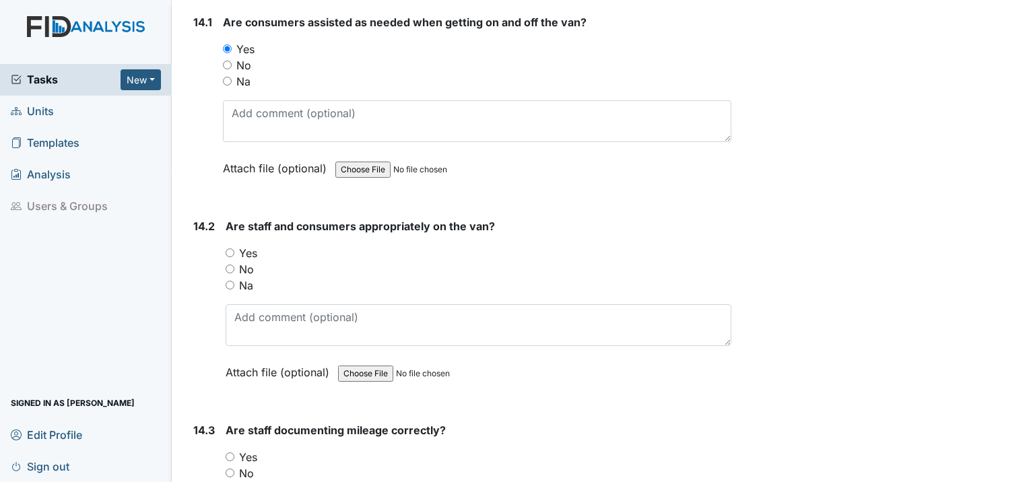
click at [228, 249] on input "Yes" at bounding box center [230, 253] width 9 height 9
radio input "true"
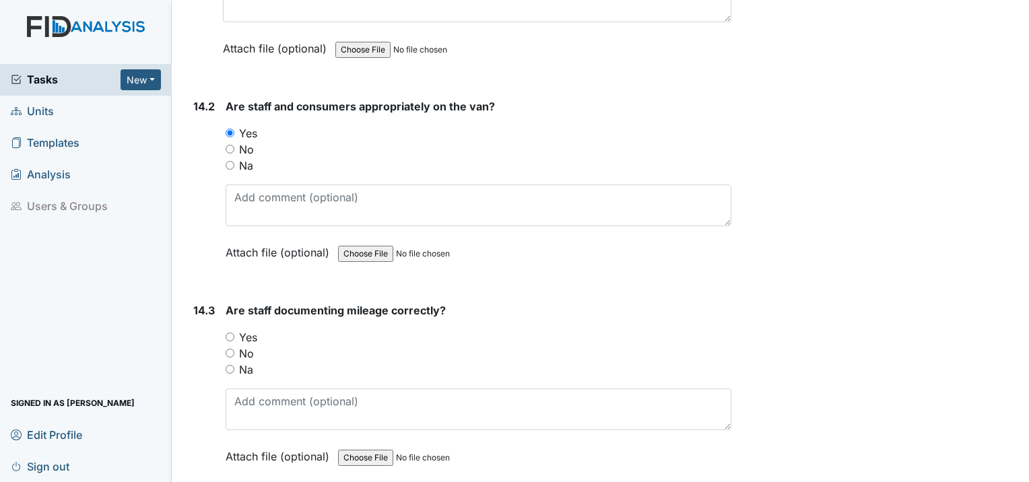
scroll to position [24911, 0]
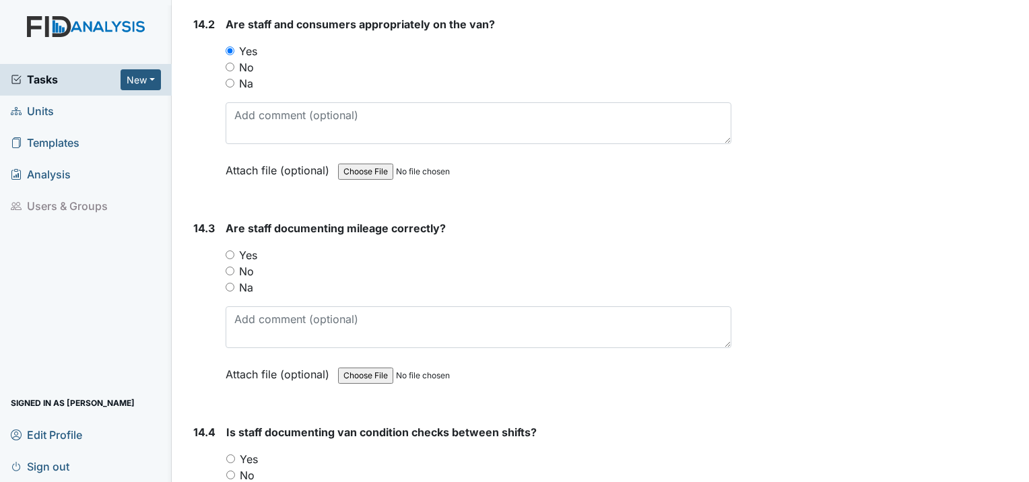
click at [224, 220] on div "14.3 Are staff documenting mileage correctly? You must select one of the below …" at bounding box center [459, 311] width 543 height 183
click at [229, 251] on input "Yes" at bounding box center [230, 255] width 9 height 9
radio input "true"
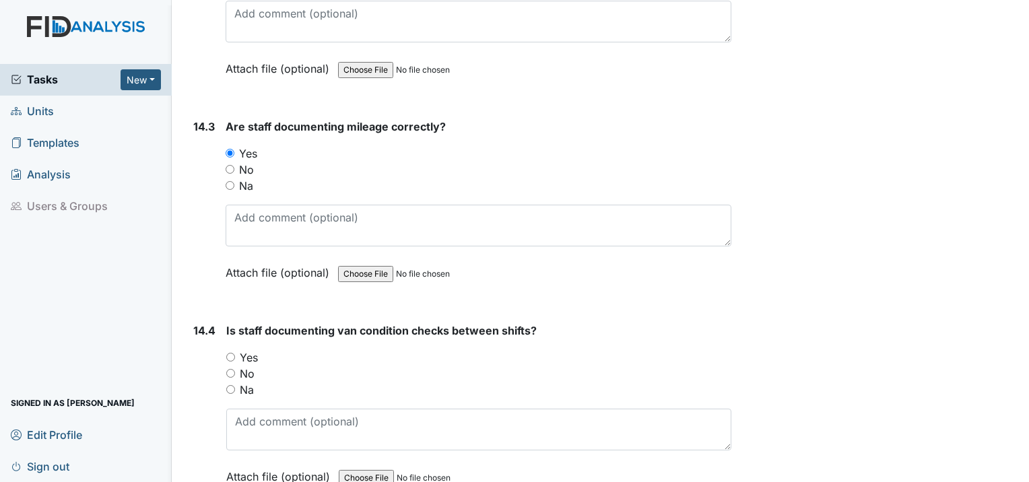
scroll to position [25113, 0]
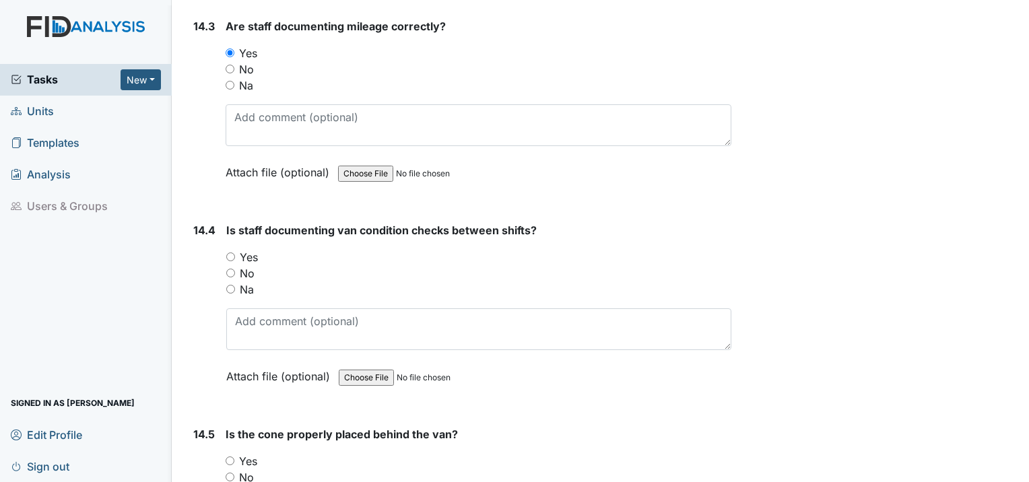
click at [226, 222] on div "14.4 Is staff documenting van condition checks between shifts? You must select …" at bounding box center [459, 313] width 543 height 183
click at [232, 253] on input "Yes" at bounding box center [230, 257] width 9 height 9
radio input "true"
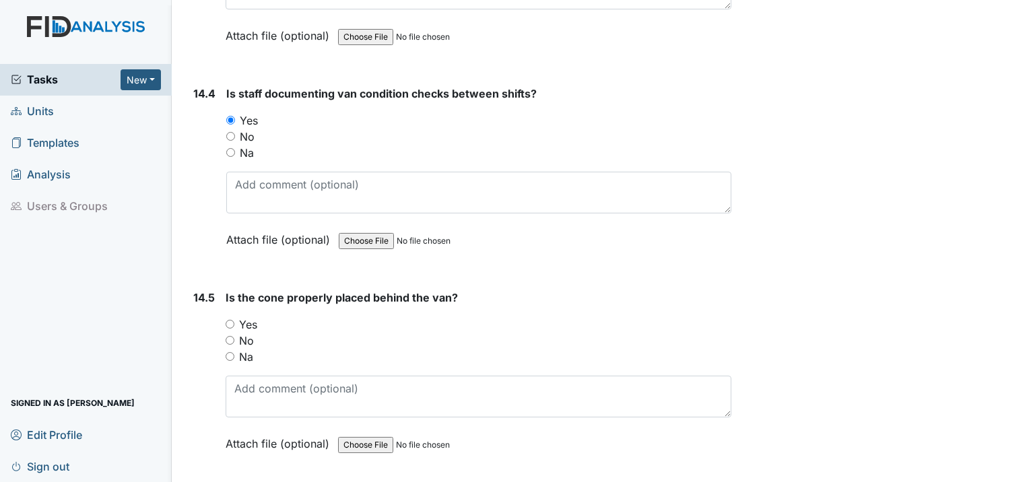
scroll to position [25315, 0]
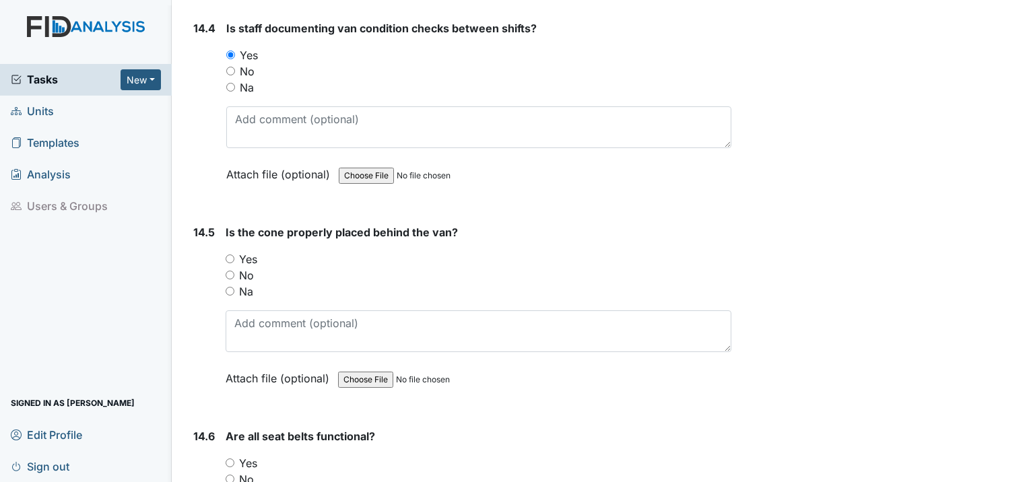
click at [232, 255] on input "Yes" at bounding box center [230, 259] width 9 height 9
radio input "true"
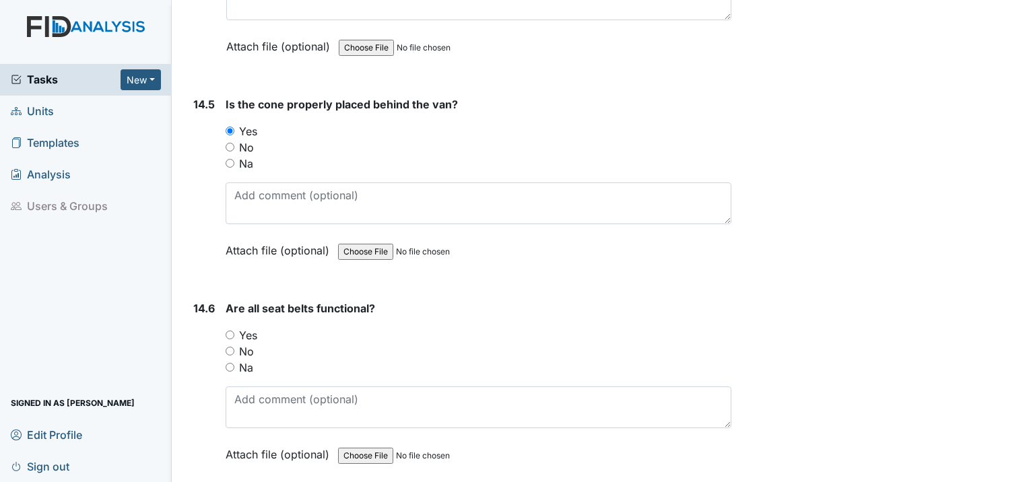
scroll to position [25449, 0]
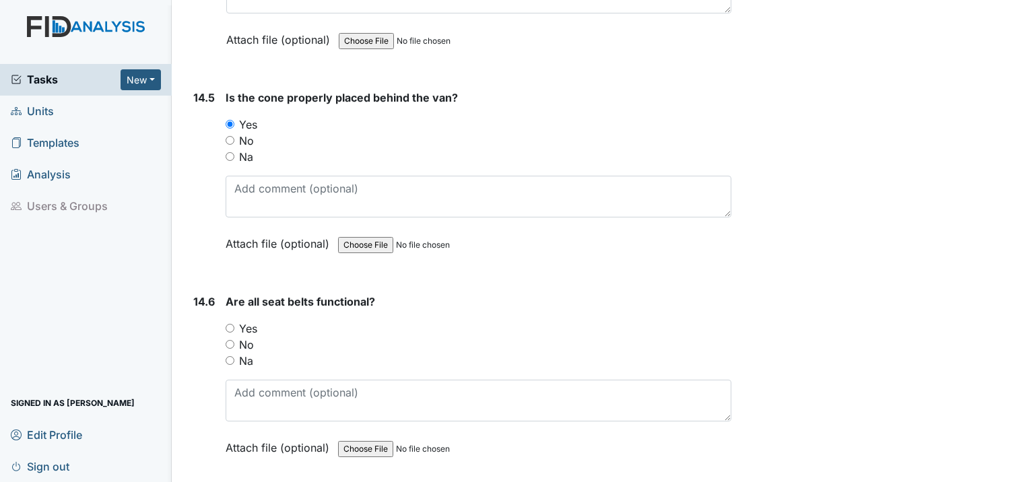
click at [226, 324] on input "Yes" at bounding box center [230, 328] width 9 height 9
radio input "true"
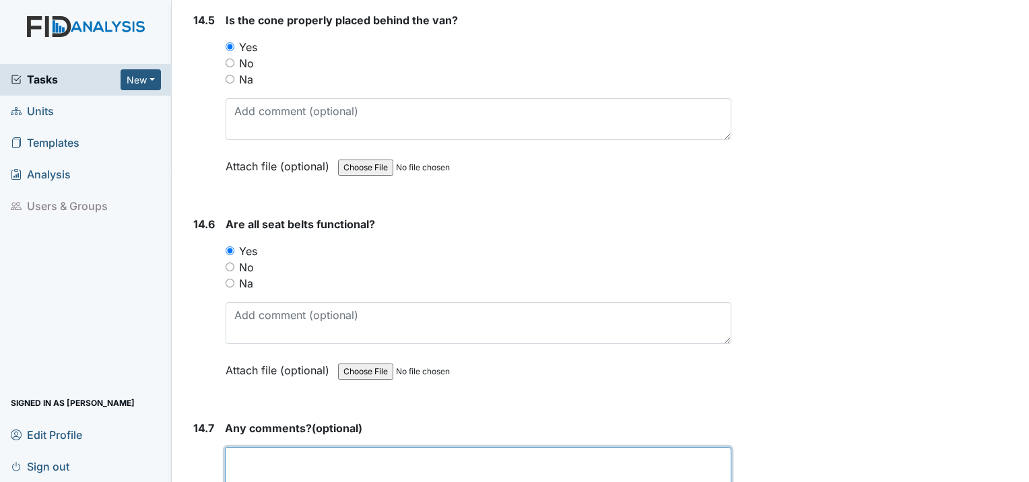
click at [283, 447] on textarea at bounding box center [478, 468] width 506 height 42
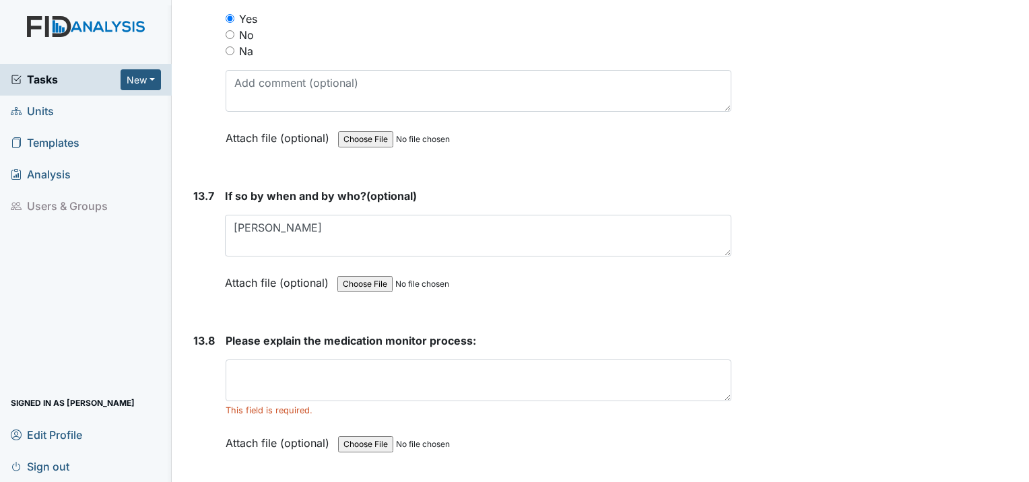
scroll to position [24180, 0]
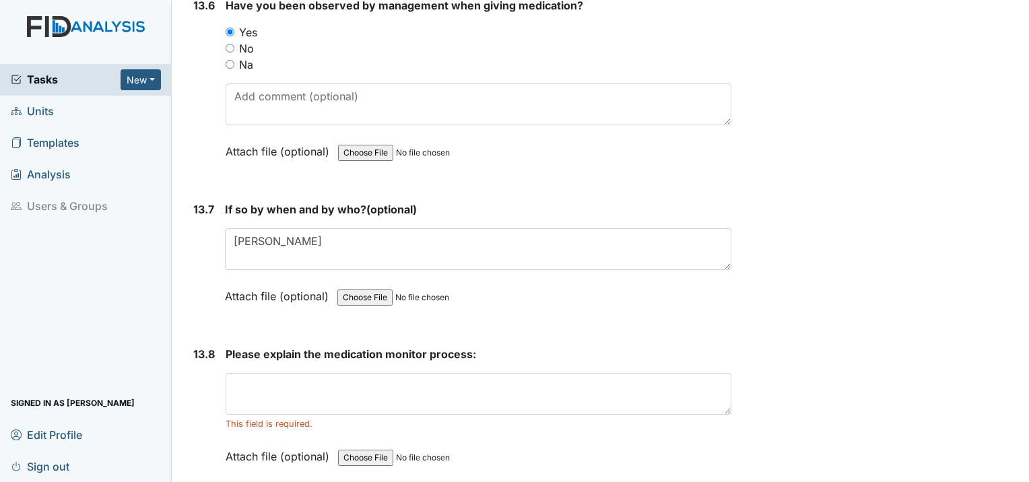
type textarea "Not at this time."
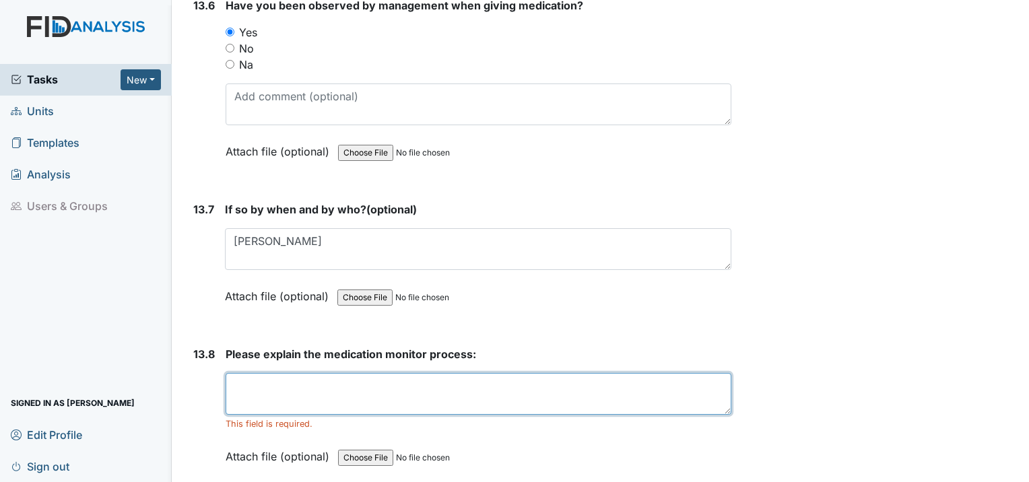
click at [233, 373] on textarea at bounding box center [479, 394] width 506 height 42
type textarea "First you sign the [PERSON_NAME] monitor book. Then you compare the"
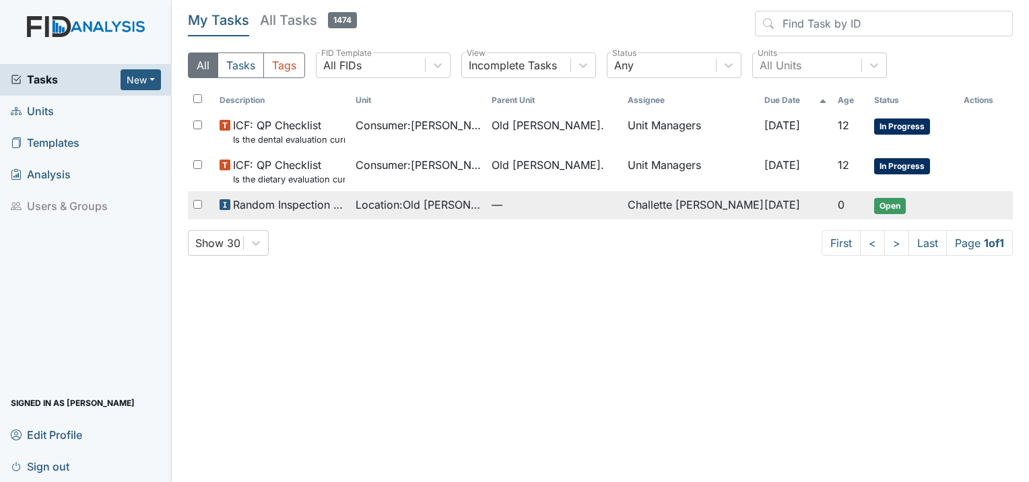
click at [236, 207] on span "Random Inspection for AM" at bounding box center [289, 205] width 112 height 16
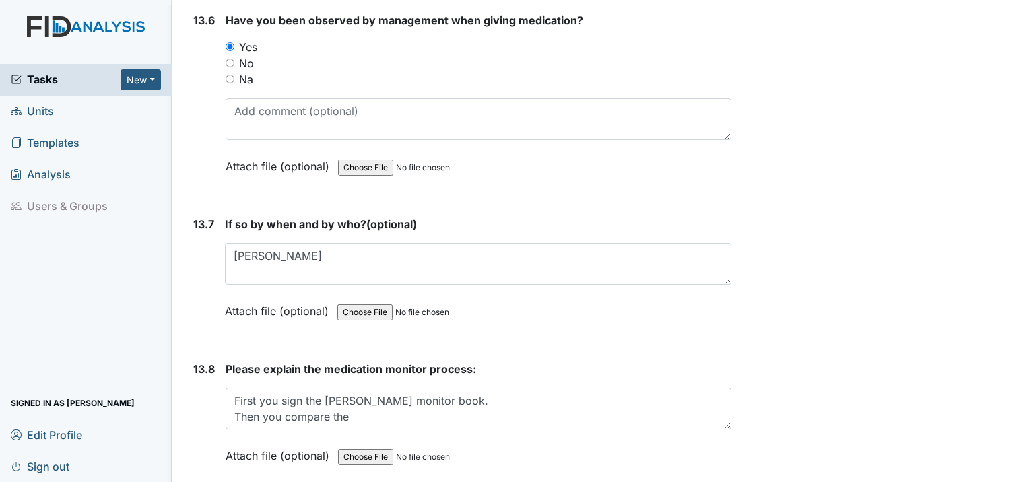
scroll to position [24148, 0]
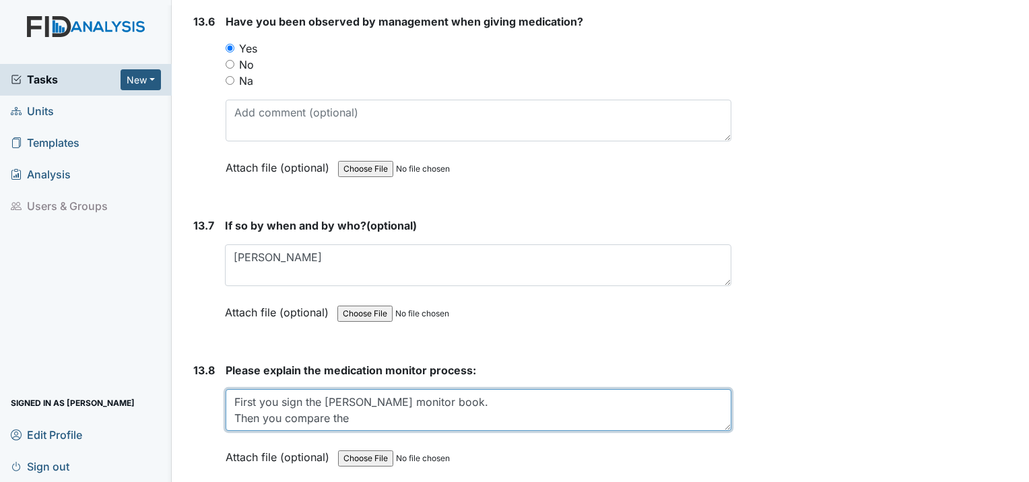
click at [355, 389] on textarea "First you sign the [PERSON_NAME] monitor book. Then you compare the" at bounding box center [479, 410] width 506 height 42
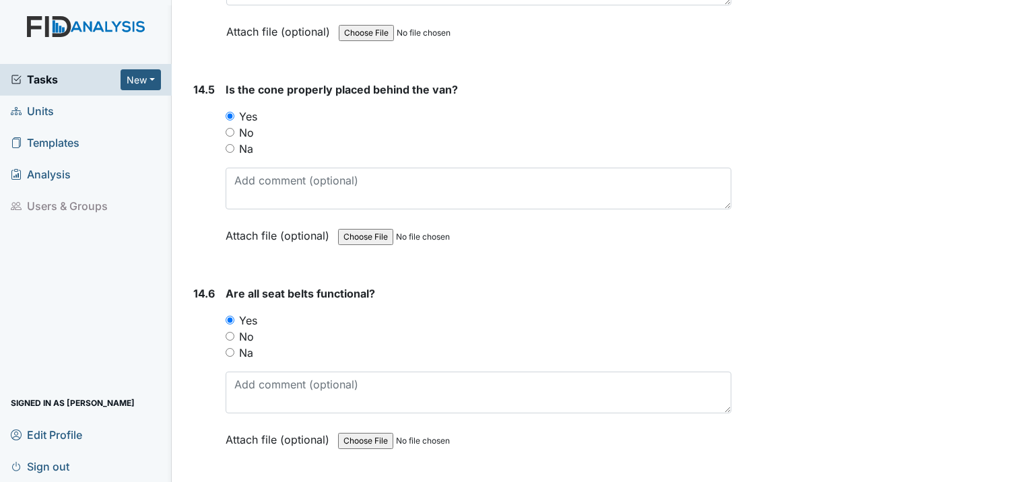
scroll to position [25495, 0]
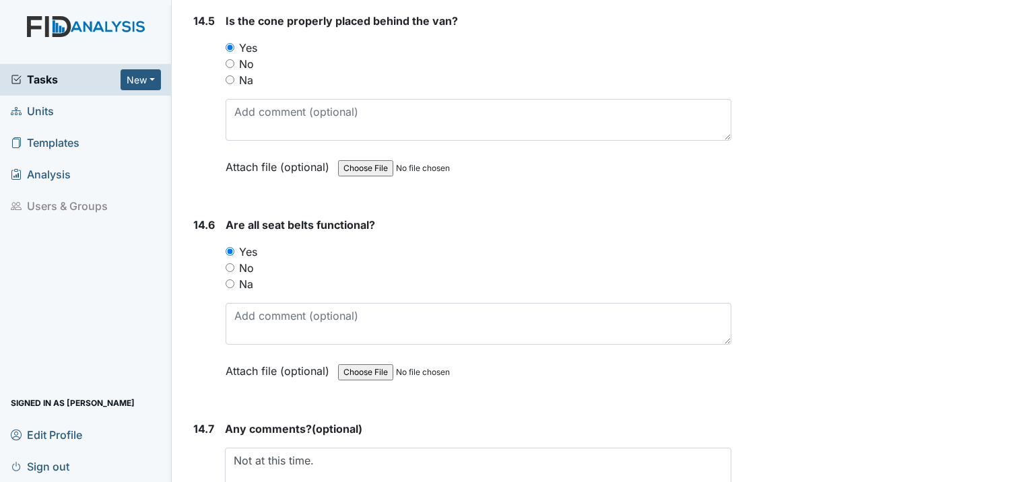
type textarea "First you sign the [PERSON_NAME] monitor book. Then you compare the pill pack t…"
